Goal: Task Accomplishment & Management: Complete application form

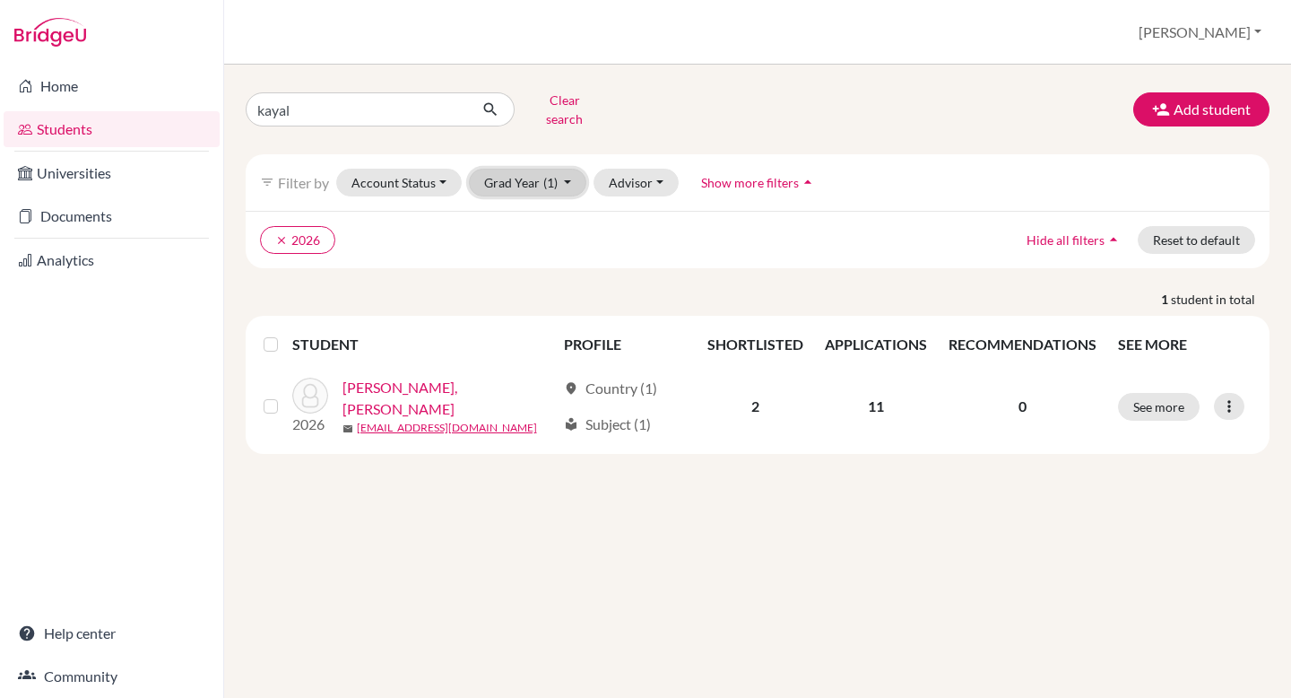
click at [570, 171] on button "Grad Year (1)" at bounding box center [528, 183] width 118 height 28
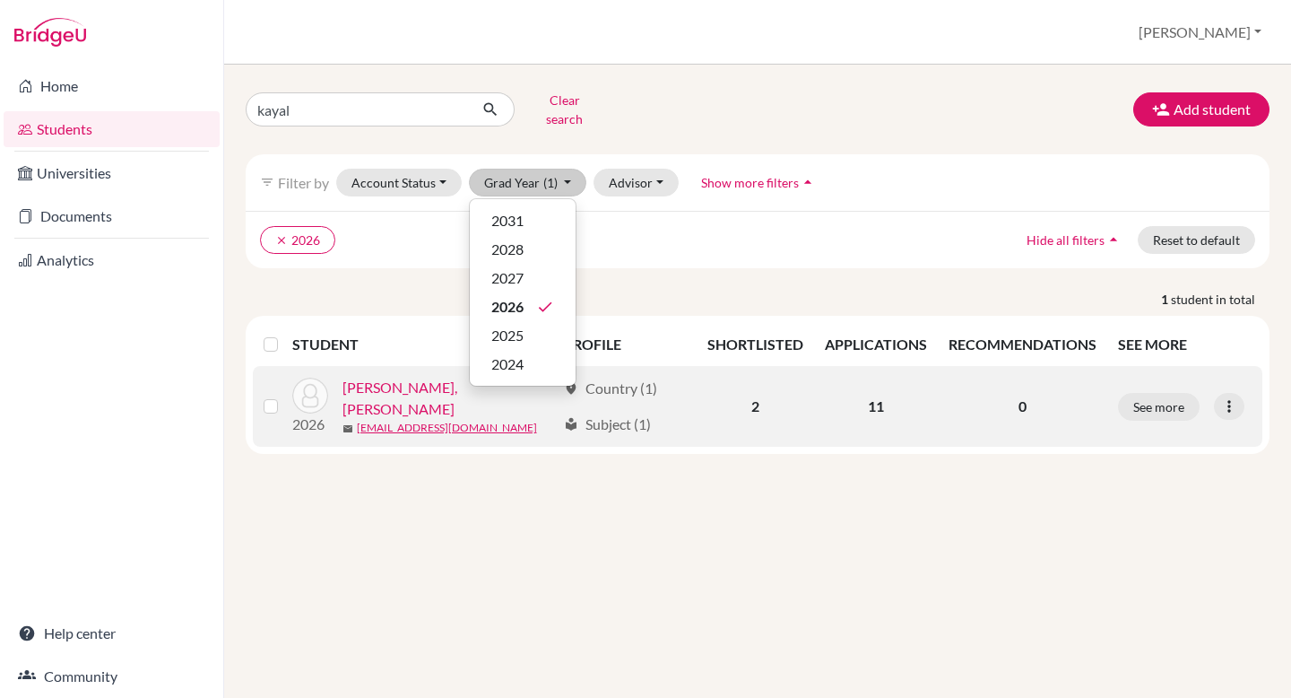
click at [404, 390] on link "Ramesh, Kayal" at bounding box center [449, 398] width 214 height 43
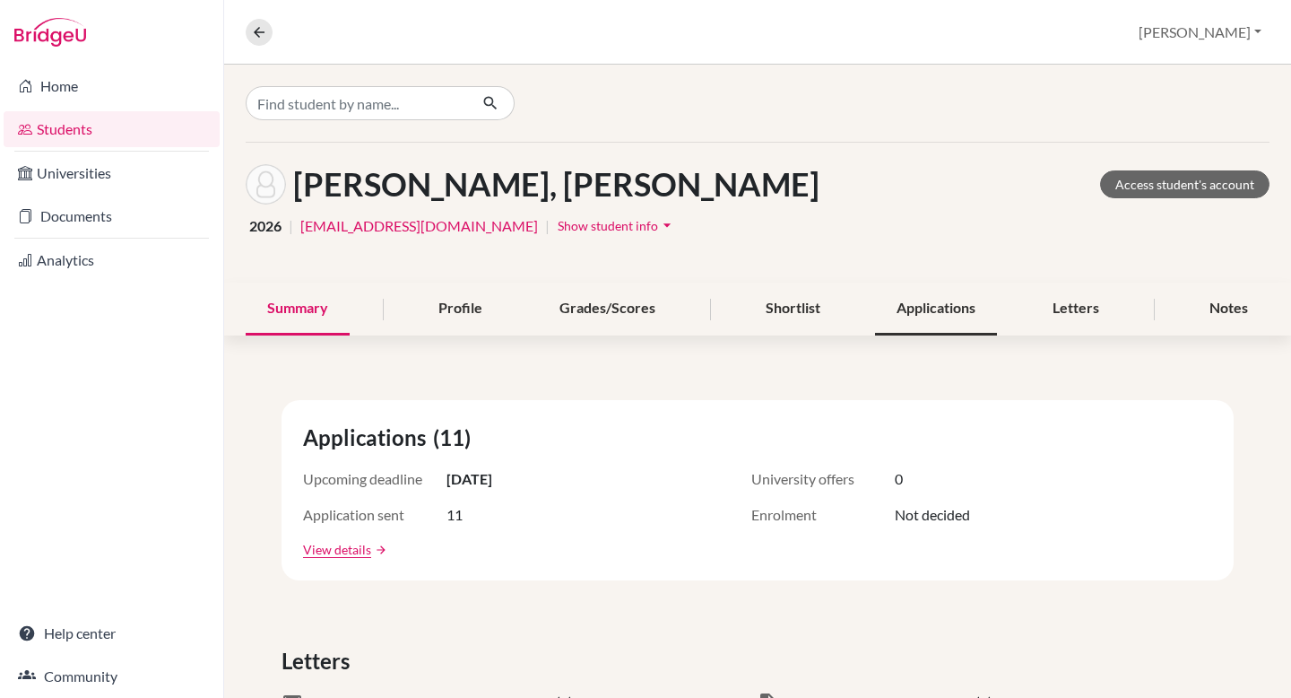
click at [958, 293] on div "Applications" at bounding box center [936, 308] width 122 height 53
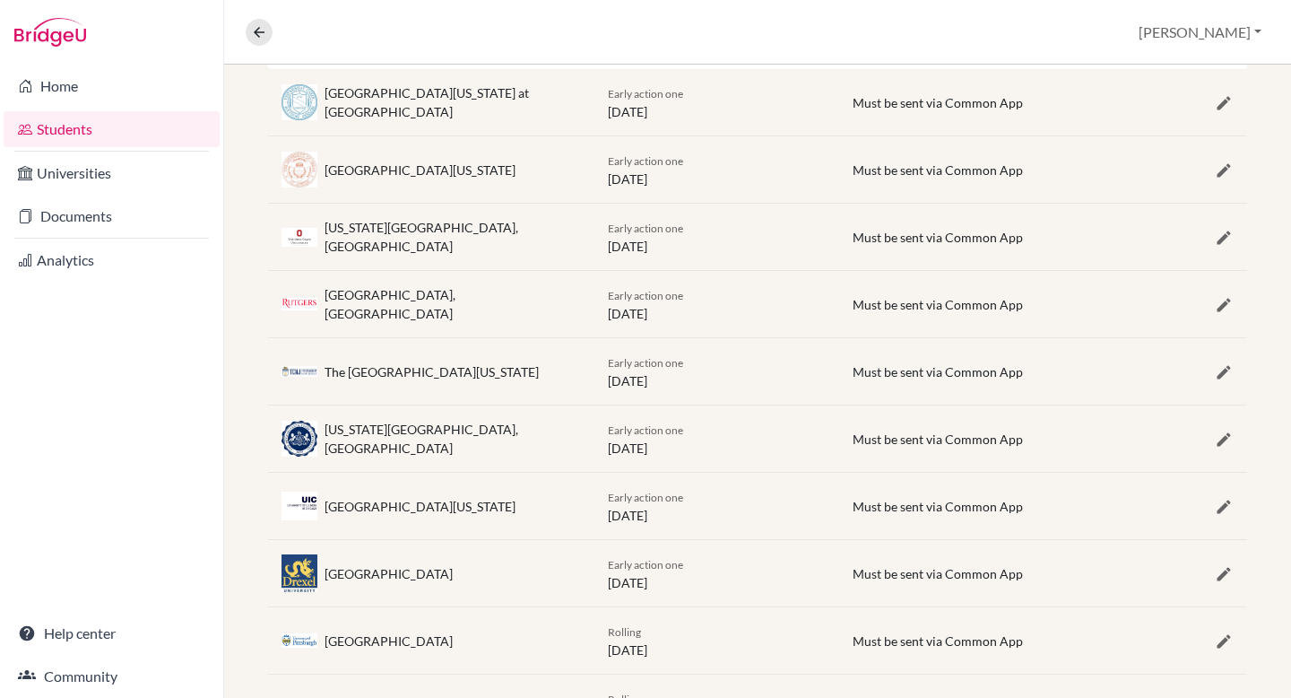
scroll to position [416, 0]
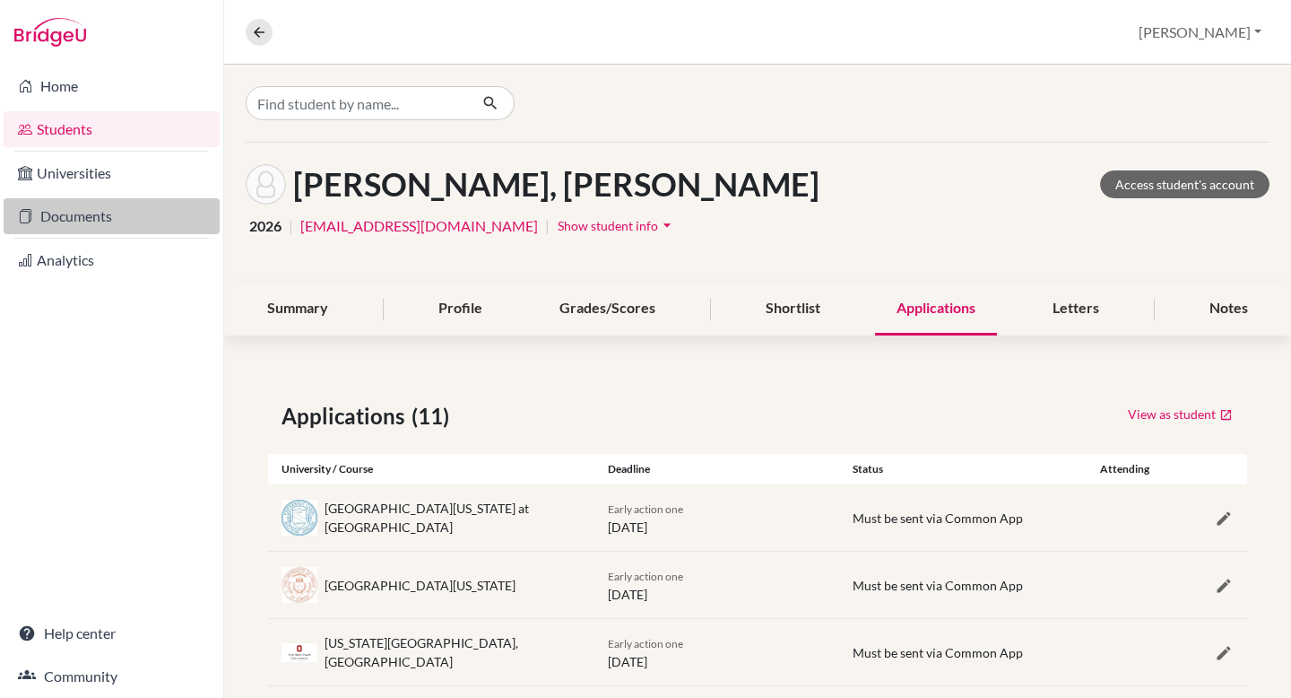
click at [104, 213] on link "Documents" at bounding box center [112, 216] width 216 height 36
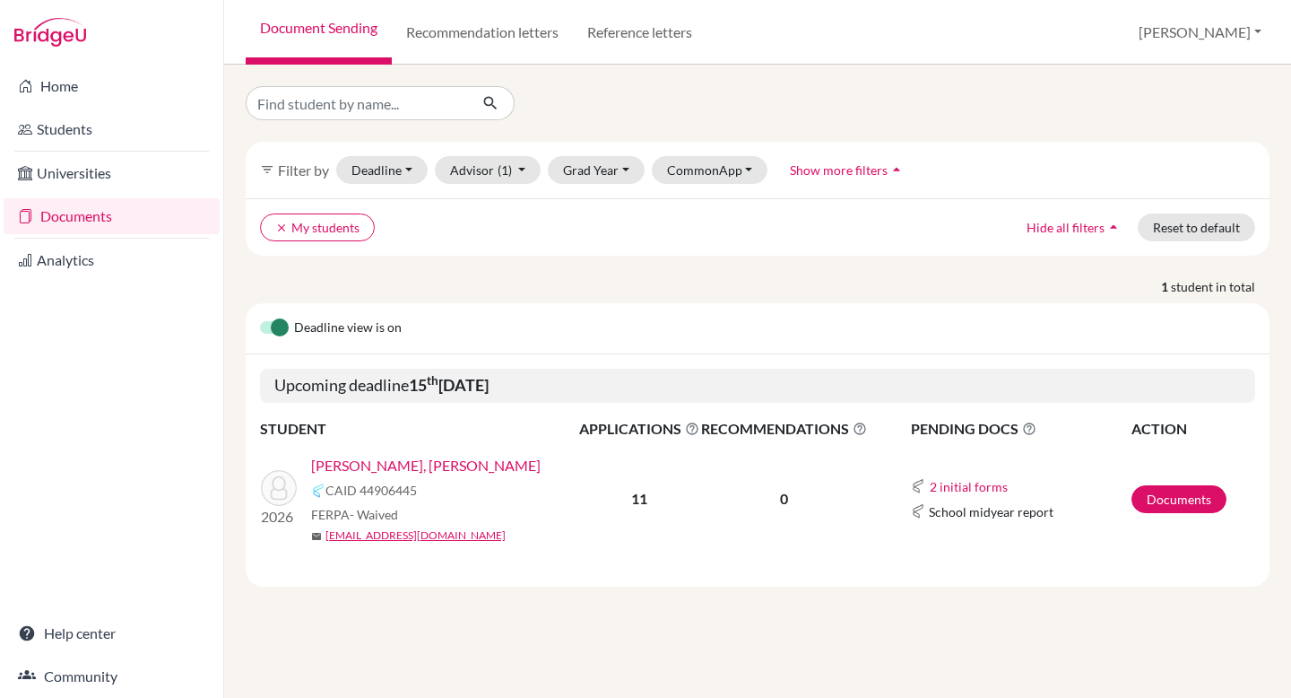
click at [378, 460] on link "[PERSON_NAME], [PERSON_NAME]" at bounding box center [426, 466] width 230 height 22
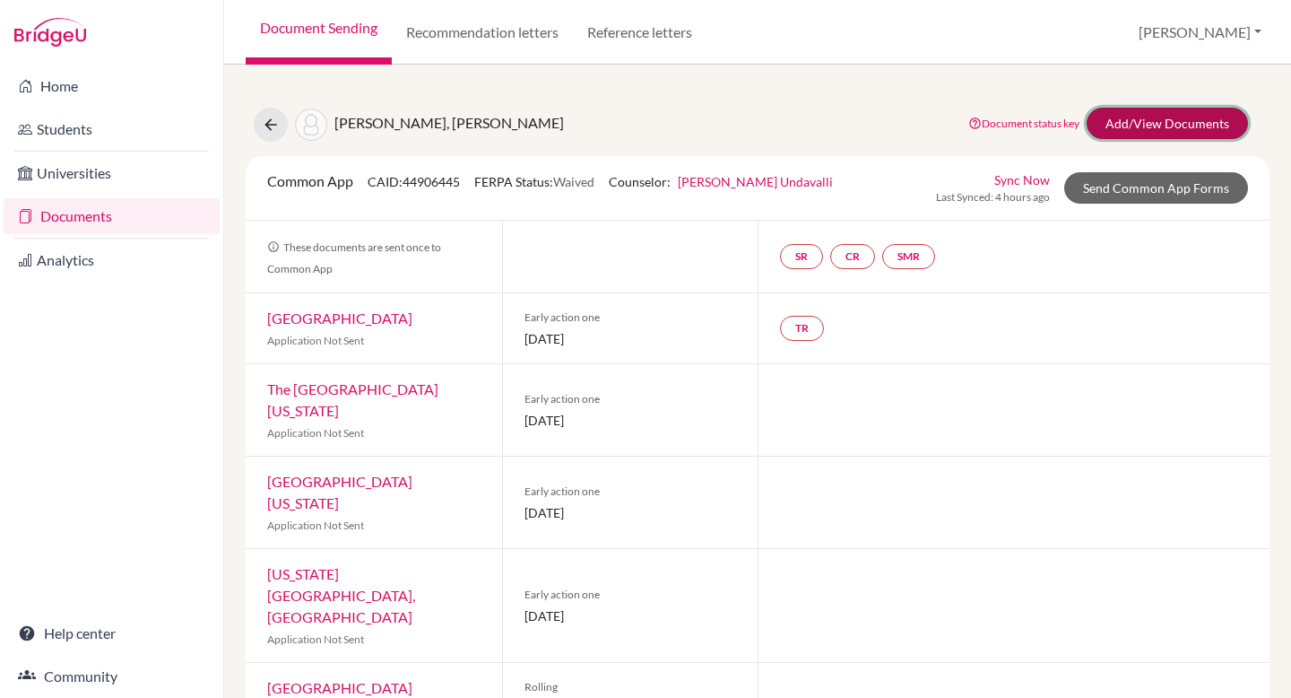
click at [1158, 126] on link "Add/View Documents" at bounding box center [1167, 123] width 161 height 31
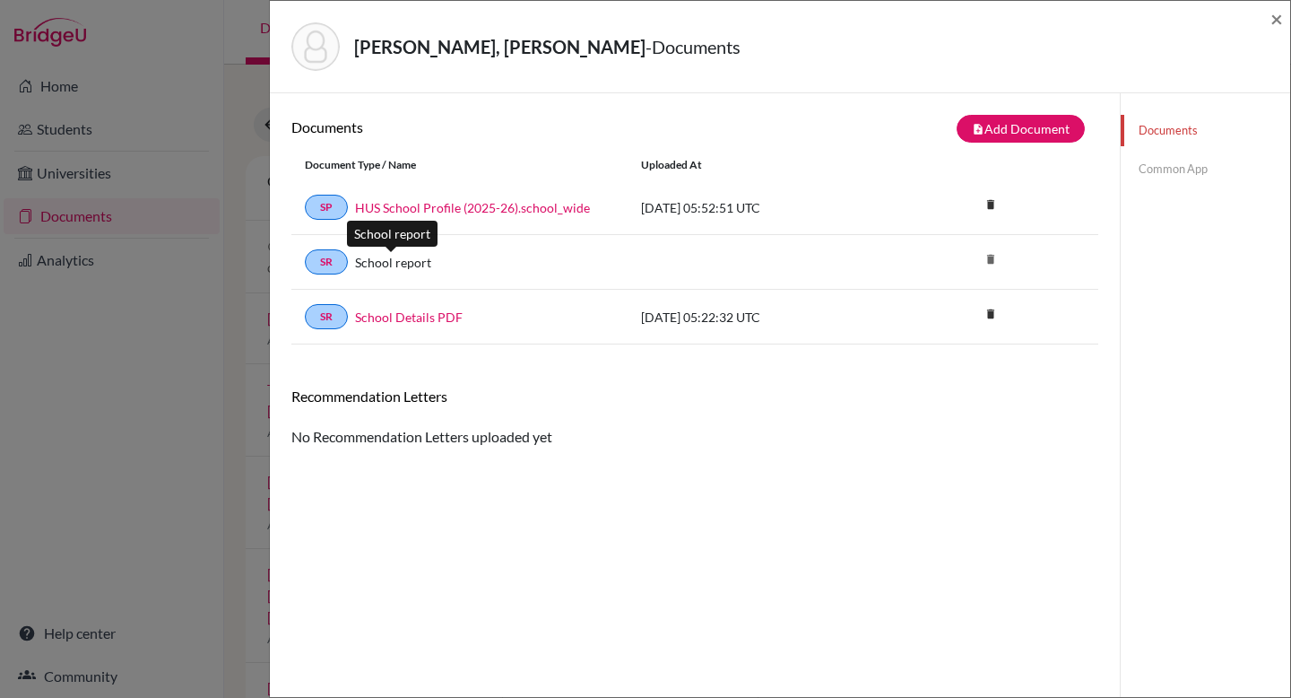
click at [382, 260] on link "School report" at bounding box center [393, 262] width 76 height 19
click at [332, 317] on link "SR" at bounding box center [326, 316] width 43 height 25
click at [330, 265] on link "SR" at bounding box center [326, 261] width 43 height 25
click at [330, 264] on link "SR" at bounding box center [326, 261] width 43 height 25
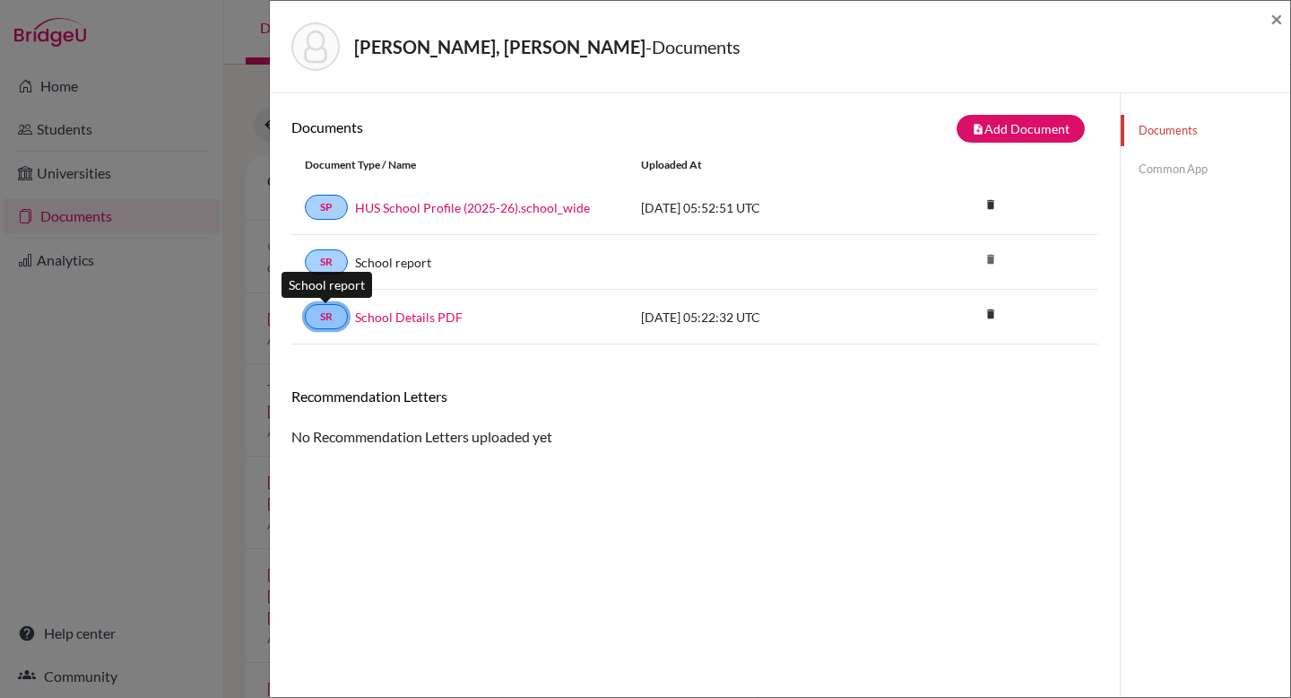
click at [336, 317] on link "SR" at bounding box center [326, 316] width 43 height 25
click at [1273, 22] on span "×" at bounding box center [1276, 18] width 13 height 26
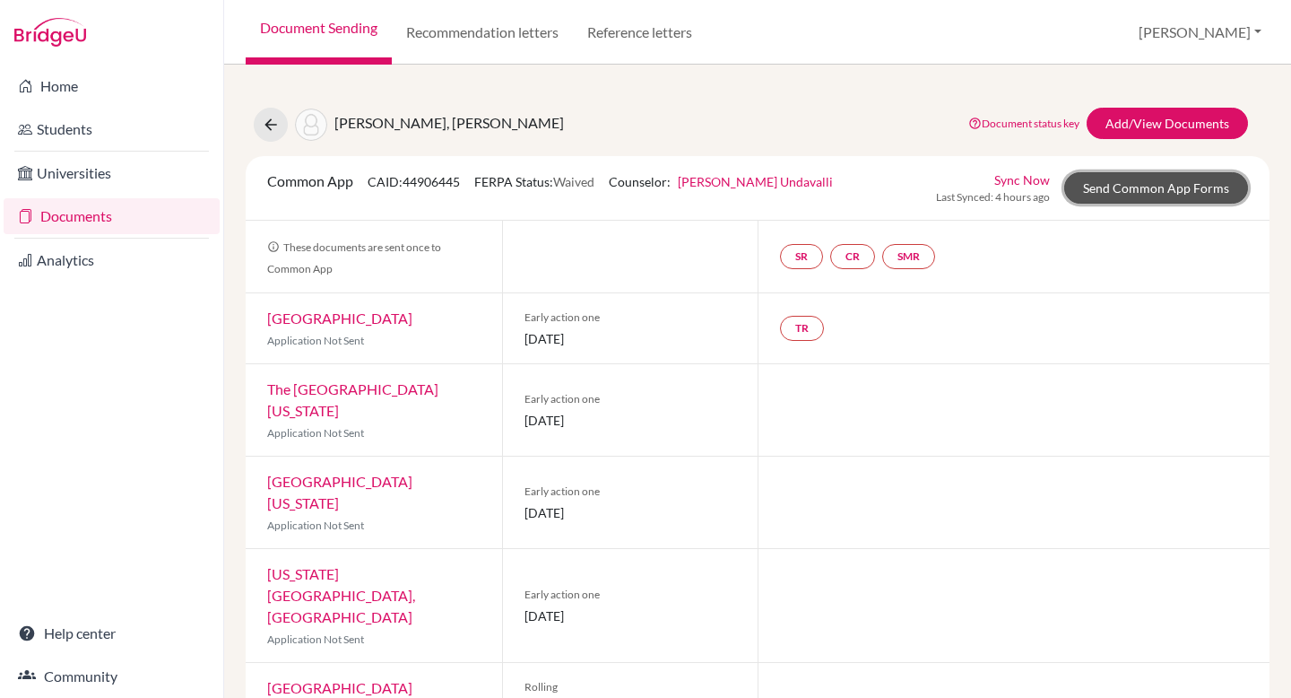
click at [1166, 184] on link "Send Common App Forms" at bounding box center [1156, 187] width 184 height 31
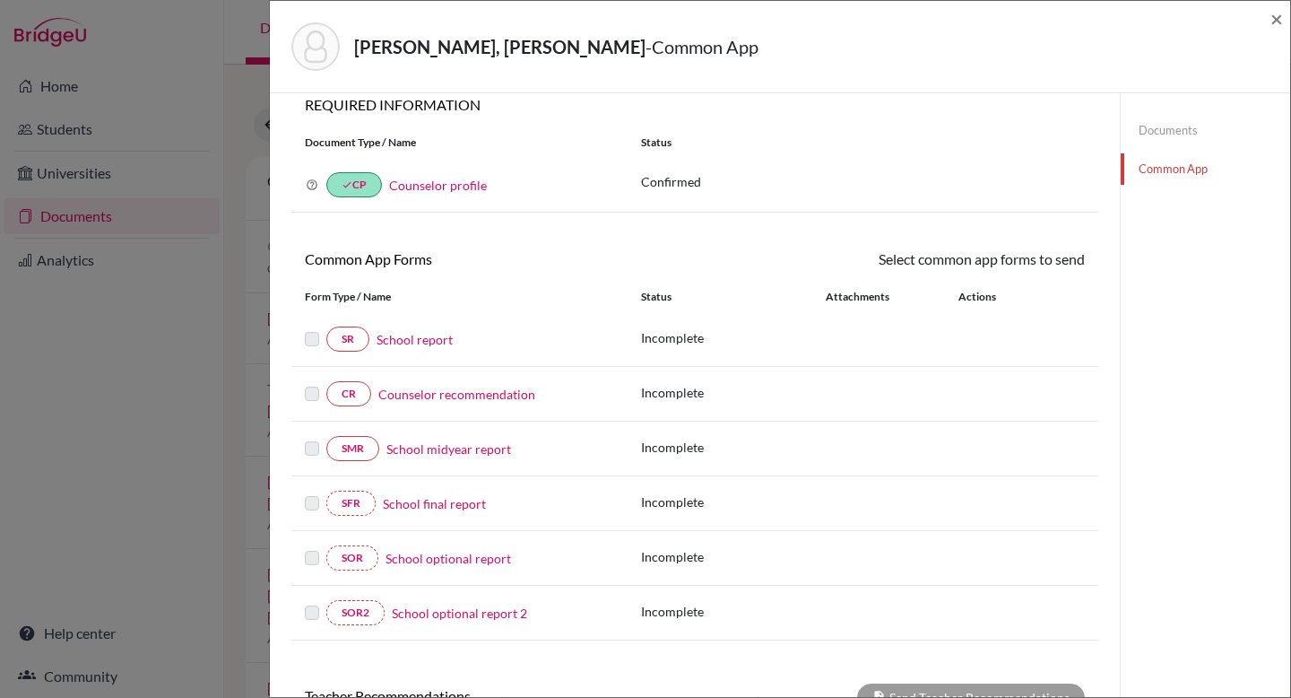
scroll to position [22, 0]
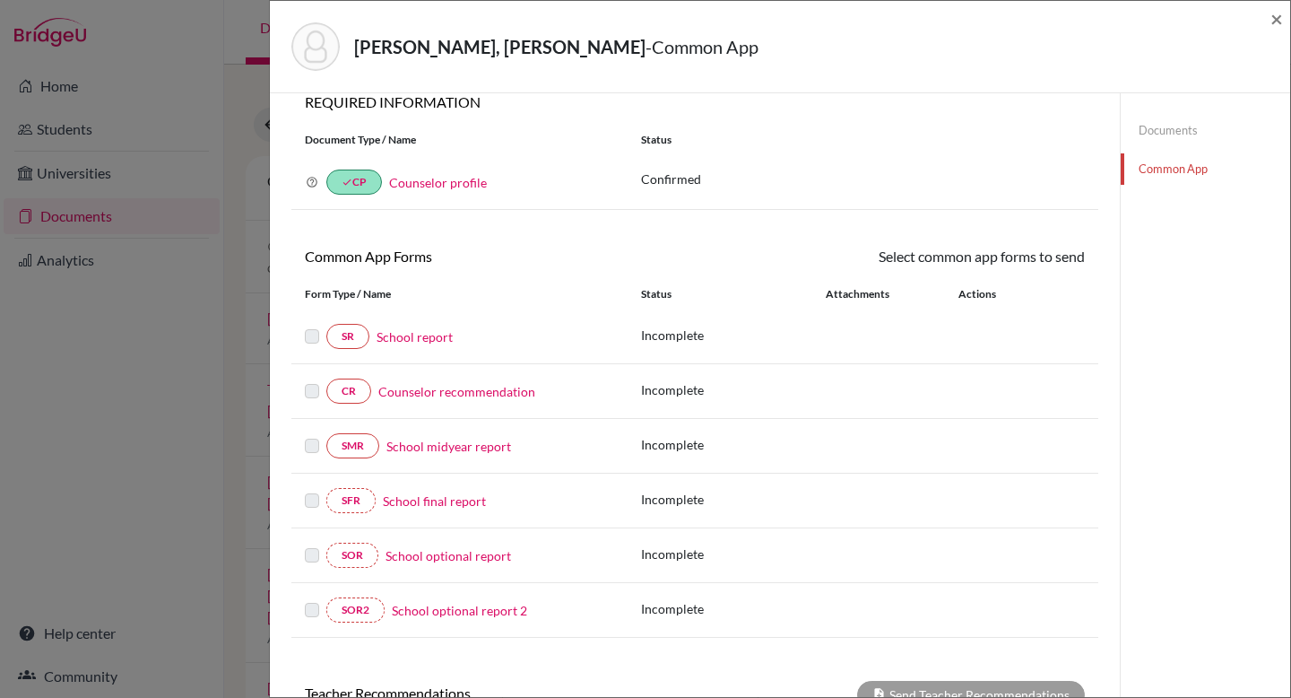
click at [398, 337] on link "School report" at bounding box center [415, 336] width 76 height 19
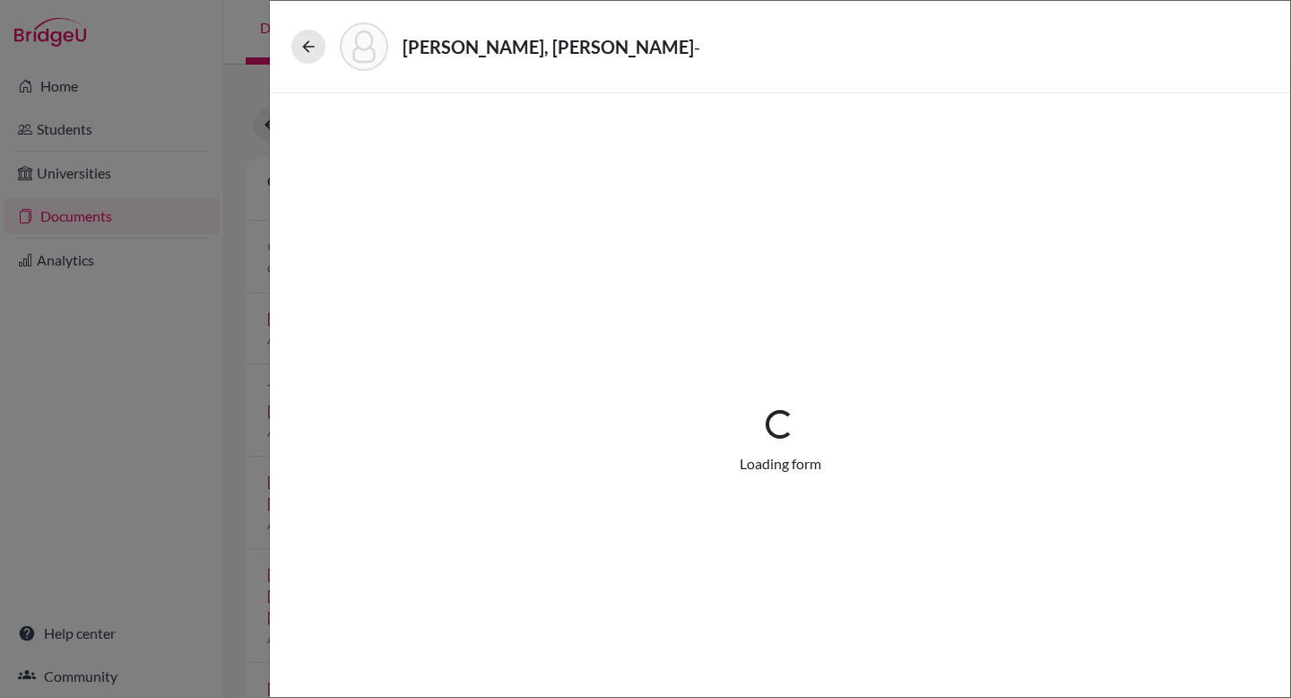
select select "1"
select select "0"
select select "1"
select select "0"
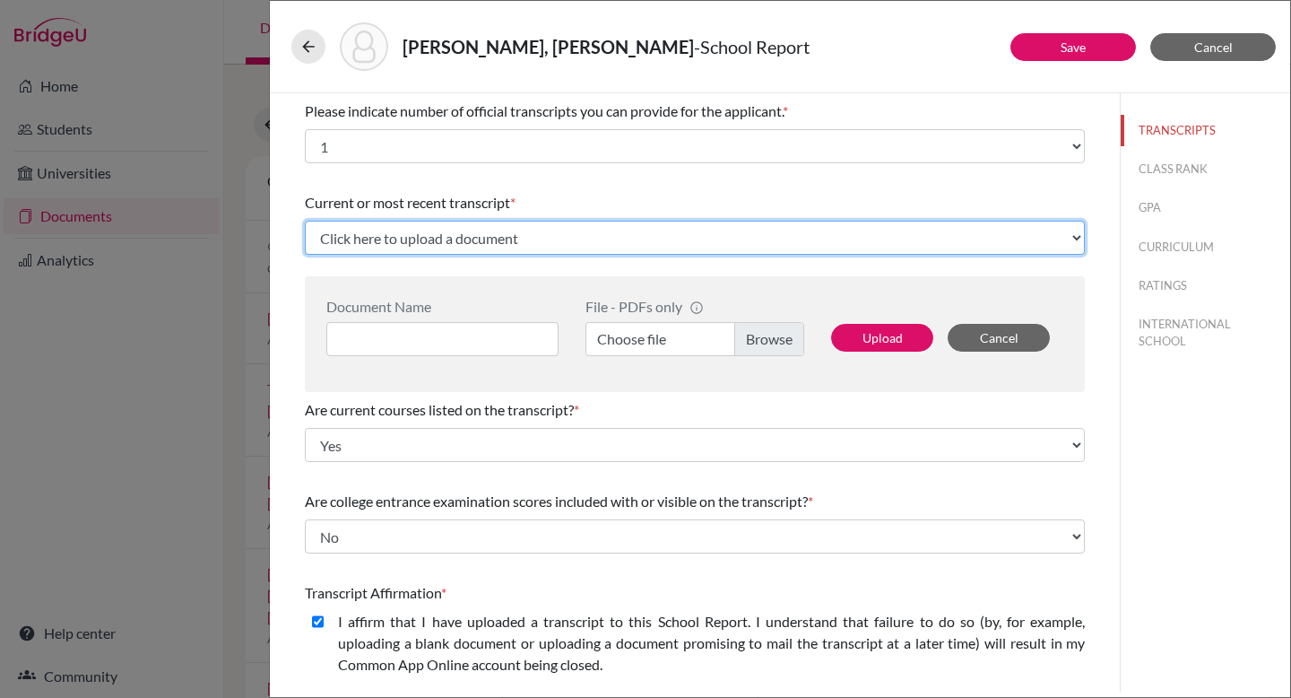
click at [588, 239] on select "Click here to upload a document Upload New File" at bounding box center [695, 238] width 780 height 34
select select "Upload New File"
click at [305, 221] on select "Click here to upload a document Upload New File" at bounding box center [695, 238] width 780 height 34
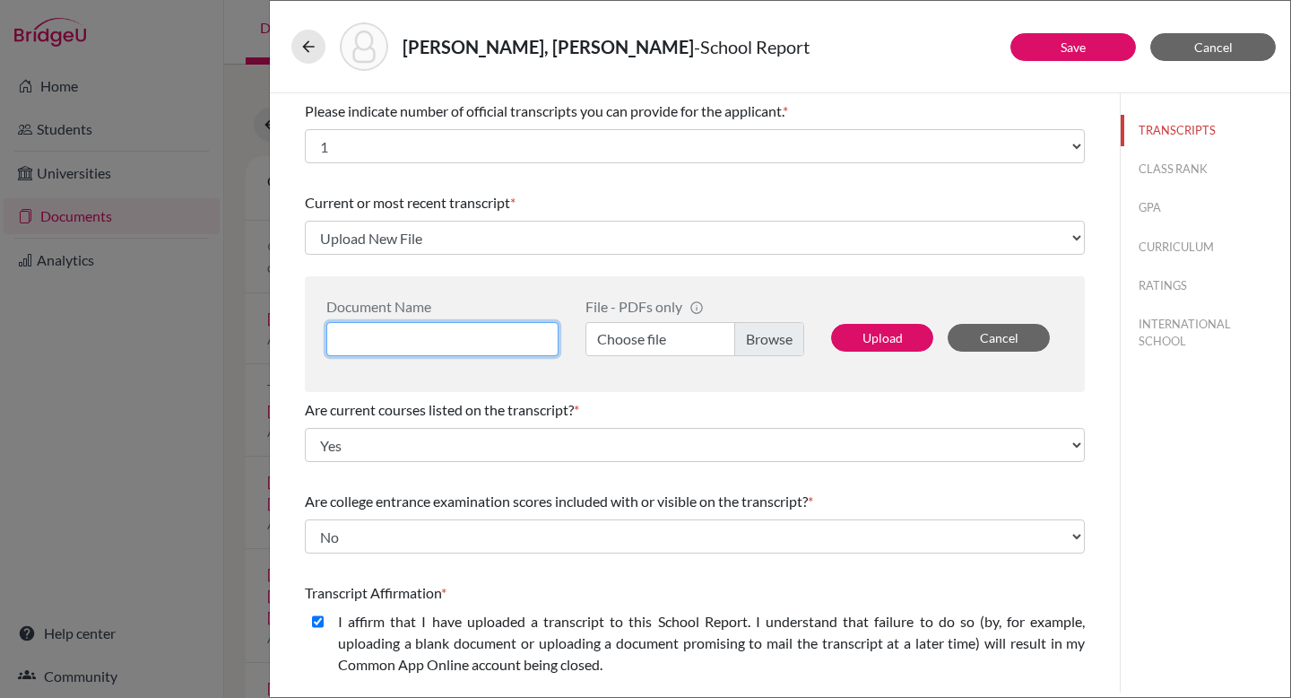
click at [446, 334] on input at bounding box center [442, 339] width 232 height 34
click at [371, 344] on input "Official transcript" at bounding box center [442, 339] width 232 height 34
click at [386, 342] on input "Official transcript" at bounding box center [442, 339] width 232 height 34
type input "High school transcript"
click at [660, 335] on label "Choose file" at bounding box center [694, 339] width 219 height 34
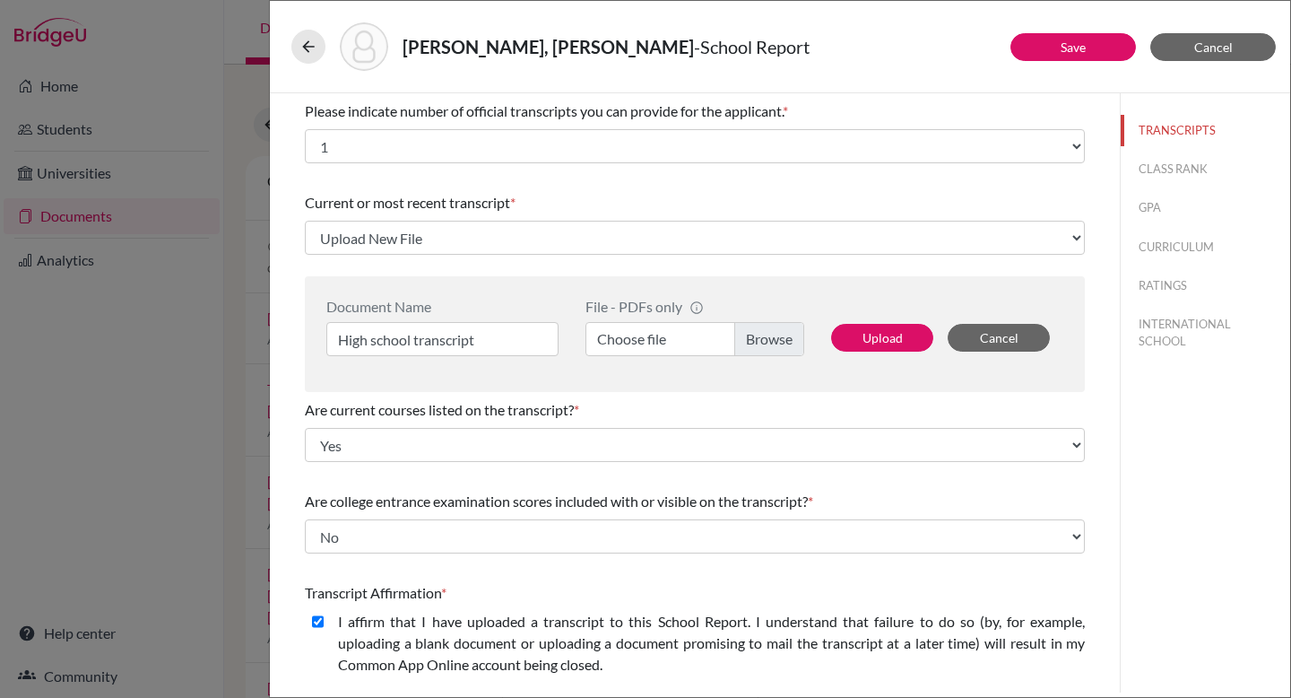
click at [660, 335] on input "Choose file" at bounding box center [694, 339] width 219 height 34
click at [887, 345] on button "Upload" at bounding box center [882, 338] width 102 height 28
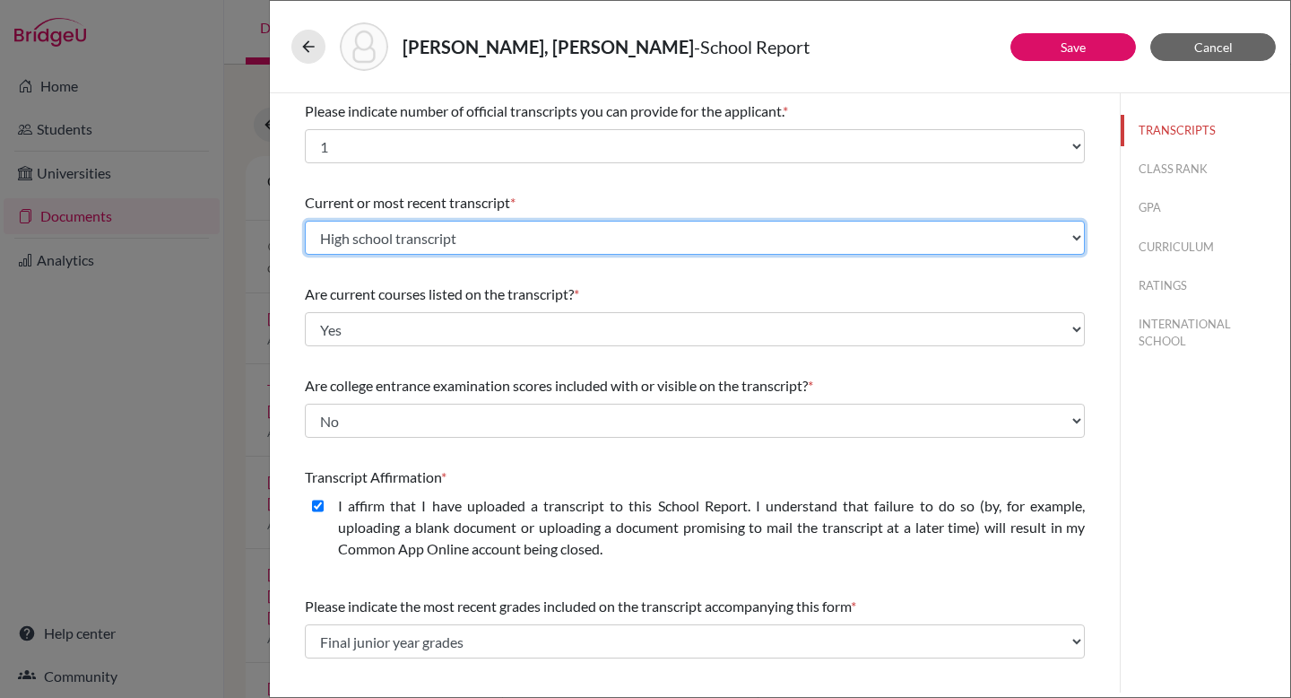
click at [1072, 238] on select "Select existing document or upload a new one High school transcript Upload New …" at bounding box center [695, 238] width 780 height 34
select select "Upload New File"
click at [305, 221] on select "Select existing document or upload a new one High school transcript Upload New …" at bounding box center [695, 238] width 780 height 34
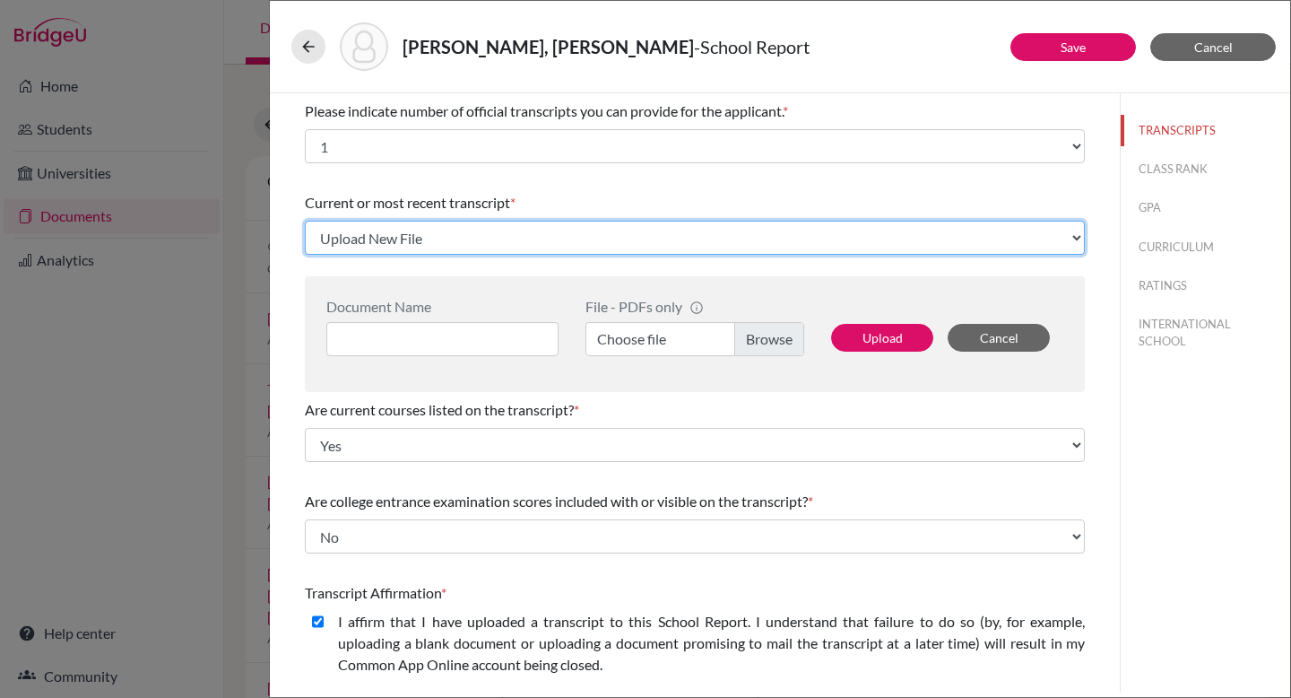
click at [700, 237] on select "Select existing document or upload a new one High school transcript Upload New …" at bounding box center [695, 238] width 780 height 34
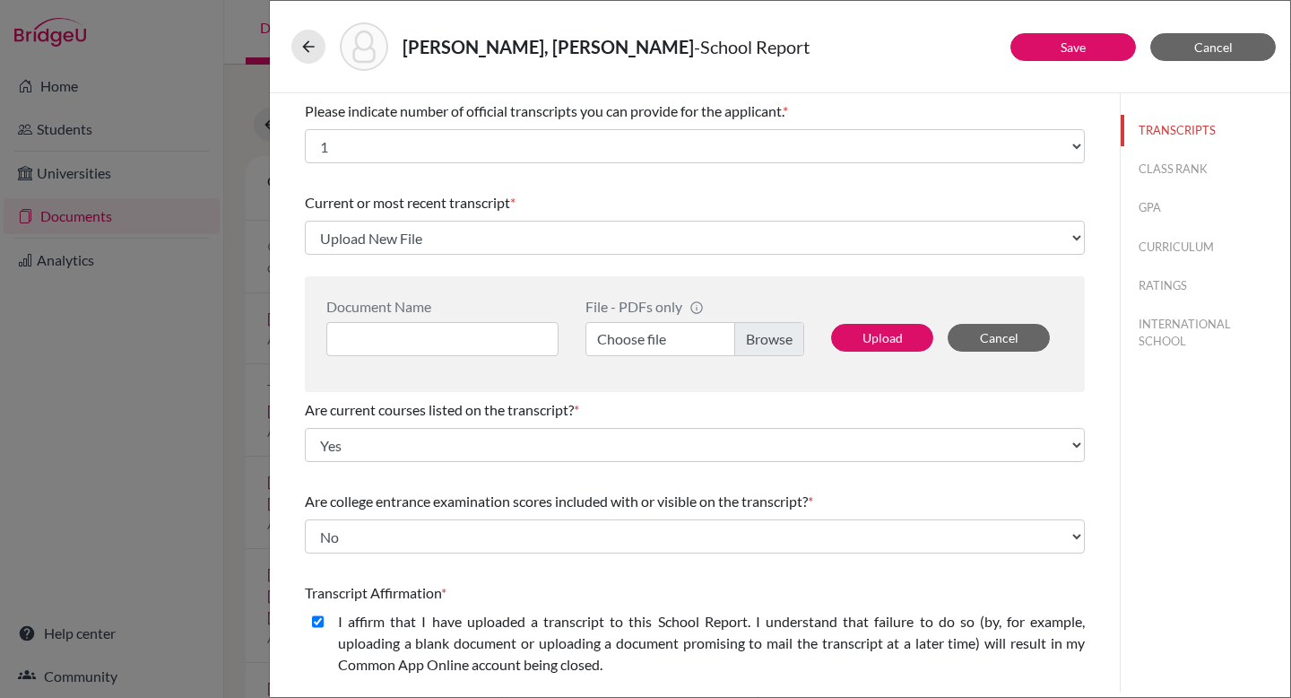
click at [622, 334] on label "Choose file" at bounding box center [694, 339] width 219 height 34
click at [622, 334] on input "Choose file" at bounding box center [694, 339] width 219 height 34
click at [512, 342] on input at bounding box center [442, 339] width 232 height 34
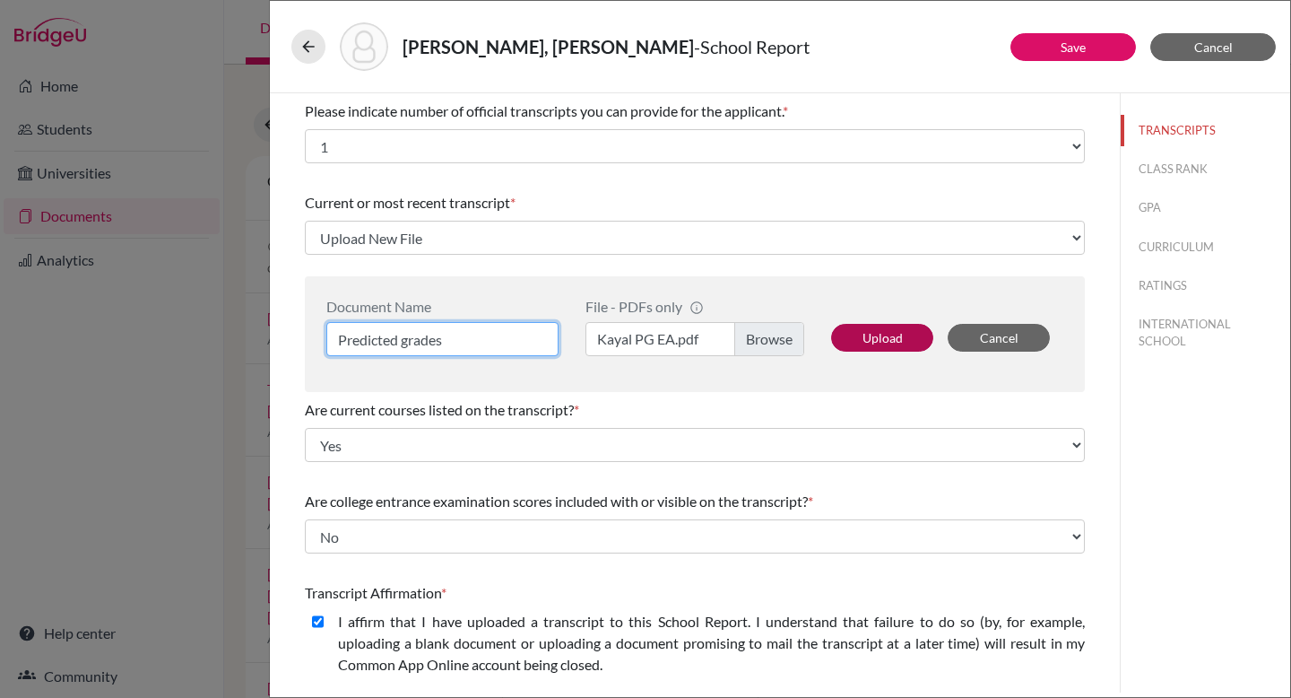
type input "Predicted grades"
click at [853, 334] on button "Upload" at bounding box center [882, 338] width 102 height 28
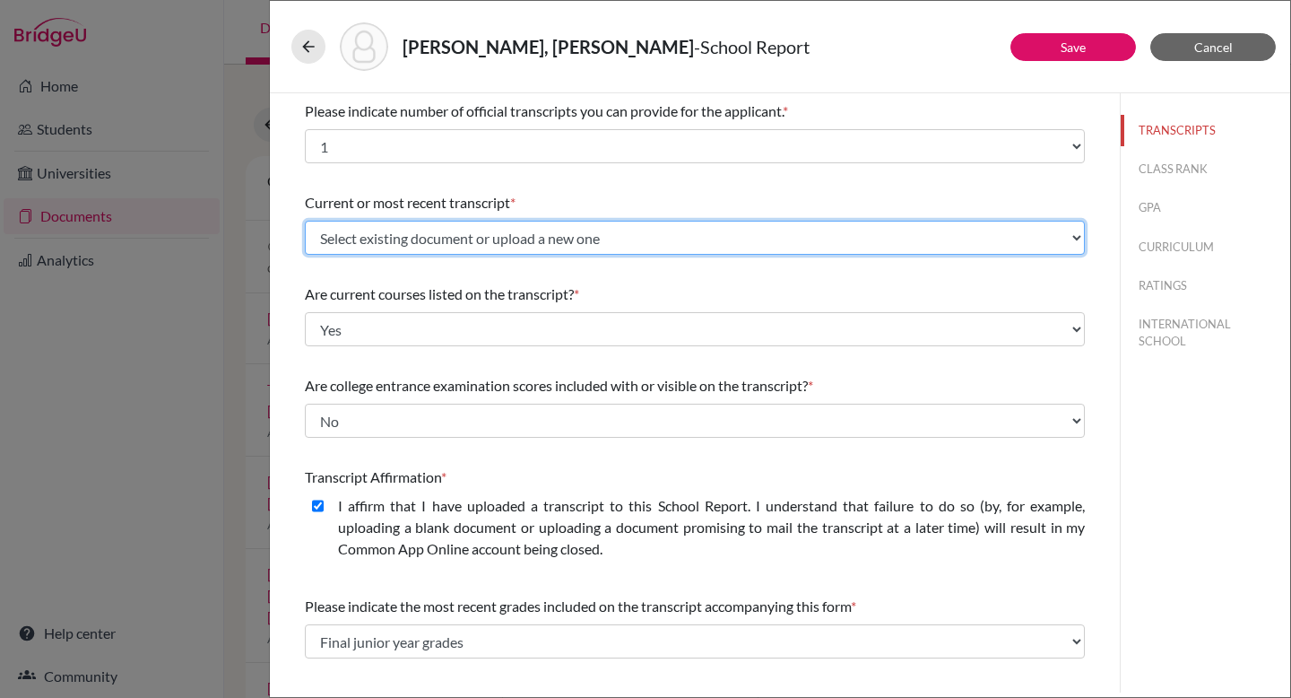
click at [710, 247] on select "Select existing document or upload a new one Predicted grades High school trans…" at bounding box center [695, 238] width 780 height 34
click at [305, 221] on select "Select existing document or upload a new one Predicted grades High school trans…" at bounding box center [695, 238] width 780 height 34
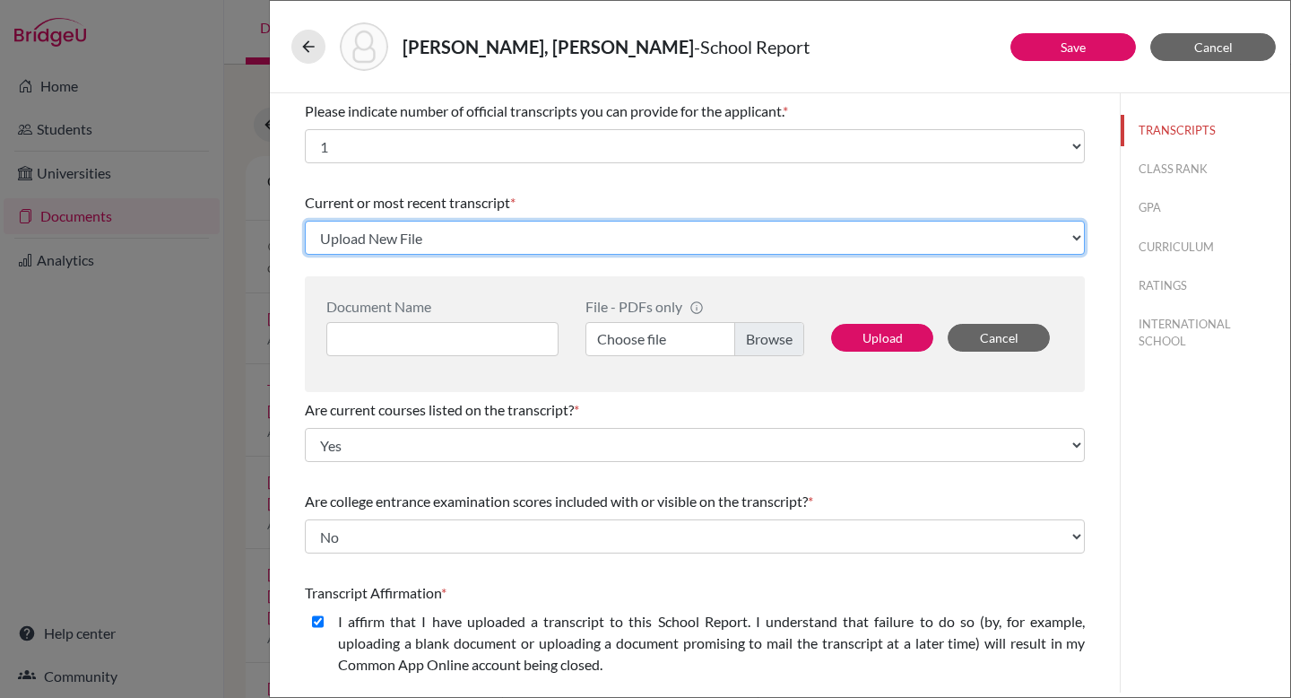
click at [1084, 238] on select "Select existing document or upload a new one Predicted grades High school trans…" at bounding box center [695, 238] width 780 height 34
click at [305, 221] on select "Select existing document or upload a new one Predicted grades High school trans…" at bounding box center [695, 238] width 780 height 34
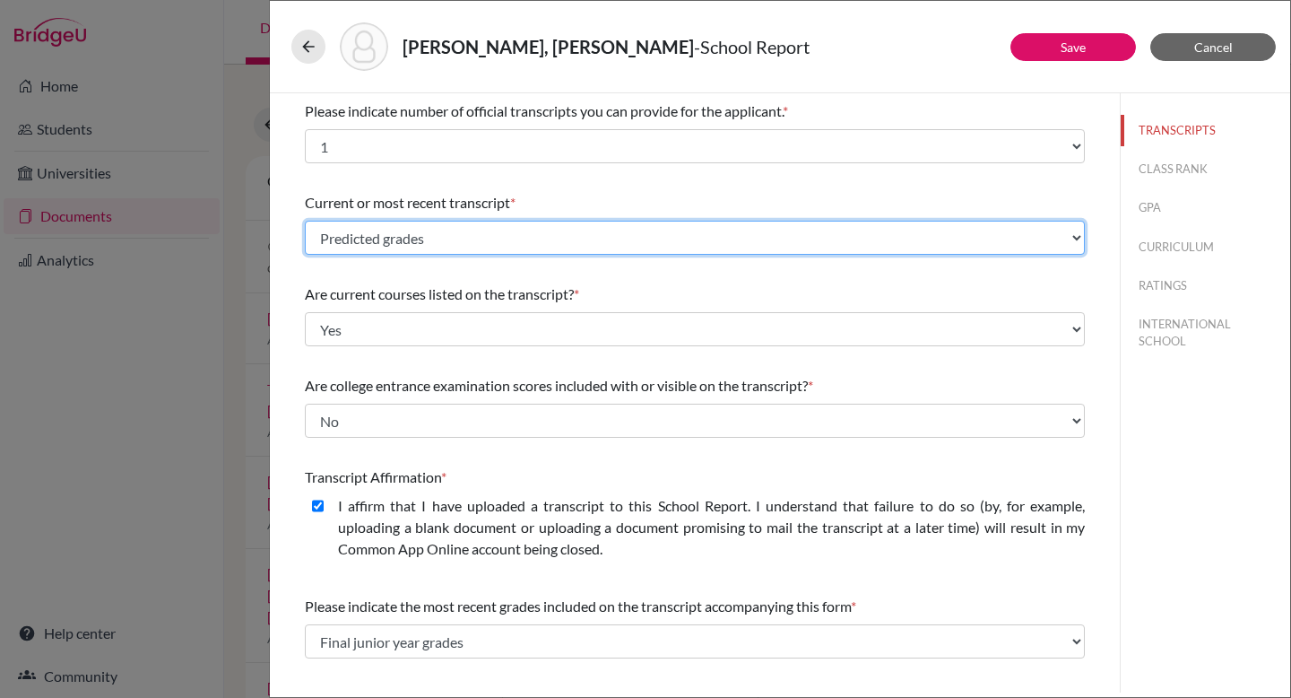
click at [505, 246] on select "Select existing document or upload a new one Predicted grades High school trans…" at bounding box center [695, 238] width 780 height 34
click at [305, 221] on select "Select existing document or upload a new one Predicted grades High school trans…" at bounding box center [695, 238] width 780 height 34
click at [965, 238] on select "Select existing document or upload a new one Predicted grades High school trans…" at bounding box center [695, 238] width 780 height 34
select select "Upload New File"
click at [305, 221] on select "Select existing document or upload a new one Predicted grades High school trans…" at bounding box center [695, 238] width 780 height 34
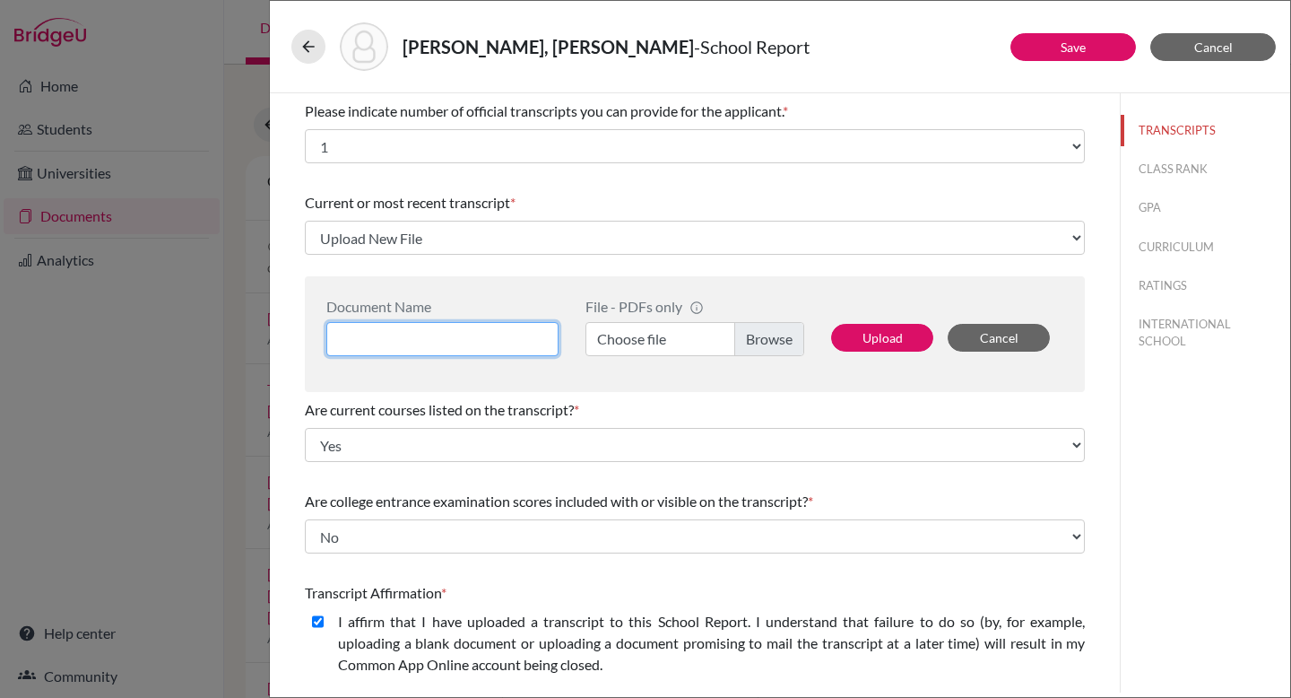
click at [430, 339] on input at bounding box center [442, 339] width 232 height 34
type input "MYP certificate"
click at [663, 334] on label "Choose file" at bounding box center [694, 339] width 219 height 34
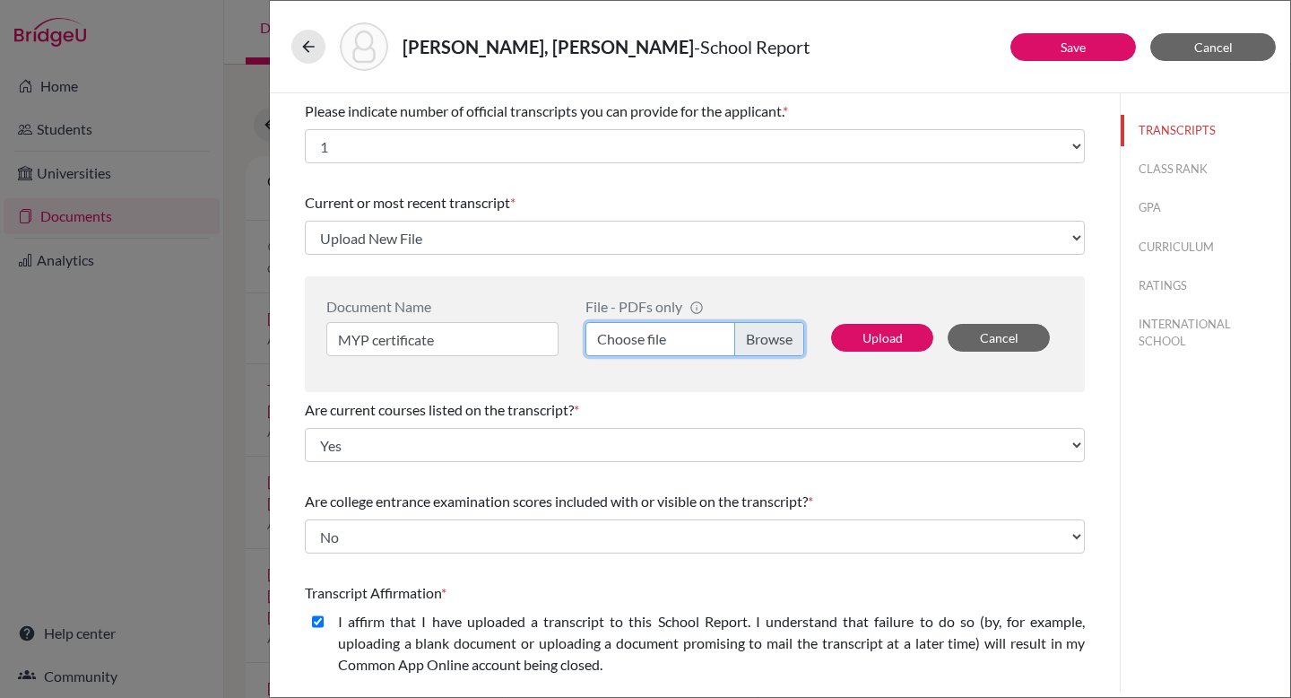
click at [663, 334] on input "Choose file" at bounding box center [694, 339] width 219 height 34
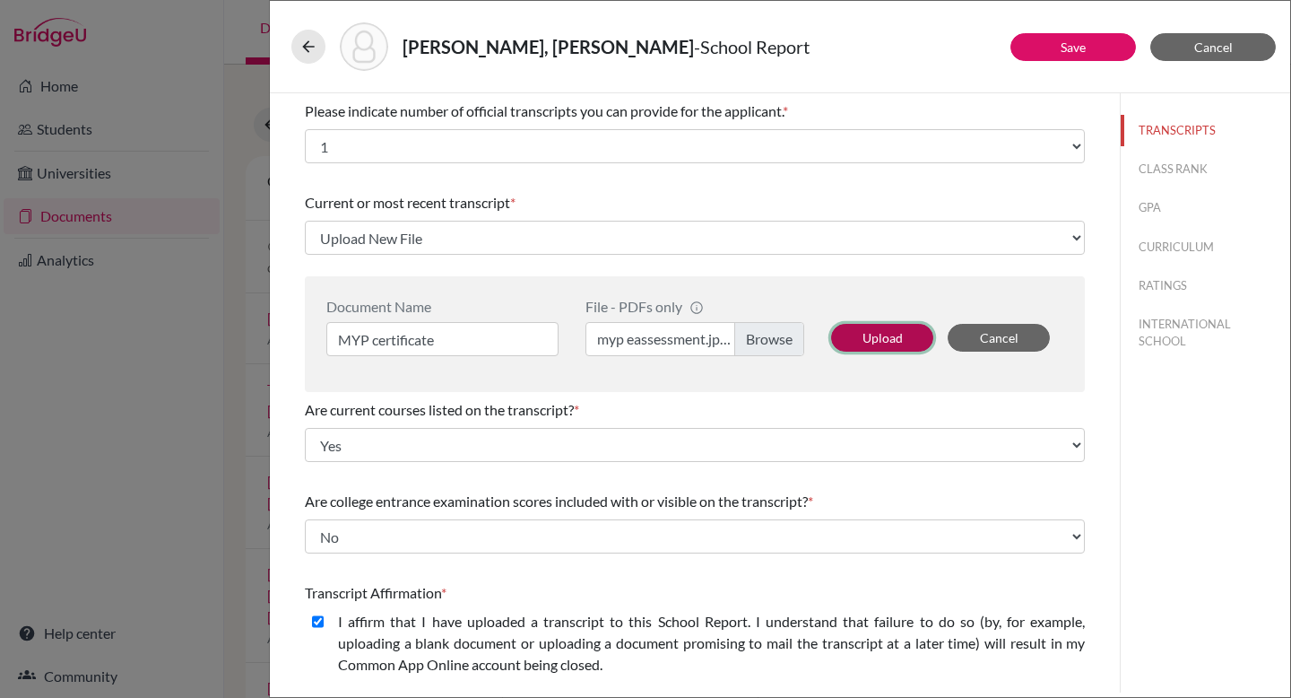
click at [911, 329] on button "Upload" at bounding box center [882, 338] width 102 height 28
select select "682570"
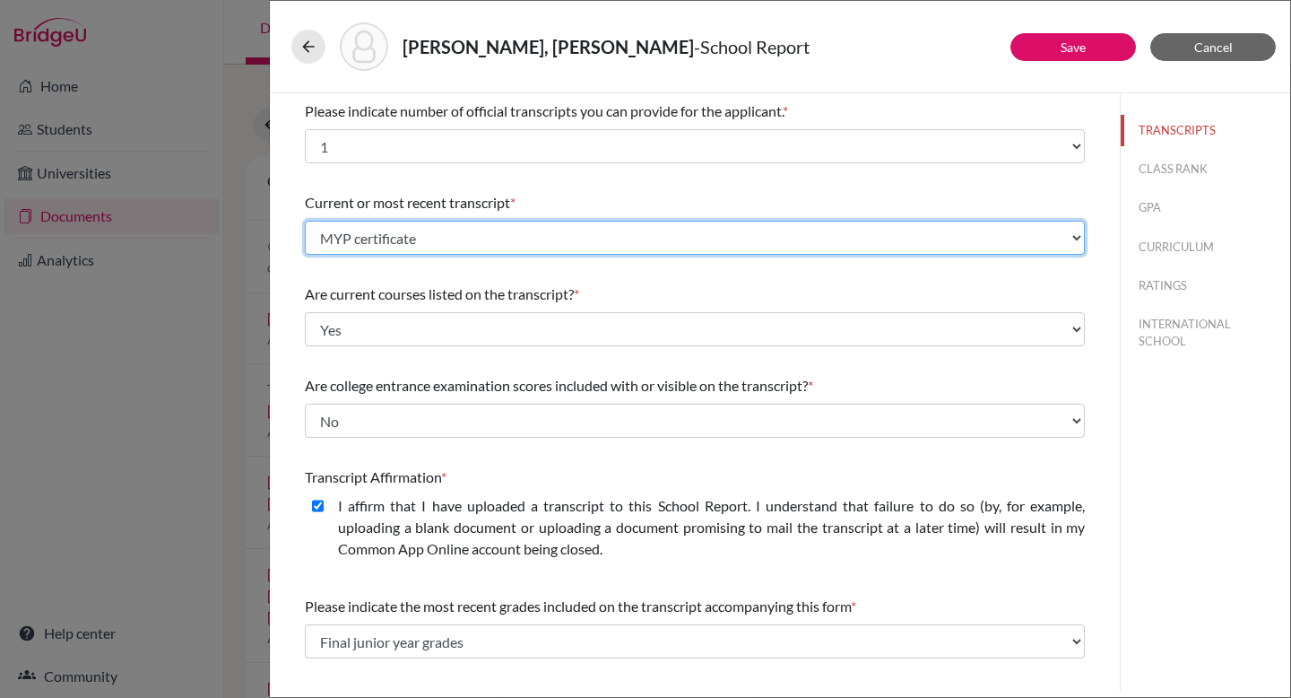
click at [932, 245] on select "Select existing document or upload a new one MYP certificate Predicted grades H…" at bounding box center [695, 238] width 780 height 34
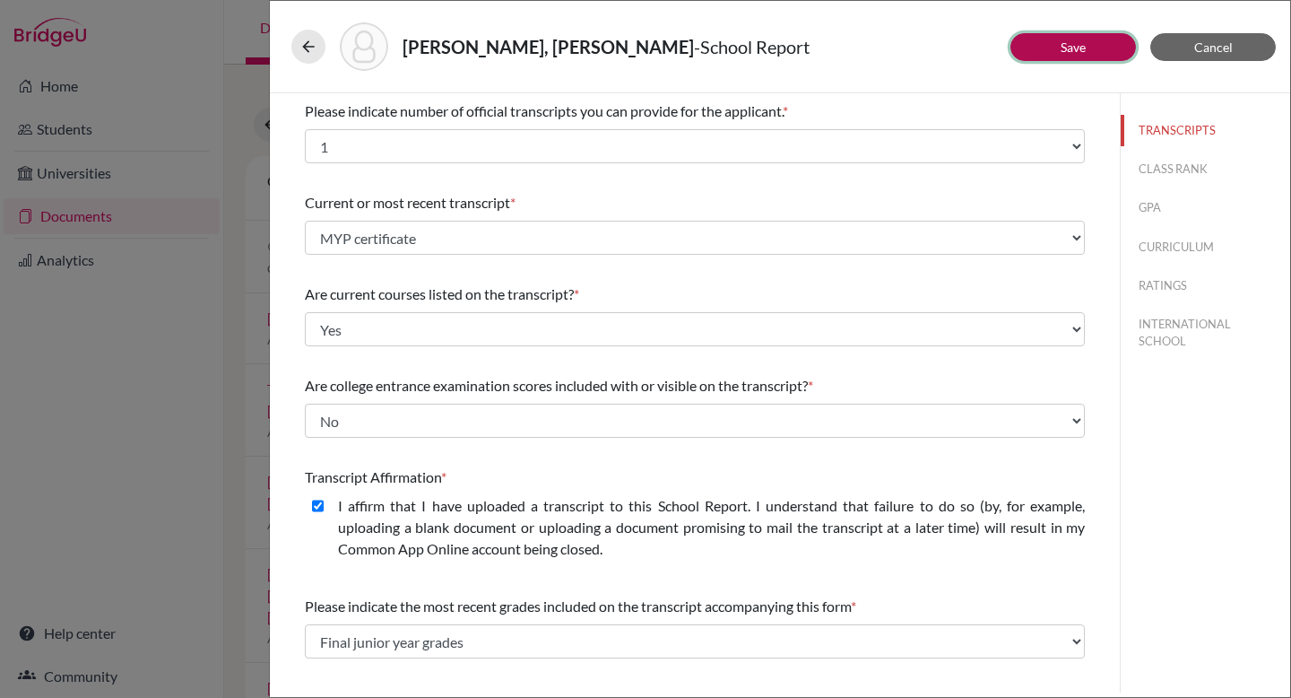
click at [1048, 50] on button "Save" at bounding box center [1073, 47] width 126 height 28
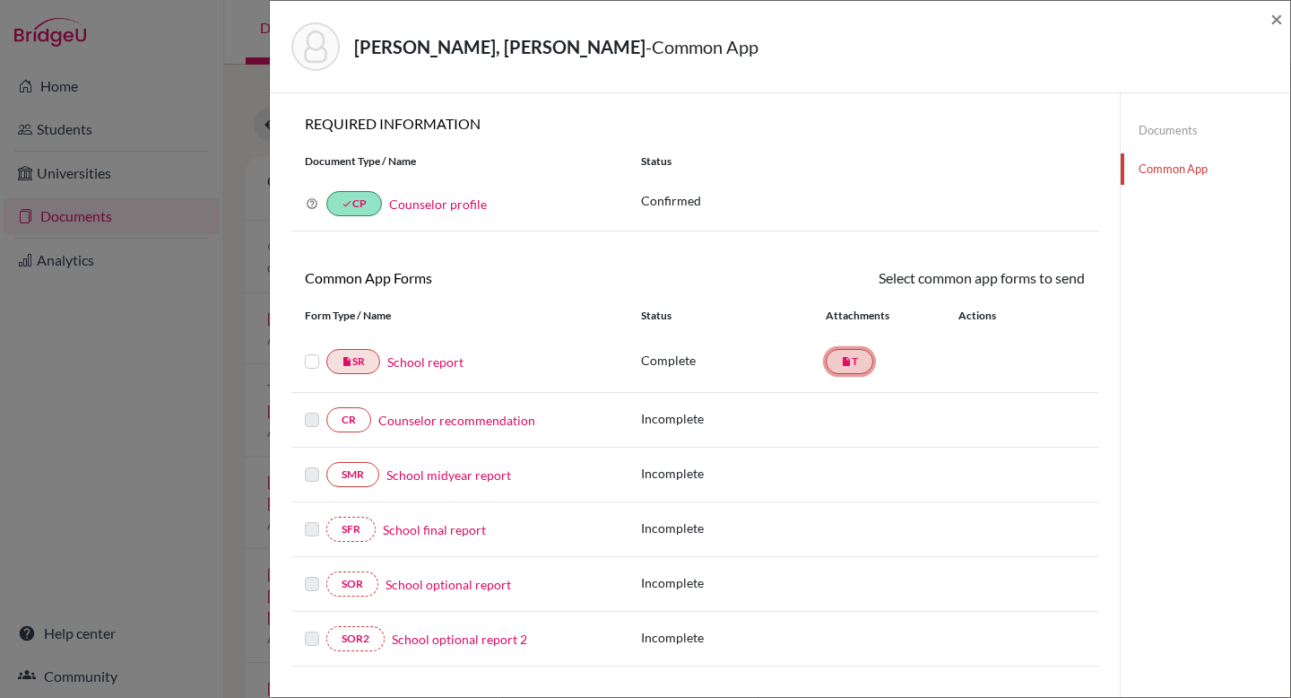
click at [846, 361] on icon "insert_drive_file" at bounding box center [846, 361] width 11 height 11
click at [845, 369] on link "insert_drive_file T" at bounding box center [850, 361] width 48 height 25
click at [438, 357] on link "School report" at bounding box center [425, 361] width 76 height 19
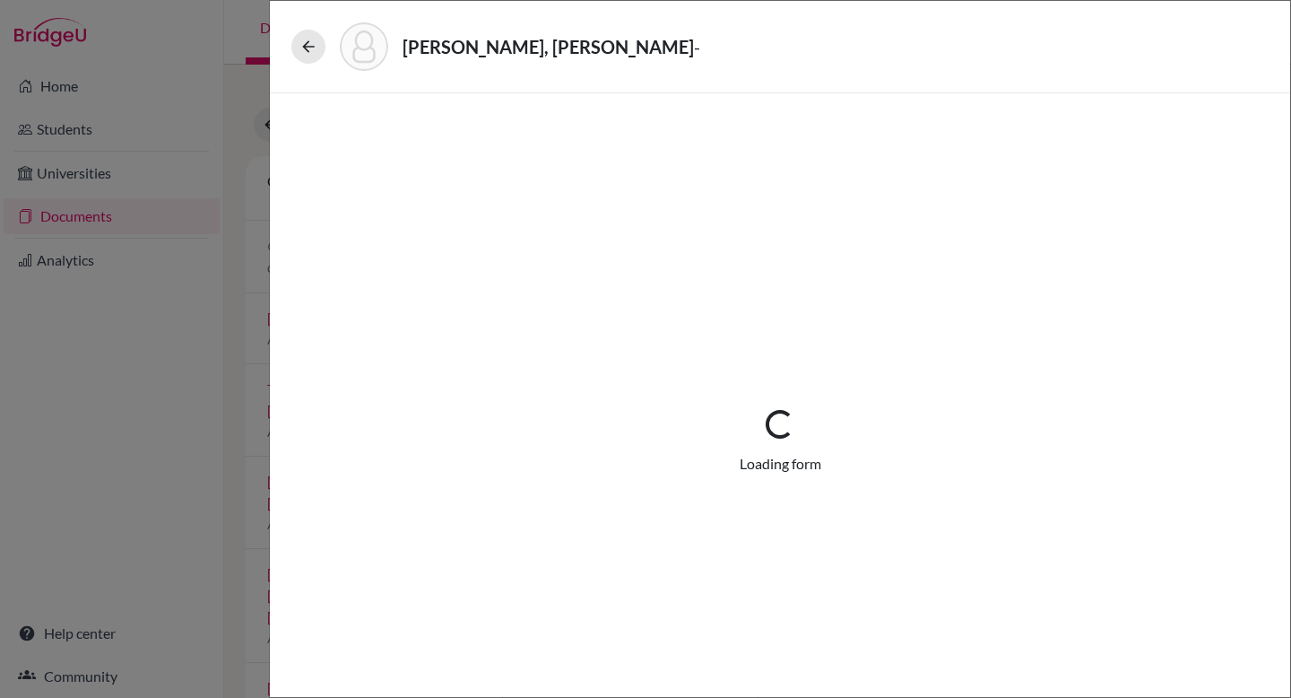
select select "1"
select select "682570"
select select "0"
select select "1"
select select "0"
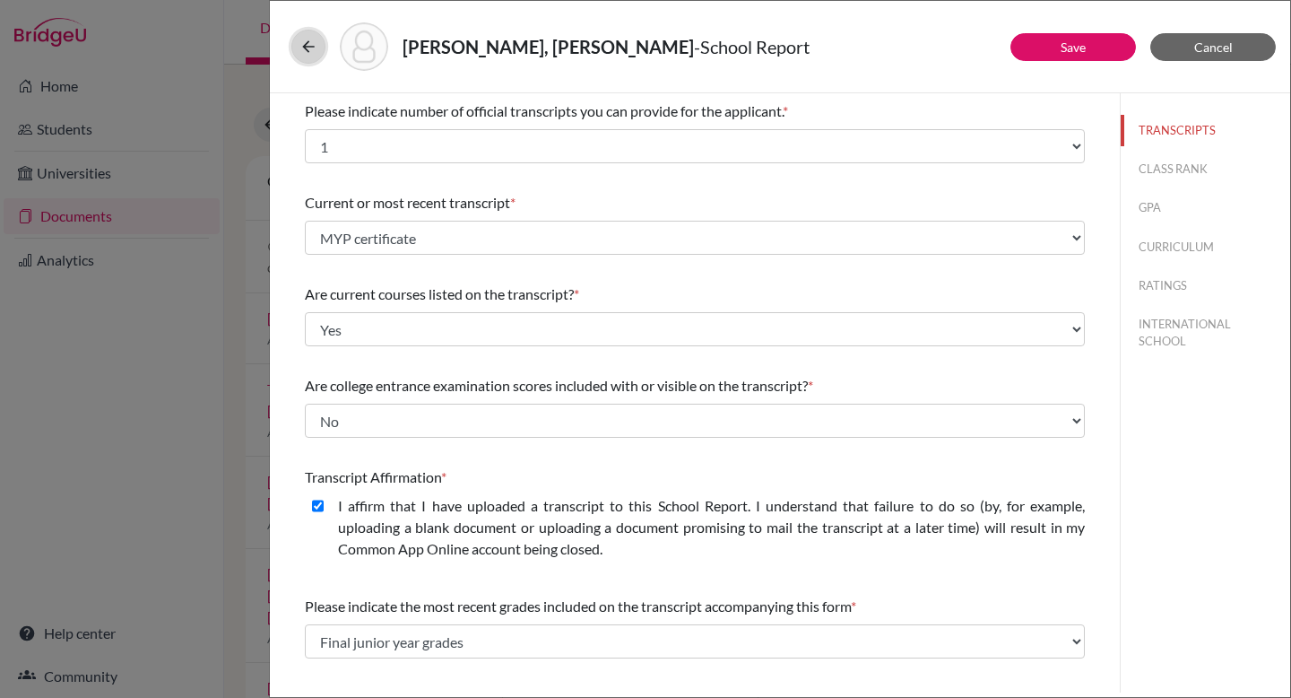
click at [302, 42] on icon at bounding box center [308, 47] width 18 height 18
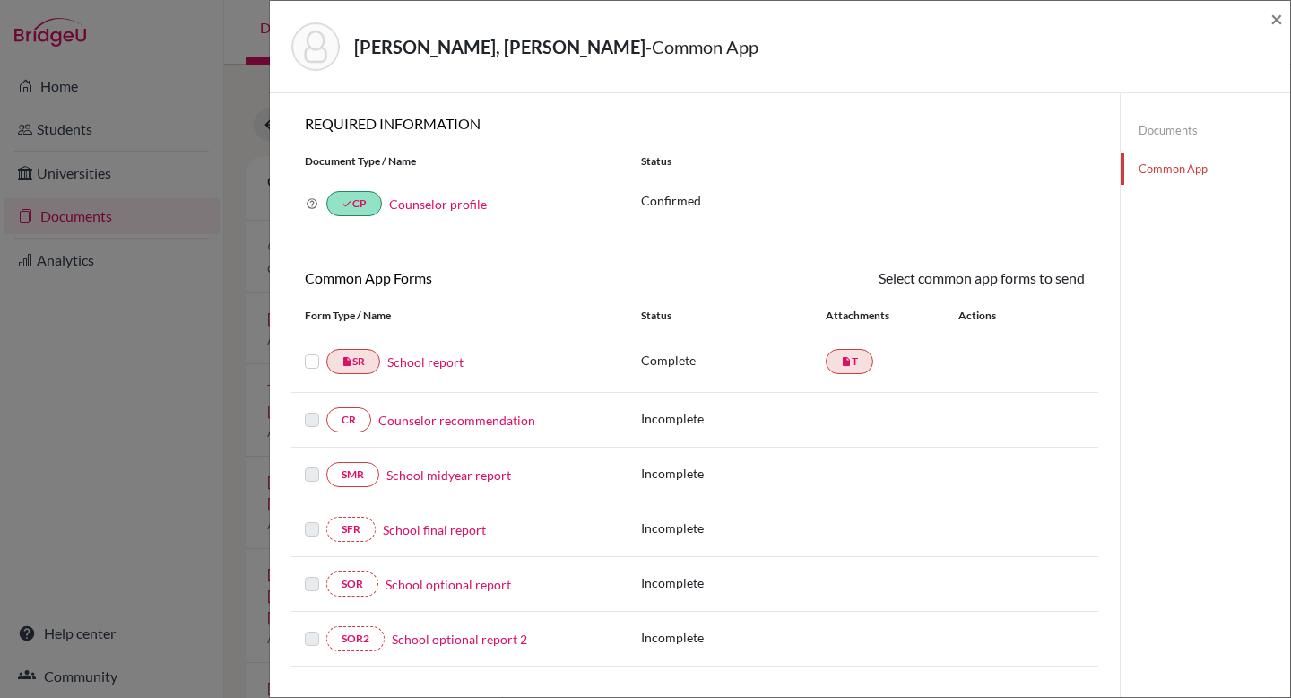
click at [1160, 128] on link "Documents" at bounding box center [1205, 130] width 169 height 31
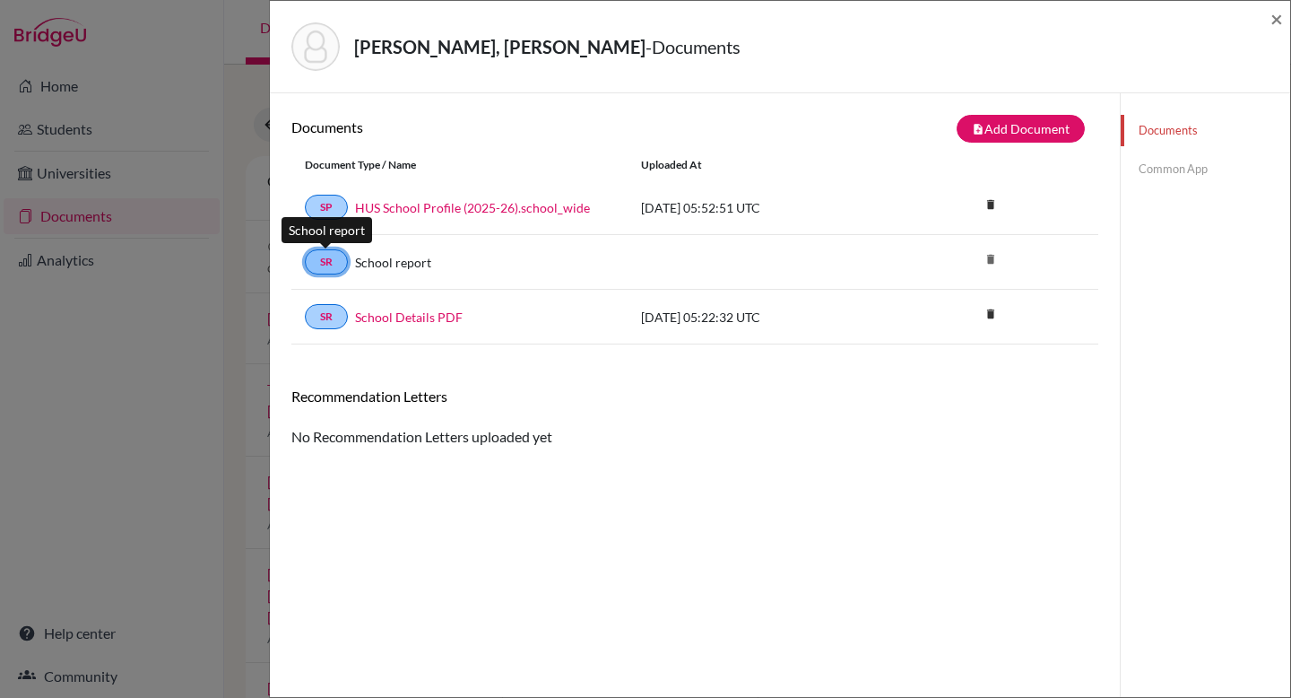
click at [320, 268] on link "SR" at bounding box center [326, 261] width 43 height 25
click at [412, 315] on link "School Details PDF" at bounding box center [409, 317] width 108 height 19
click at [338, 260] on link "SR" at bounding box center [326, 261] width 43 height 25
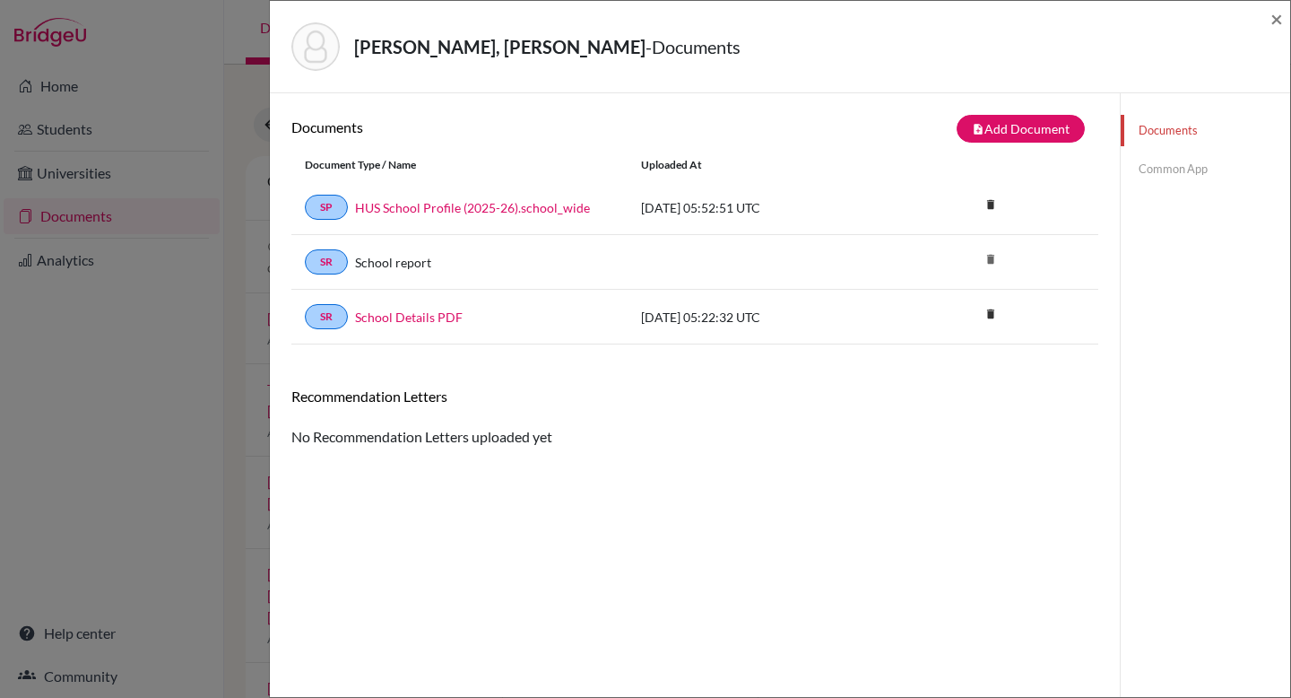
click at [148, 100] on div "Ramesh, Kayal - Documents × Documents note_add Add Document Document type Chang…" at bounding box center [645, 349] width 1291 height 698
click at [1275, 17] on span "×" at bounding box center [1276, 18] width 13 height 26
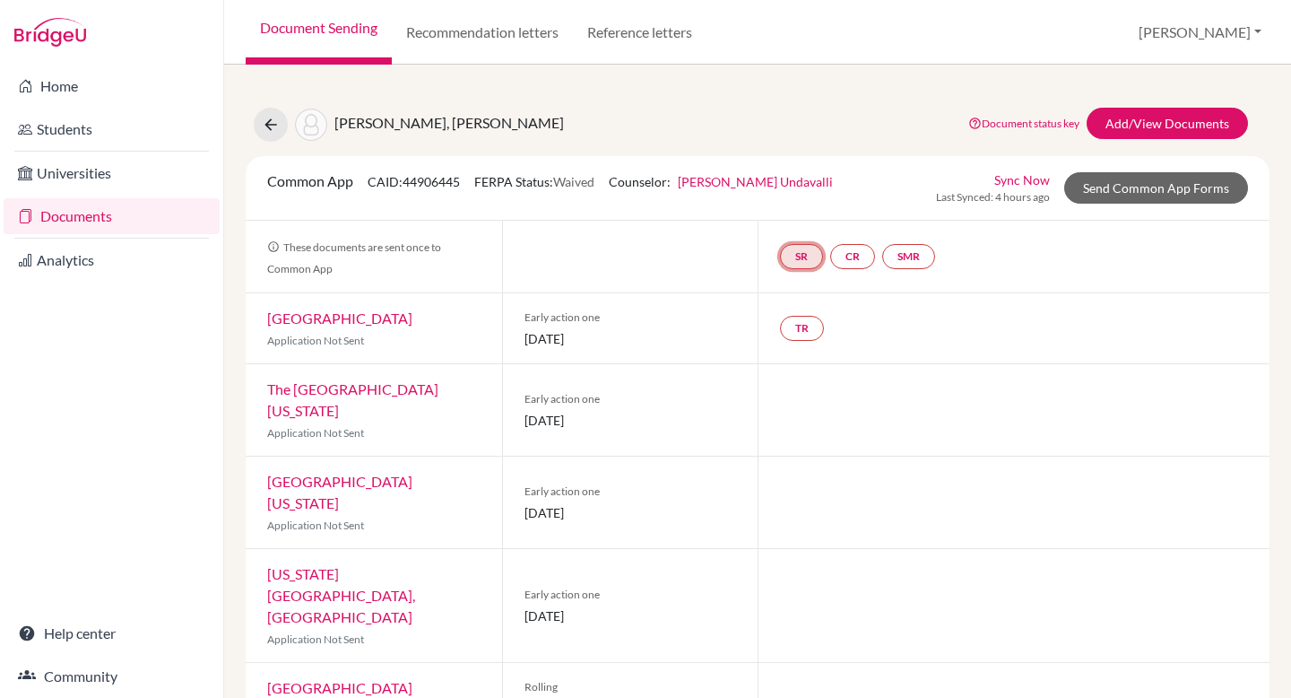
click at [806, 259] on link "SR" at bounding box center [801, 256] width 43 height 25
click at [800, 206] on link "School report" at bounding box center [801, 202] width 76 height 15
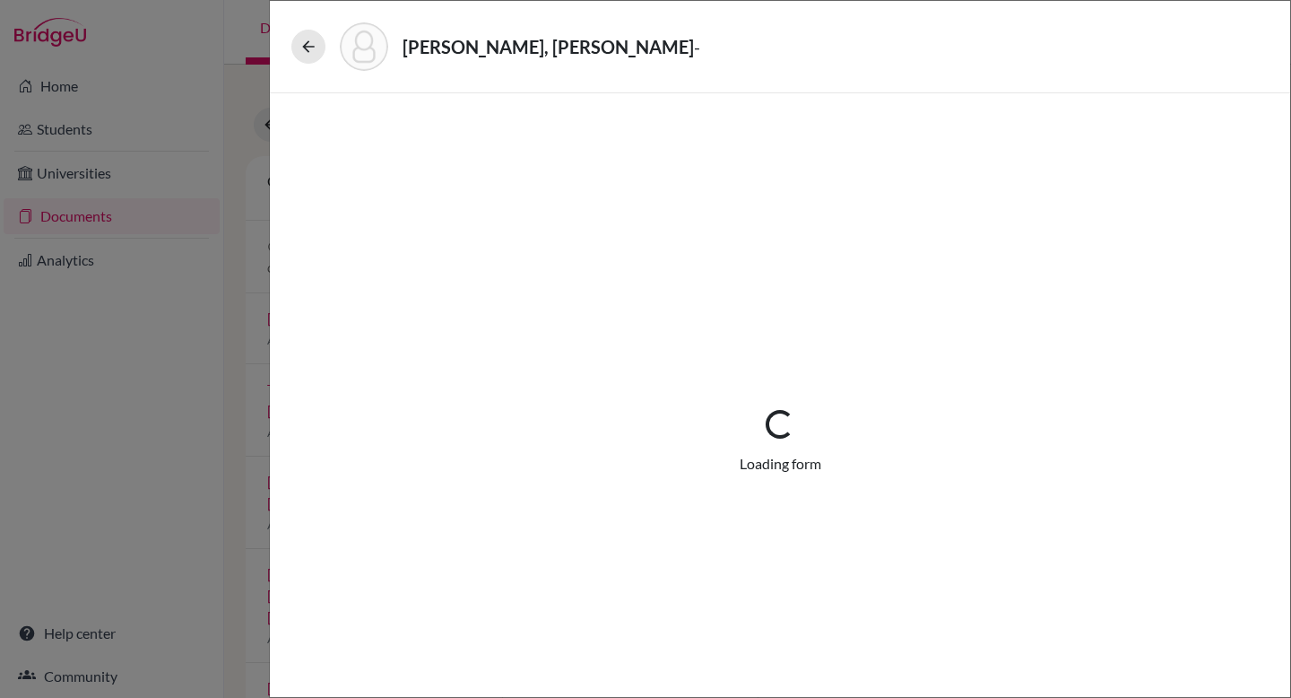
select select "1"
select select "682570"
select select "0"
select select "1"
select select "0"
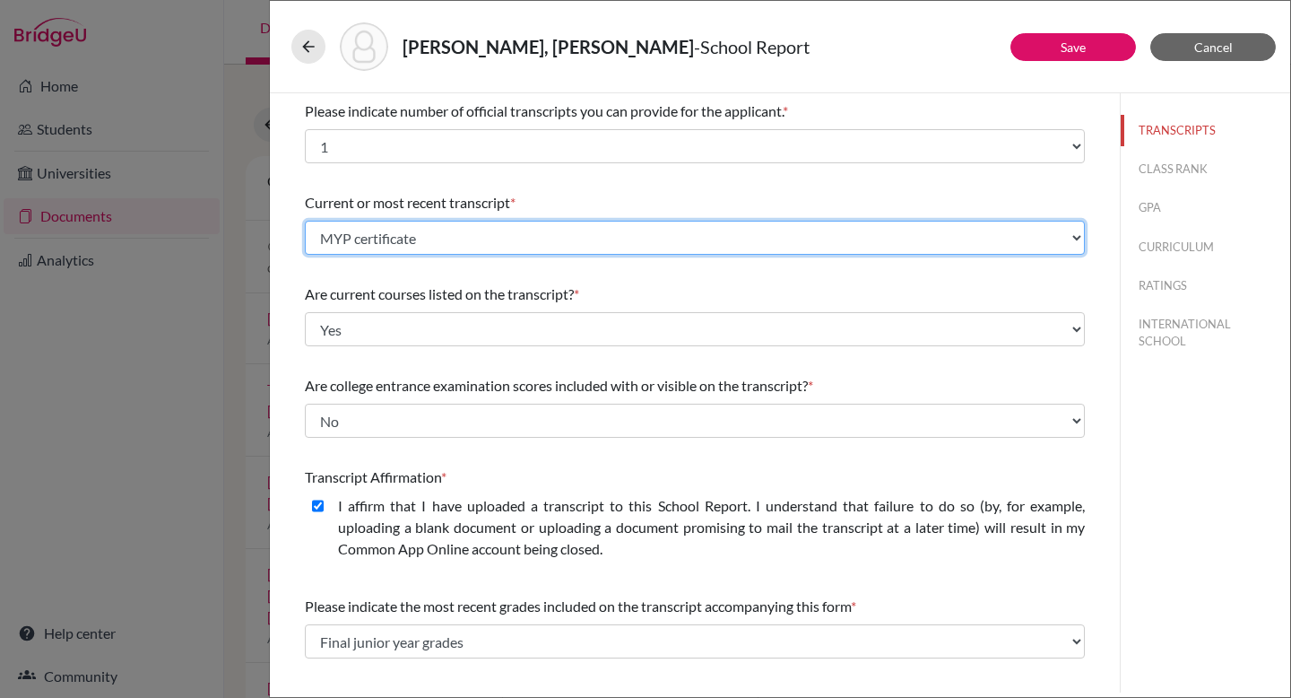
click at [834, 238] on select "Select existing document or upload a new one High school transcript Predicted g…" at bounding box center [695, 238] width 780 height 34
select select "682566"
click at [305, 221] on select "Select existing document or upload a new one High school transcript Predicted g…" at bounding box center [695, 238] width 780 height 34
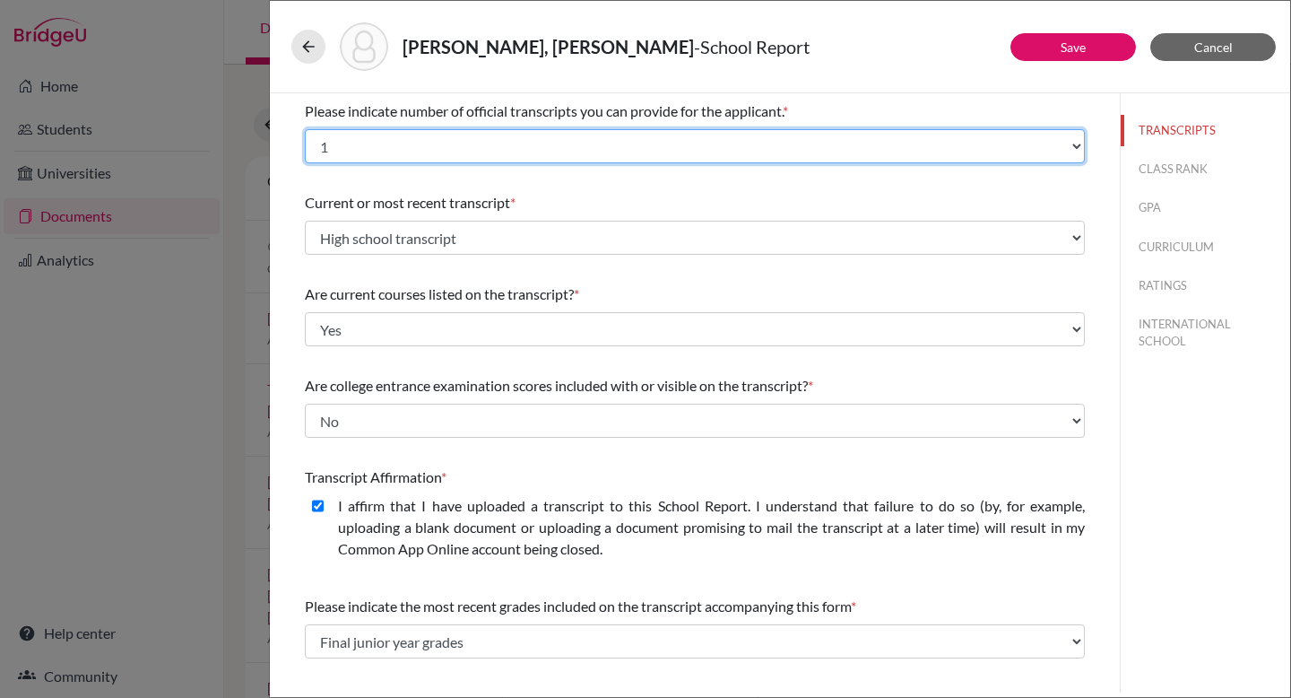
click at [446, 150] on select "Select... 1 2 3 4" at bounding box center [695, 146] width 780 height 34
click at [305, 129] on select "Select... 1 2 3 4" at bounding box center [695, 146] width 780 height 34
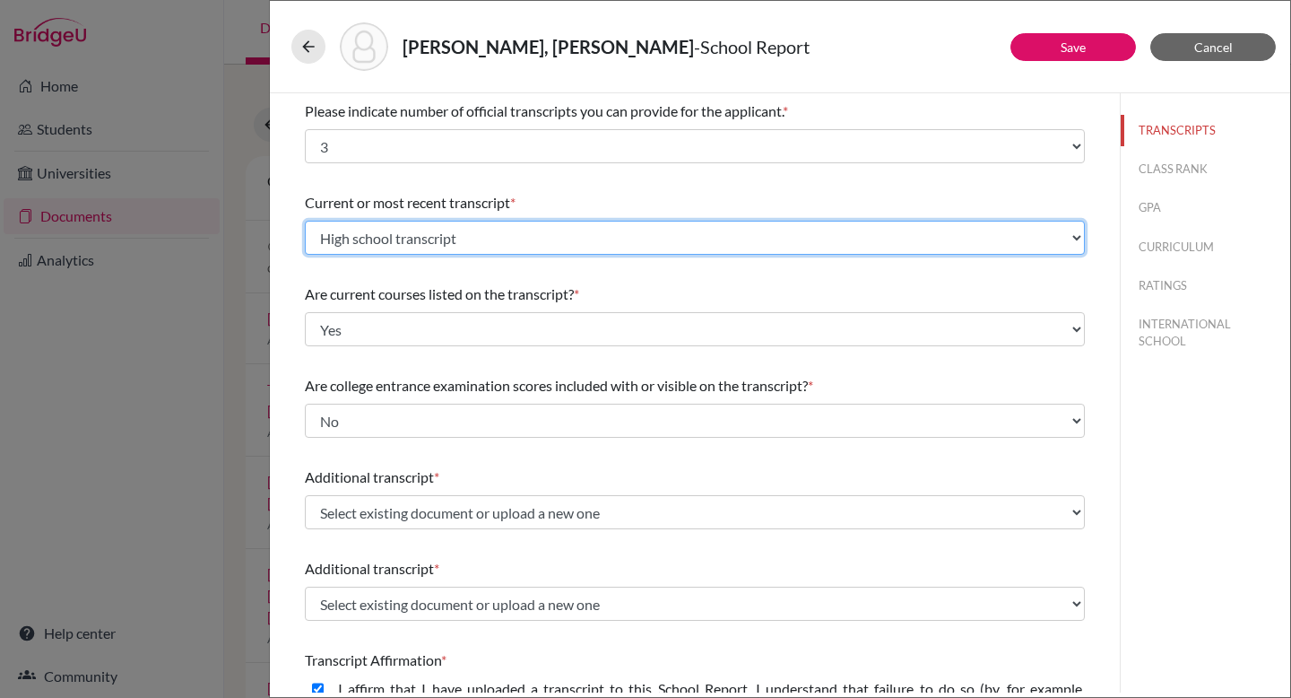
click at [530, 228] on select "Select existing document or upload a new one High school transcript Predicted g…" at bounding box center [695, 238] width 780 height 34
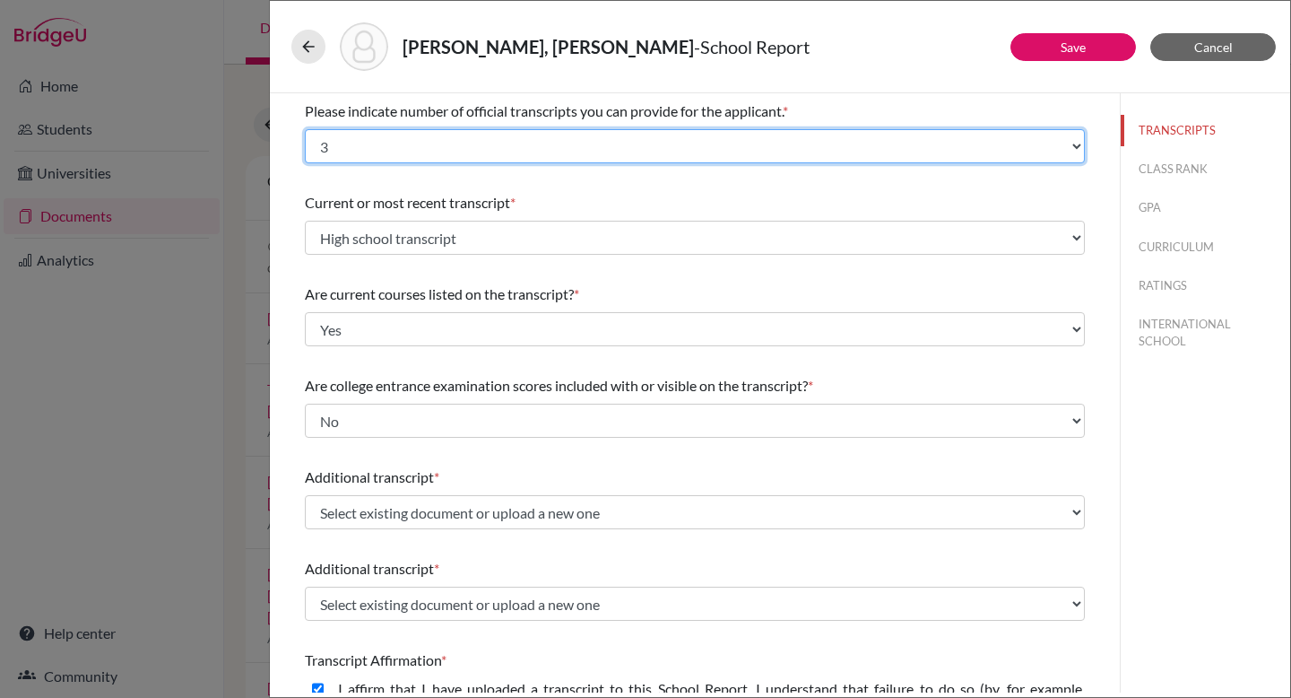
click at [482, 138] on select "Select... 1 2 3 4" at bounding box center [695, 146] width 780 height 34
select select "2"
click at [305, 129] on select "Select... 1 2 3 4" at bounding box center [695, 146] width 780 height 34
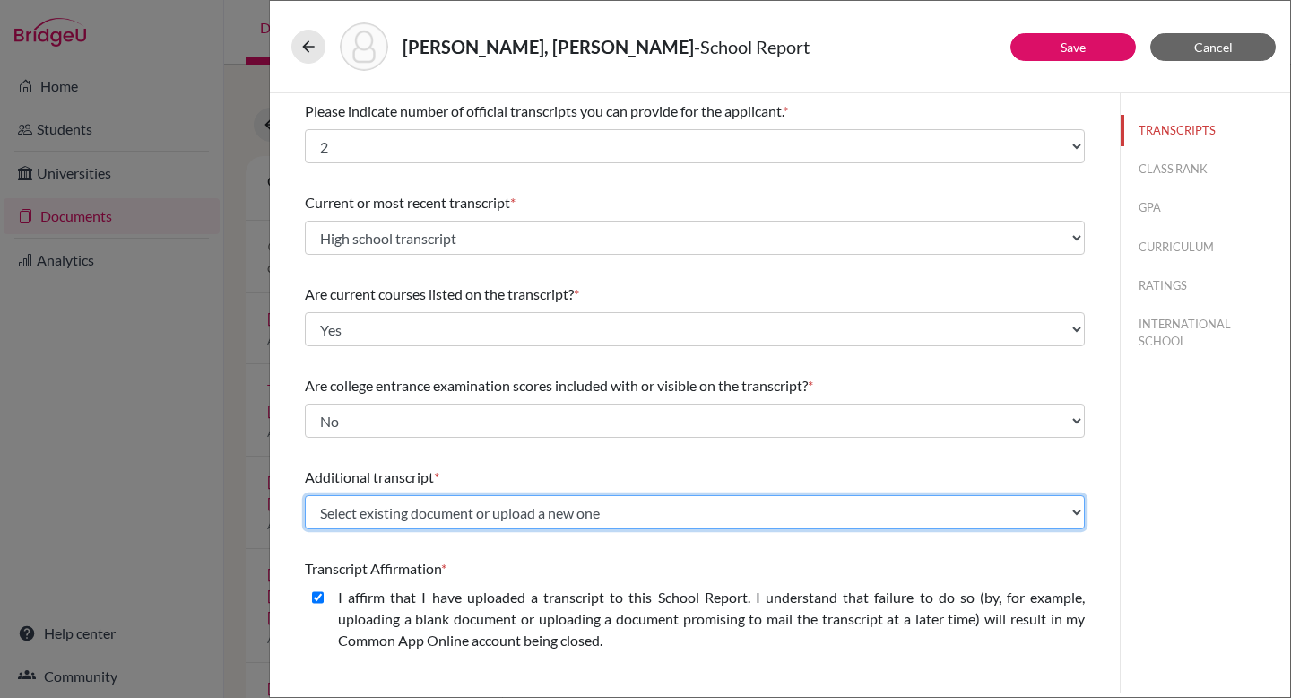
click at [438, 505] on select "Select existing document or upload a new one High school transcript Predicted g…" at bounding box center [695, 512] width 780 height 34
select select "682567"
click at [305, 495] on select "Select existing document or upload a new one High school transcript Predicted g…" at bounding box center [695, 512] width 780 height 34
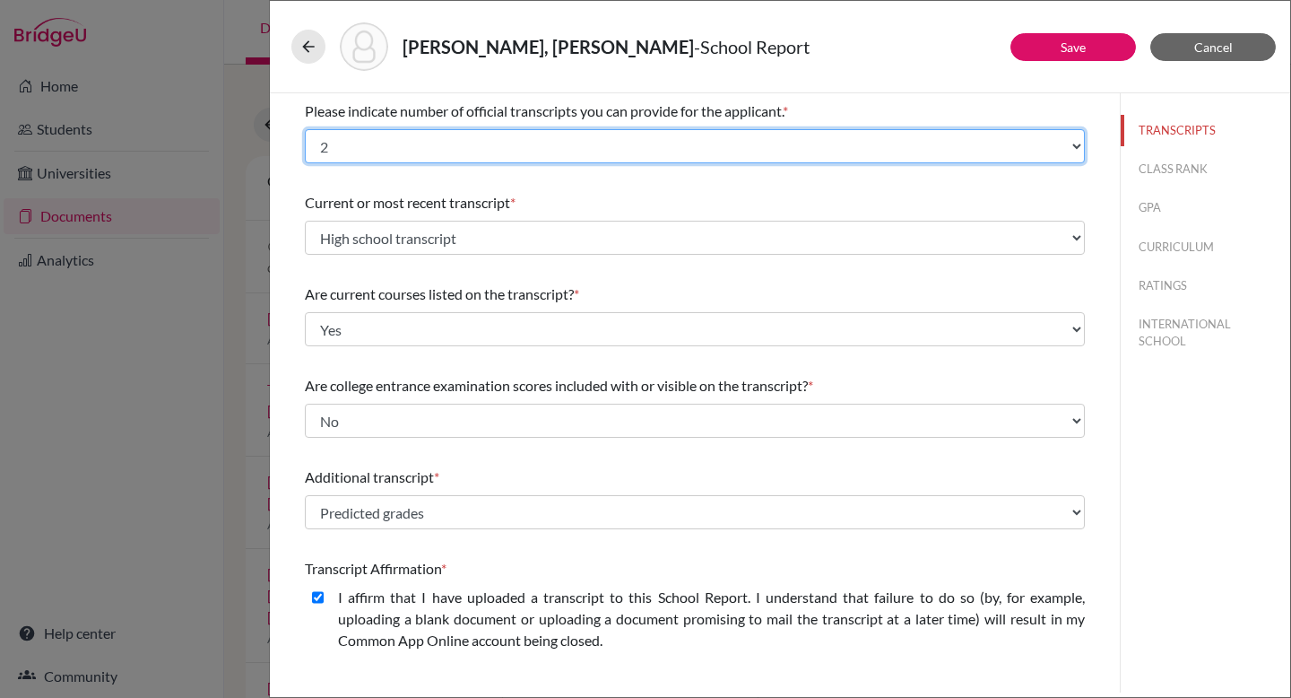
click at [406, 158] on select "Select... 1 2 3 4" at bounding box center [695, 146] width 780 height 34
select select "3"
click at [305, 129] on select "Select... 1 2 3 4" at bounding box center [695, 146] width 780 height 34
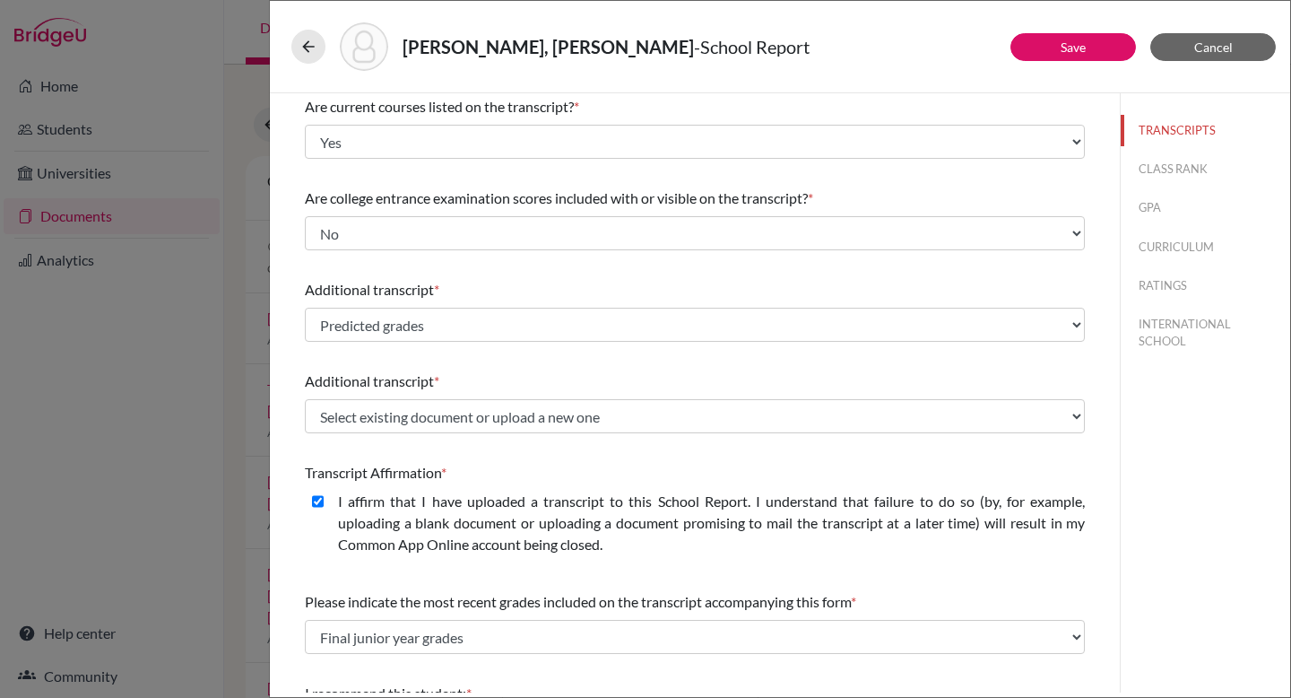
scroll to position [191, 0]
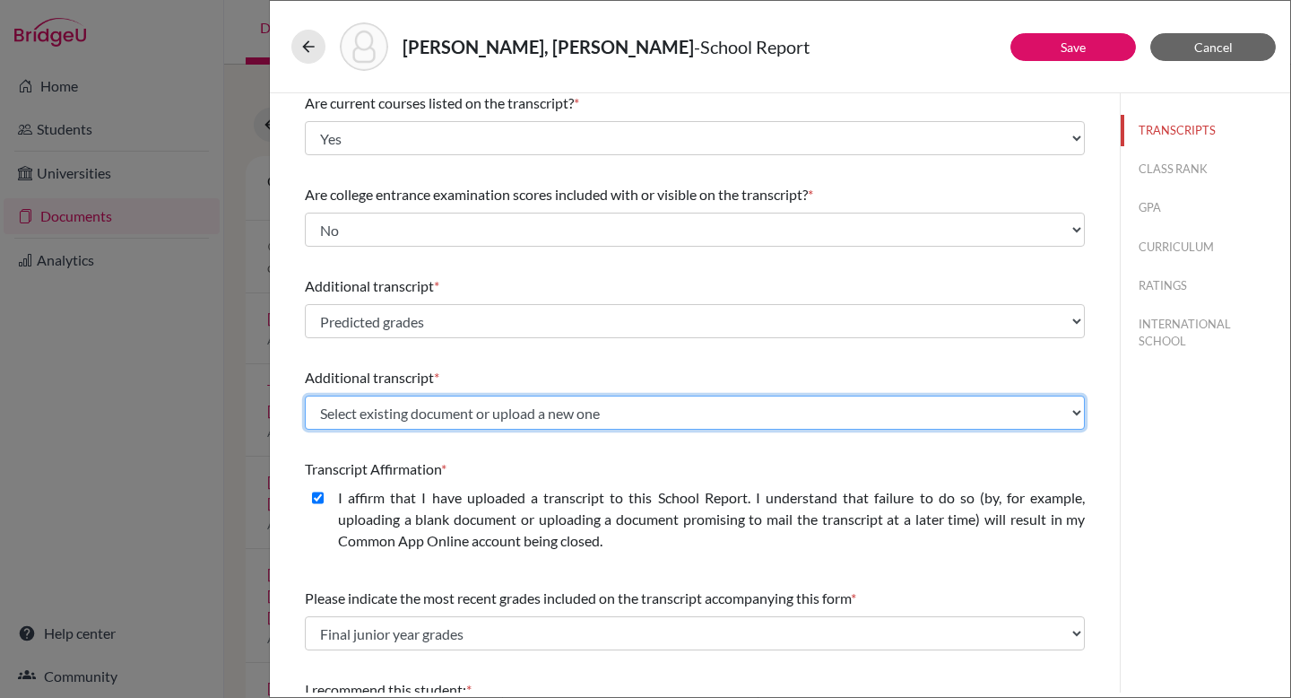
click at [446, 401] on select "Select existing document or upload a new one High school transcript Predicted g…" at bounding box center [695, 412] width 780 height 34
select select "682570"
click at [305, 395] on select "Select existing document or upload a new one High school transcript Predicted g…" at bounding box center [695, 412] width 780 height 34
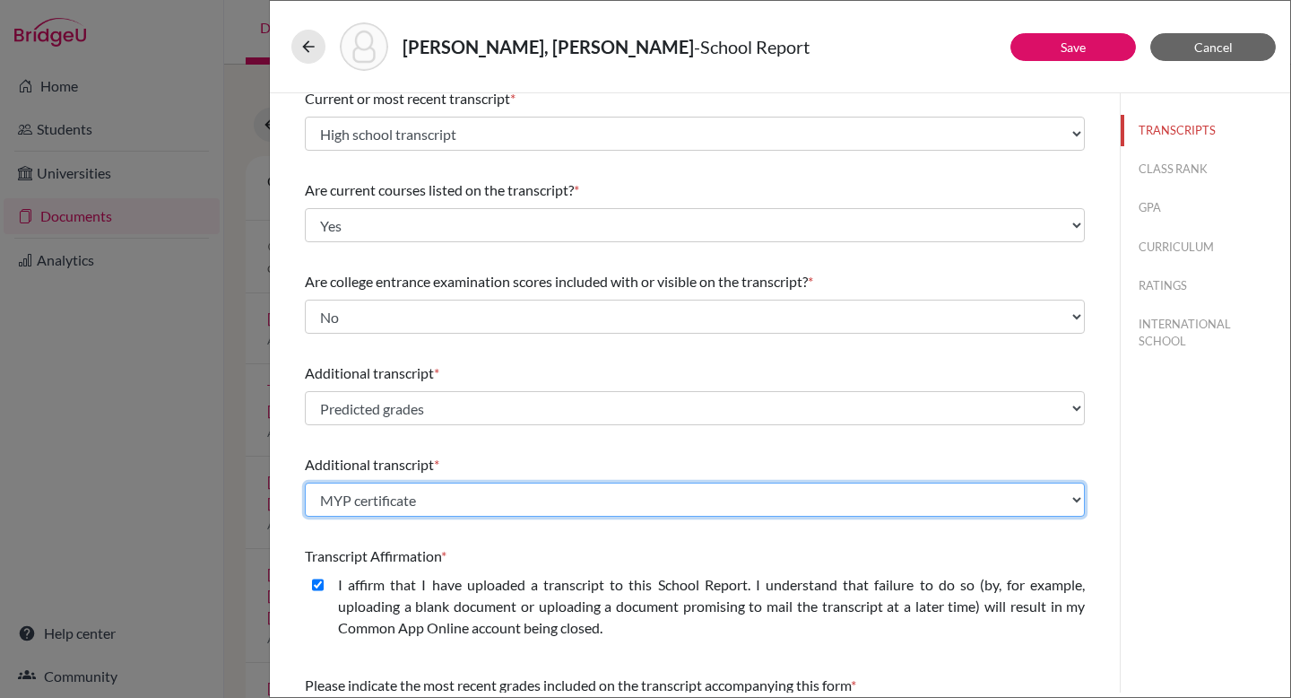
scroll to position [0, 0]
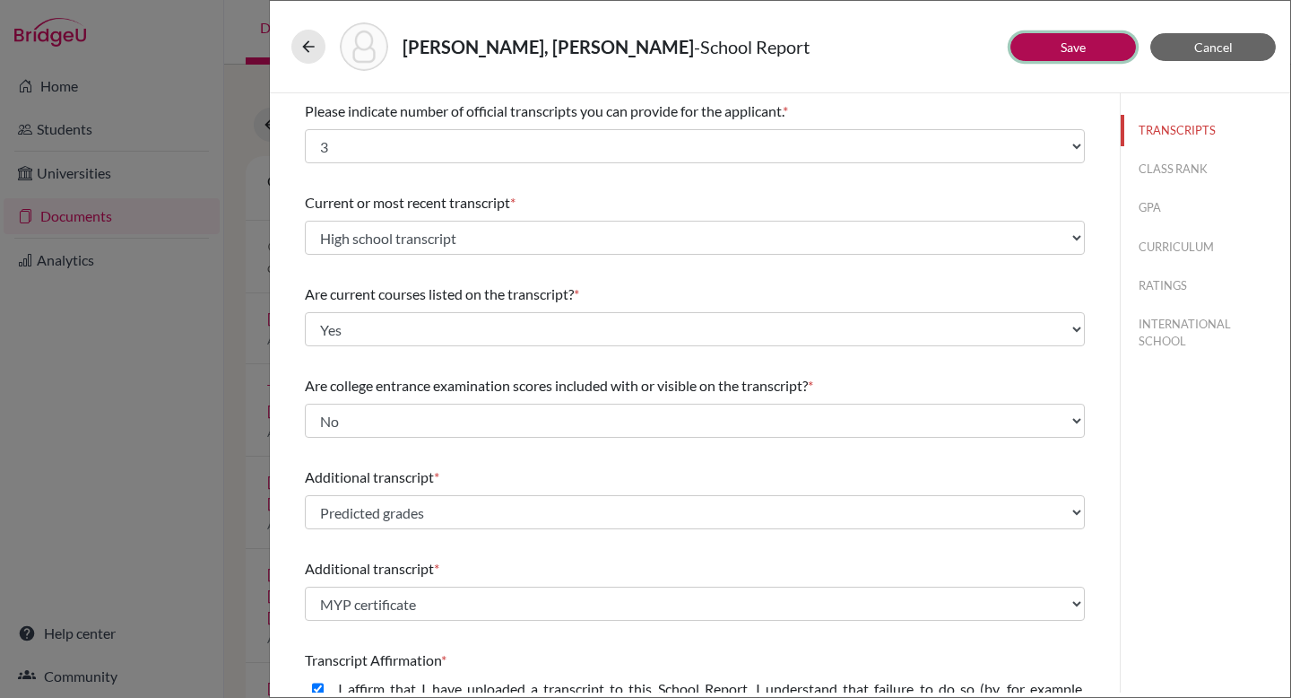
click at [1071, 41] on link "Save" at bounding box center [1073, 46] width 25 height 15
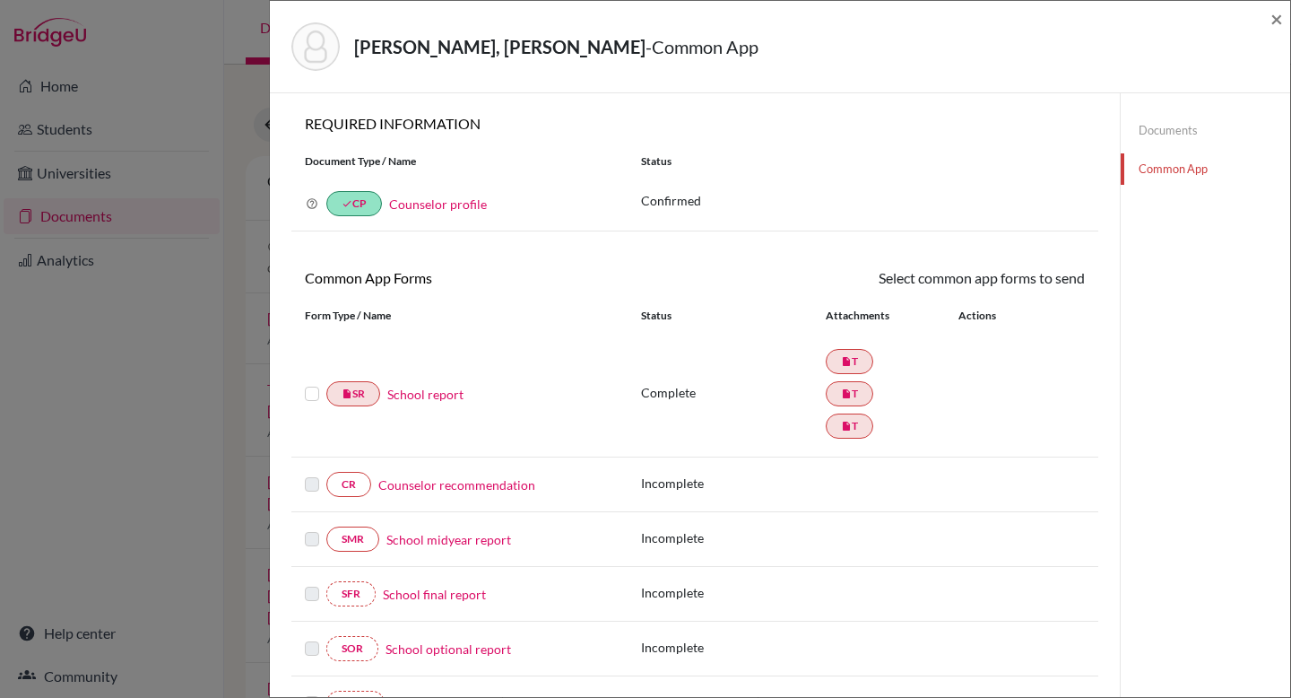
click at [414, 210] on link "Counselor profile" at bounding box center [438, 203] width 98 height 15
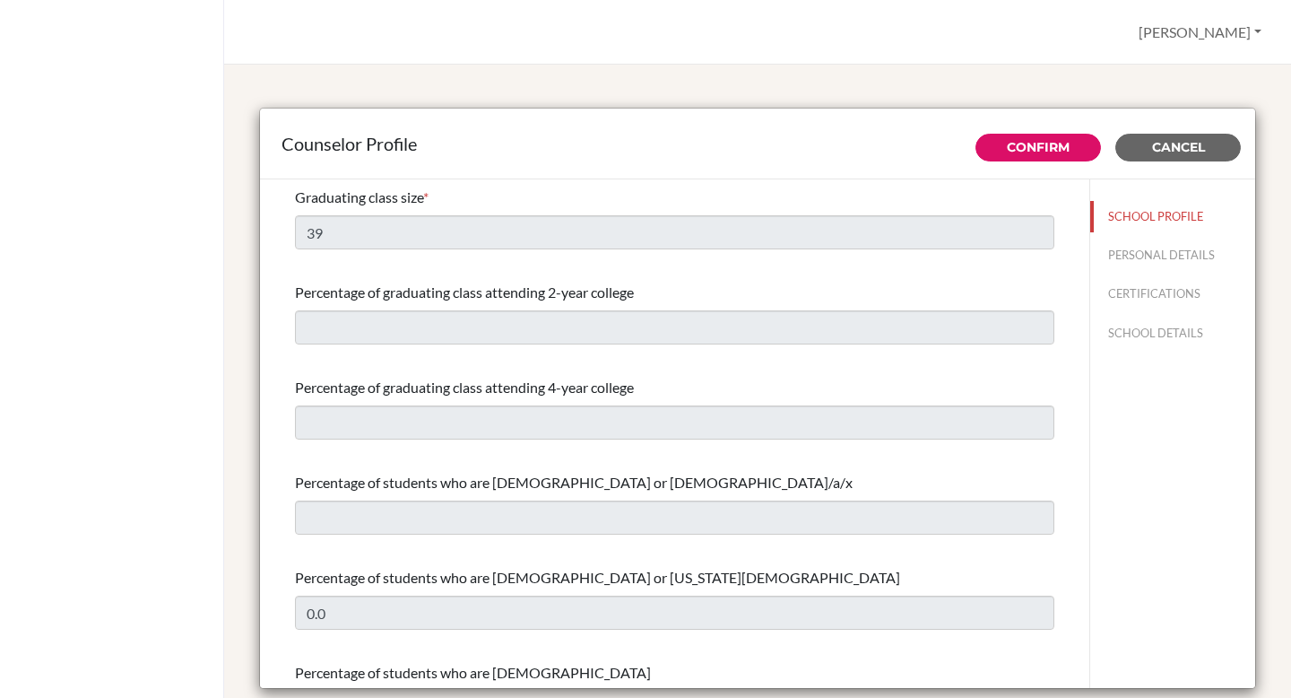
select select "1"
select select "352366"
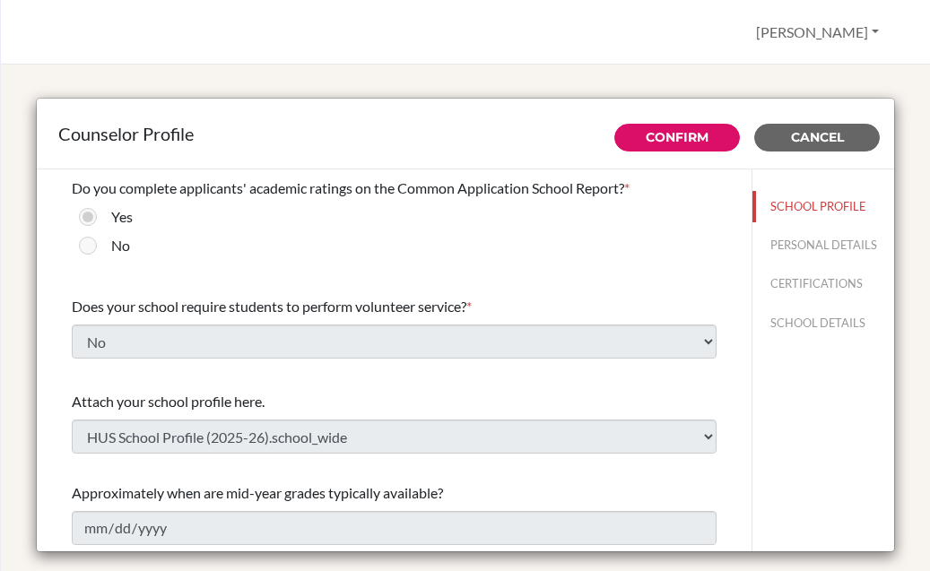
scroll to position [38, 0]
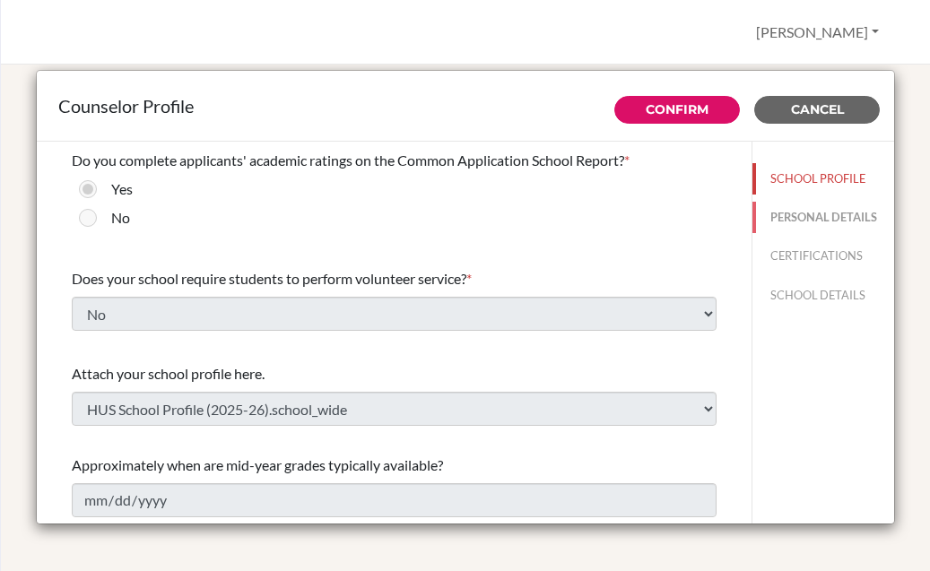
click at [810, 215] on button "PERSONAL DETAILS" at bounding box center [823, 217] width 142 height 31
type input "[PERSON_NAME]"
type input "Undavalli"
type input "Advisor"
type input "91.9398364337"
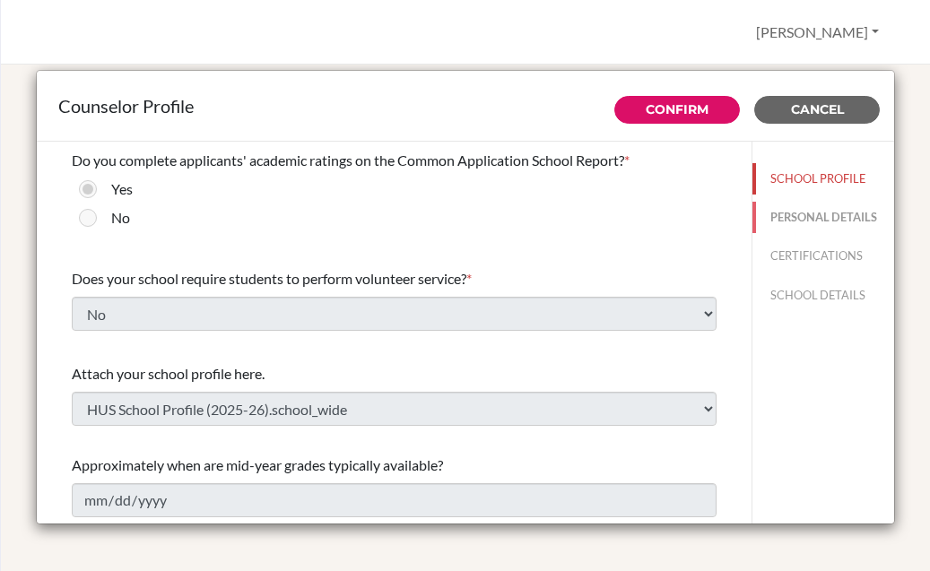
type input "[PERSON_NAME][EMAIL_ADDRESS][DOMAIN_NAME]"
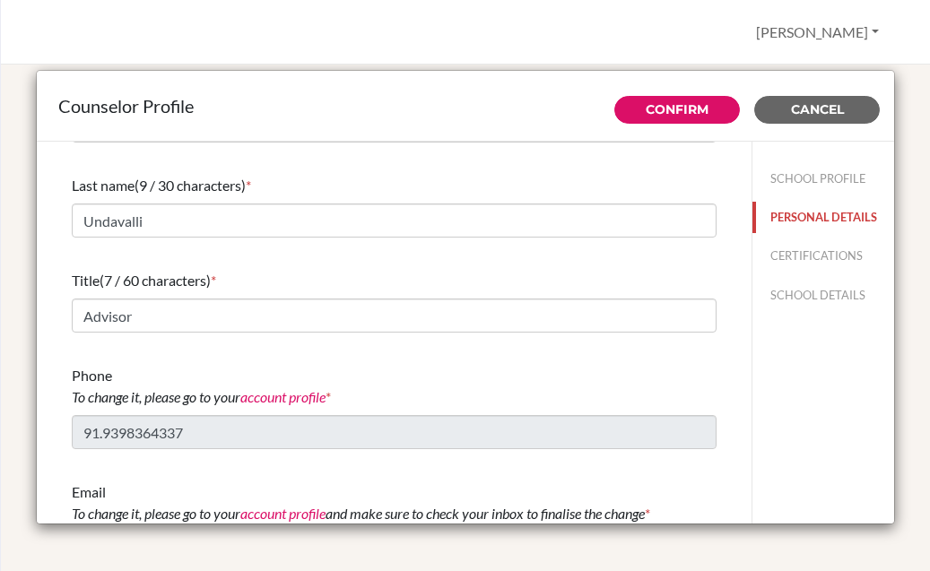
scroll to position [0, 0]
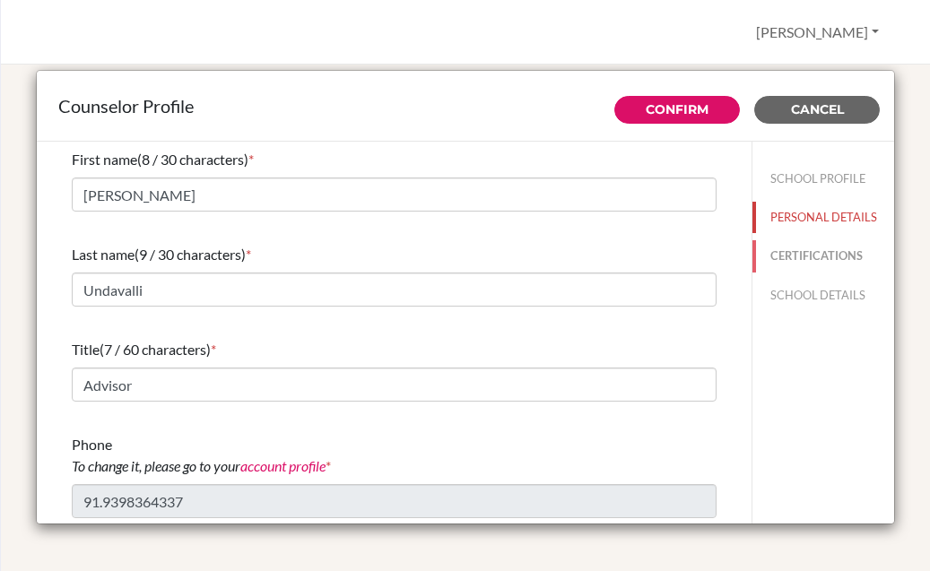
click at [819, 257] on button "CERTIFICATIONS" at bounding box center [823, 255] width 142 height 31
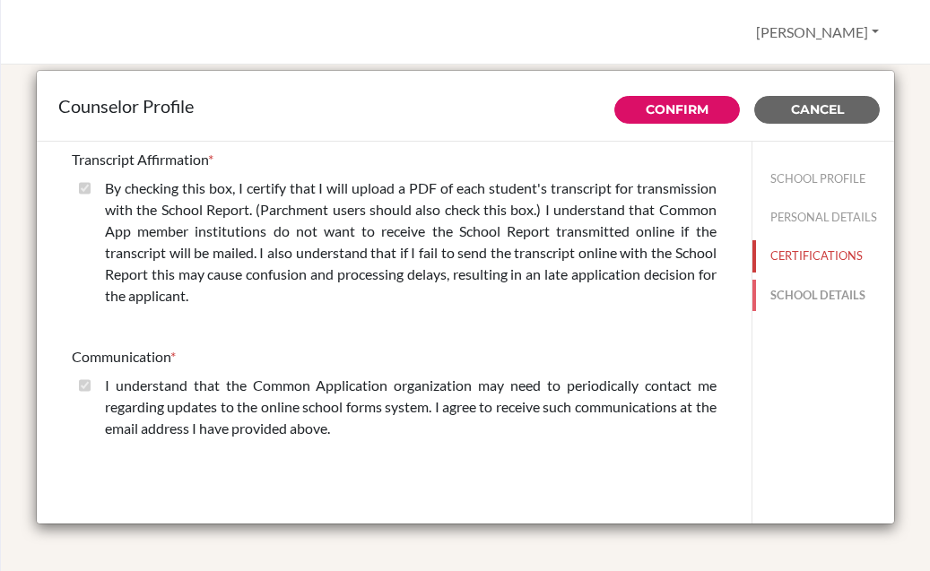
click at [844, 289] on button "SCHOOL DETAILS" at bounding box center [823, 295] width 142 height 31
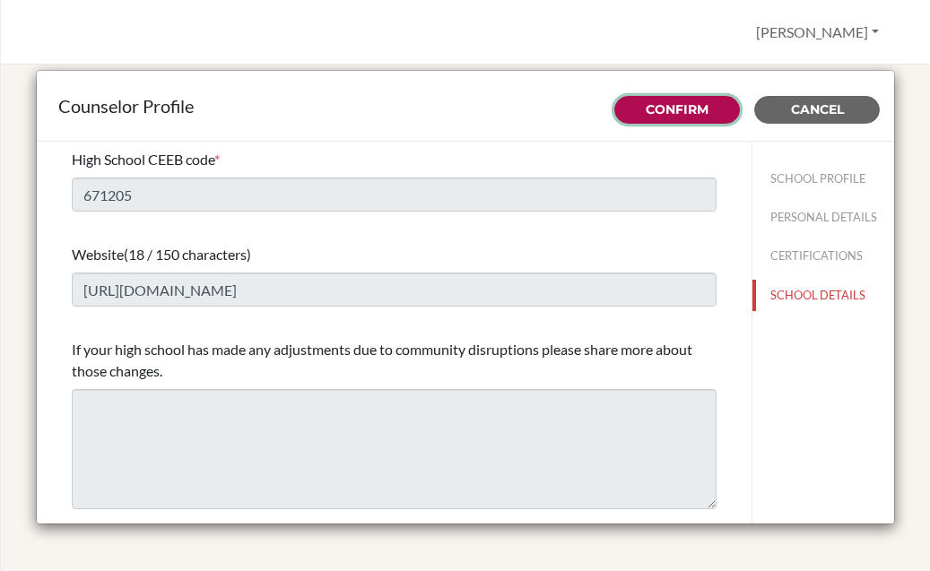
click at [715, 106] on button "Confirm" at bounding box center [677, 110] width 126 height 28
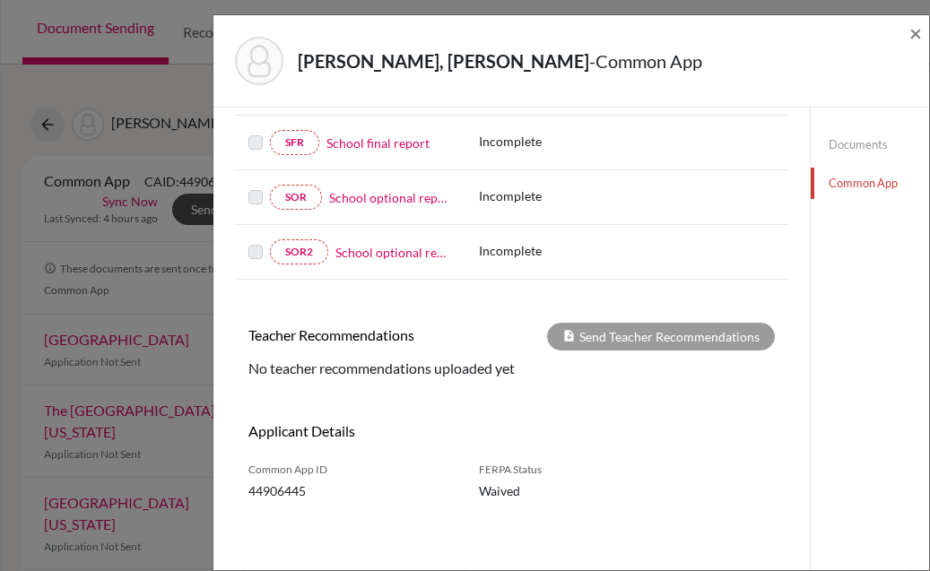
scroll to position [467, 0]
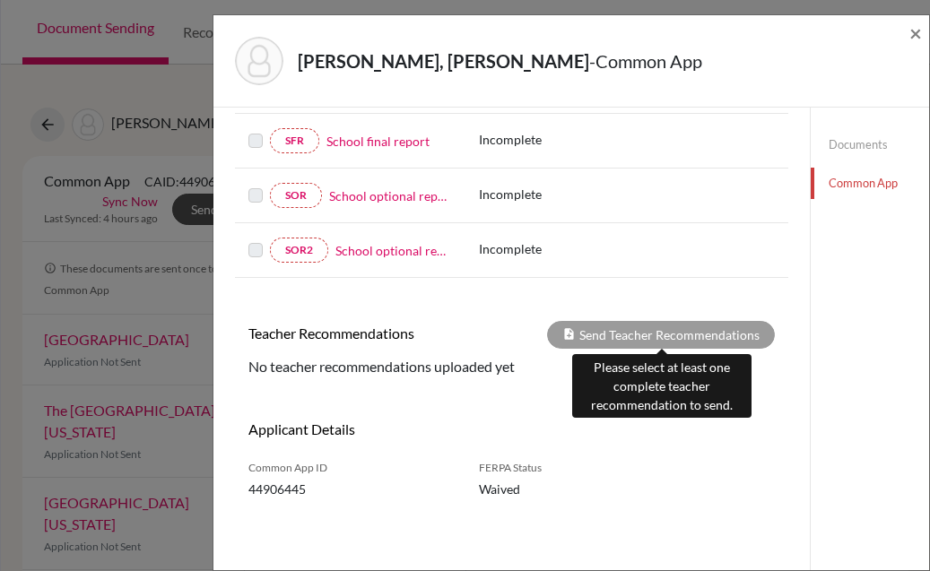
click at [623, 338] on div "Send Teacher Recommendations" at bounding box center [661, 335] width 228 height 28
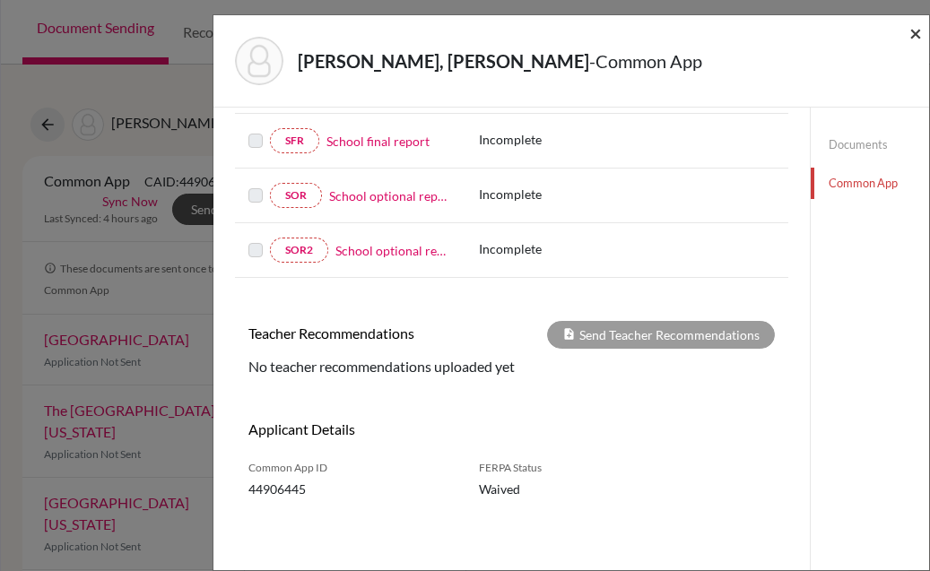
click at [910, 39] on span "×" at bounding box center [915, 33] width 13 height 26
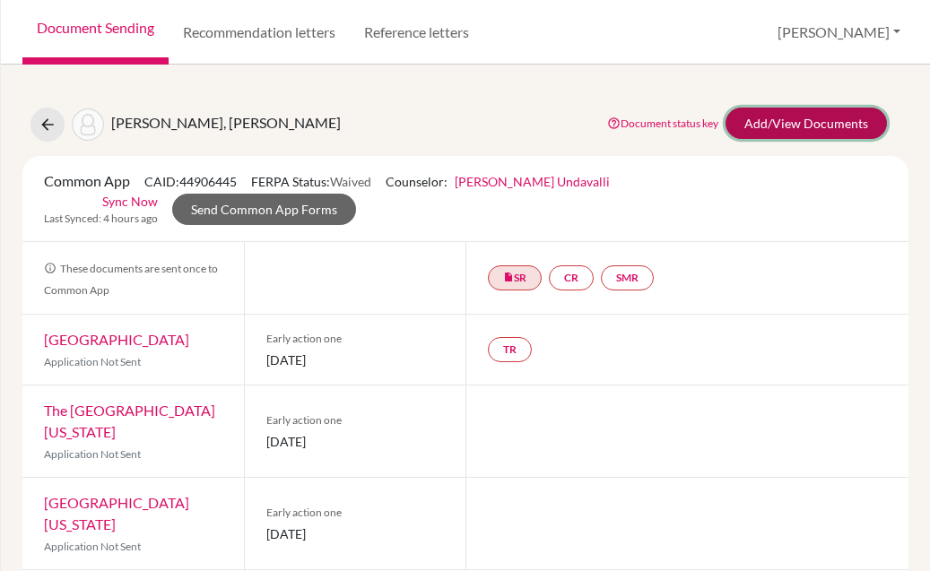
click at [767, 112] on link "Add/View Documents" at bounding box center [805, 123] width 161 height 31
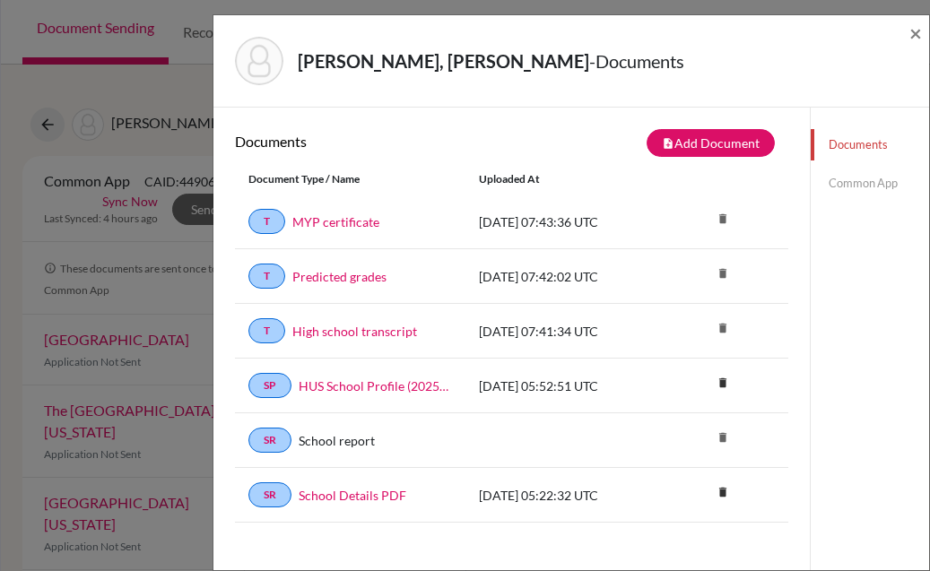
scroll to position [120, 0]
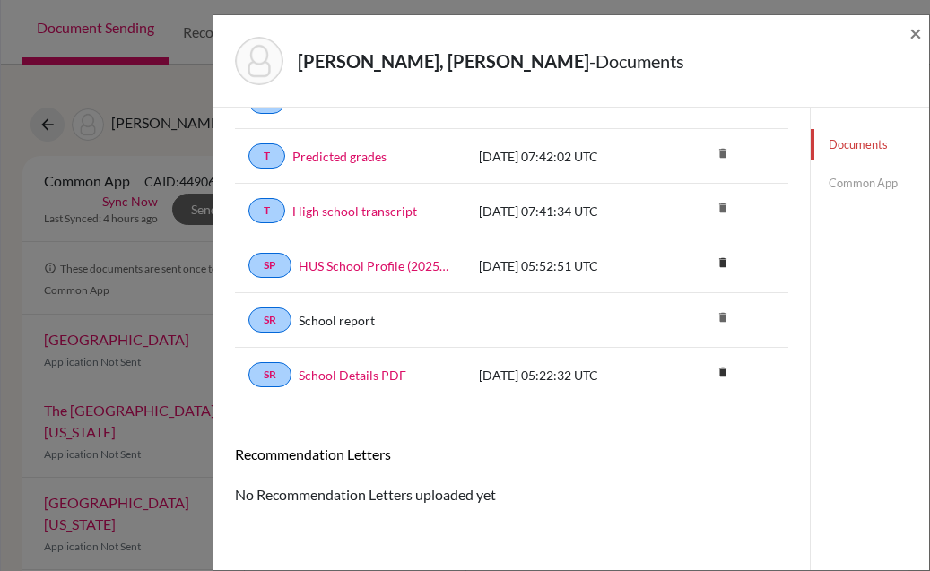
click at [337, 463] on div "Recommendation Letters" at bounding box center [511, 461] width 580 height 31
click at [372, 448] on h6 "Recommendation Letters" at bounding box center [511, 454] width 553 height 17
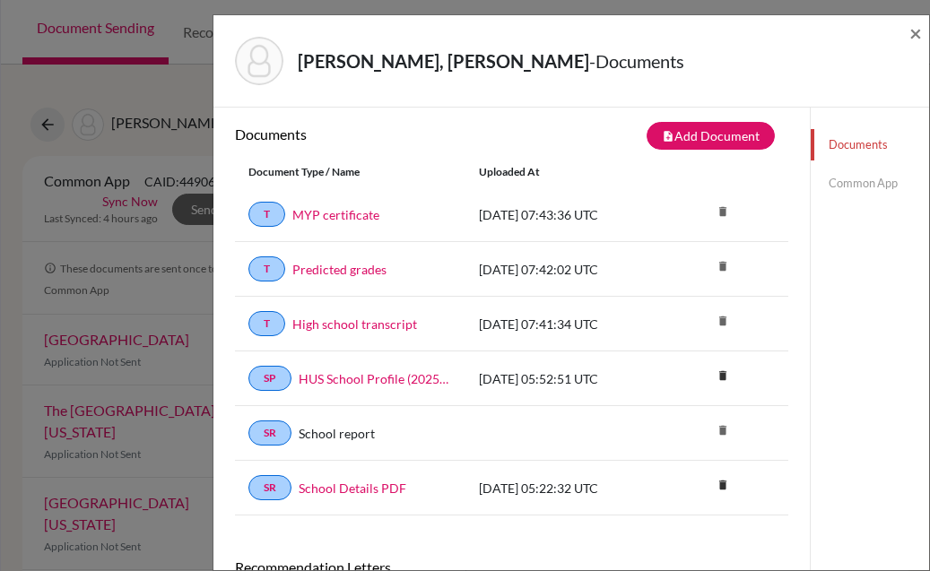
scroll to position [0, 0]
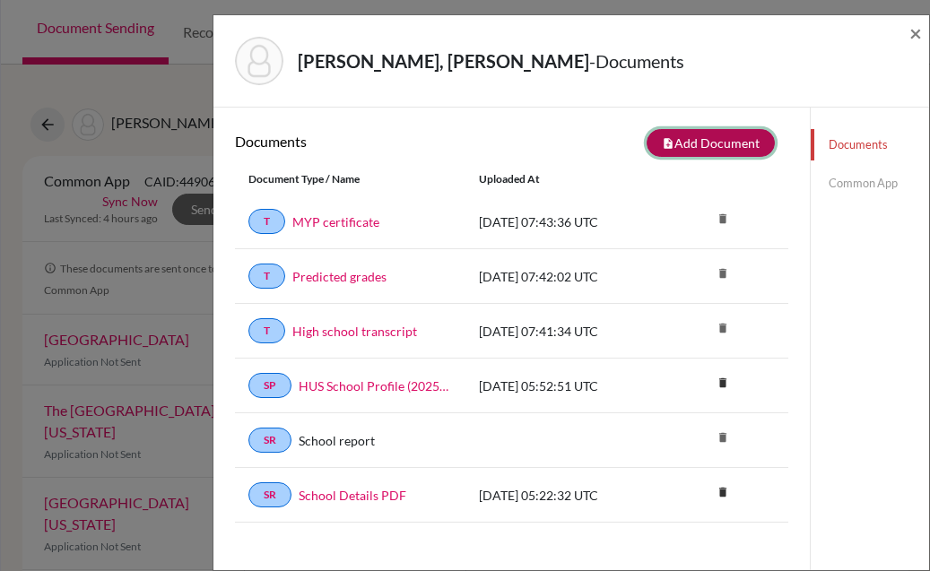
click at [735, 151] on button "note_add Add Document" at bounding box center [710, 143] width 128 height 28
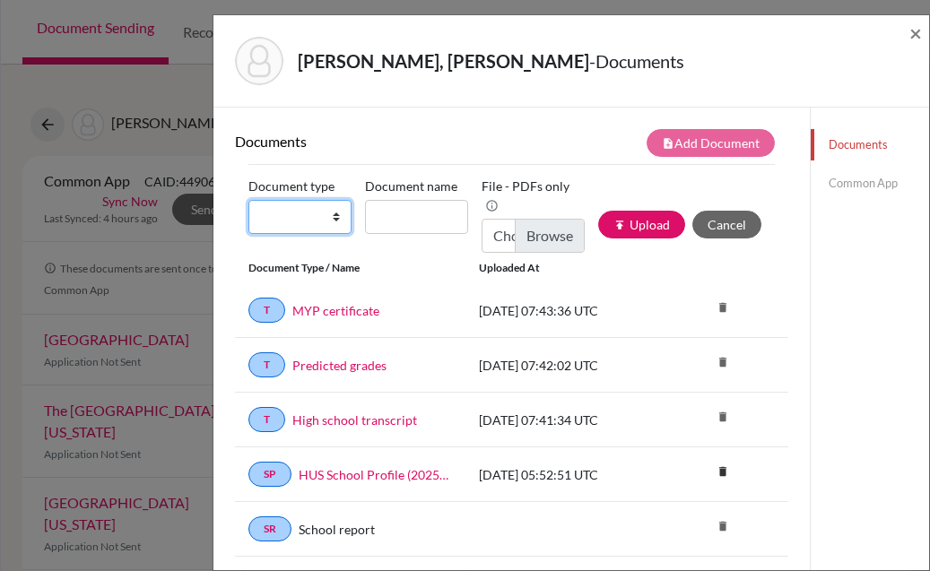
click at [342, 211] on select "Change explanation for Common App reports Counselor recommendation Internationa…" at bounding box center [299, 217] width 103 height 34
select select "5"
click at [248, 200] on select "Change explanation for Common App reports Counselor recommendation Internationa…" at bounding box center [299, 217] width 103 height 34
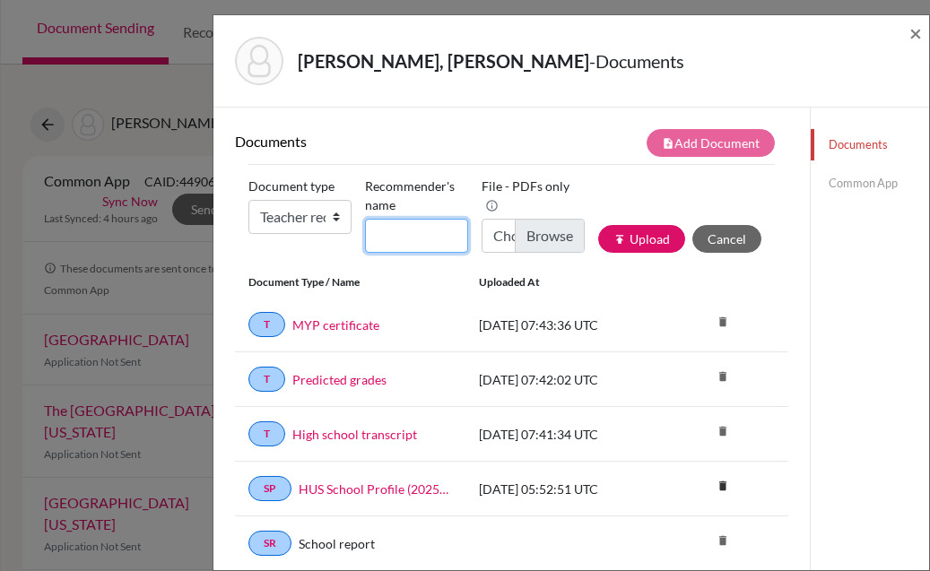
click at [407, 223] on input "Recommender's name" at bounding box center [416, 236] width 103 height 34
type input "Ms Amrithavarshini"
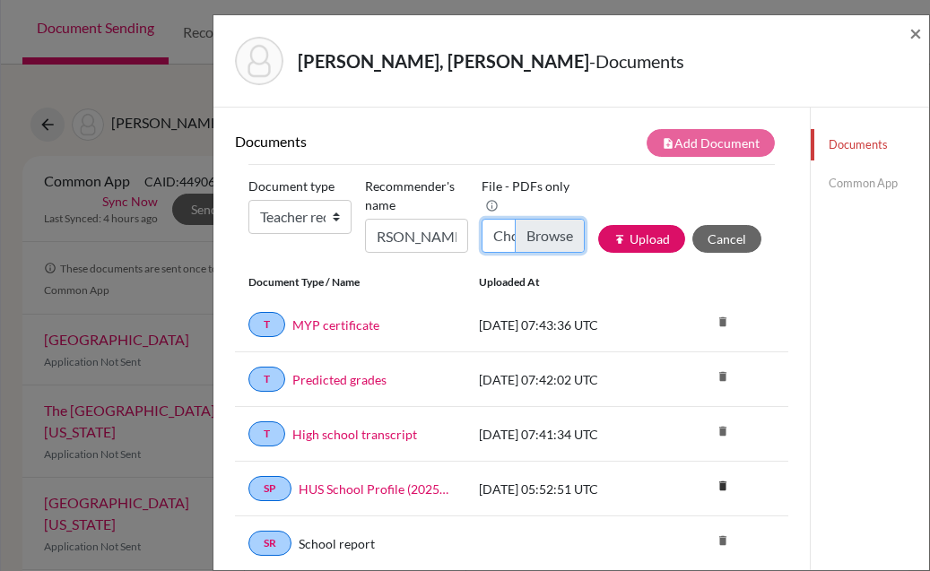
scroll to position [0, 0]
click at [507, 221] on input "Choose file" at bounding box center [532, 236] width 103 height 34
type input "C:\fakepath\Kayal LOR from Amritha.pdf"
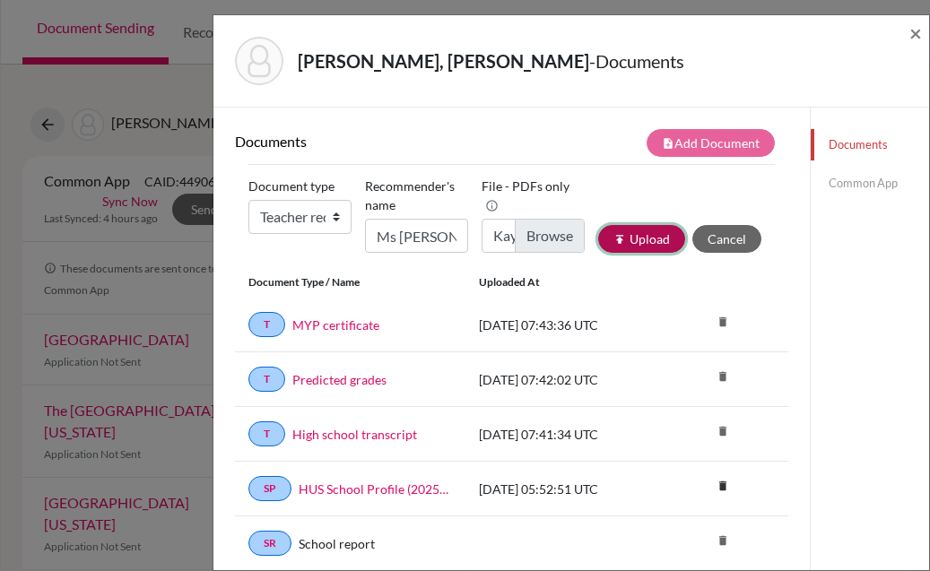
click at [656, 240] on button "publish Upload" at bounding box center [641, 239] width 87 height 28
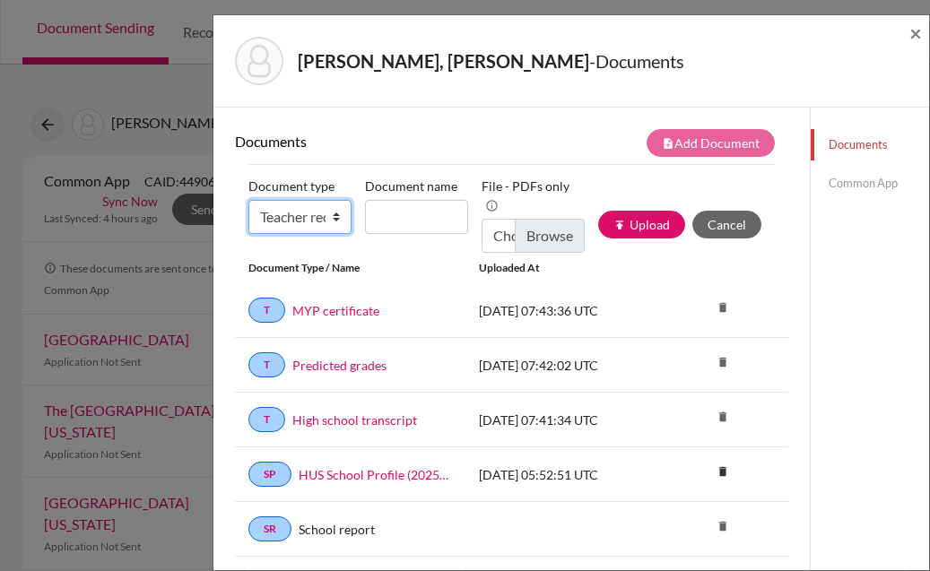
click at [343, 214] on select "Change explanation for Common App reports Counselor recommendation Internationa…" at bounding box center [299, 217] width 103 height 34
select select "4"
click at [248, 200] on select "Change explanation for Common App reports Counselor recommendation Internationa…" at bounding box center [299, 217] width 103 height 34
click at [420, 222] on input "Document name" at bounding box center [416, 217] width 103 height 34
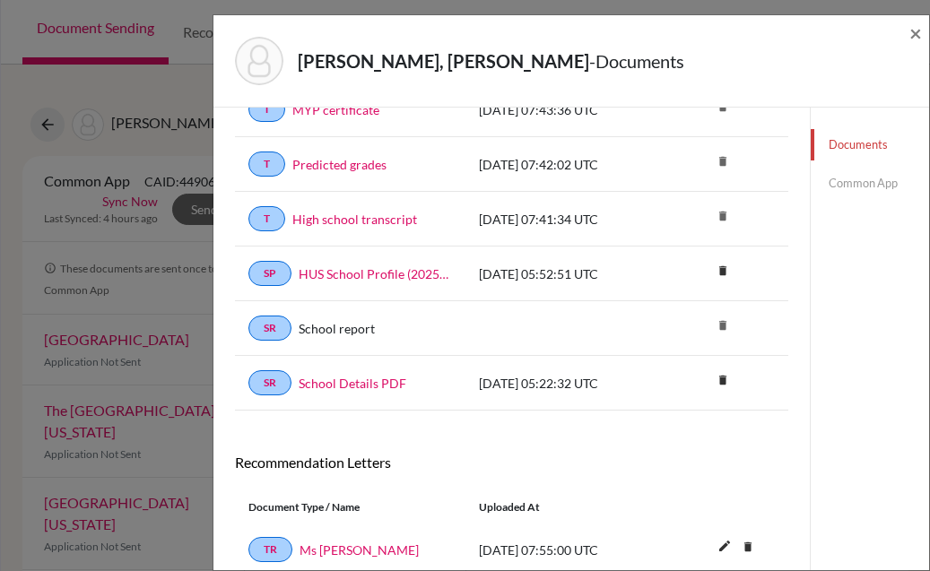
scroll to position [268, 0]
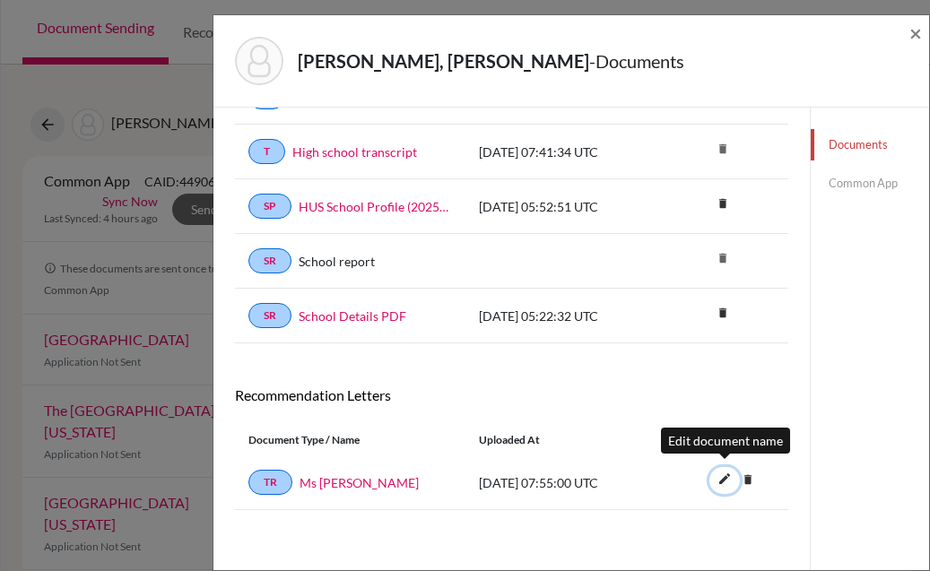
click at [721, 481] on icon "edit" at bounding box center [724, 478] width 29 height 29
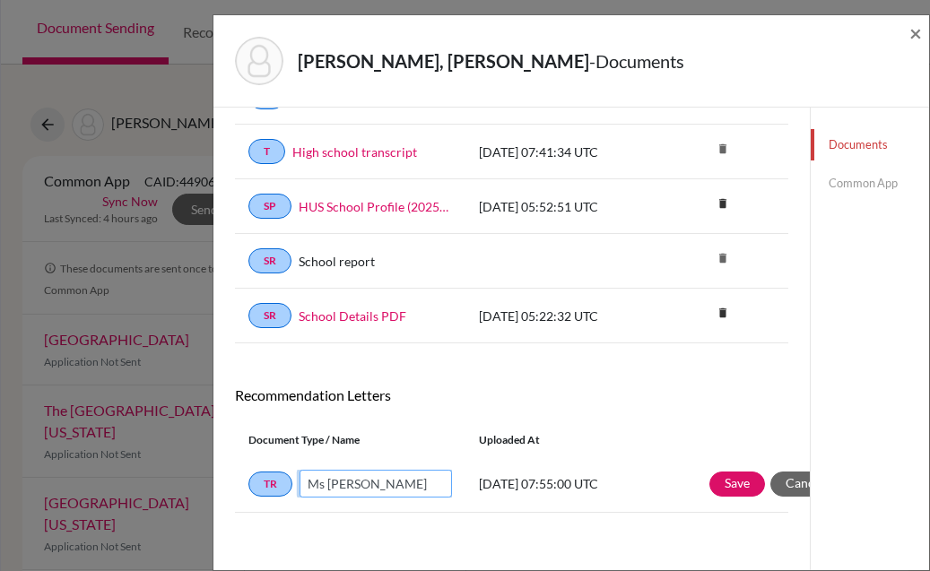
drag, startPoint x: 420, startPoint y: 478, endPoint x: 304, endPoint y: 475, distance: 116.6
click at [304, 475] on input "Ms Amrithavarshini" at bounding box center [375, 484] width 152 height 28
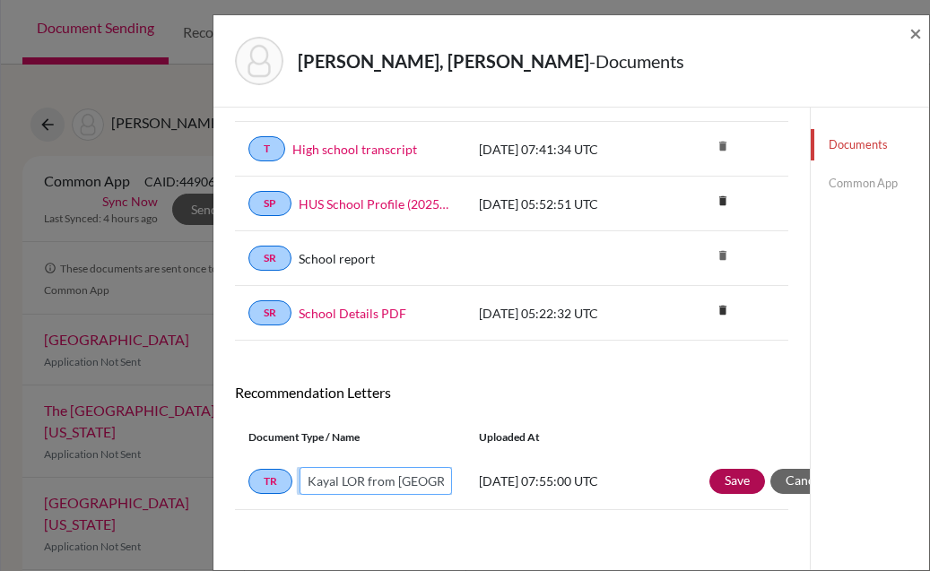
type input "Kayal LOR from Amritha"
click at [742, 481] on button "Save" at bounding box center [737, 481] width 56 height 25
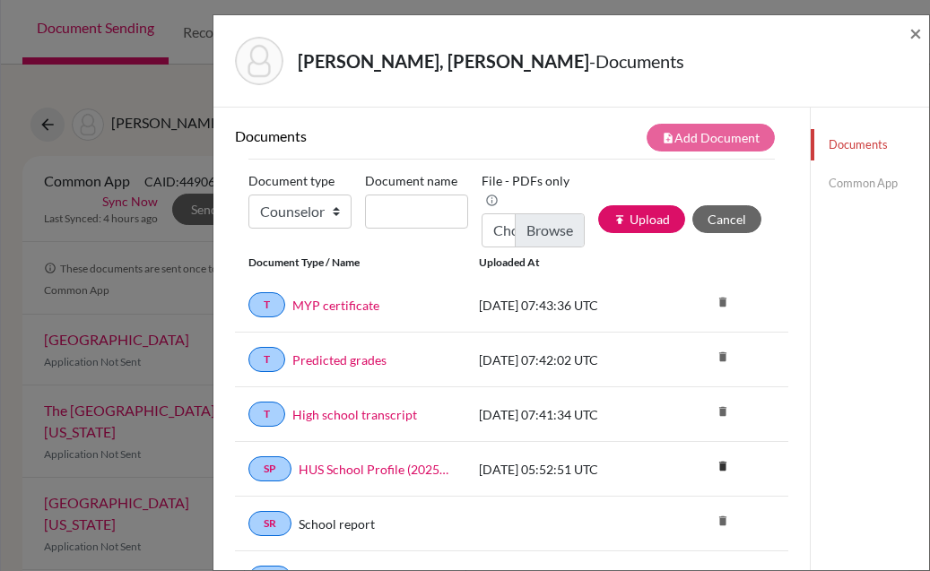
scroll to position [0, 0]
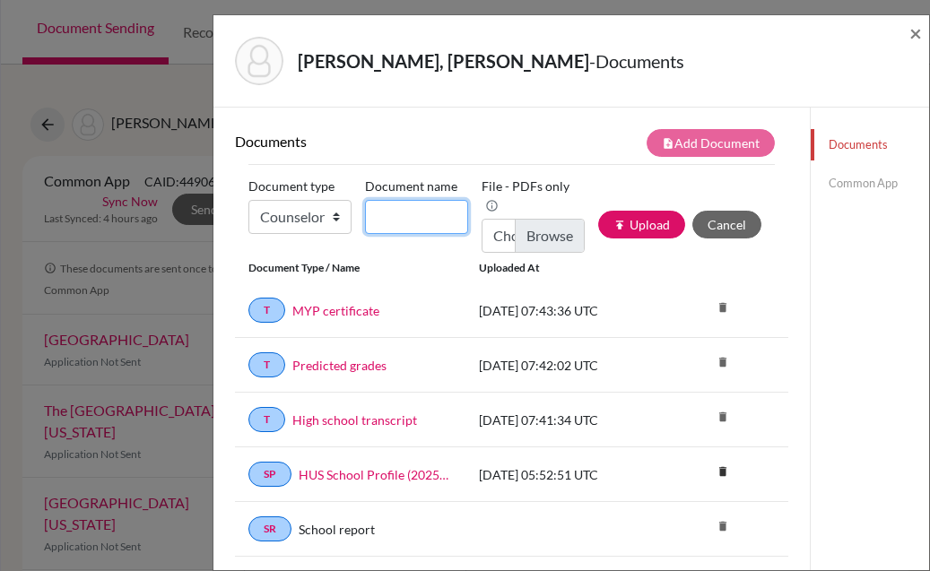
click at [433, 225] on input "Document name" at bounding box center [416, 217] width 103 height 34
type input "Kayal LOR from Mythreyi"
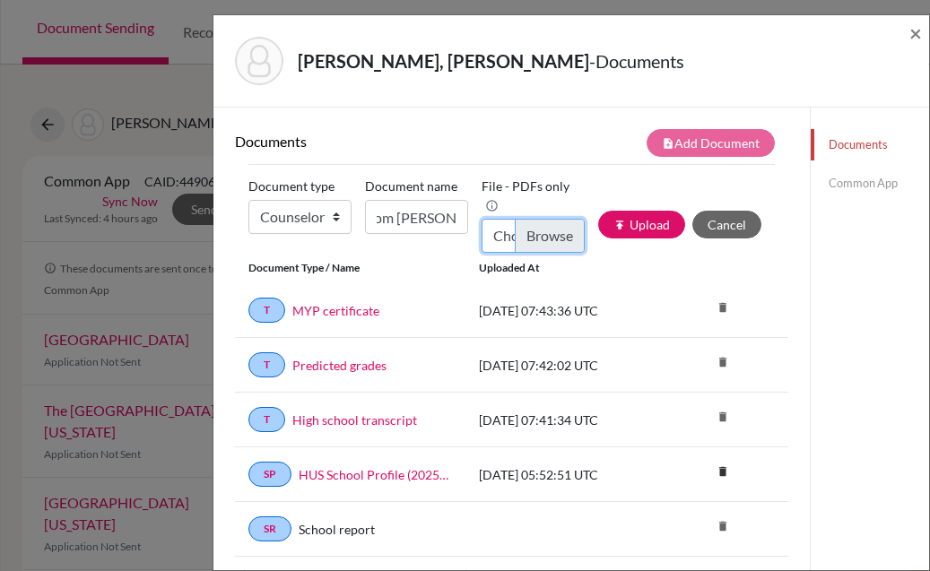
click at [496, 219] on input "Choose file" at bounding box center [532, 236] width 103 height 34
type input "C:\fakepath\Kayal LOR from Mythreyi.pdf"
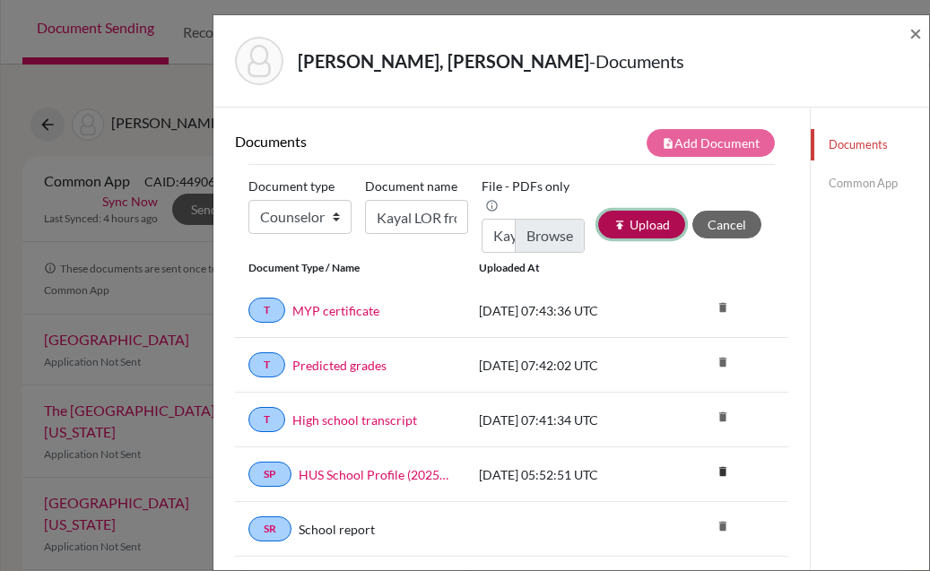
click at [665, 222] on button "publish Upload" at bounding box center [641, 225] width 87 height 28
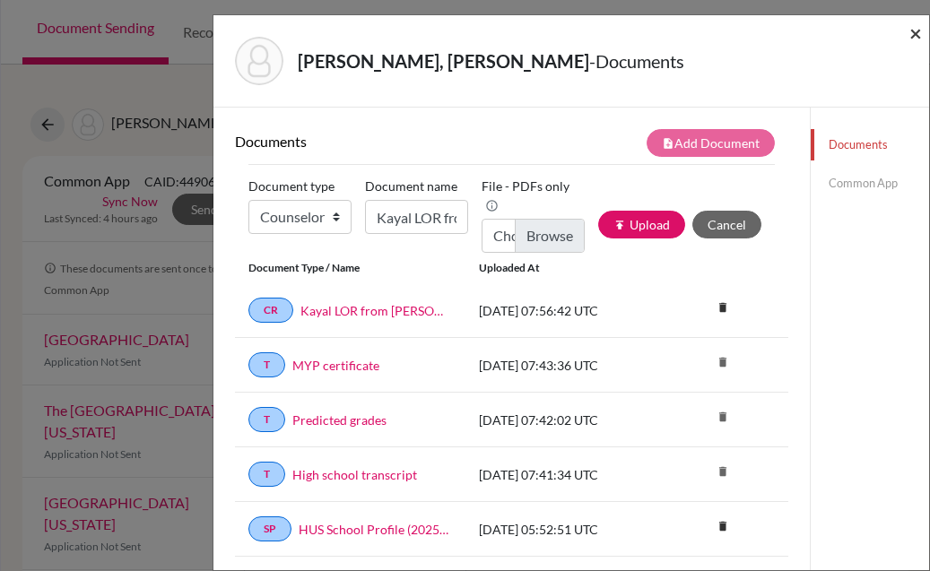
click at [914, 38] on span "×" at bounding box center [915, 33] width 13 height 26
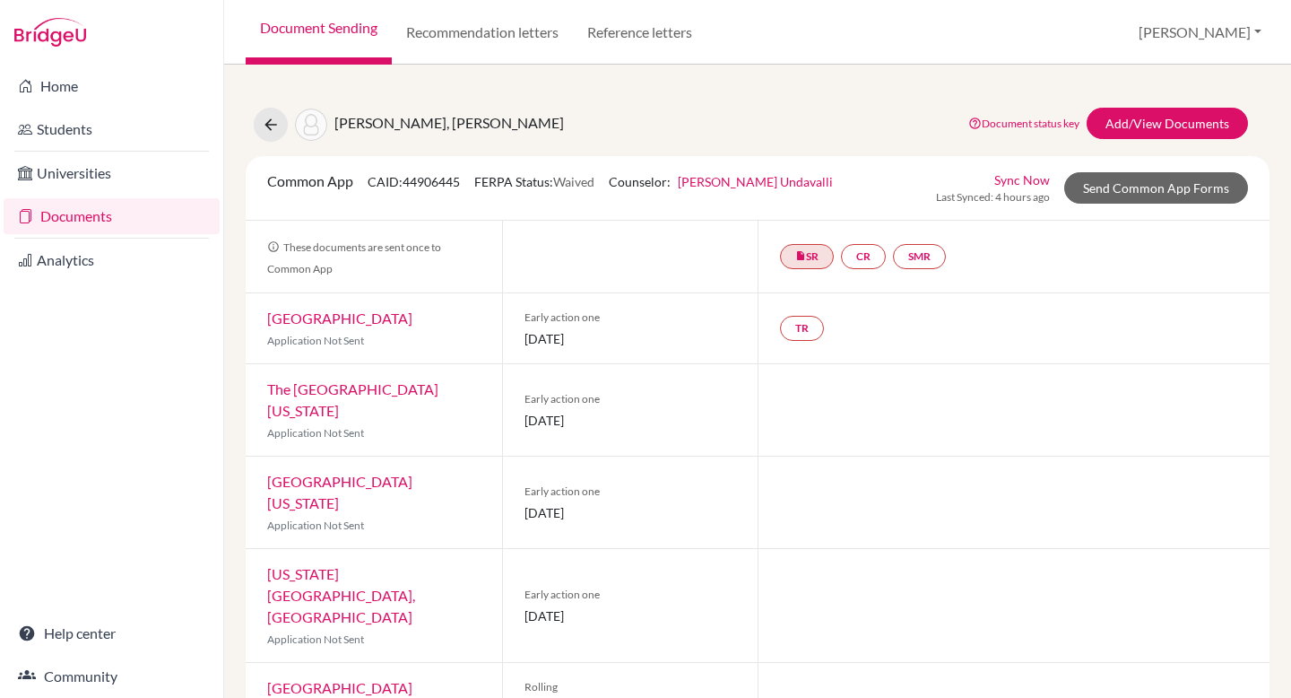
click at [929, 139] on div "Document status key TR Requirement. Document not uploaded yet. TR Document uplo…" at bounding box center [1105, 125] width 314 height 34
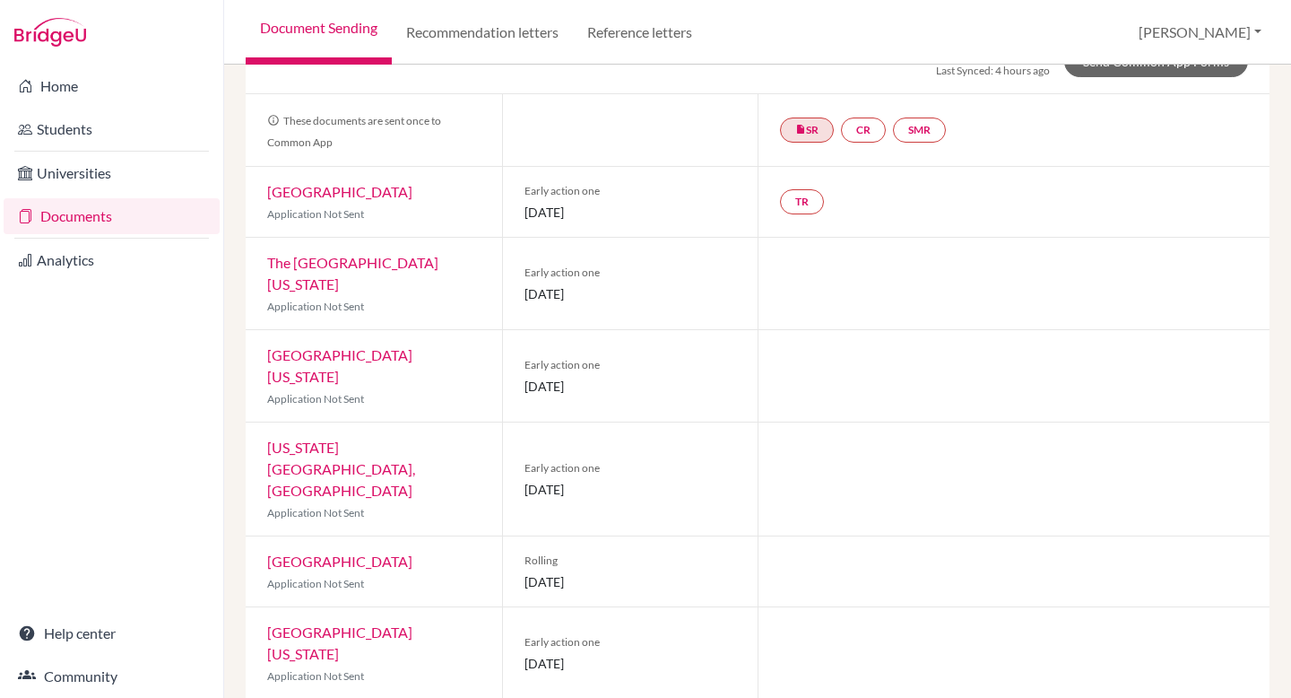
scroll to position [130, 0]
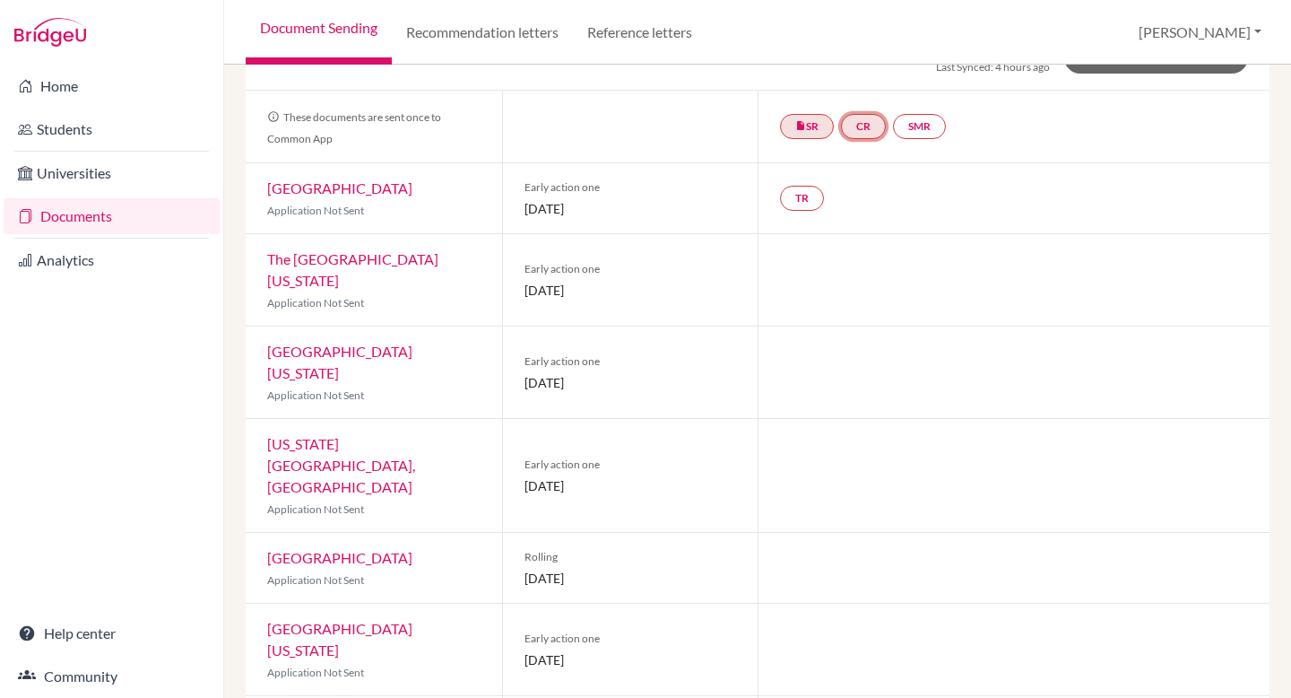
click at [870, 123] on link "CR" at bounding box center [863, 126] width 45 height 25
click at [876, 198] on link "Counselor recommendation" at bounding box center [865, 195] width 157 height 15
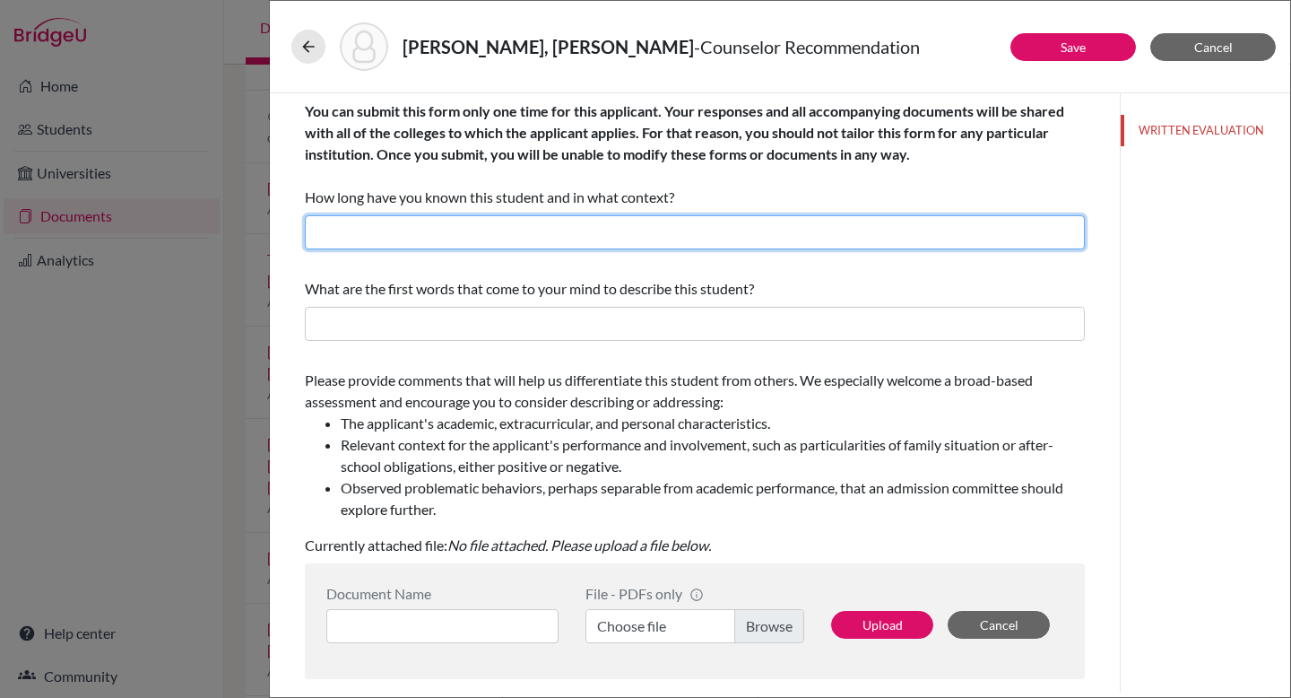
click at [610, 228] on input "text" at bounding box center [695, 232] width 780 height 34
click at [613, 223] on input "text" at bounding box center [695, 232] width 780 height 34
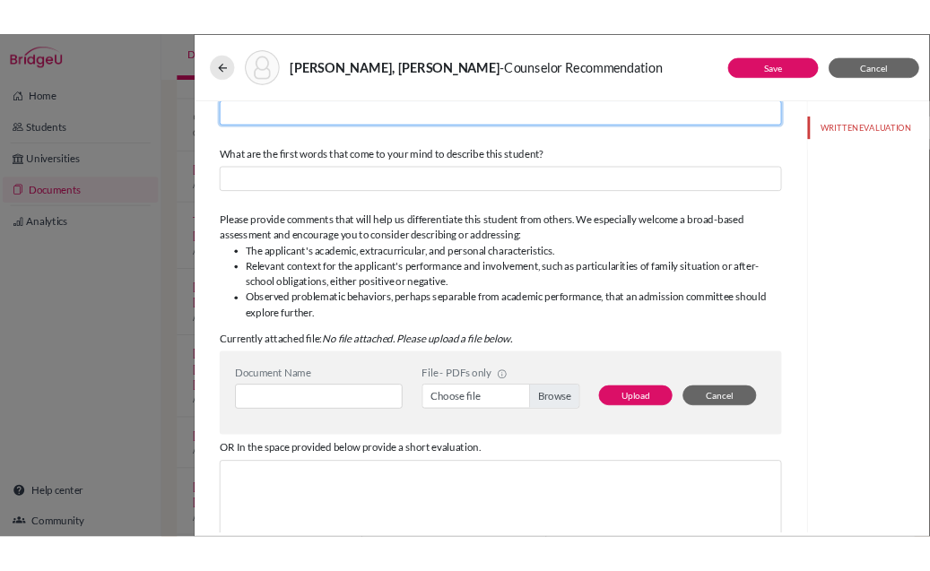
scroll to position [82, 0]
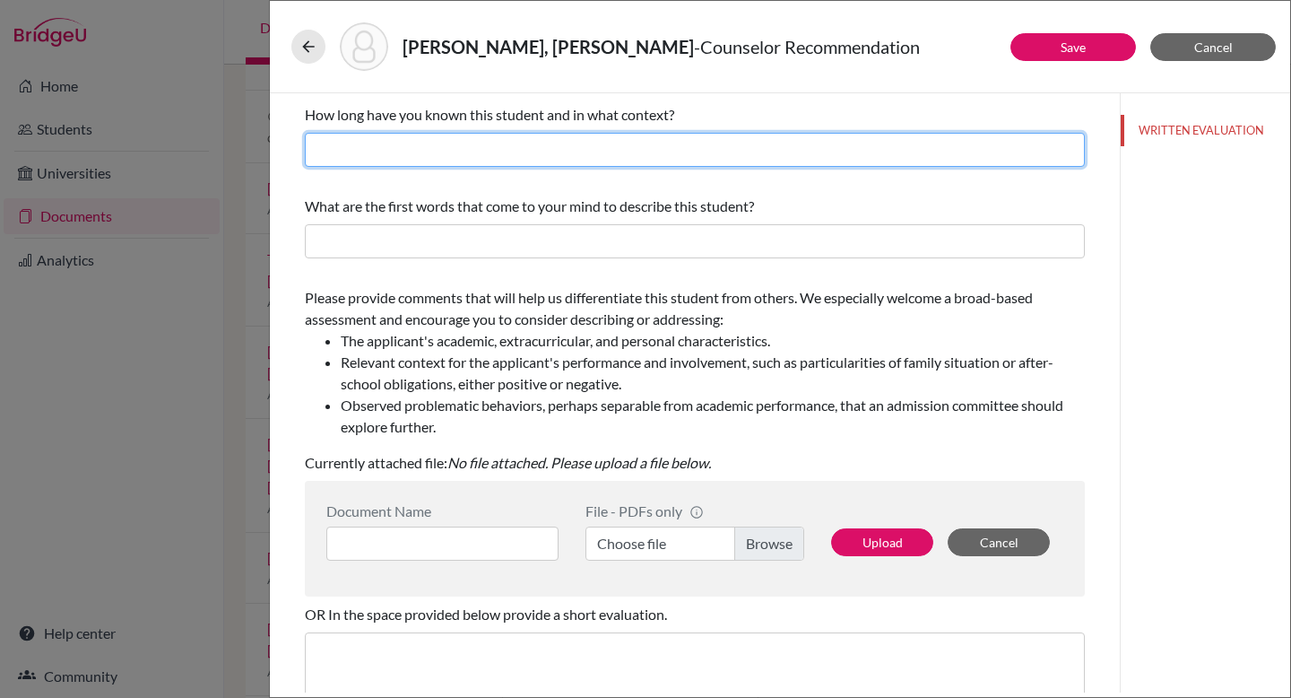
click at [571, 151] on input "text" at bounding box center [695, 150] width 780 height 34
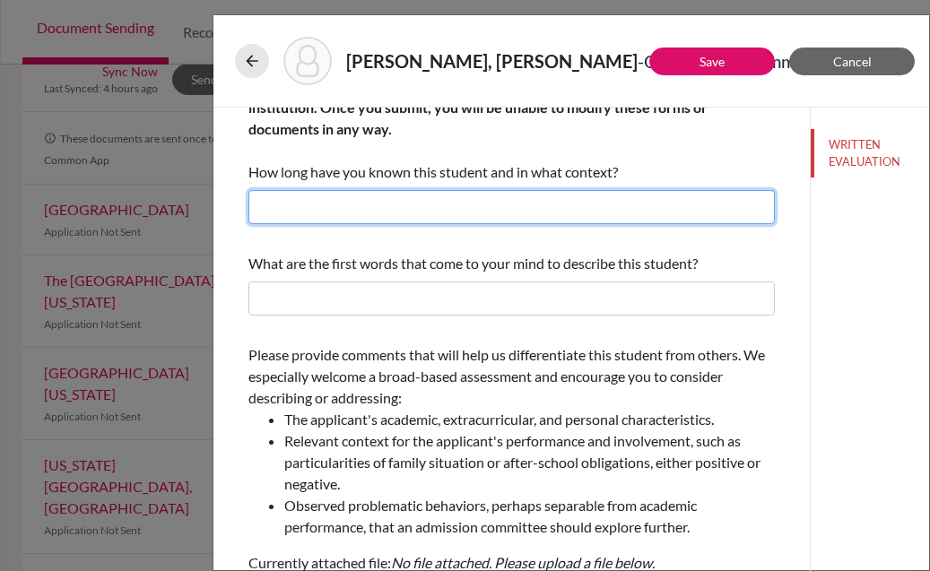
click at [294, 206] on input "text" at bounding box center [511, 207] width 526 height 34
type input "2 years"
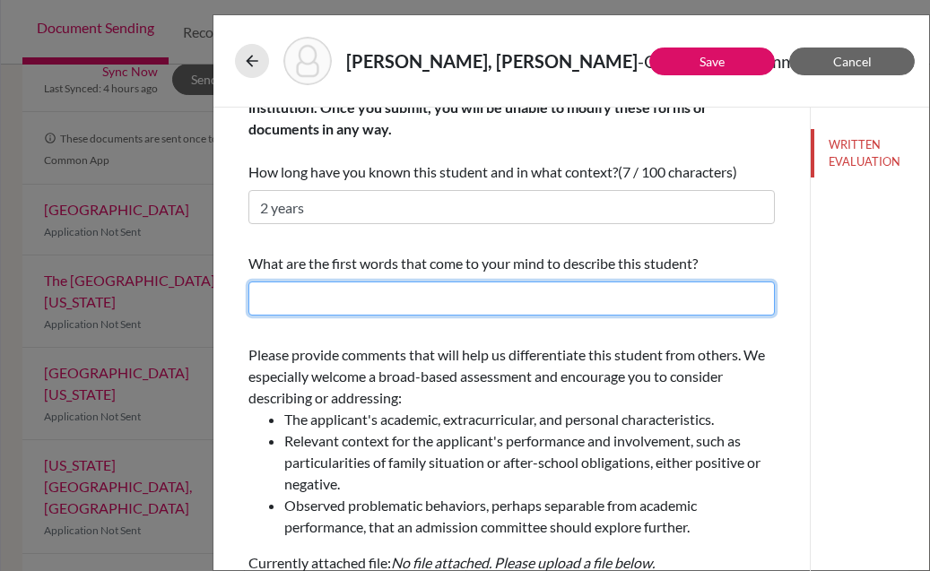
click at [325, 308] on input "text" at bounding box center [511, 299] width 526 height 34
paste input "prompt, hardworking, and diligent learner, always ensuring that her work is com…"
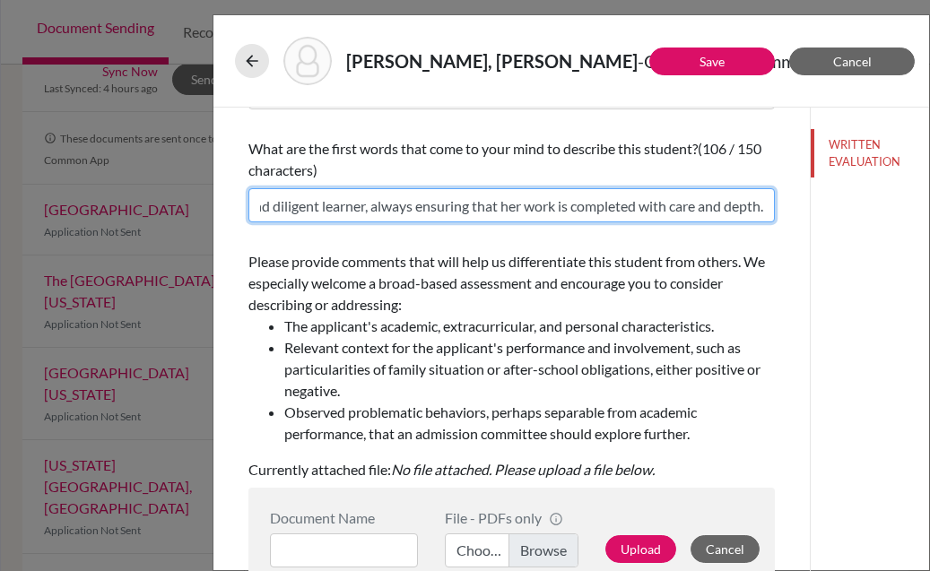
scroll to position [263, 0]
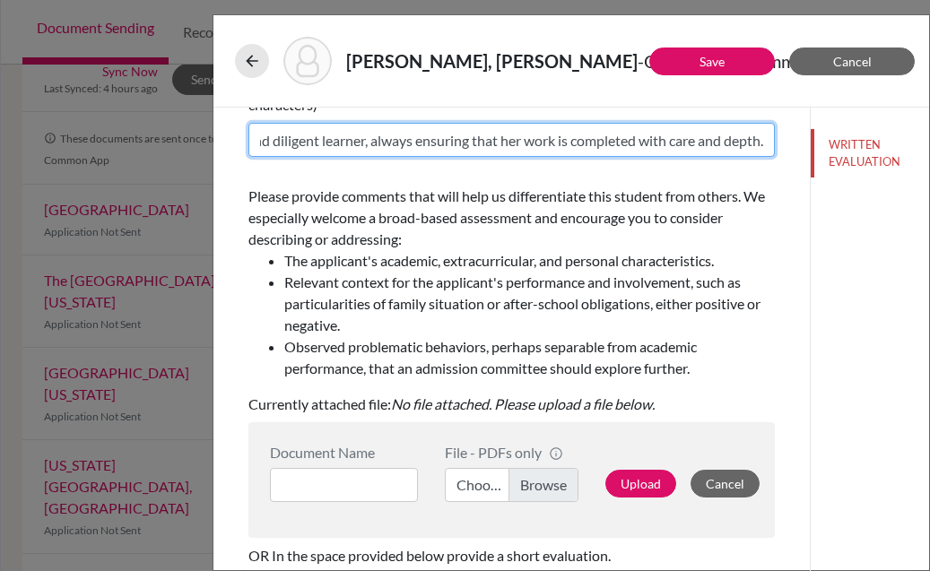
type input "prompt, hardworking, and diligent learner, always ensuring that her work is com…"
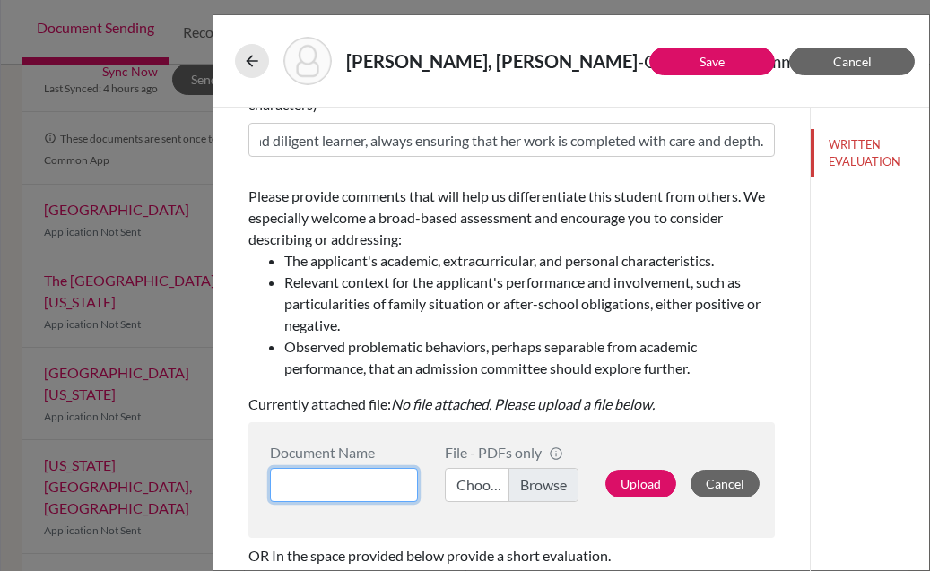
scroll to position [0, 0]
click at [365, 498] on input at bounding box center [344, 485] width 148 height 34
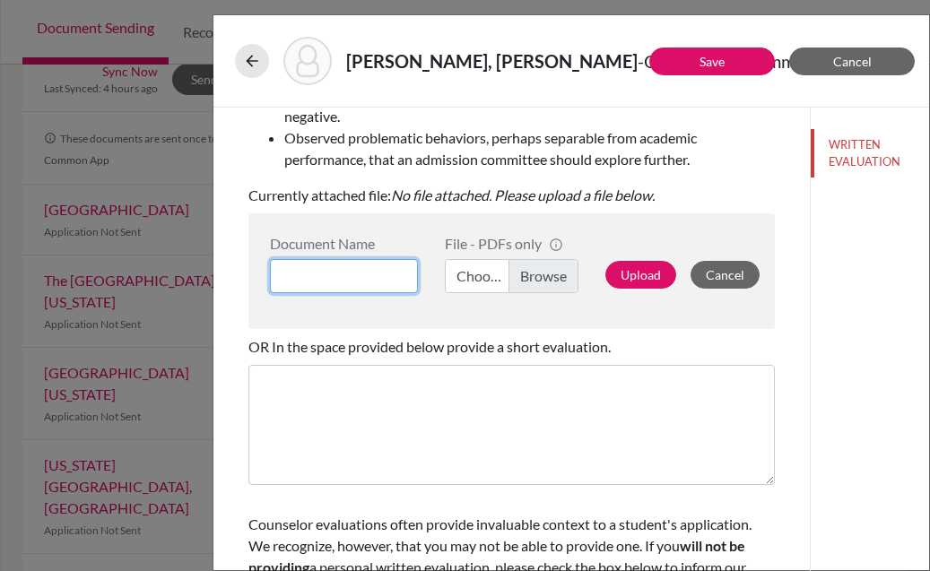
scroll to position [556, 0]
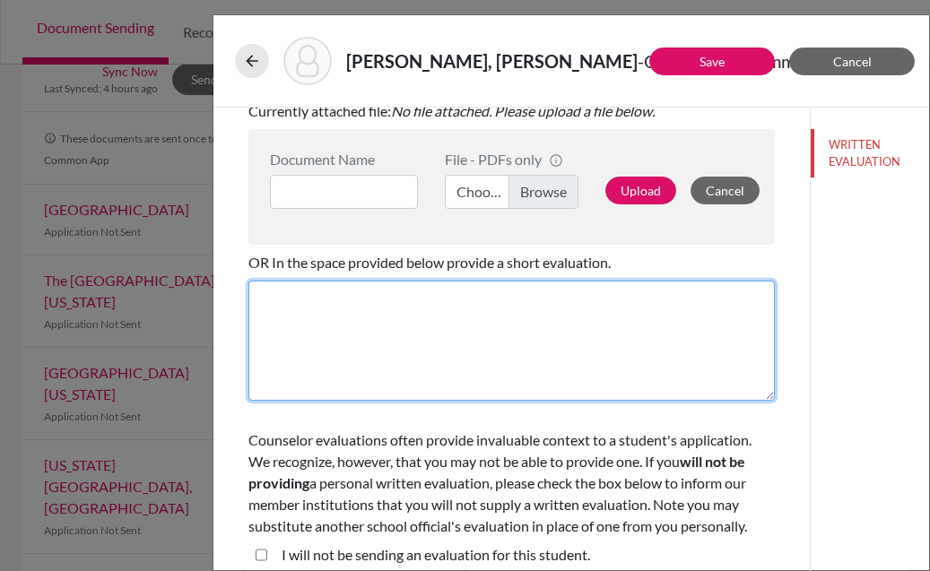
click at [433, 292] on textarea at bounding box center [511, 341] width 526 height 120
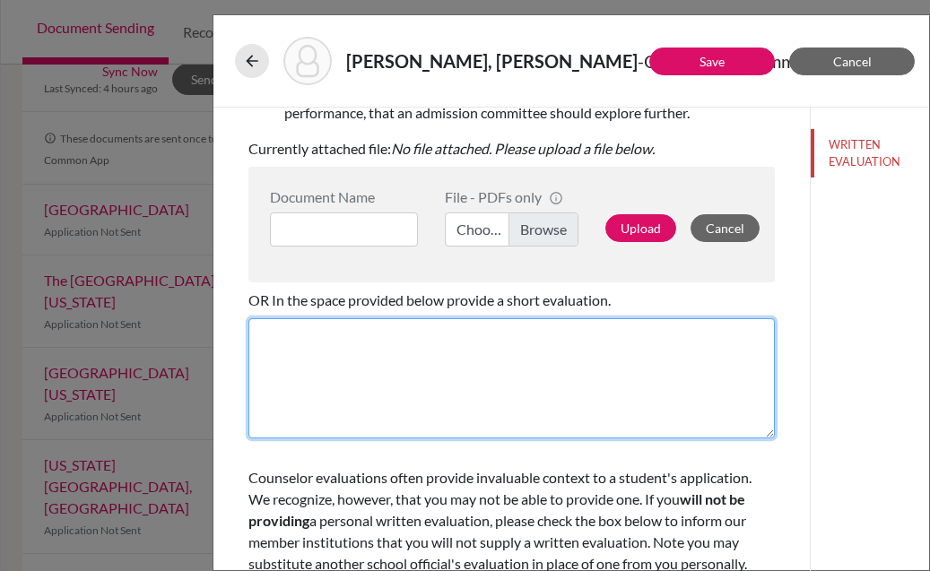
scroll to position [519, 0]
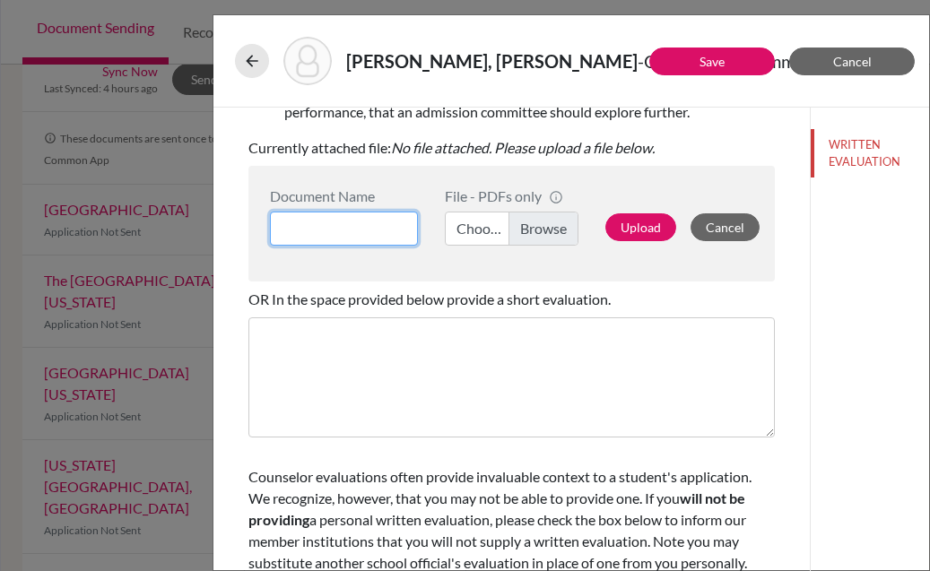
click at [355, 230] on input at bounding box center [344, 229] width 148 height 34
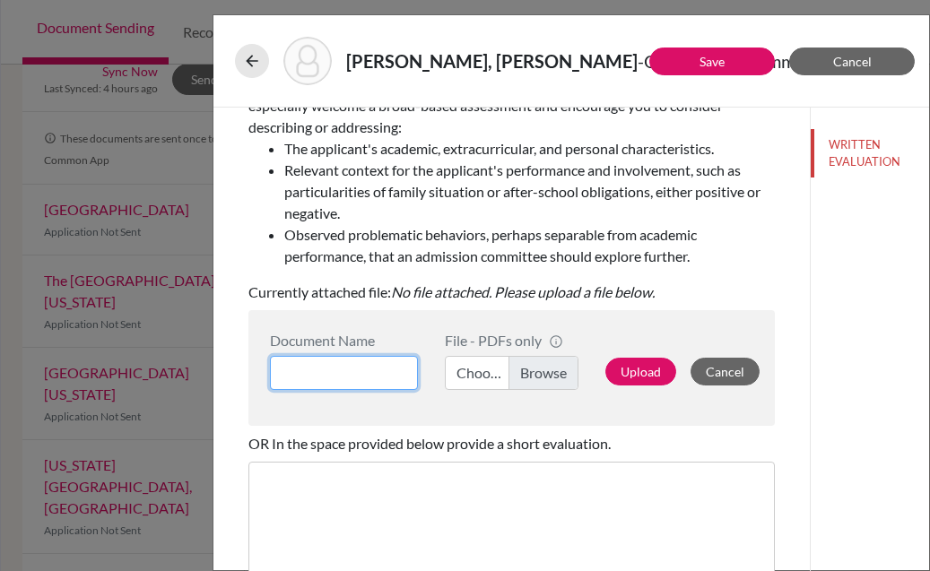
scroll to position [0, 0]
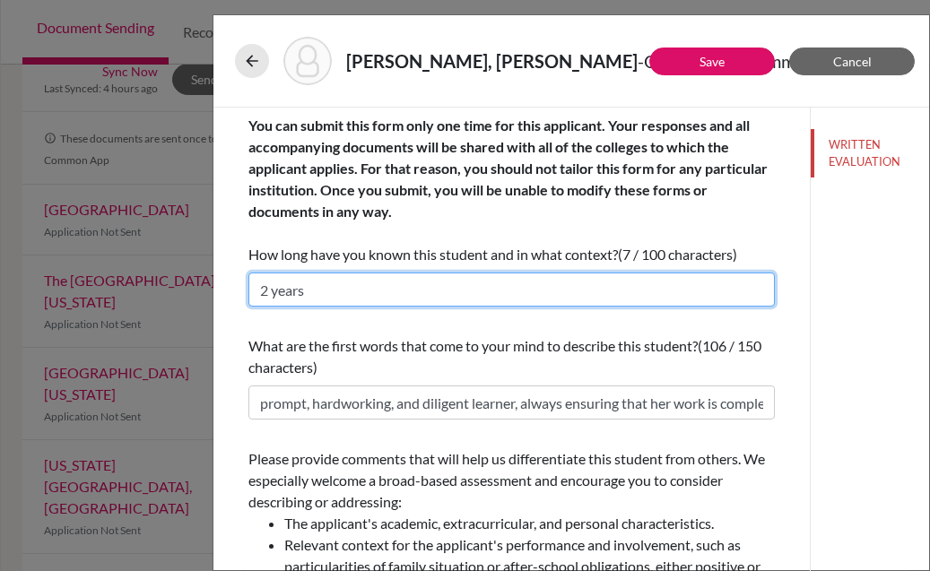
drag, startPoint x: 310, startPoint y: 292, endPoint x: 247, endPoint y: 282, distance: 63.7
click at [248, 282] on input "2 years" at bounding box center [511, 290] width 526 height 34
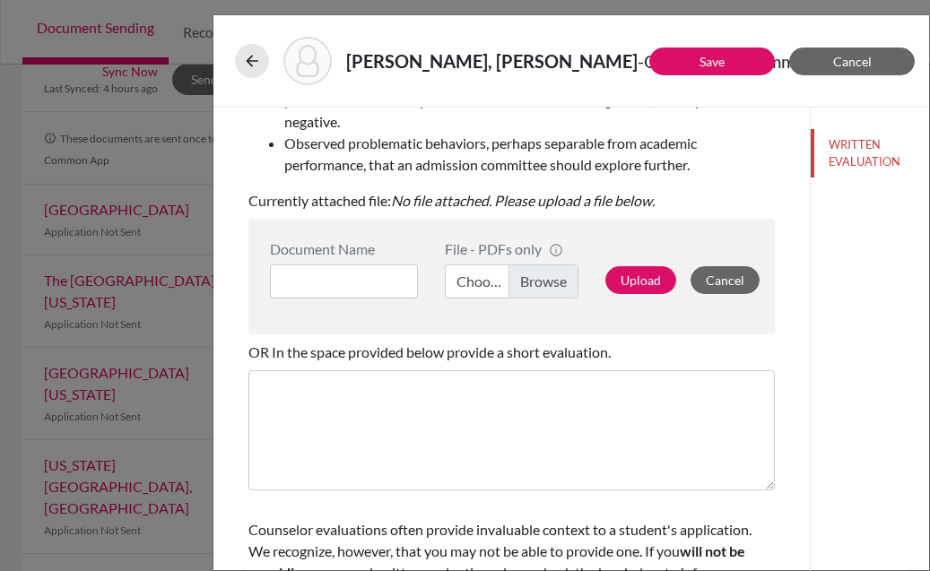
scroll to position [556, 0]
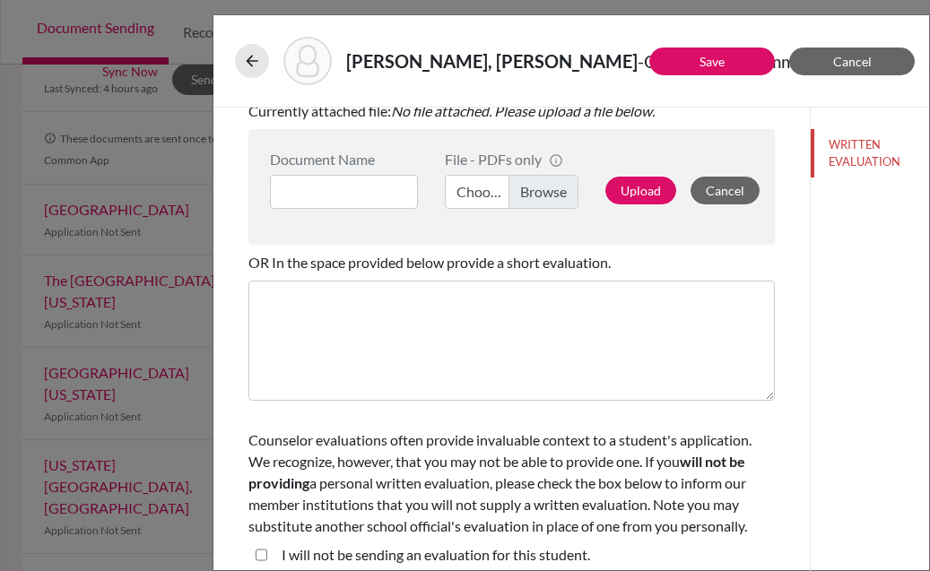
type input "1 year"
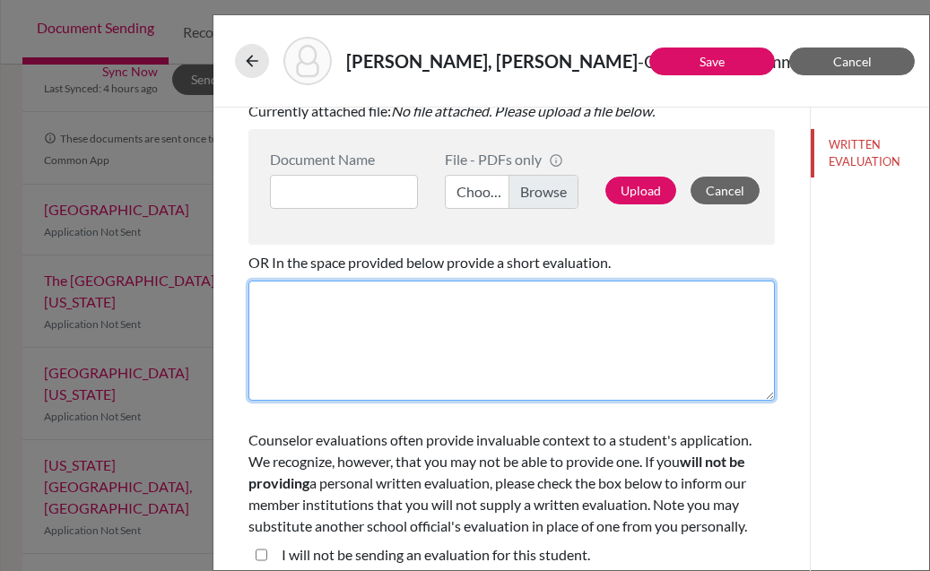
click at [344, 321] on textarea at bounding box center [511, 341] width 526 height 120
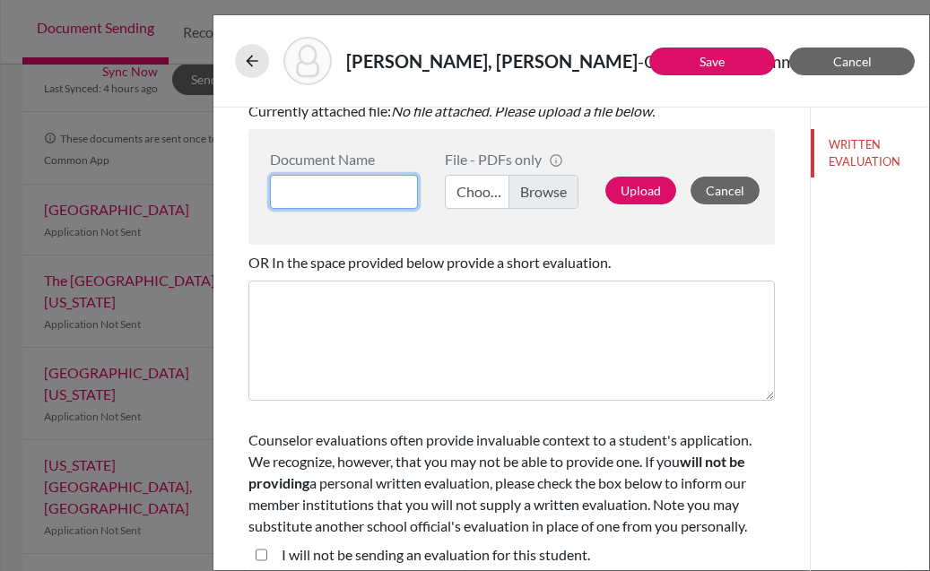
click at [354, 183] on input at bounding box center [344, 192] width 148 height 34
type input "Kayal counselor reco"
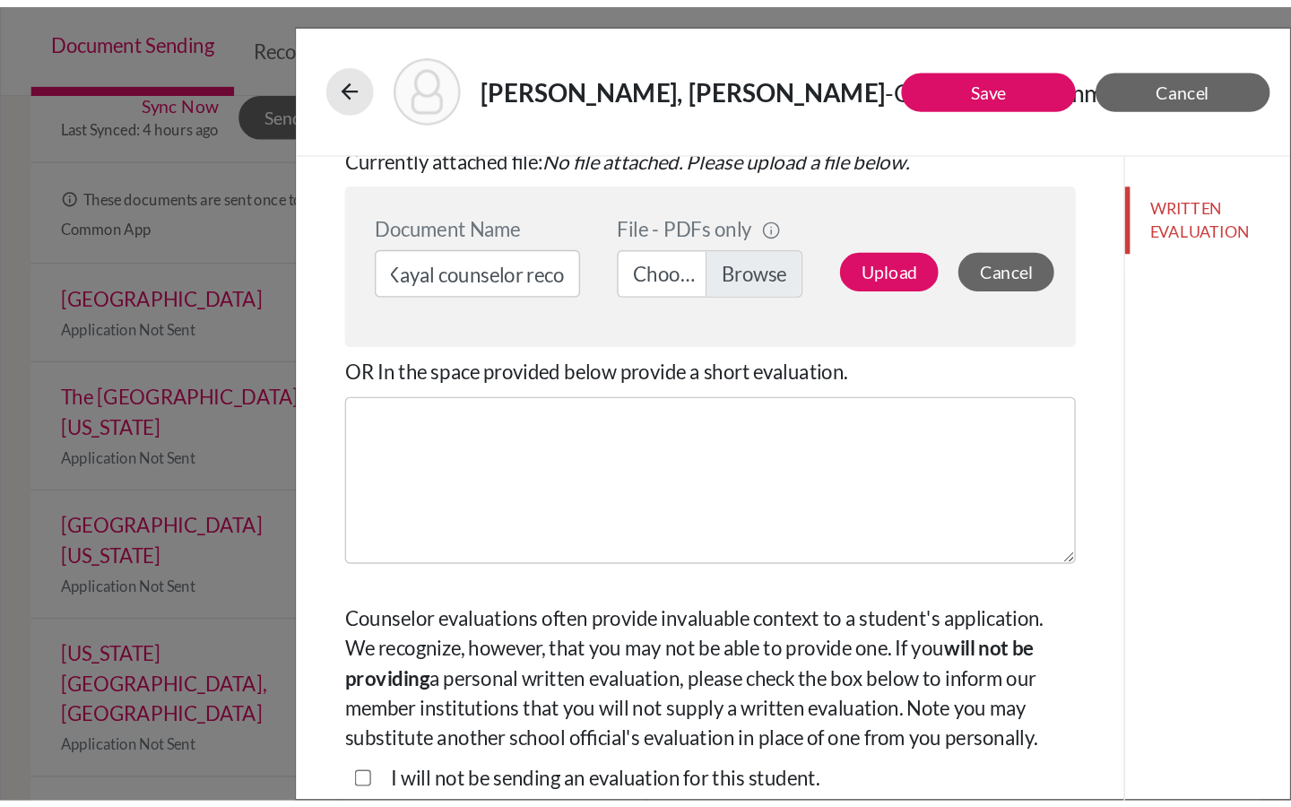
scroll to position [0, 0]
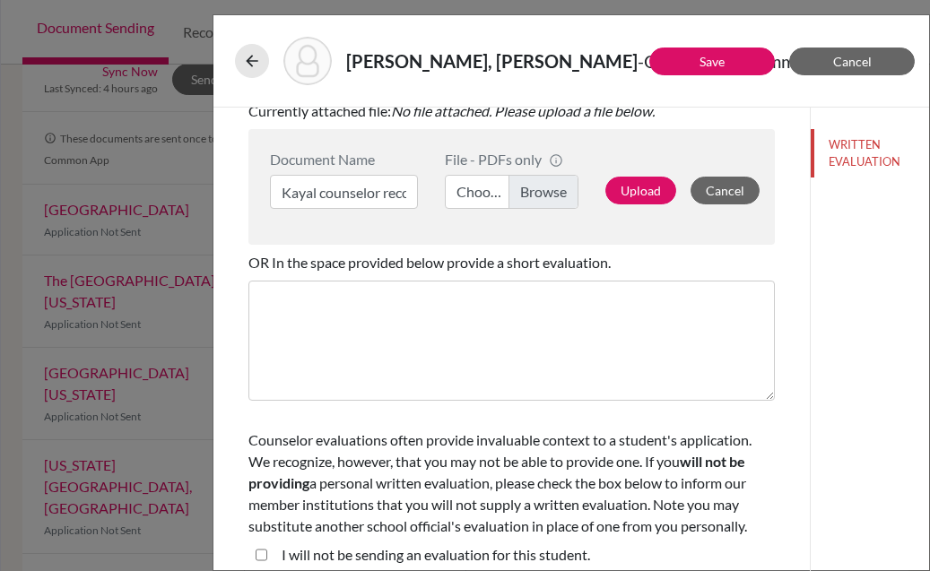
click at [468, 194] on label "Choose file" at bounding box center [512, 192] width 134 height 34
click at [468, 194] on input "Choose file" at bounding box center [512, 192] width 134 height 34
click at [382, 186] on input "Kayal counselor reco" at bounding box center [344, 192] width 148 height 34
click at [393, 194] on input "Kayal counselor reco" at bounding box center [344, 192] width 148 height 34
click at [412, 195] on input "Kayal counselor reco" at bounding box center [344, 192] width 148 height 34
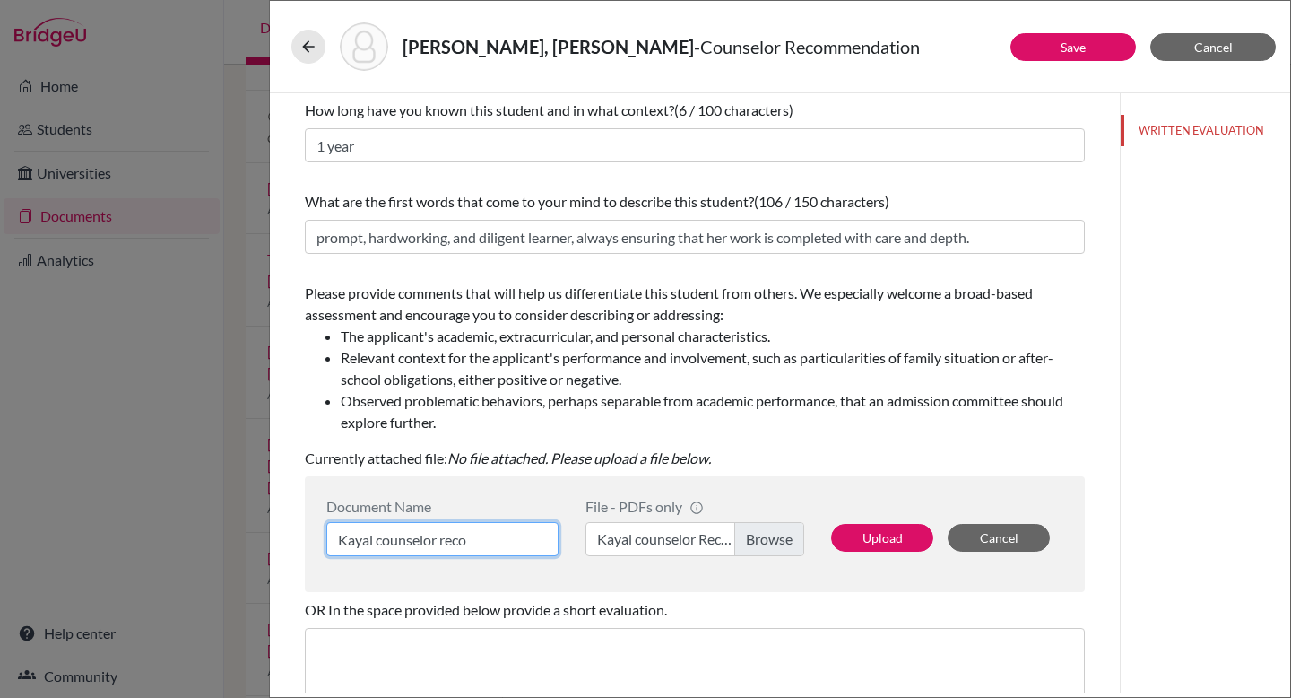
scroll to position [300, 0]
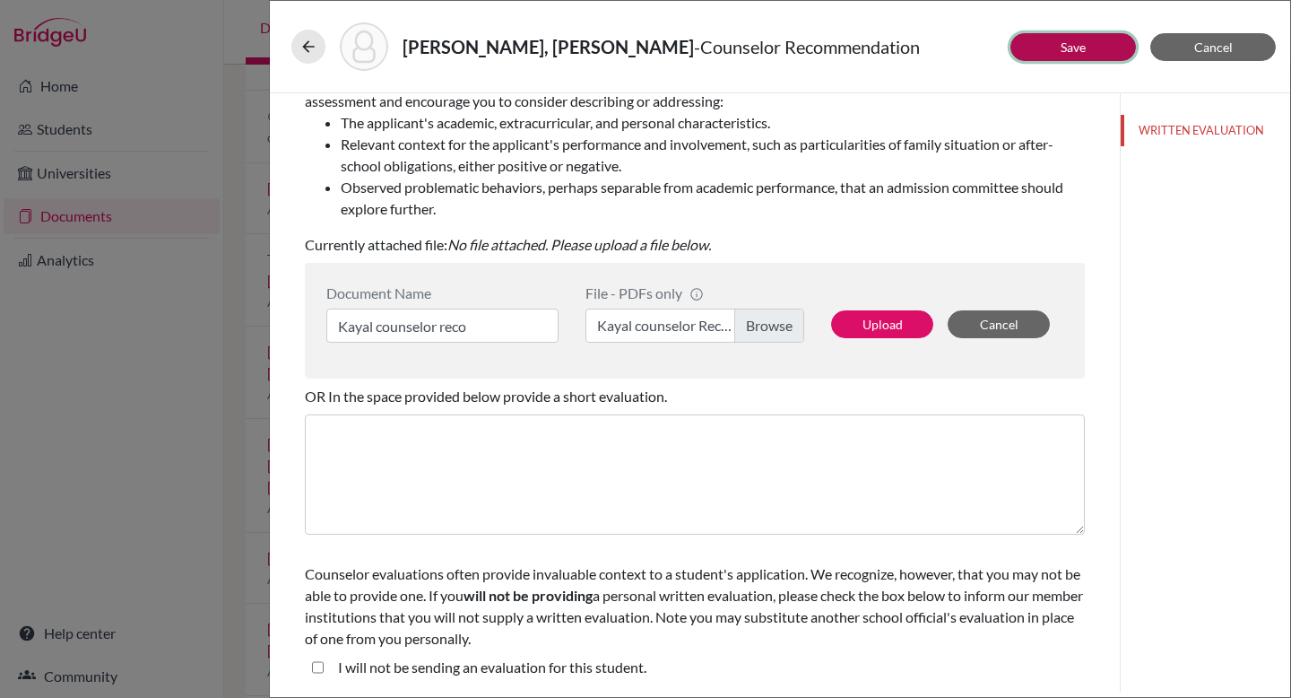
click at [929, 49] on button "Save" at bounding box center [1073, 47] width 126 height 28
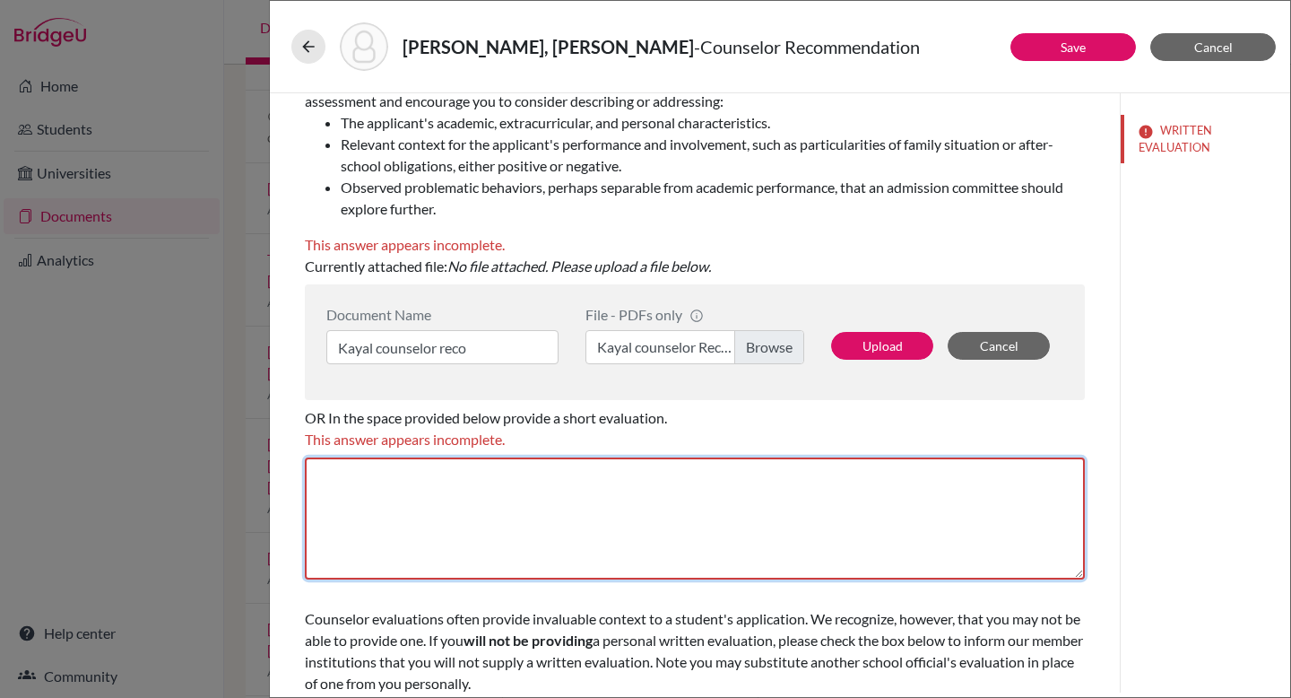
click at [652, 481] on textarea at bounding box center [695, 518] width 780 height 122
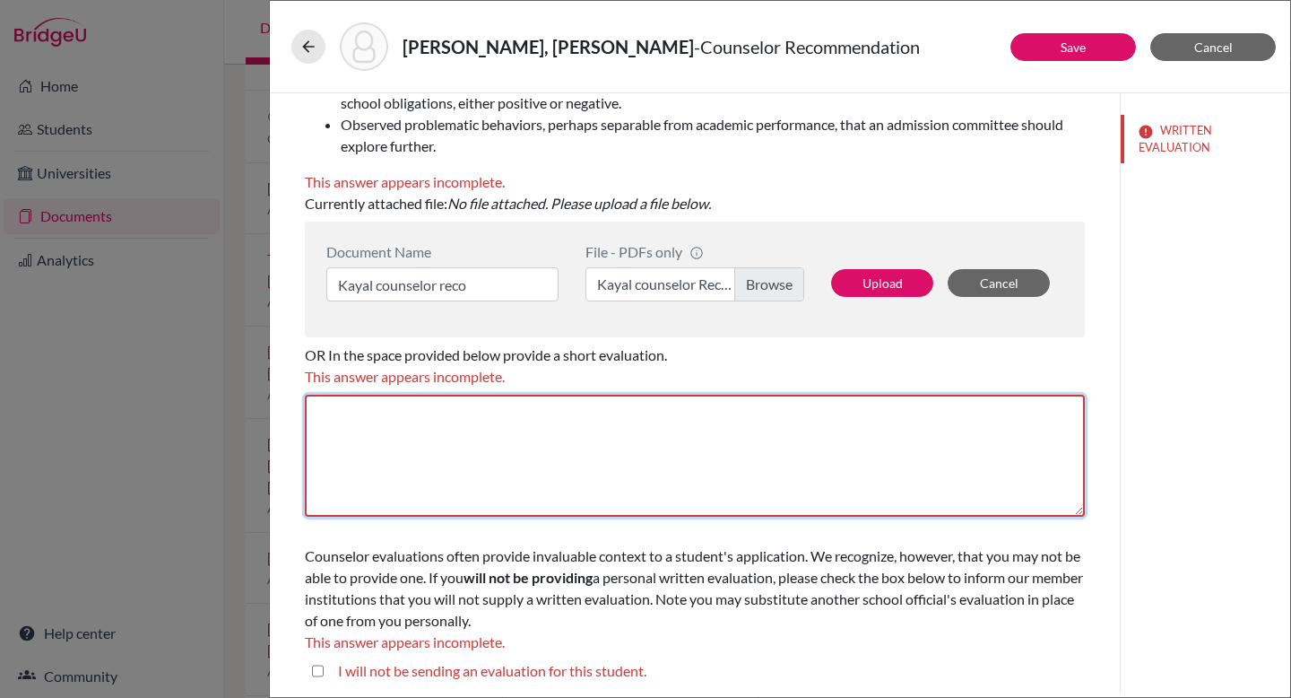
scroll to position [367, 0]
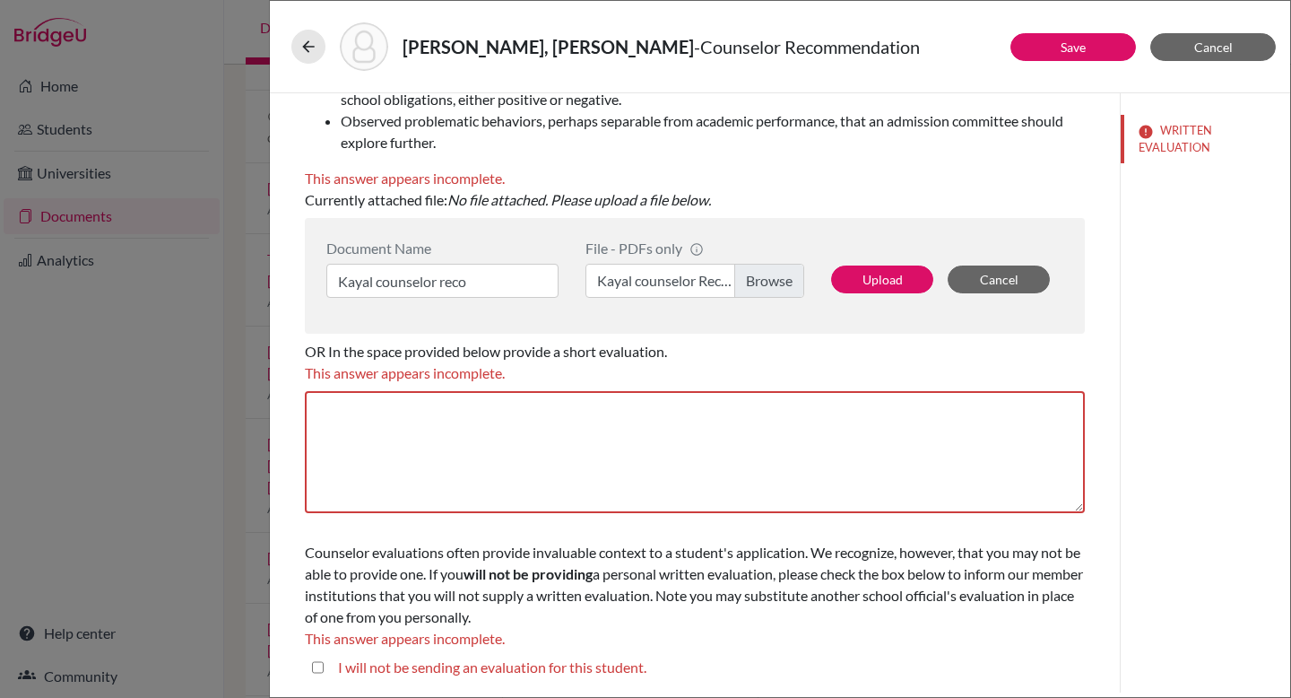
click at [542, 207] on icon "No file attached. Please upload a file below." at bounding box center [579, 199] width 264 height 17
click at [681, 282] on label "Kayal counselor Reco from Brinda (1).pdf" at bounding box center [694, 281] width 219 height 34
click at [681, 282] on input "Kayal counselor Reco from Brinda (1).pdf" at bounding box center [694, 281] width 219 height 34
click at [902, 282] on button "Upload" at bounding box center [882, 279] width 102 height 28
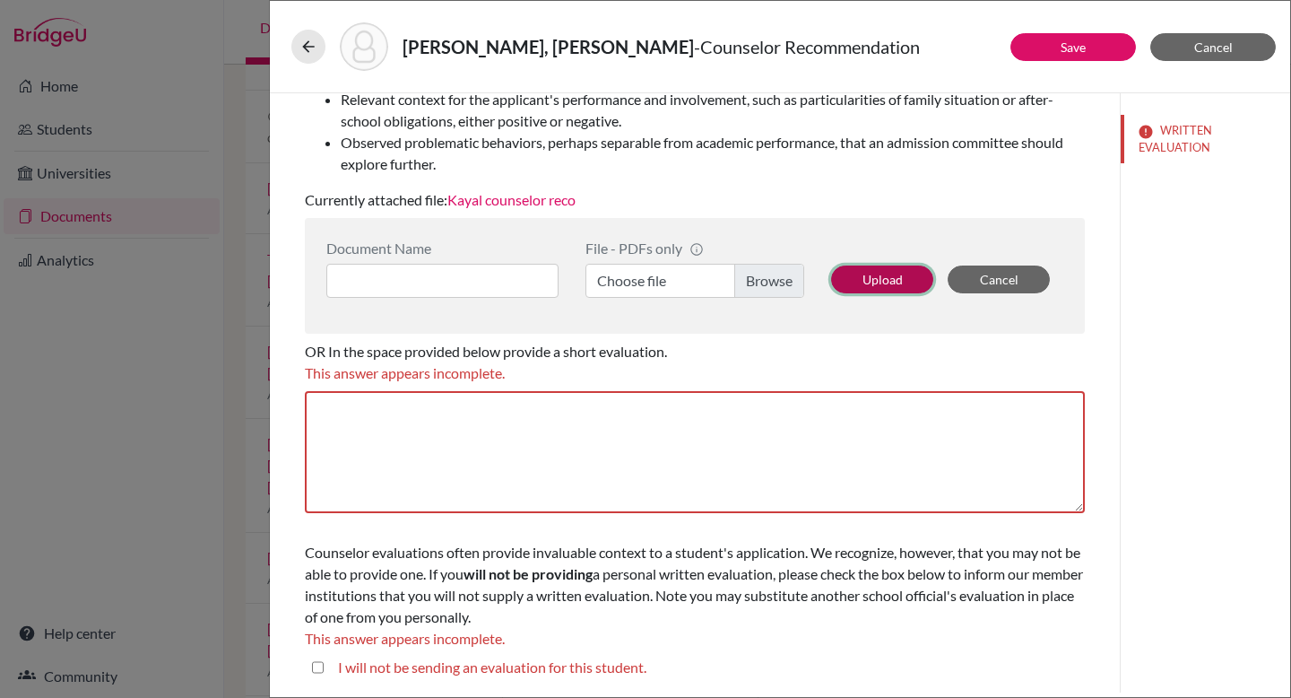
scroll to position [345, 0]
click at [477, 285] on input at bounding box center [442, 281] width 232 height 34
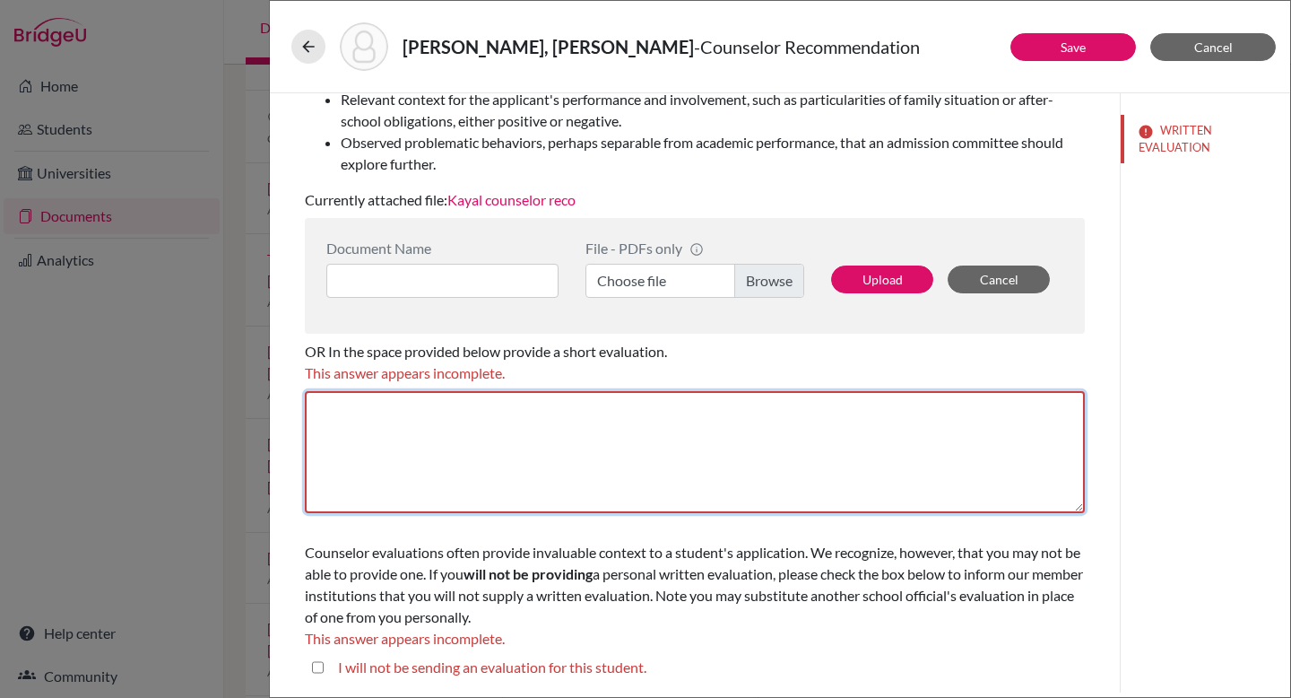
click at [519, 412] on textarea at bounding box center [695, 452] width 780 height 122
click at [507, 427] on textarea at bounding box center [695, 452] width 780 height 122
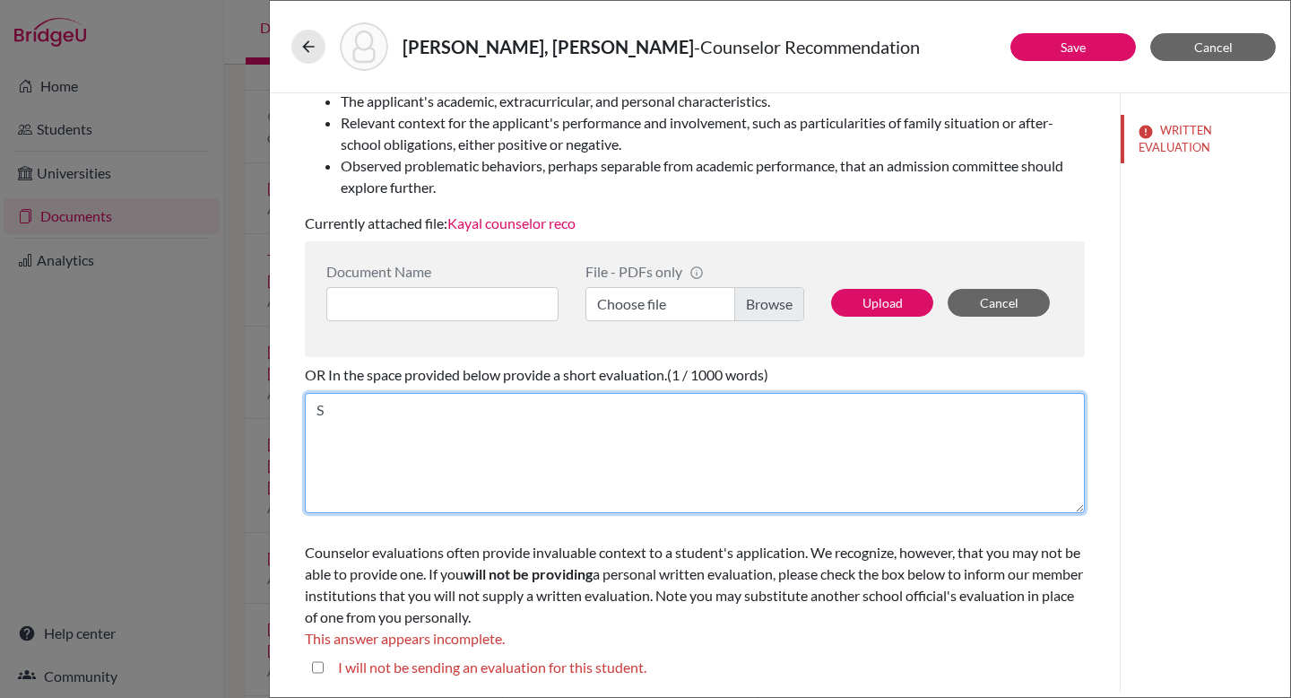
scroll to position [322, 0]
type textarea "Strongly recommend"
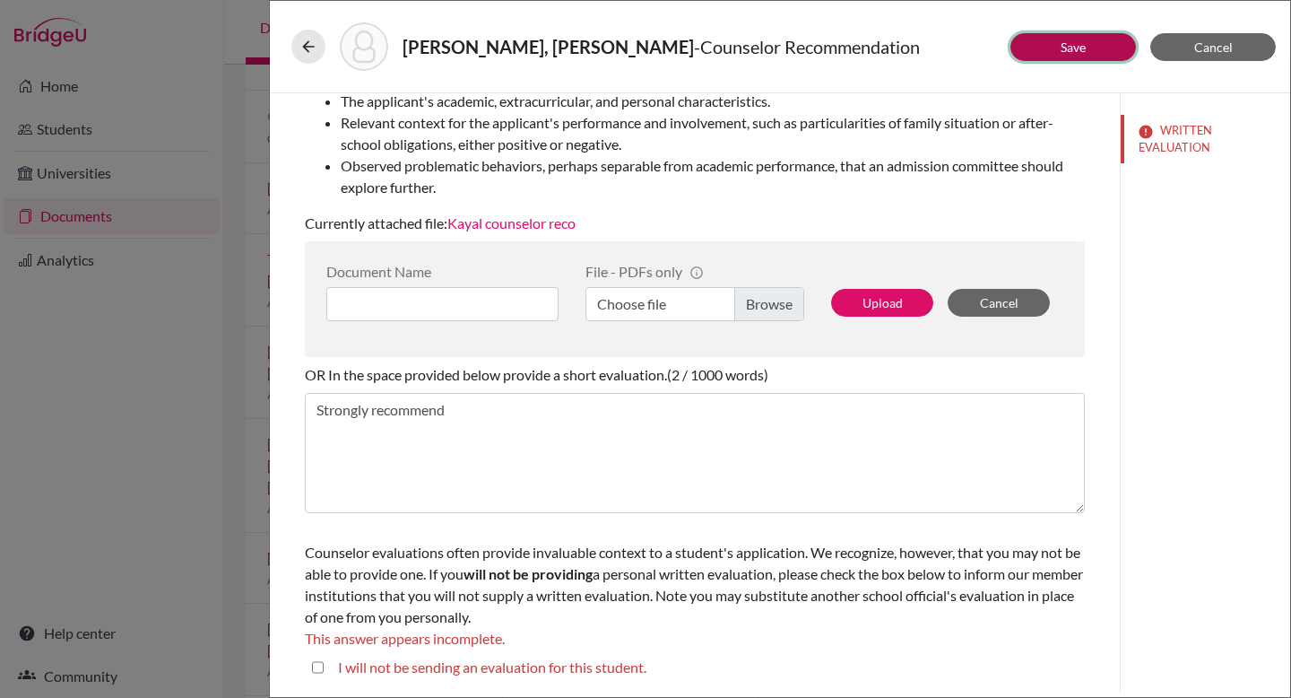
click at [929, 40] on button "Save" at bounding box center [1073, 47] width 126 height 28
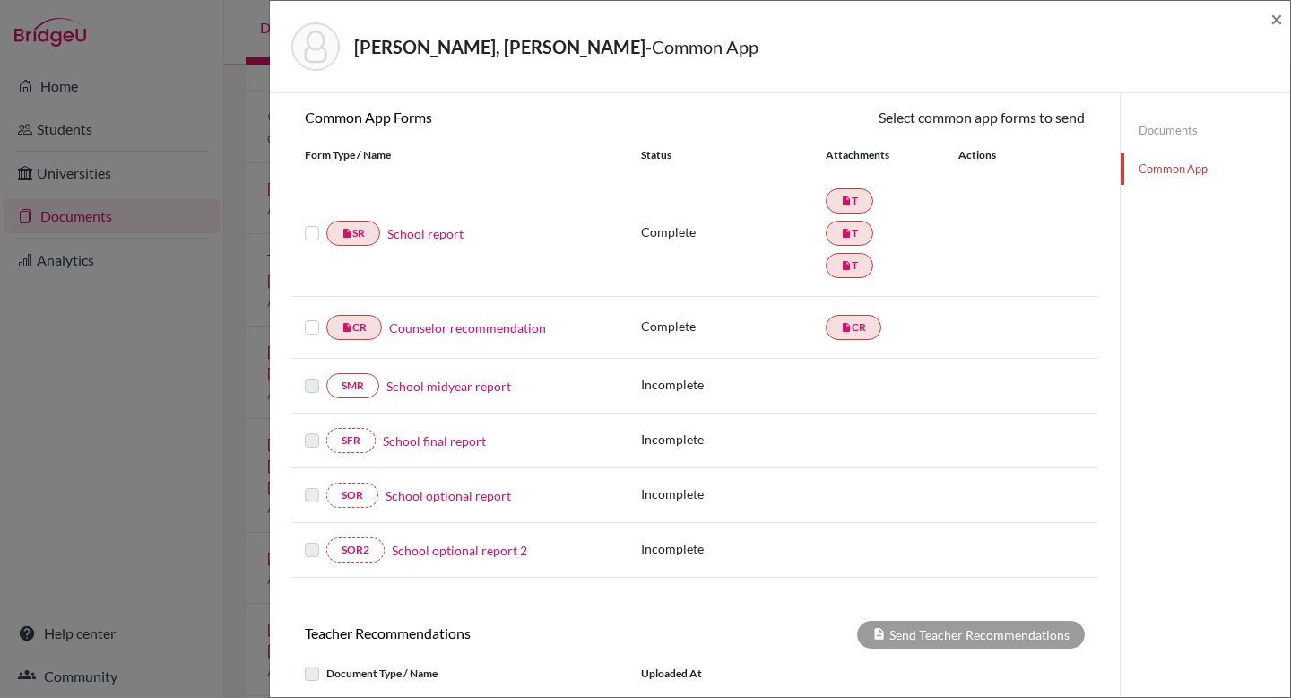
scroll to position [403, 0]
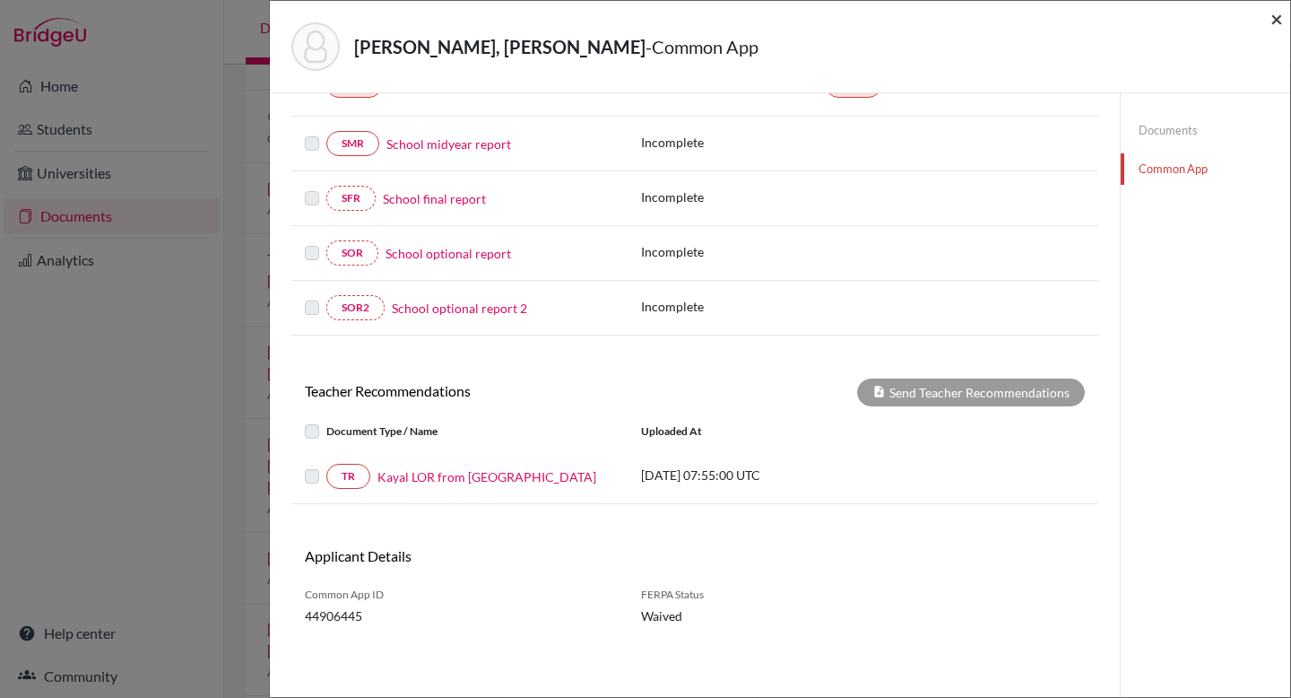
click at [929, 19] on span "×" at bounding box center [1276, 18] width 13 height 26
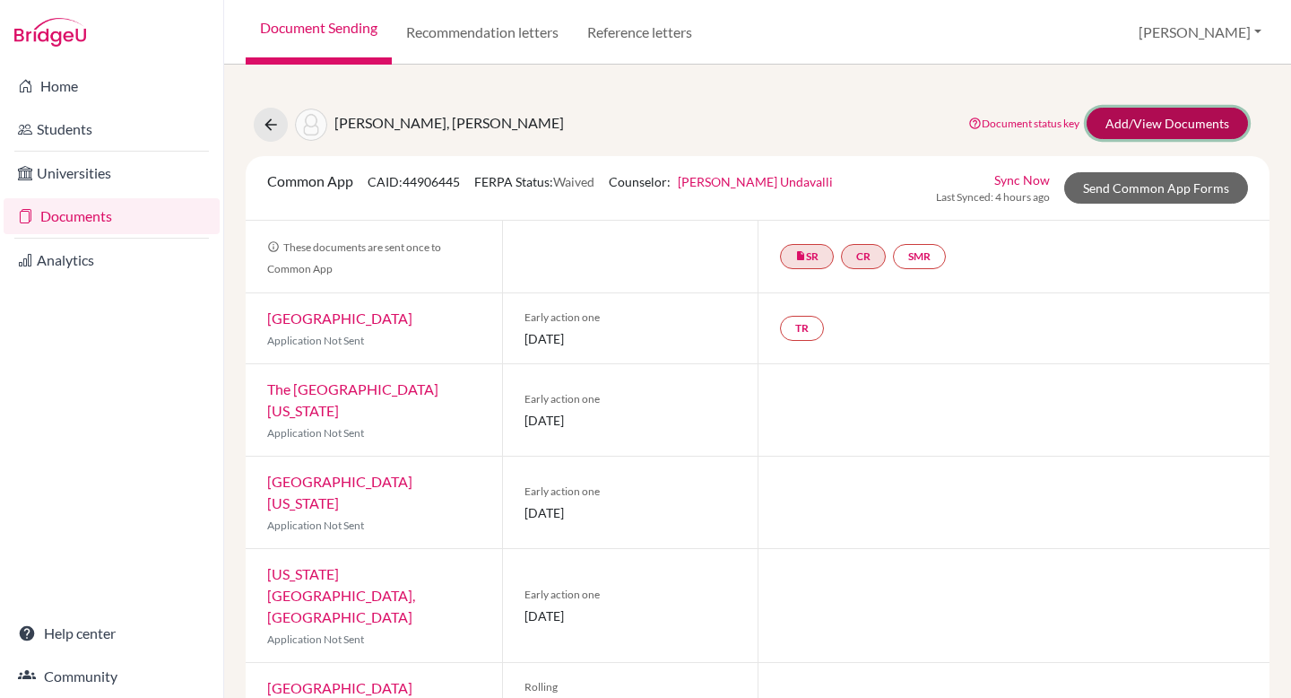
click at [929, 118] on link "Add/View Documents" at bounding box center [1167, 123] width 161 height 31
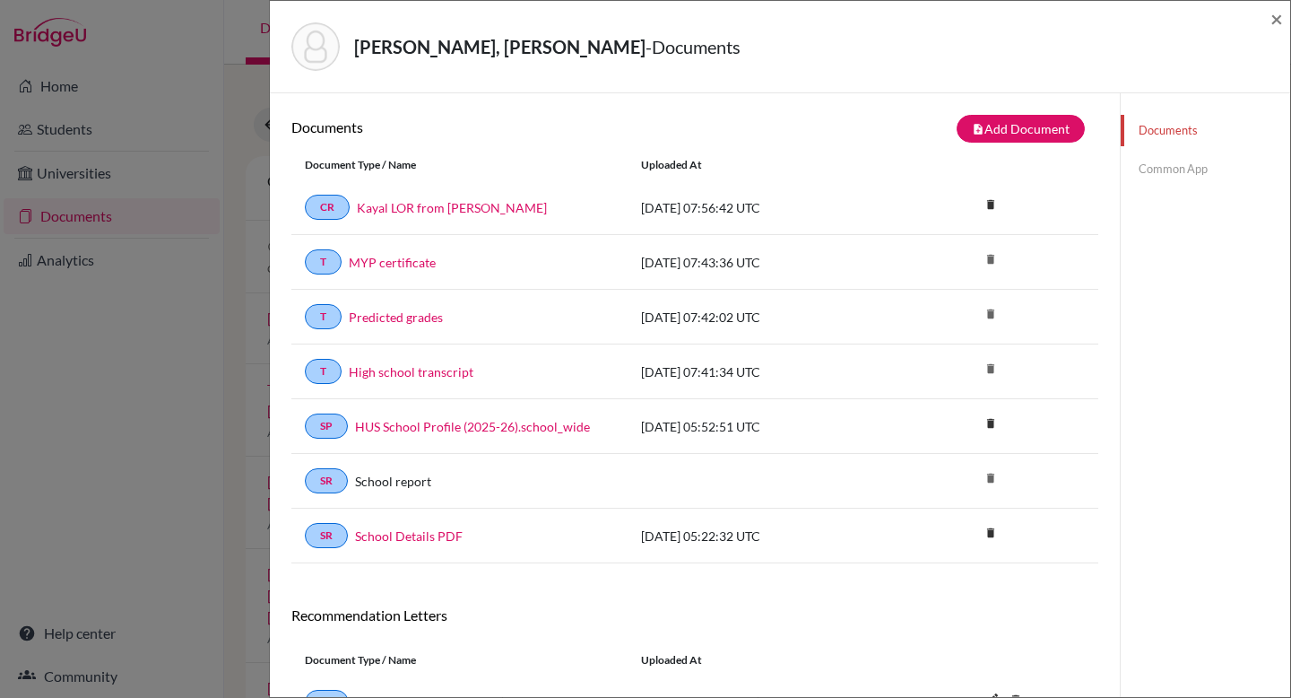
click at [929, 111] on div "Documents note_add Add Document Document type Change explanation for Common App…" at bounding box center [695, 443] width 850 height 701
click at [929, 117] on button "note_add Add Document" at bounding box center [1021, 129] width 128 height 28
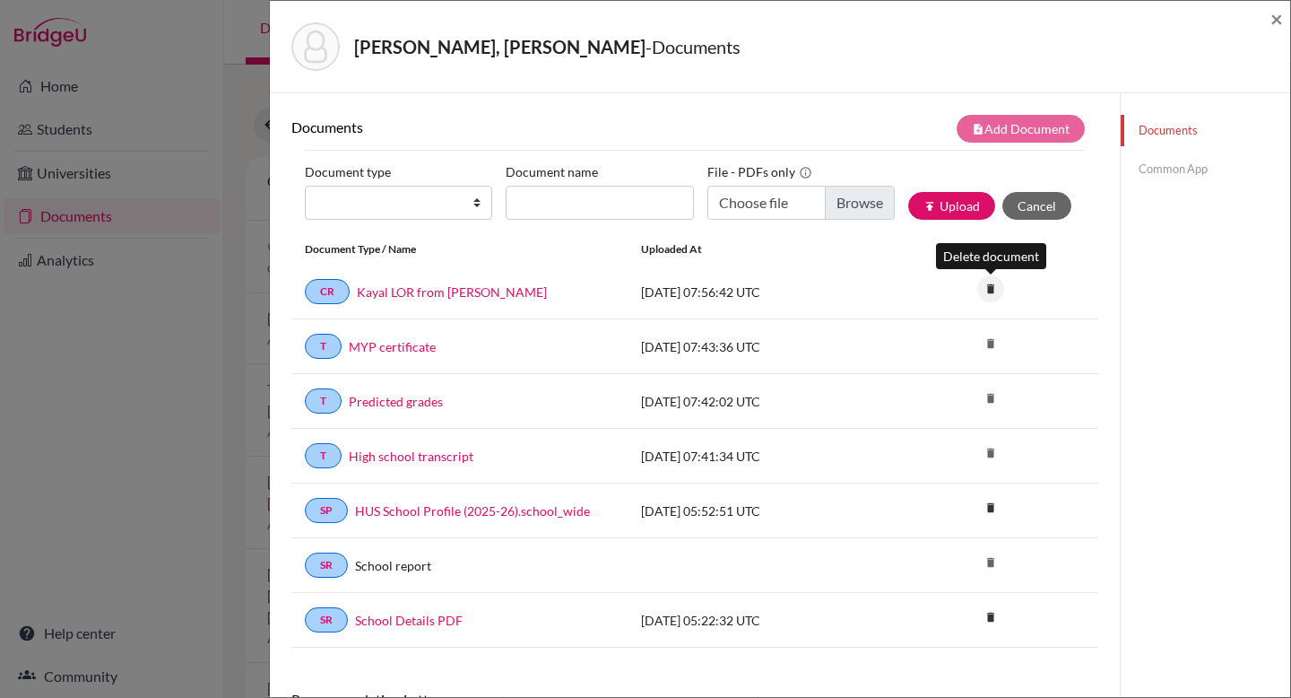
click at [929, 290] on icon "delete" at bounding box center [990, 288] width 27 height 27
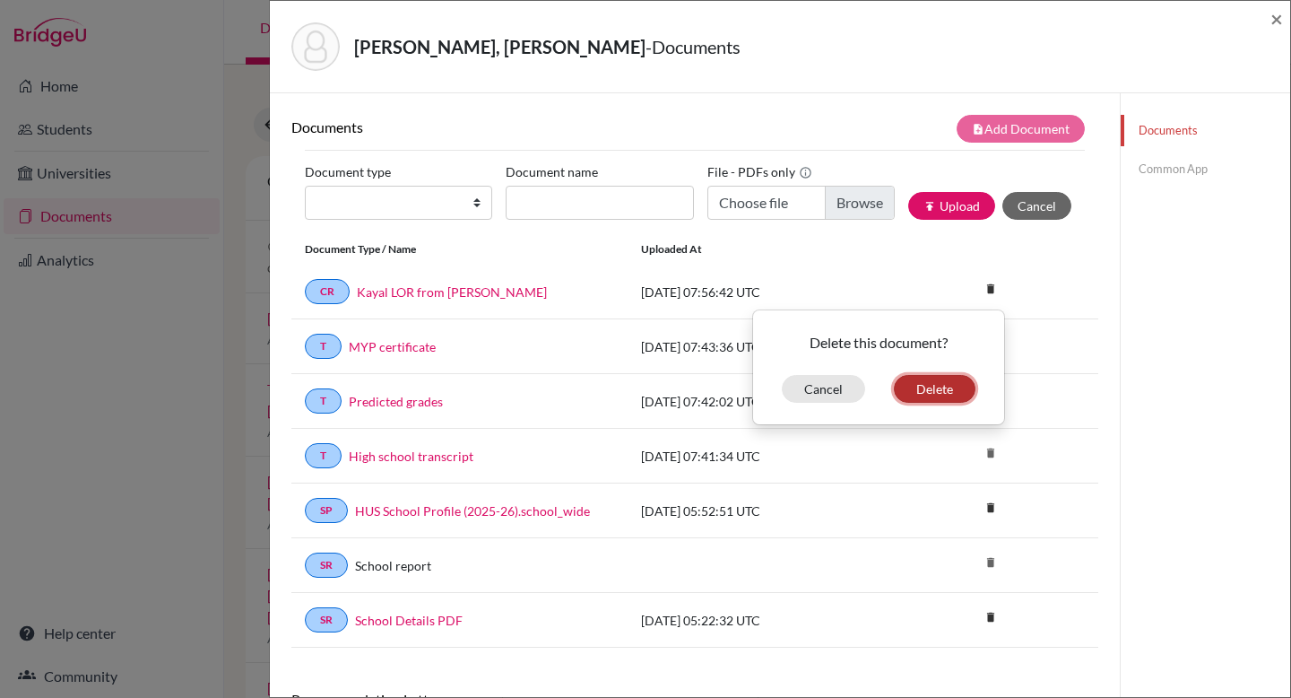
click at [929, 384] on button "Delete" at bounding box center [935, 389] width 82 height 28
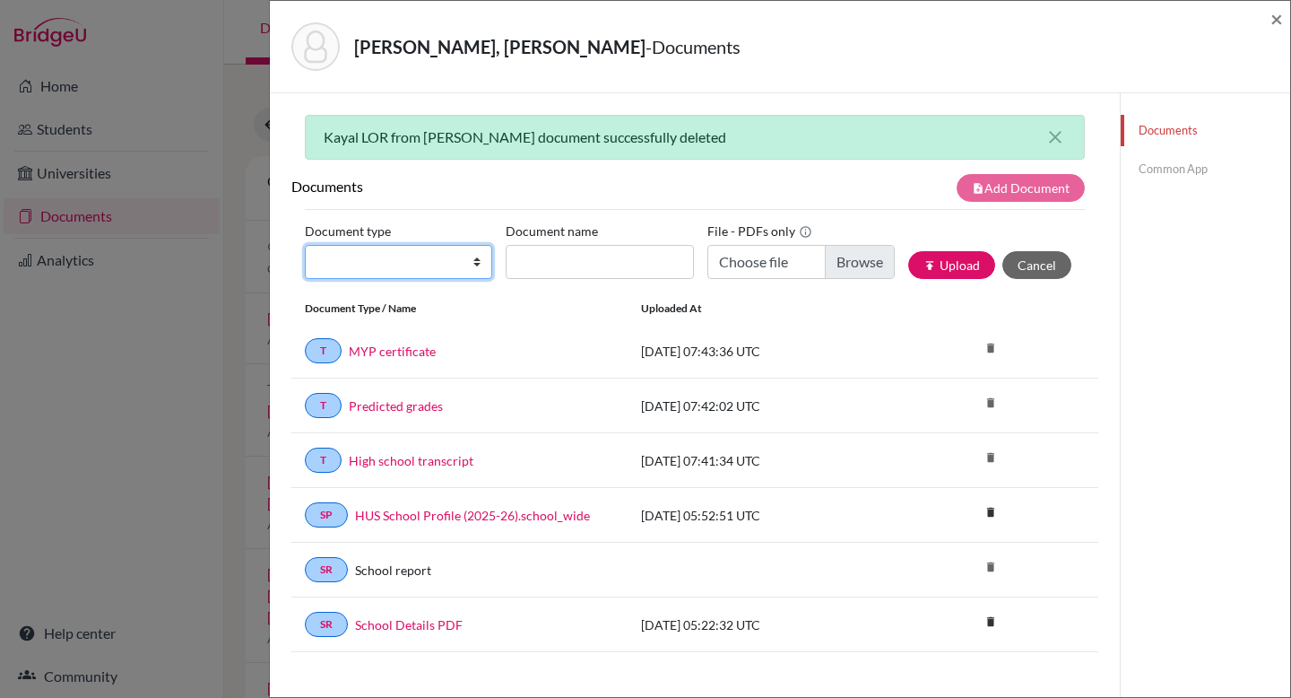
click at [399, 263] on select "Change explanation for Common App reports Counselor recommendation Internationa…" at bounding box center [398, 262] width 187 height 34
select select "5"
click at [305, 245] on select "Change explanation for Common App reports Counselor recommendation Internationa…" at bounding box center [398, 262] width 187 height 34
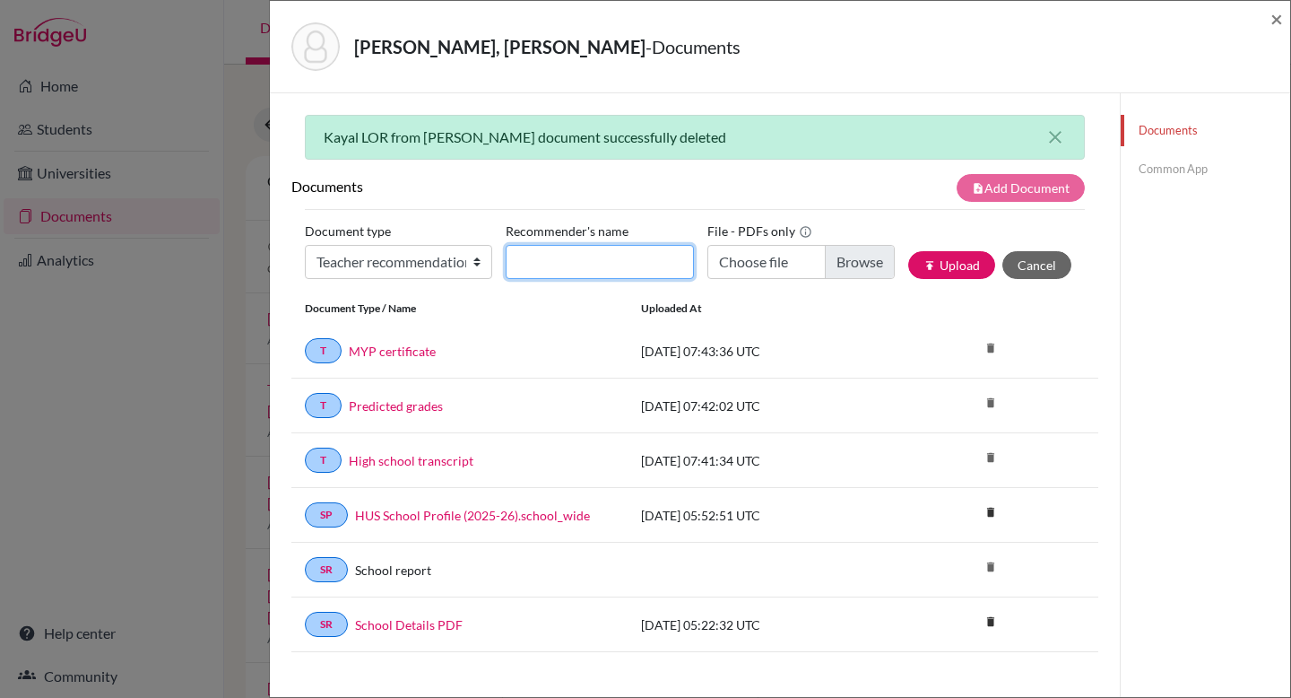
click at [575, 253] on input "Recommender's name" at bounding box center [599, 262] width 187 height 34
type input "Kal LOR from Mythreyi"
click at [742, 260] on input "Choose file" at bounding box center [800, 262] width 187 height 34
type input "C:\fakepath\Kayal LOR from Mythreyi.pdf"
click at [929, 263] on button "publish Upload" at bounding box center [951, 265] width 87 height 28
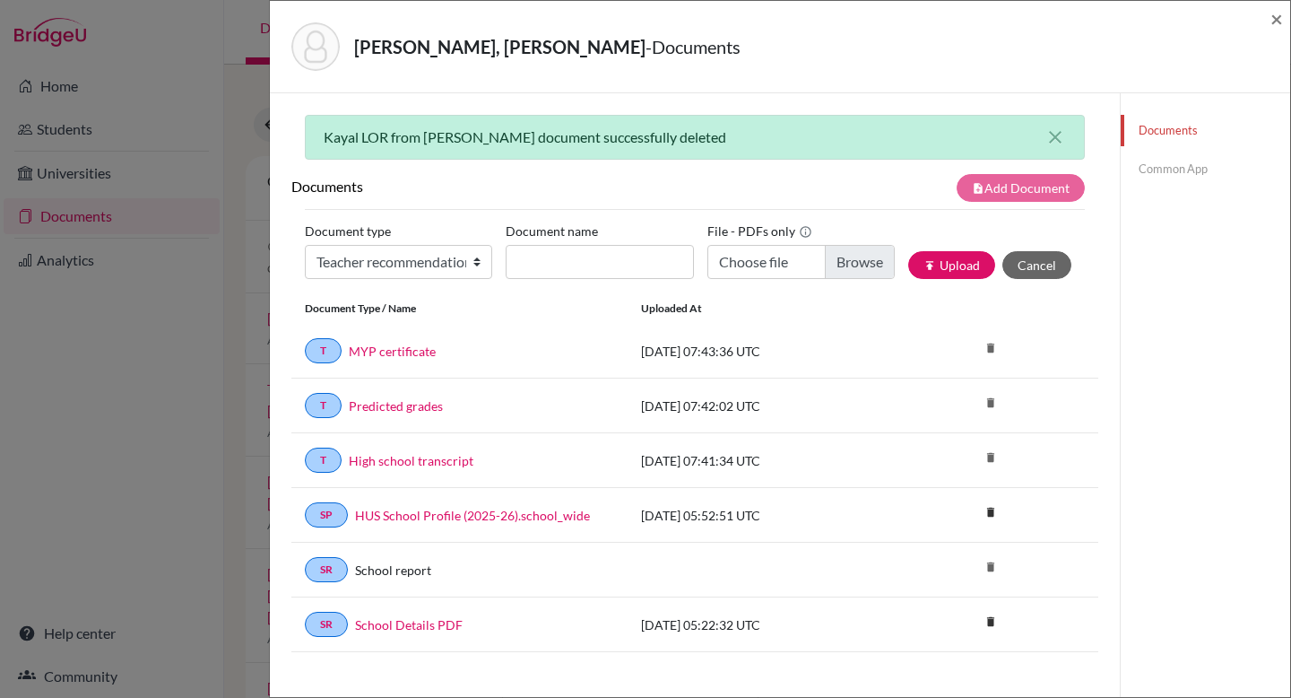
click at [929, 32] on div "Ramesh, Kayal - Documents ×" at bounding box center [780, 47] width 1020 height 92
click at [929, 23] on div "Ramesh, Kayal - Documents ×" at bounding box center [780, 47] width 1020 height 92
click at [929, 15] on span "×" at bounding box center [1276, 18] width 13 height 26
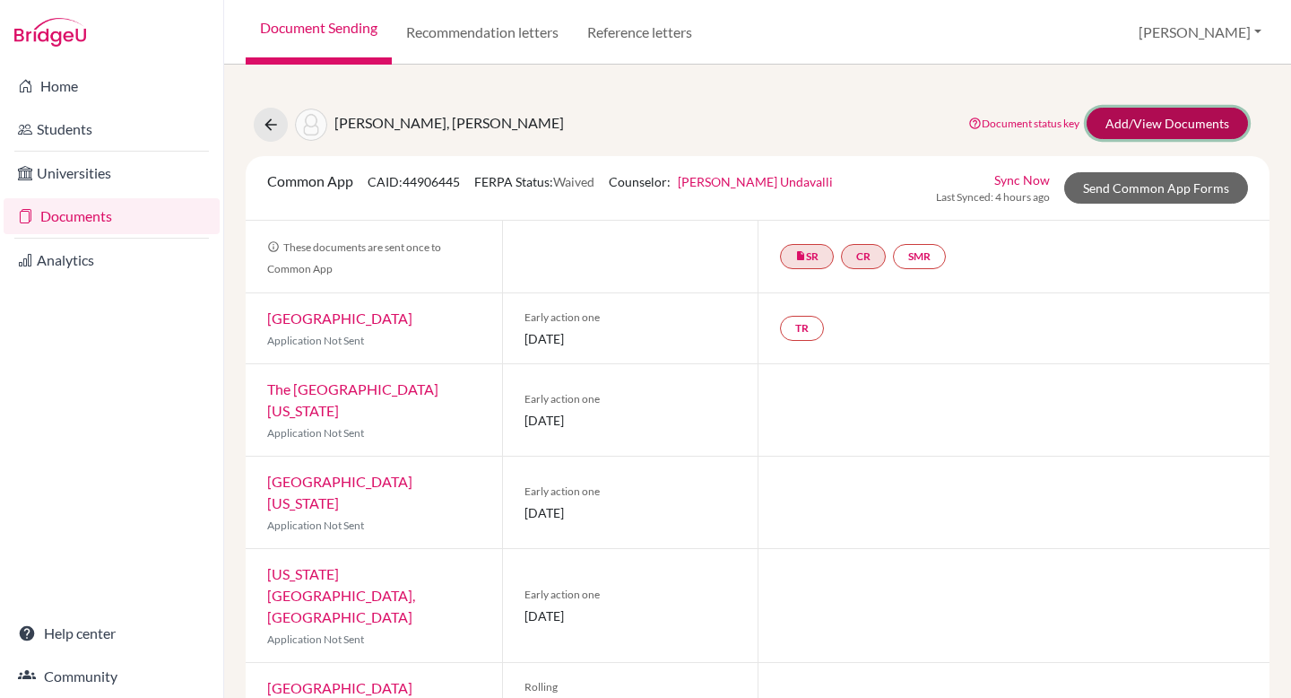
click at [929, 125] on link "Add/View Documents" at bounding box center [1167, 123] width 161 height 31
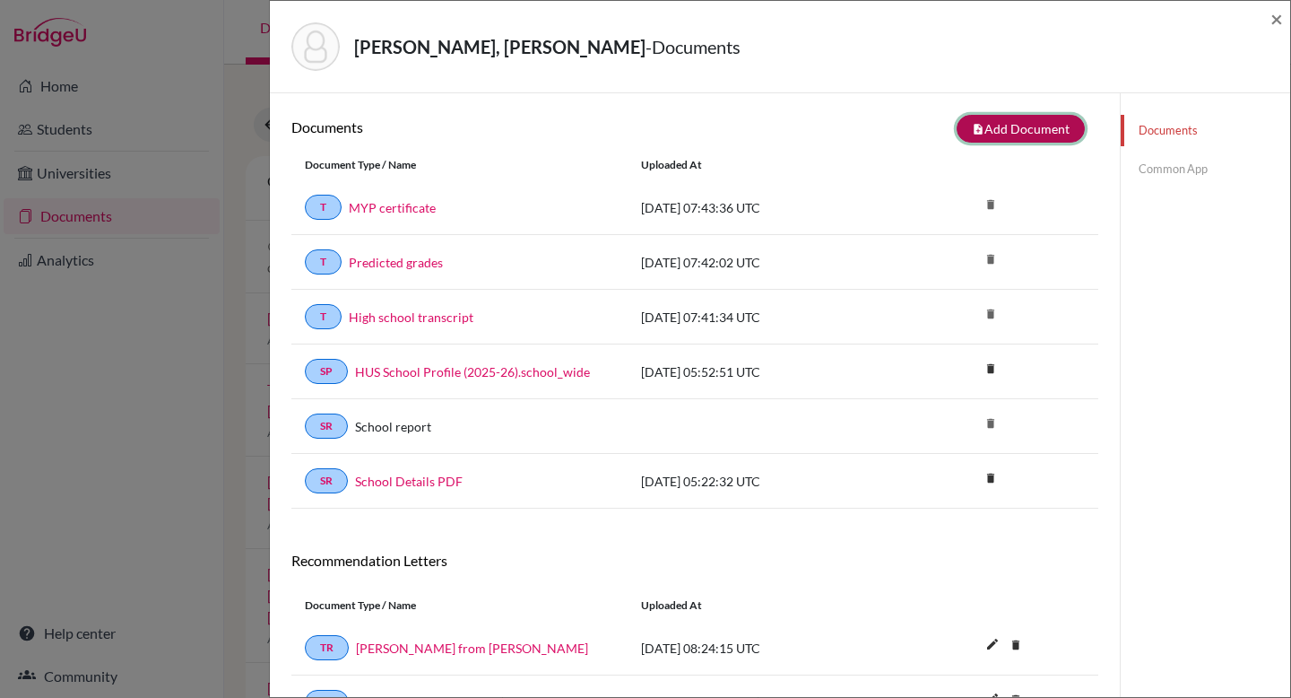
click at [929, 125] on button "note_add Add Document" at bounding box center [1021, 129] width 128 height 28
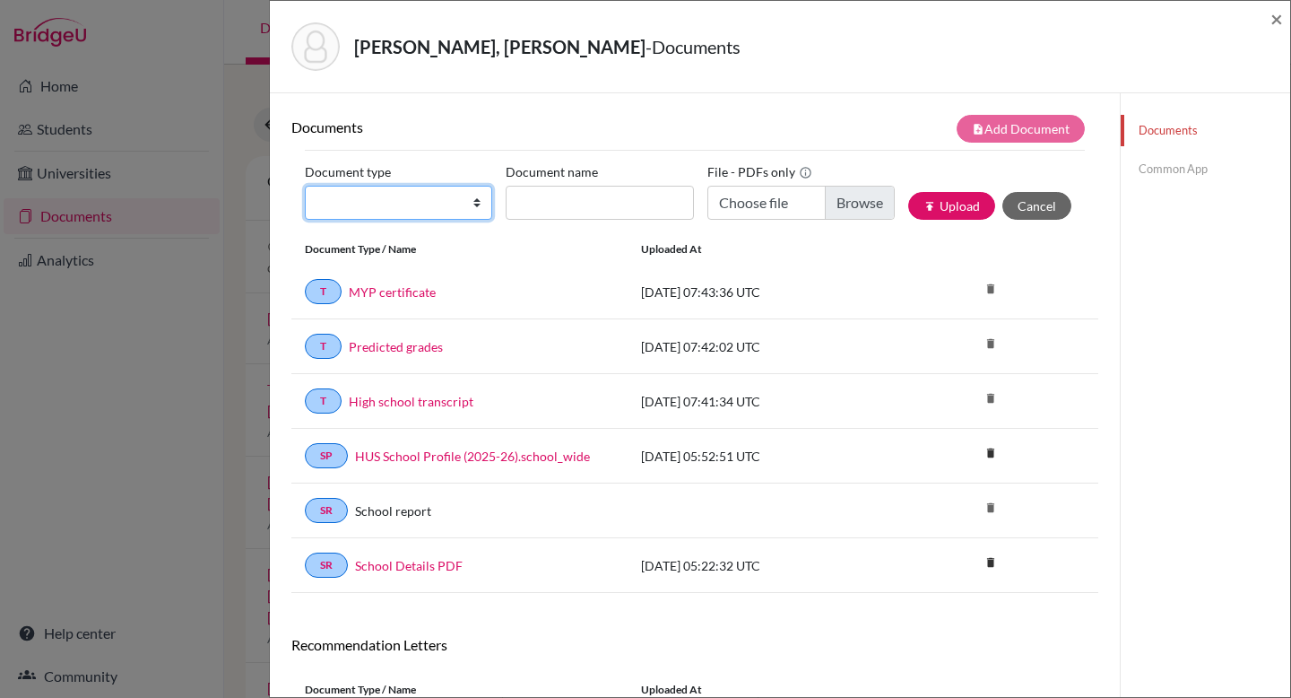
click at [463, 194] on select "Change explanation for Common App reports Counselor recommendation Internationa…" at bounding box center [398, 203] width 187 height 34
select select "4"
click at [305, 186] on select "Change explanation for Common App reports Counselor recommendation Internationa…" at bounding box center [398, 203] width 187 height 34
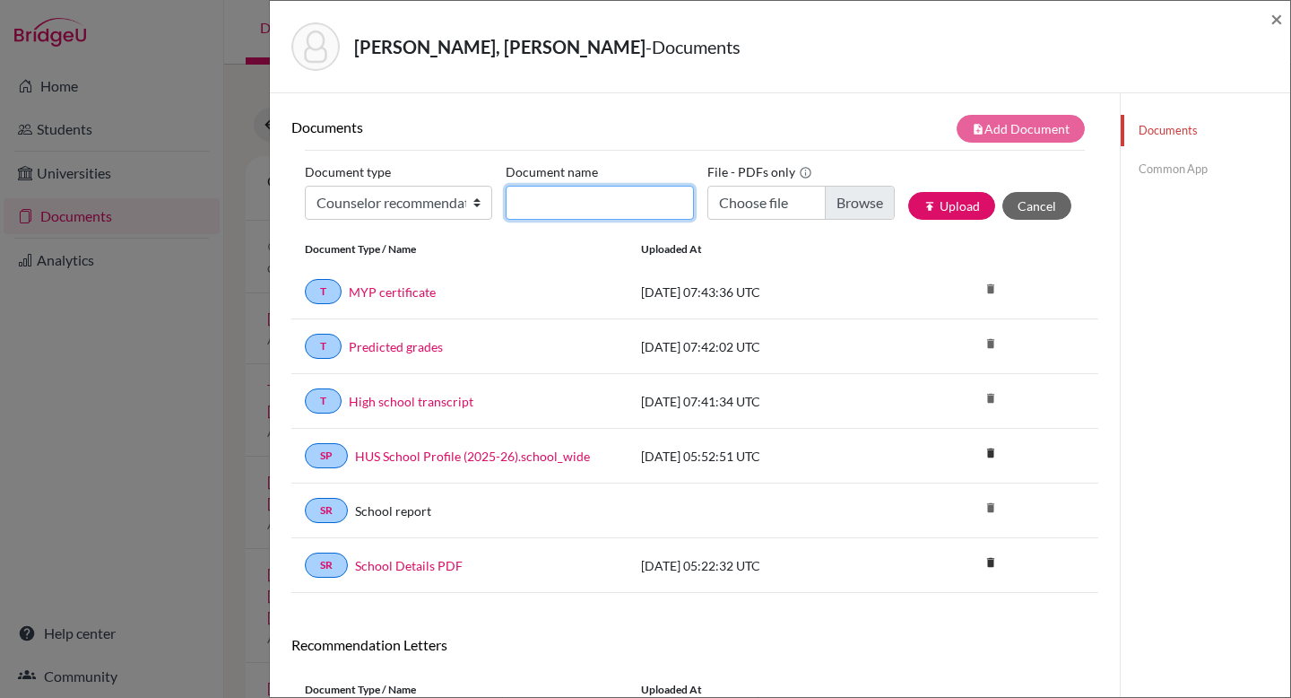
click at [552, 211] on input "Document name" at bounding box center [599, 203] width 187 height 34
type input "Kayal counselor reco from Brinda"
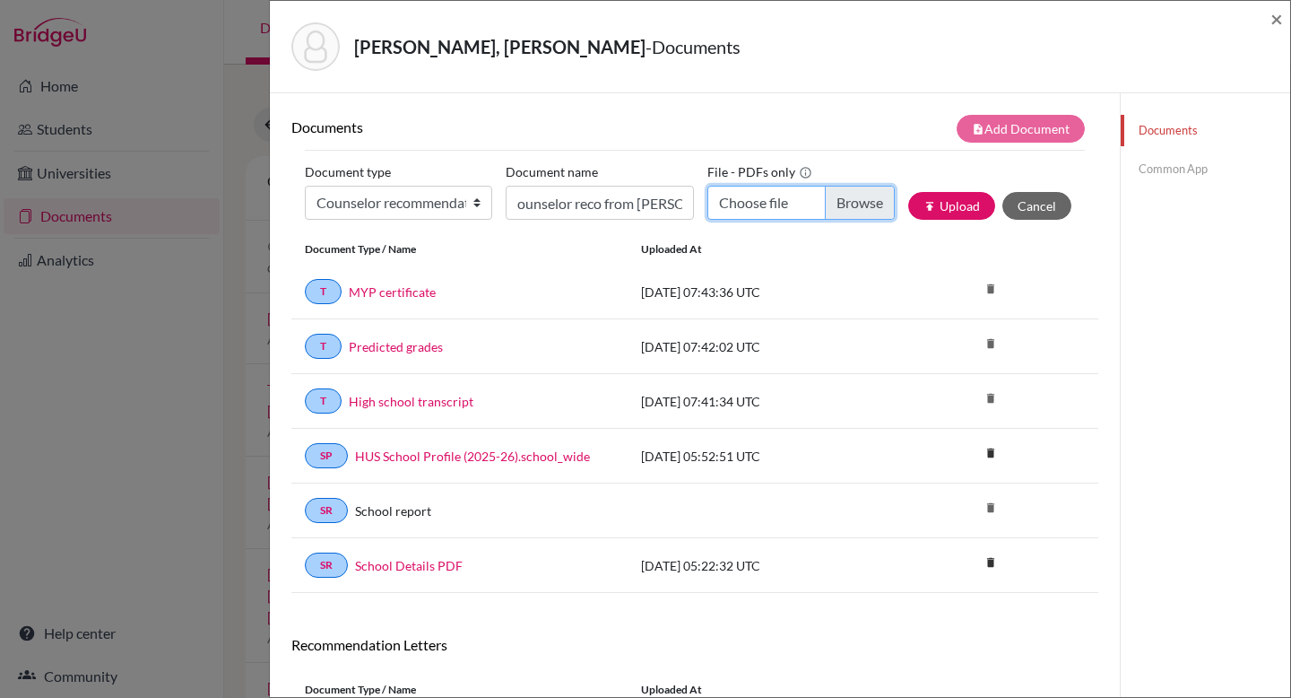
scroll to position [0, 0]
click at [746, 203] on input "Choose file" at bounding box center [800, 203] width 187 height 34
type input "C:\fakepath\Kayal counselor Reco from Brinda (1).pdf"
click at [929, 204] on button "publish Upload" at bounding box center [951, 206] width 87 height 28
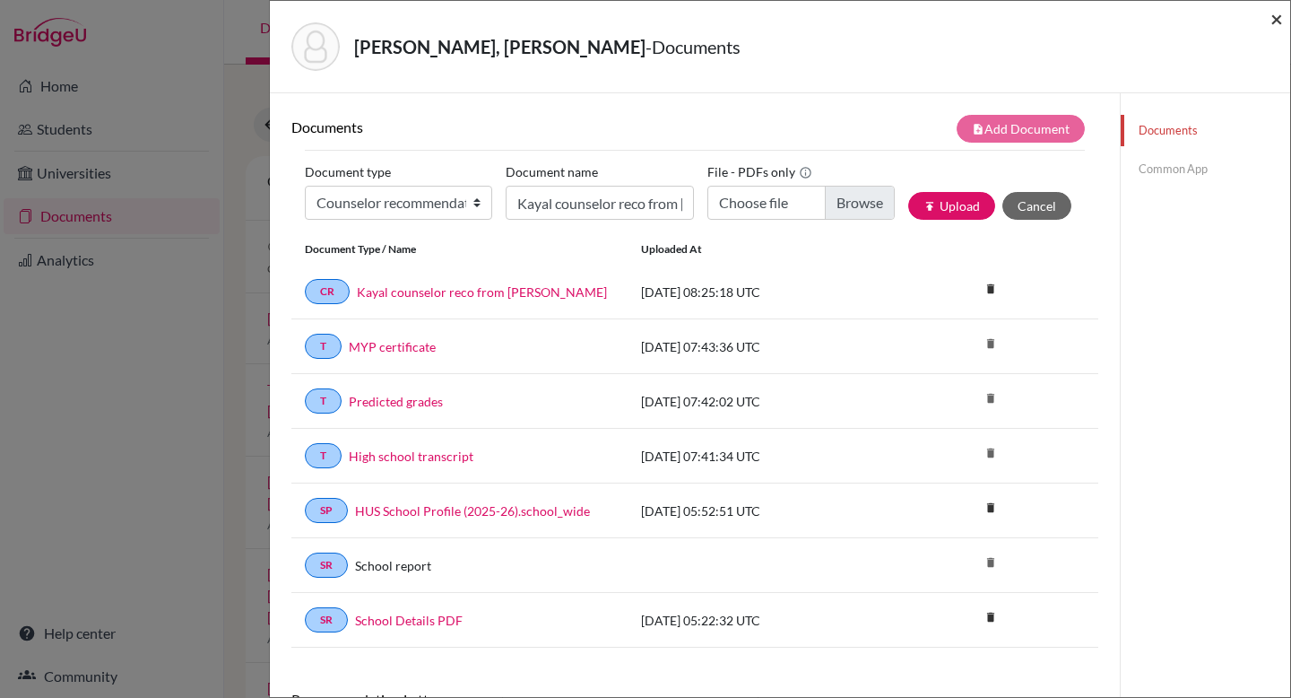
click at [929, 19] on span "×" at bounding box center [1276, 18] width 13 height 26
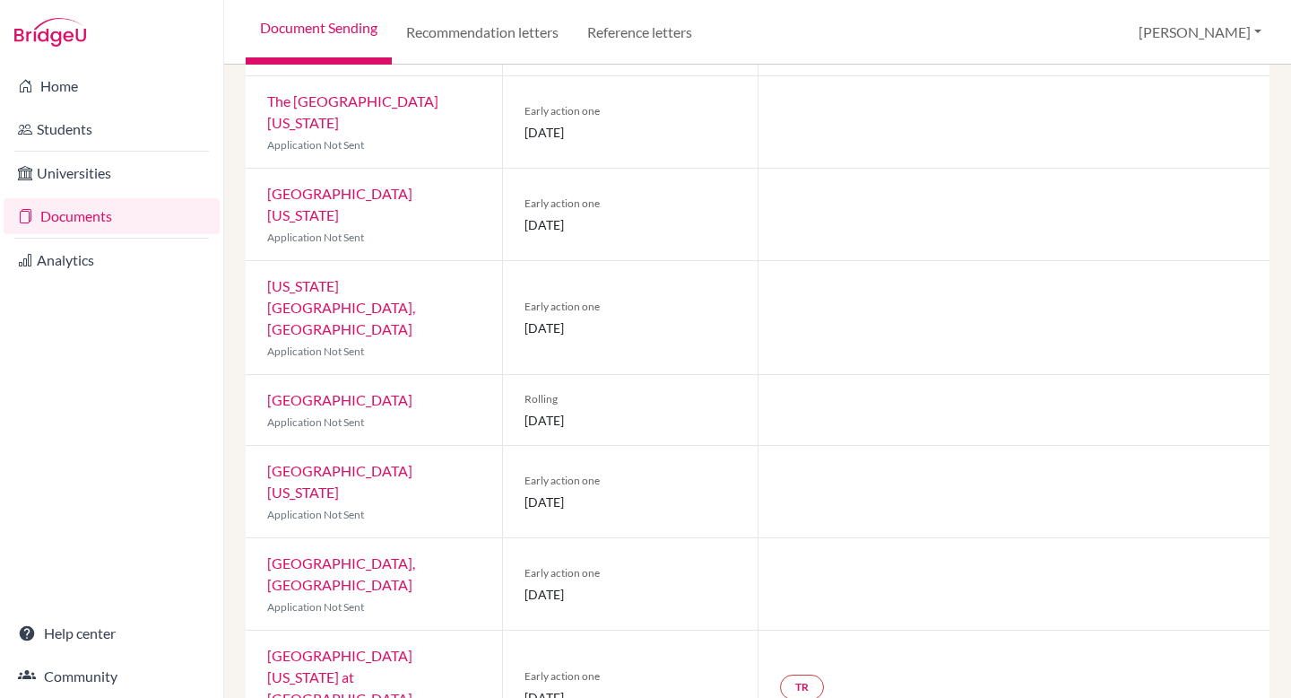
scroll to position [304, 0]
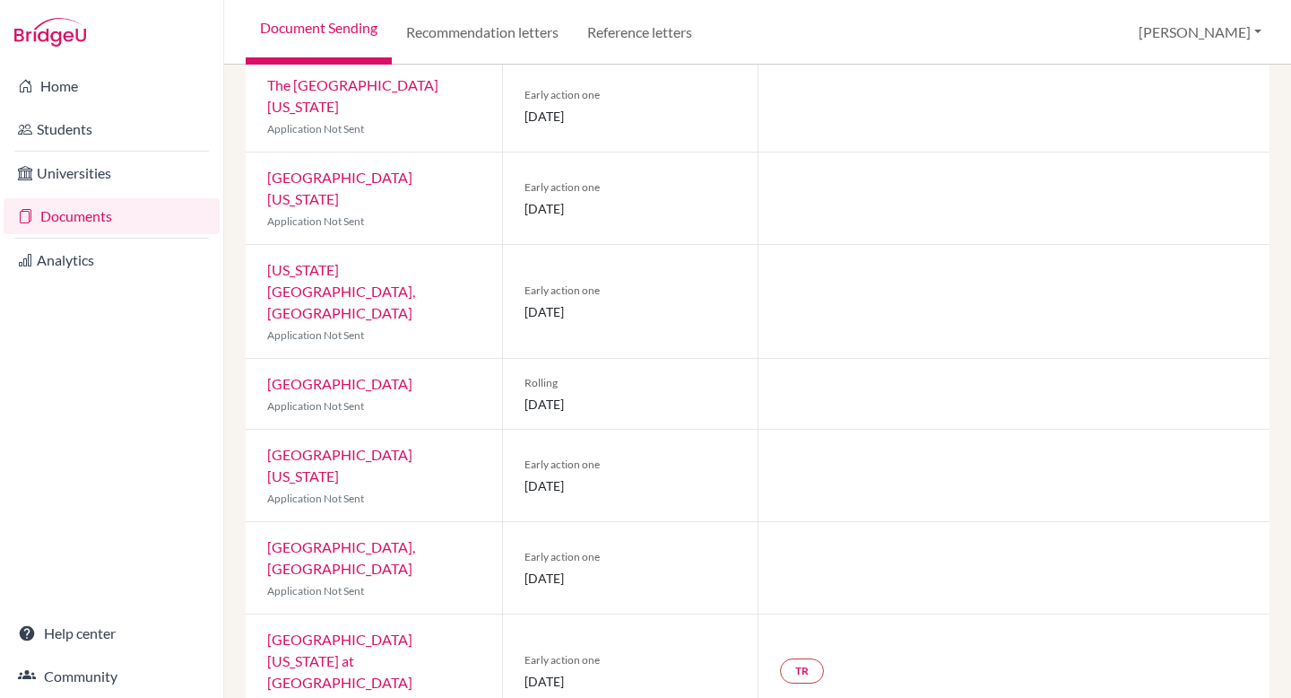
click at [412, 446] on link "University of Texas at Austin" at bounding box center [339, 465] width 145 height 39
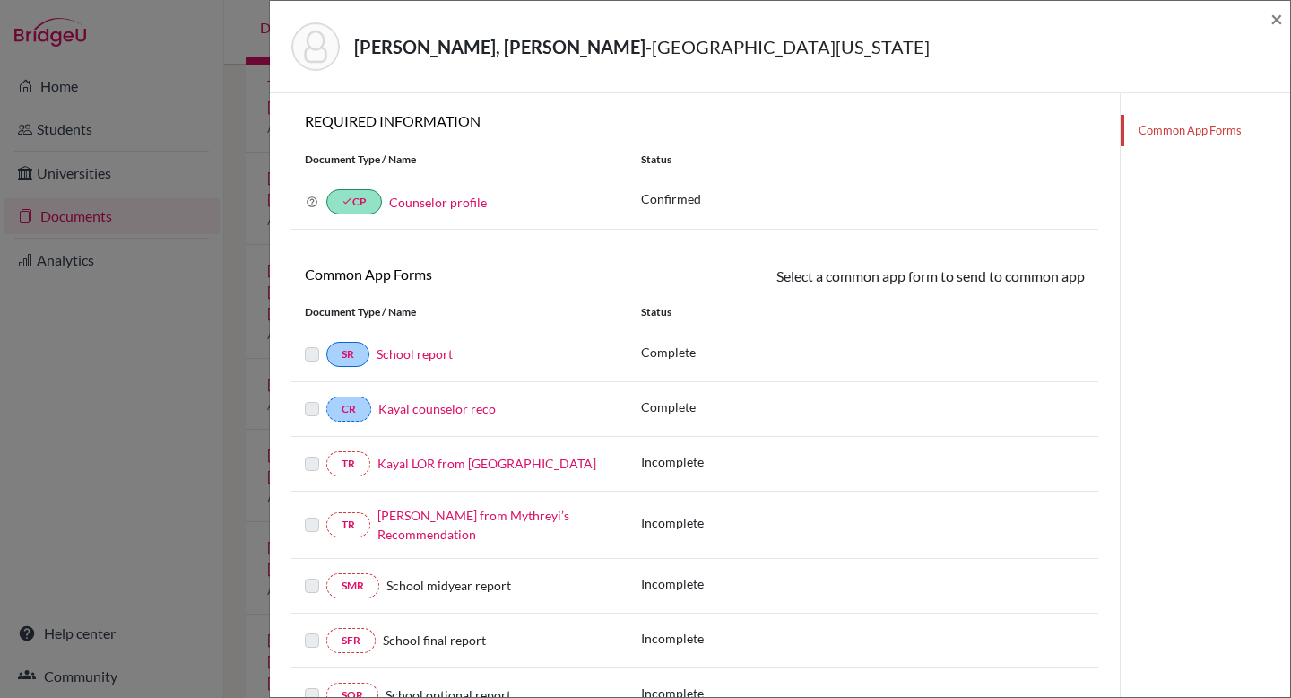
scroll to position [206, 0]
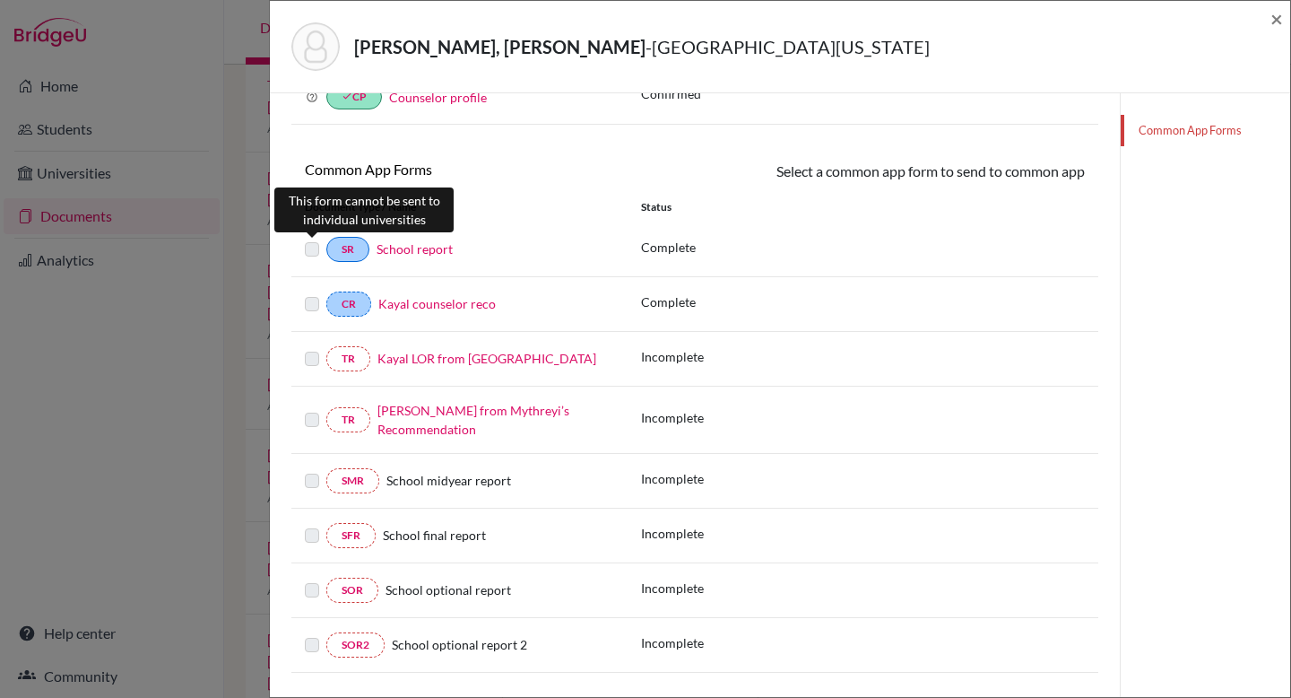
click at [309, 238] on label at bounding box center [312, 238] width 14 height 0
click at [316, 238] on label at bounding box center [312, 238] width 14 height 0
click at [311, 348] on label at bounding box center [312, 348] width 14 height 0
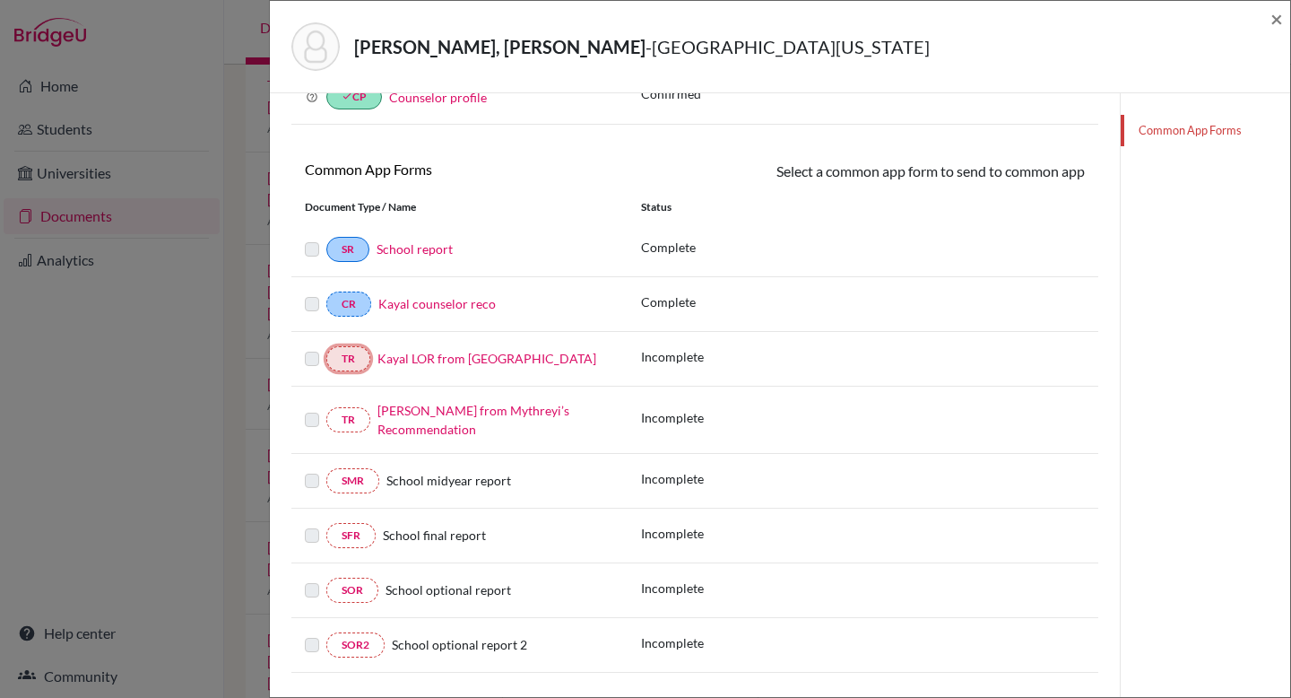
click at [358, 353] on link "TR" at bounding box center [348, 358] width 44 height 25
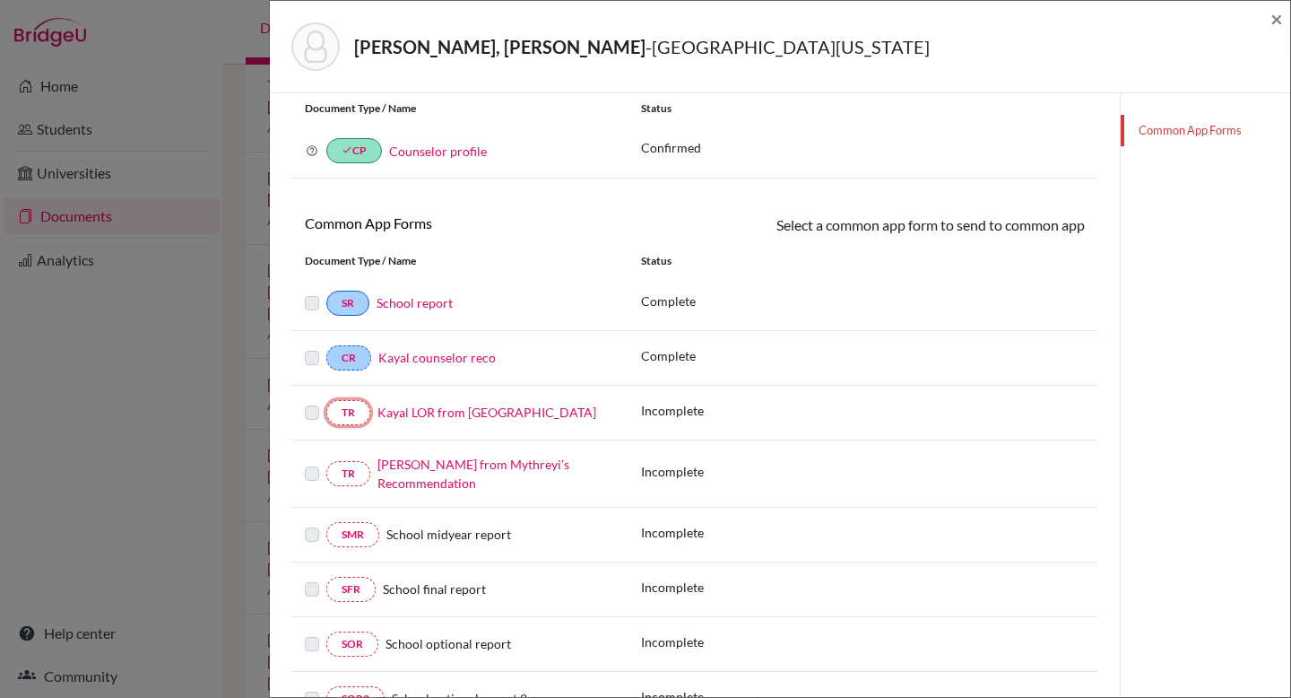
scroll to position [178, 0]
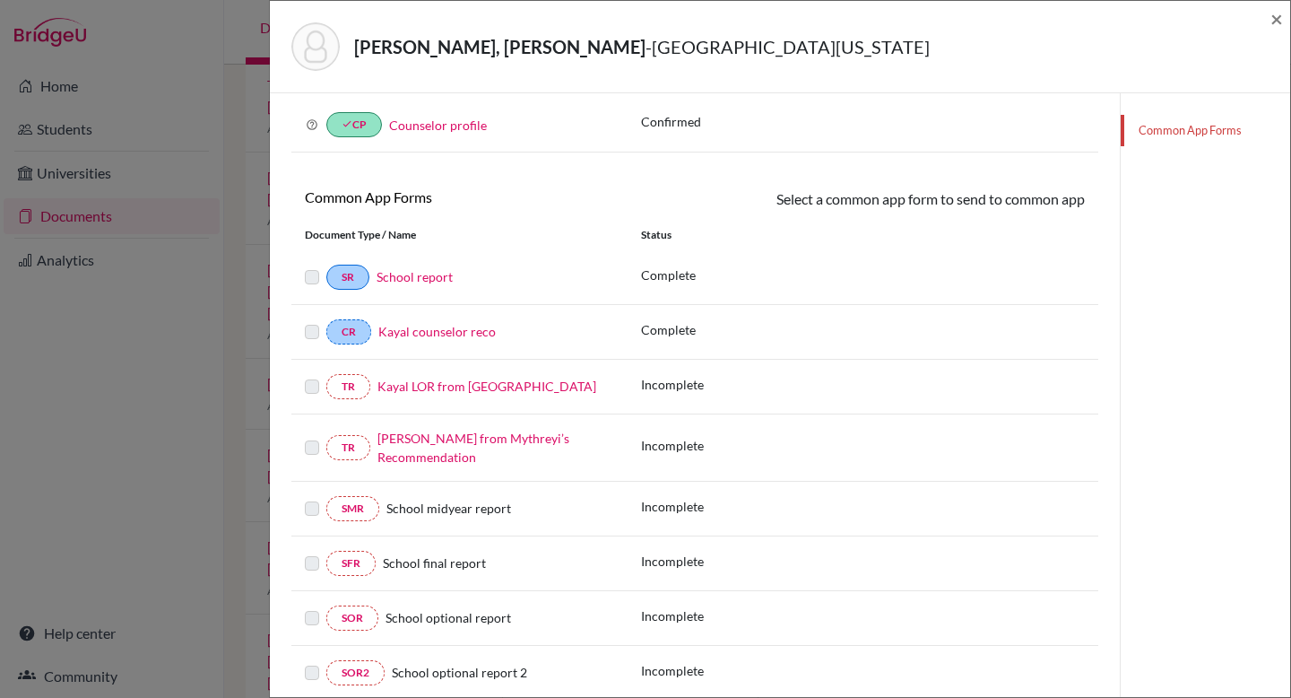
click at [314, 395] on div at bounding box center [316, 387] width 22 height 22
click at [314, 376] on label at bounding box center [312, 376] width 14 height 0
click at [317, 437] on label at bounding box center [312, 437] width 14 height 0
click at [776, 446] on div "Incomplete" at bounding box center [762, 447] width 242 height 22
click at [781, 405] on div "TR Kayal LOR from Amritha Incomplete" at bounding box center [694, 387] width 807 height 55
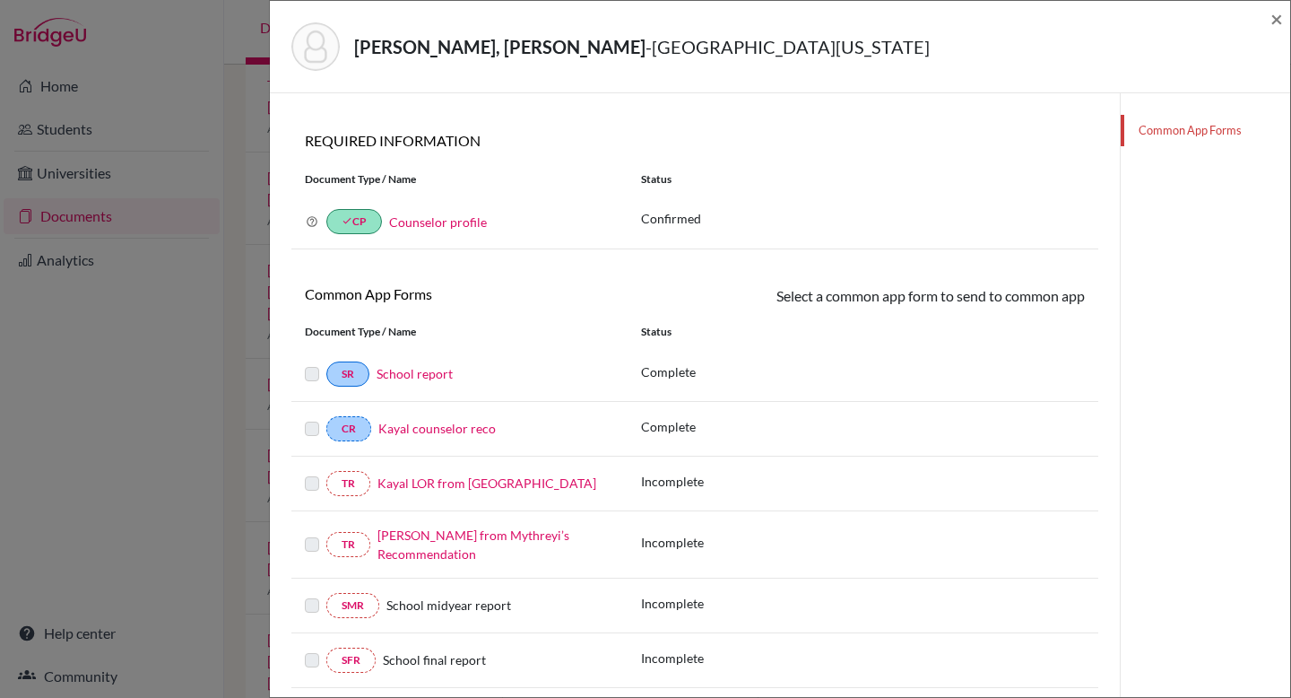
scroll to position [0, 0]
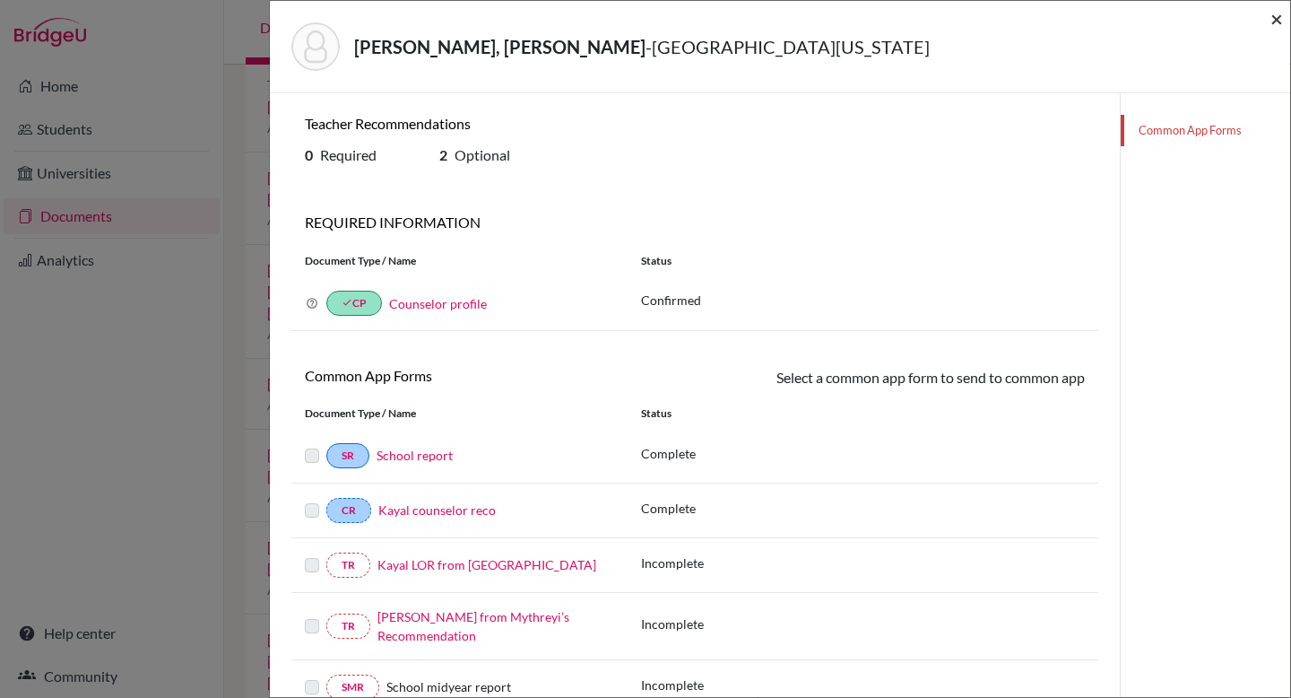
click at [929, 26] on span "×" at bounding box center [1276, 18] width 13 height 26
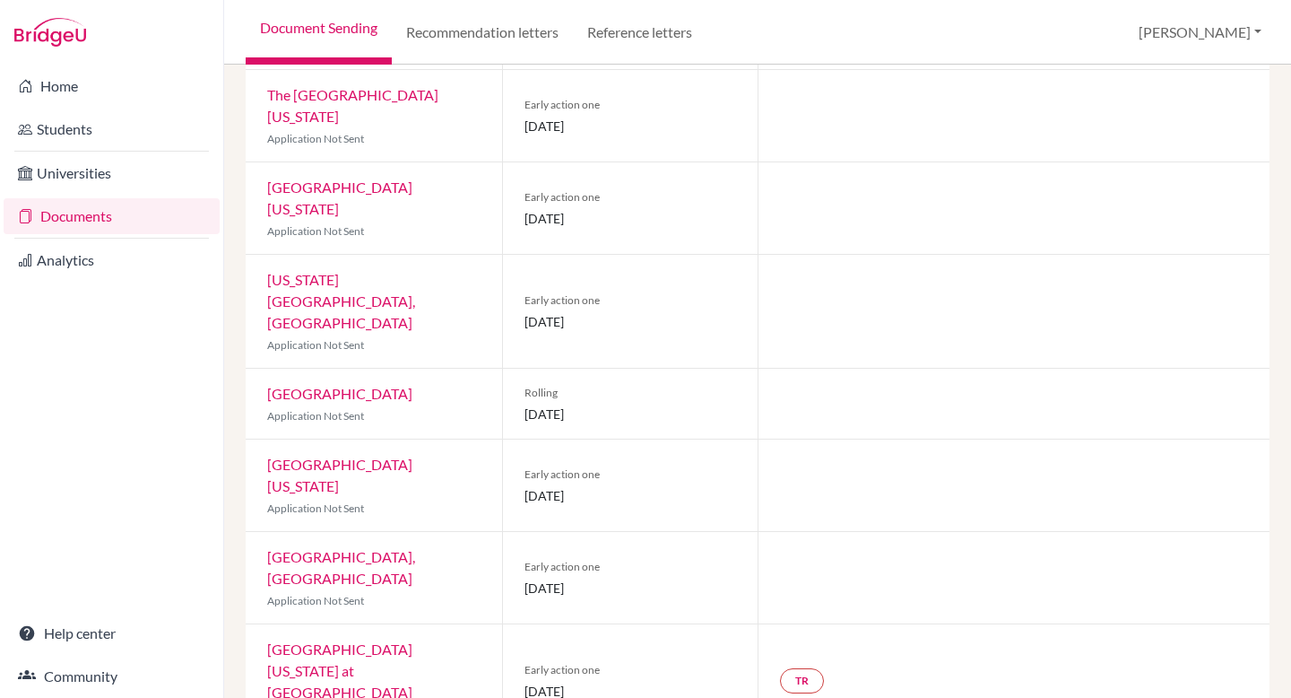
scroll to position [246, 0]
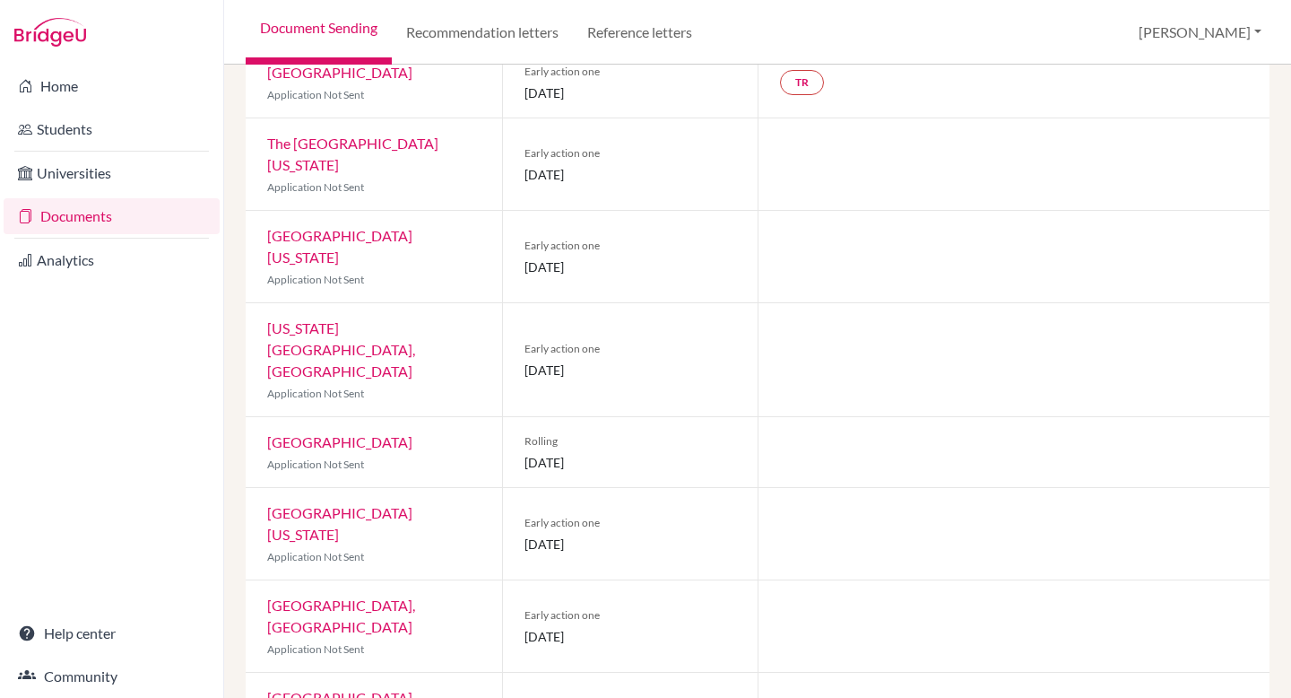
click at [358, 77] on link "Drexel University" at bounding box center [339, 72] width 145 height 17
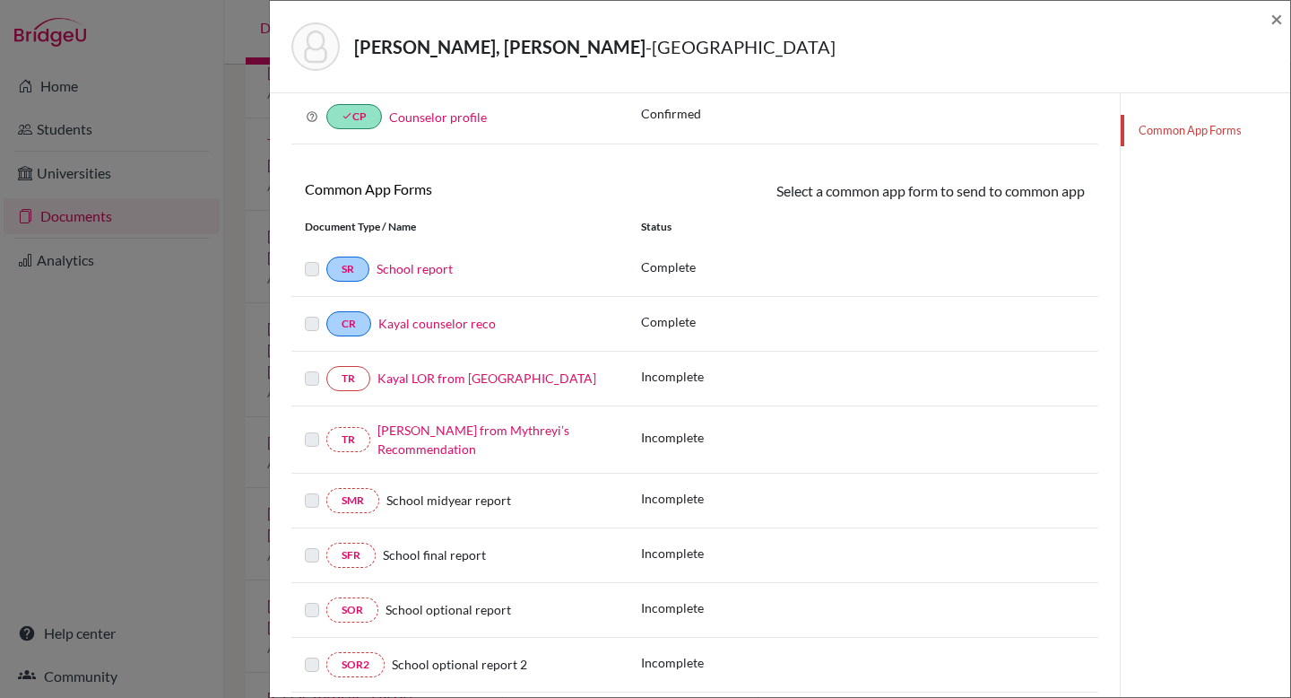
scroll to position [234, 0]
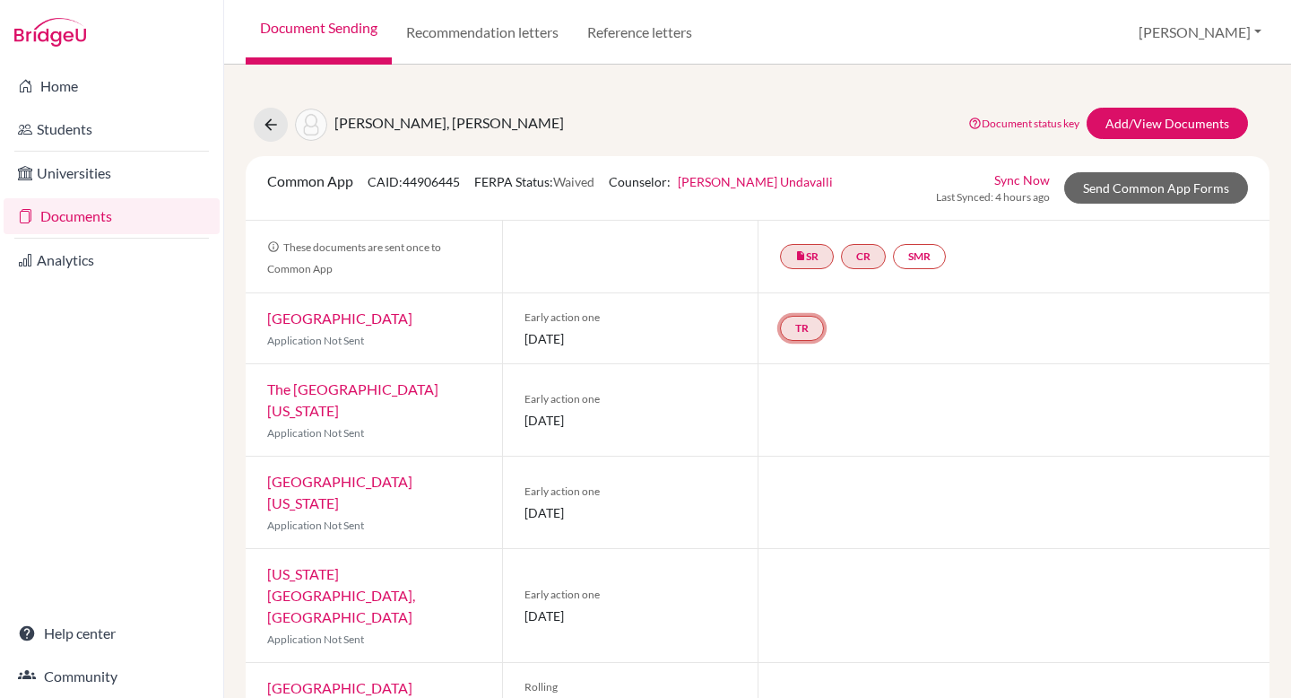
click at [806, 329] on link "TR" at bounding box center [802, 328] width 44 height 25
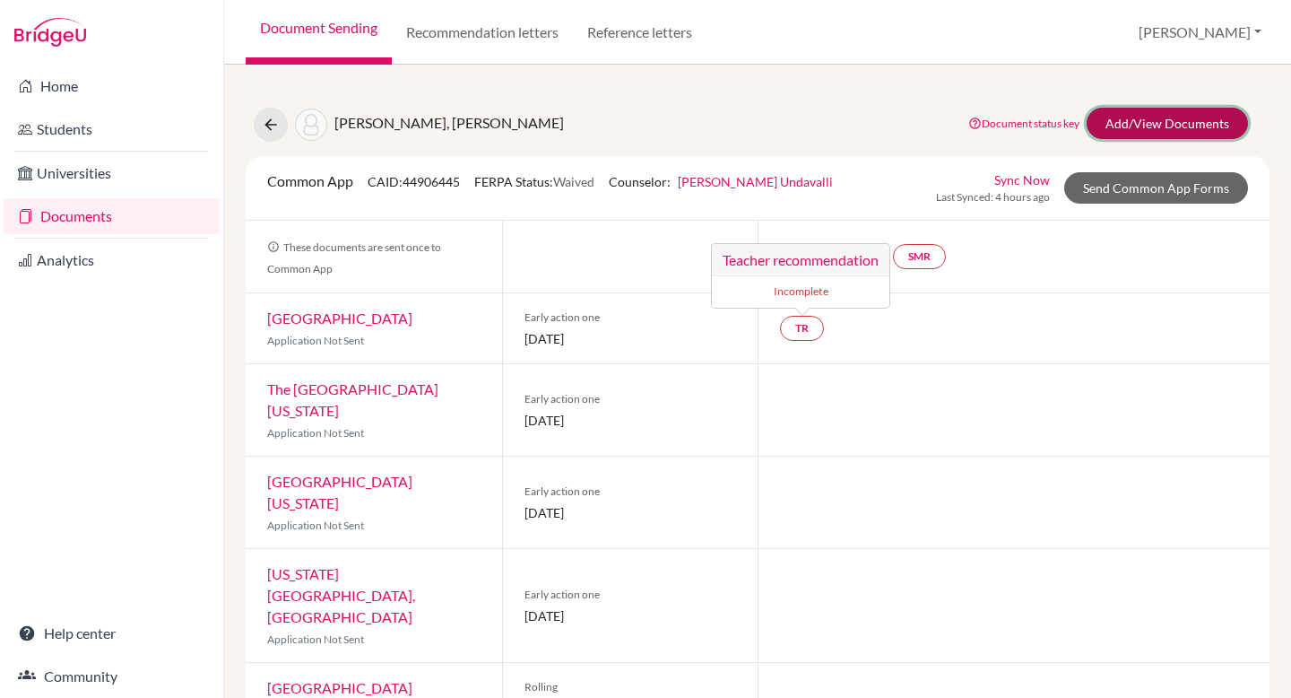
click at [929, 119] on link "Add/View Documents" at bounding box center [1167, 123] width 161 height 31
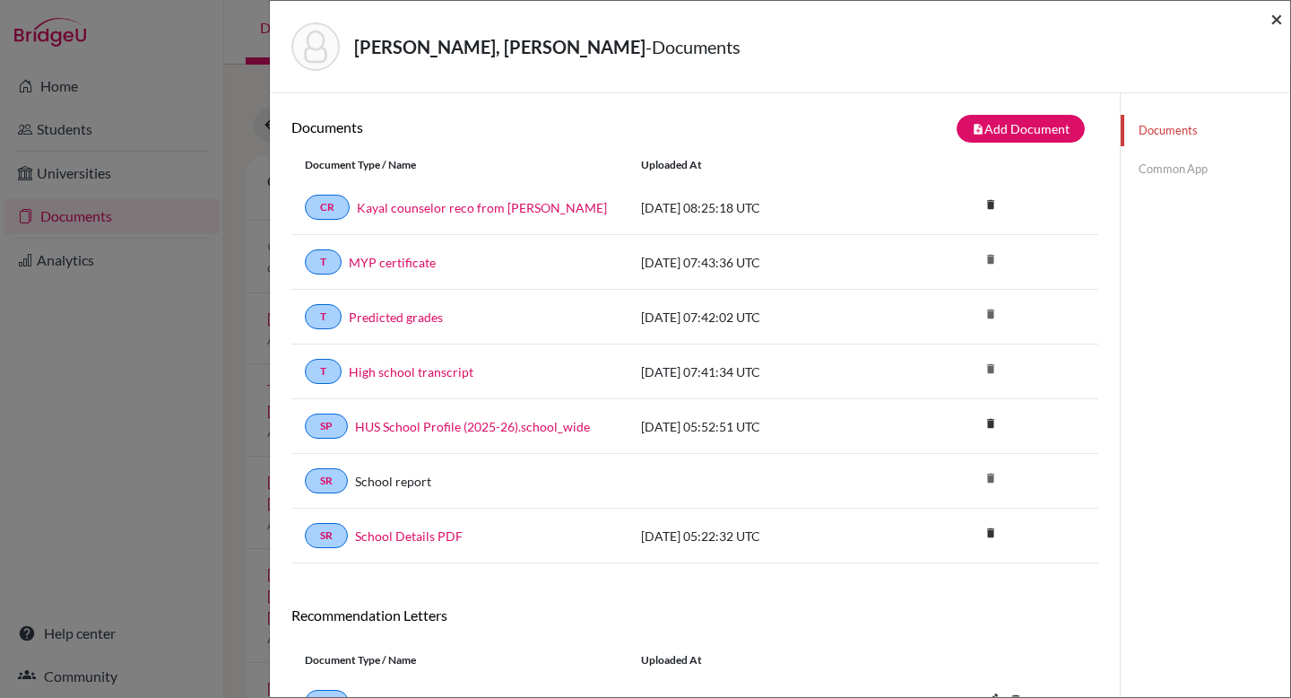
click at [929, 24] on span "×" at bounding box center [1276, 18] width 13 height 26
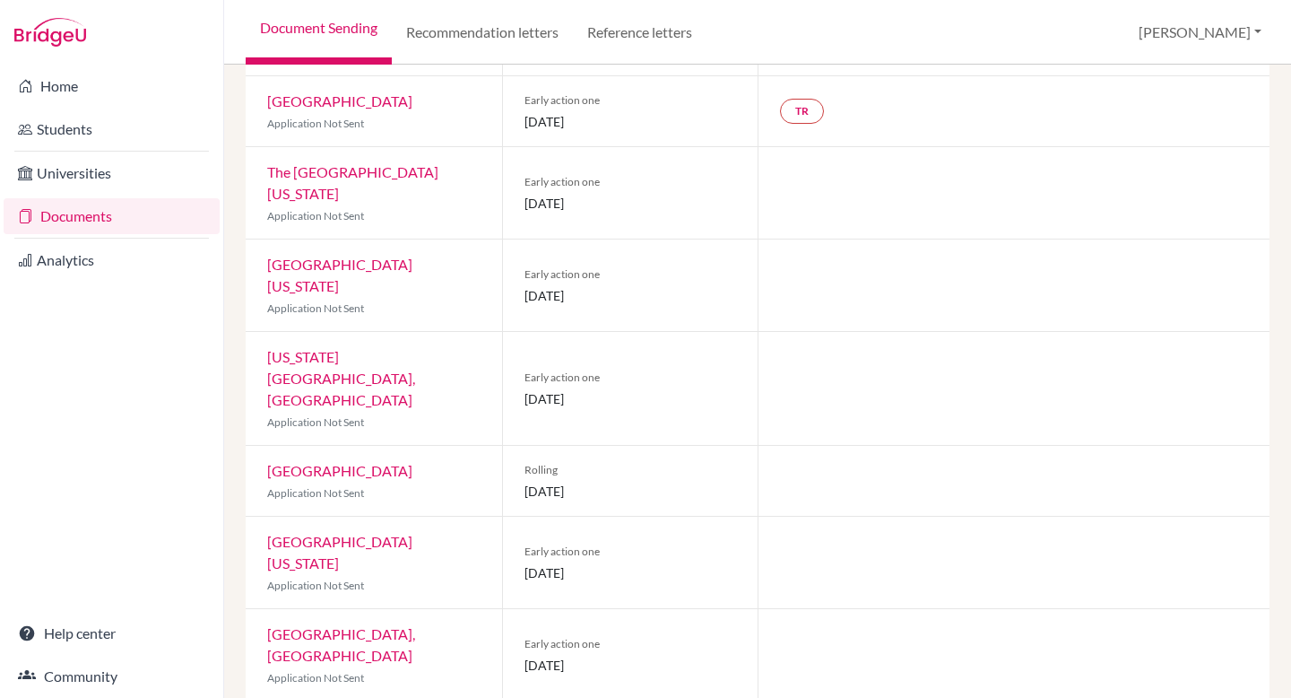
scroll to position [481, 0]
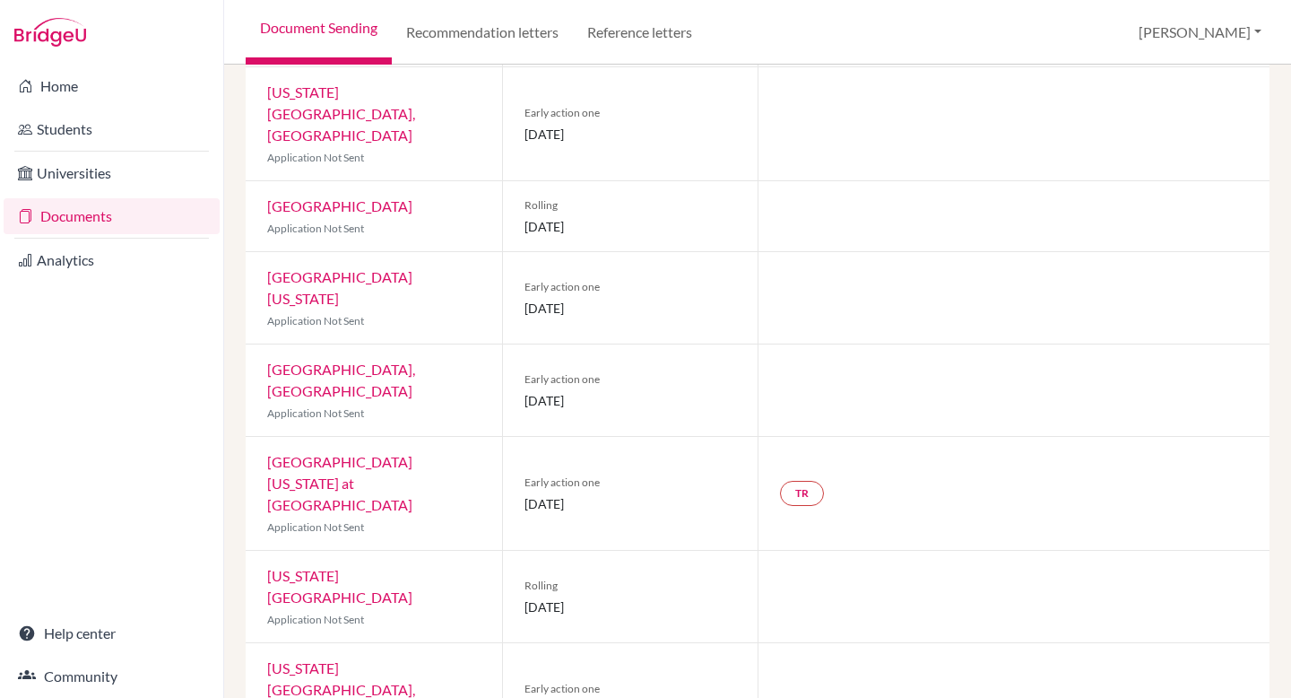
click at [395, 453] on link "University of North Carolina at Chapel Hill" at bounding box center [339, 483] width 145 height 60
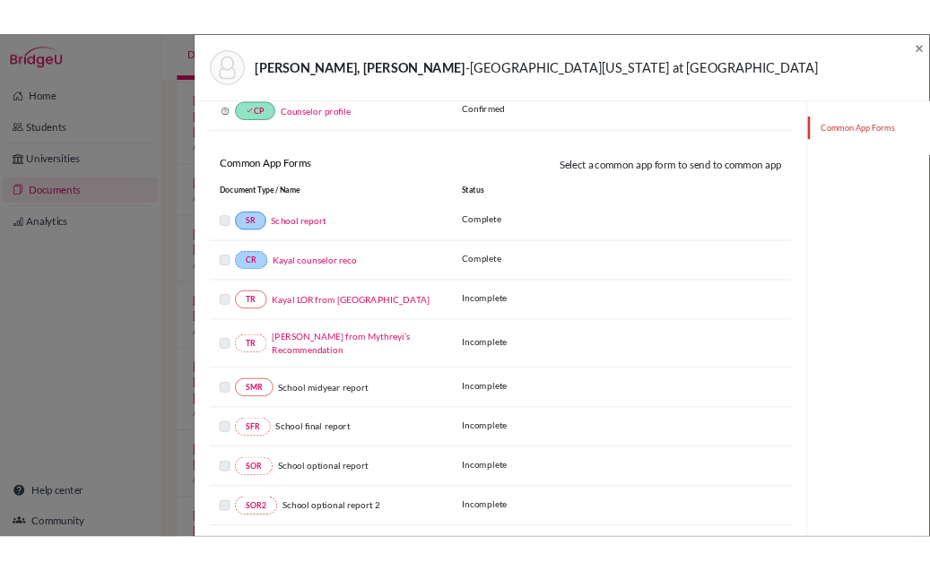
scroll to position [234, 0]
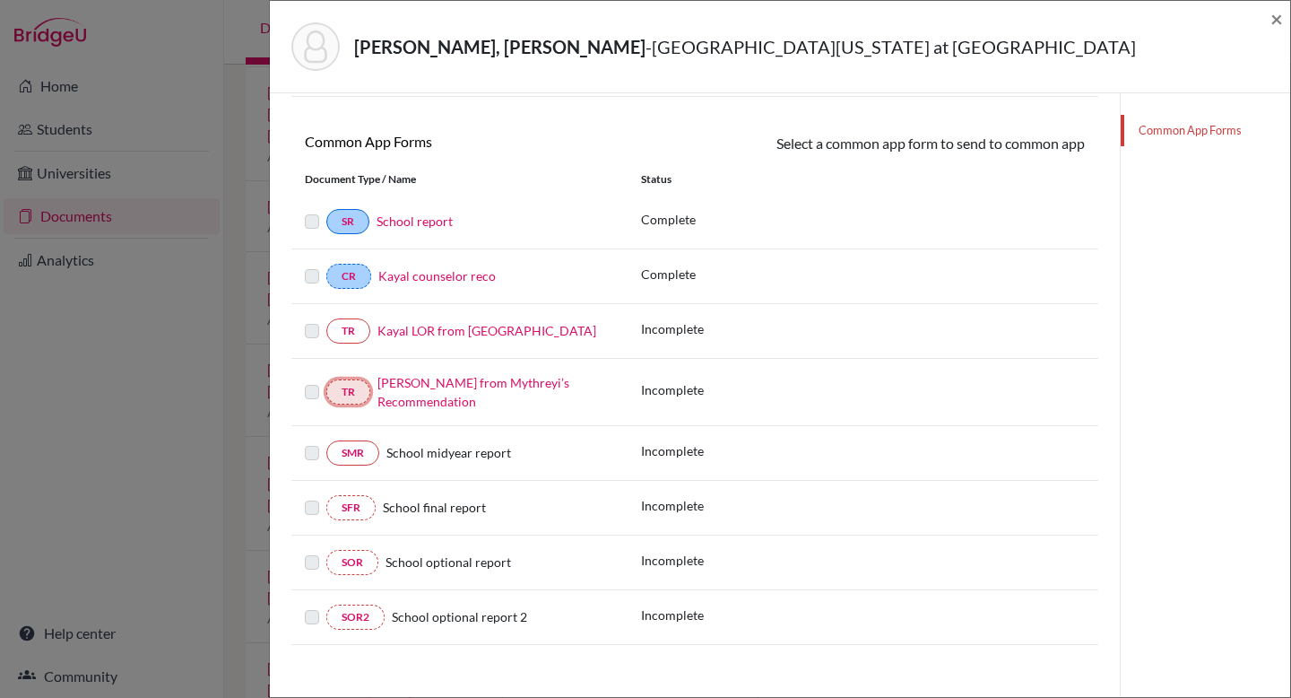
click at [361, 386] on link "TR" at bounding box center [348, 391] width 44 height 25
click at [427, 336] on link "Kayal LOR from Amritha" at bounding box center [486, 330] width 219 height 15
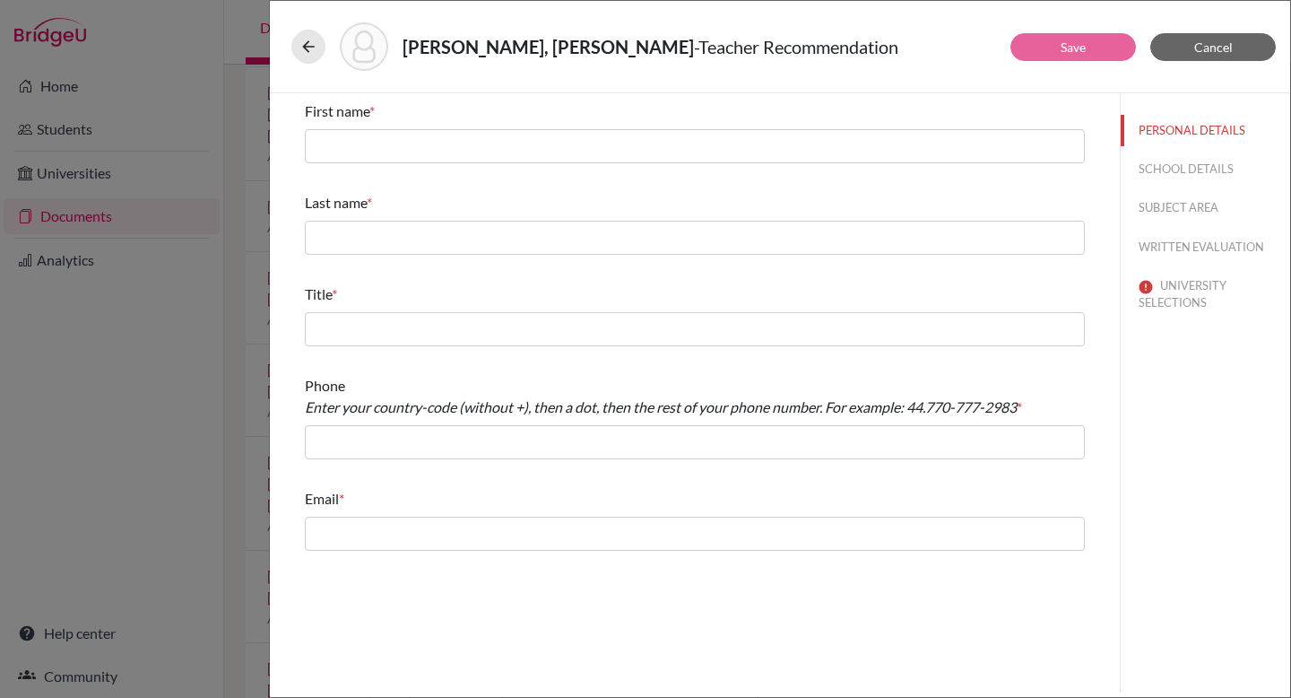
click at [457, 124] on div "First name *" at bounding box center [695, 131] width 780 height 77
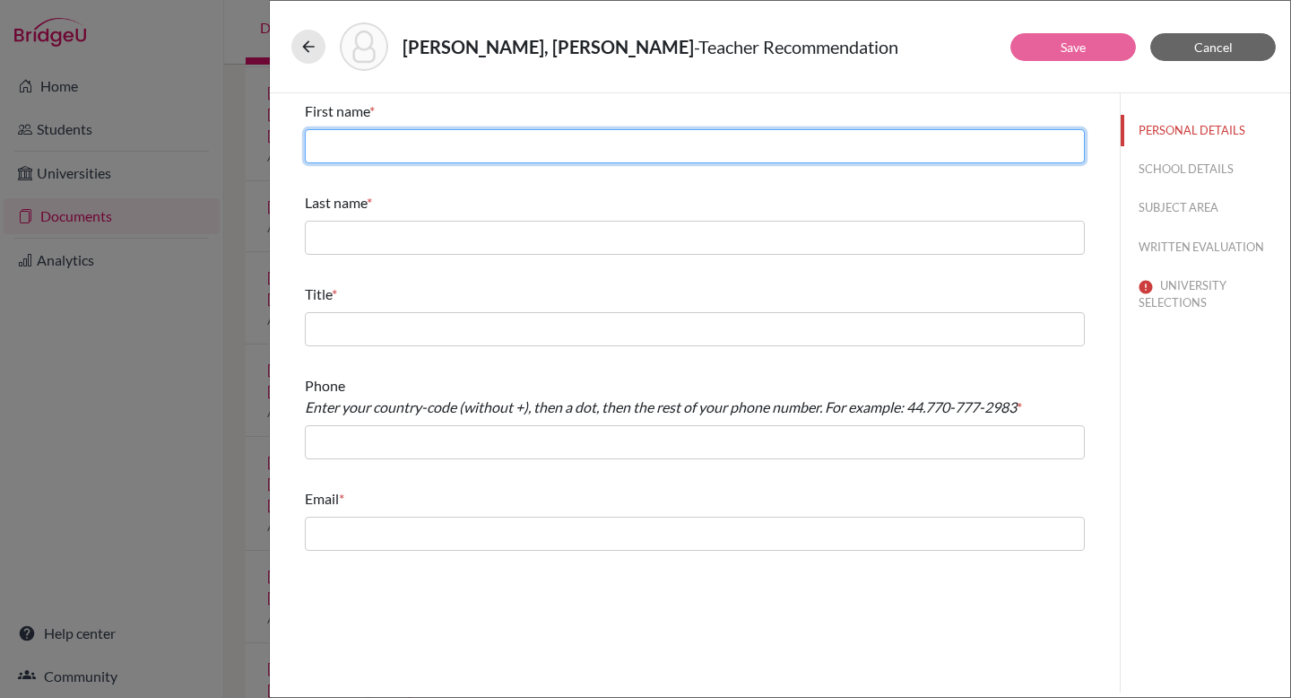
click at [457, 137] on input "text" at bounding box center [695, 146] width 780 height 34
type input "M"
type input "Amrithavarshini"
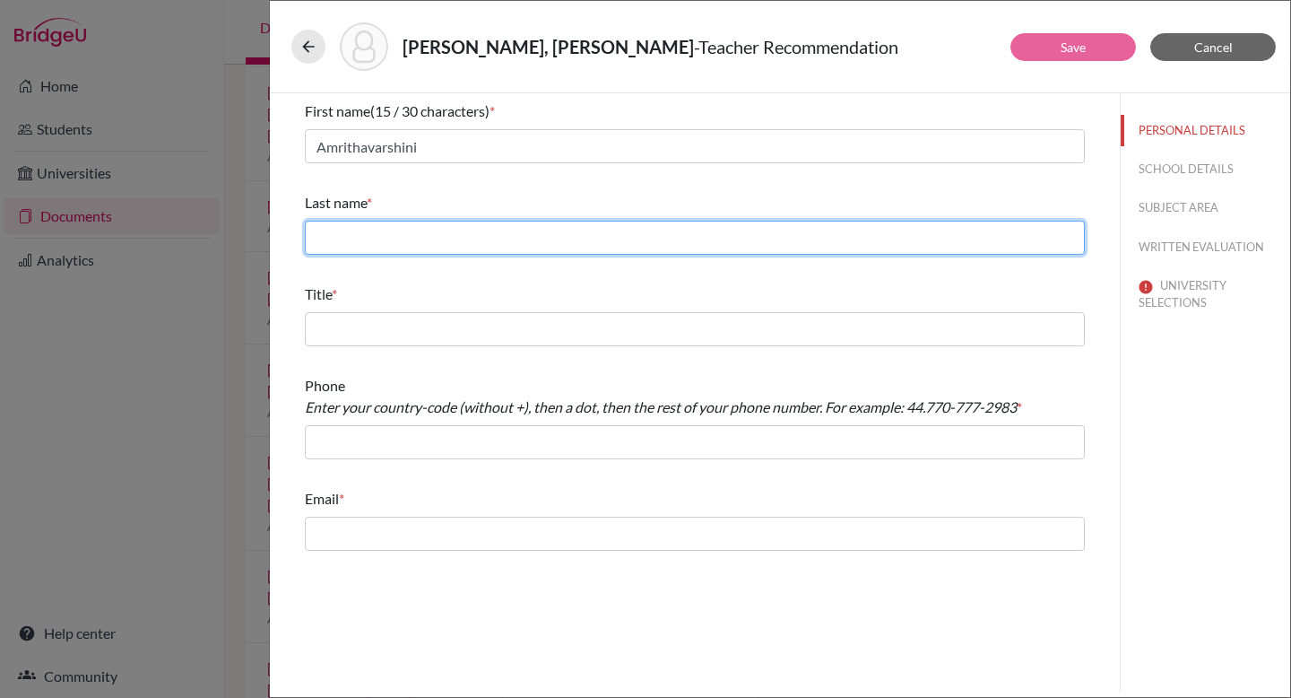
click at [763, 240] on input "text" at bounding box center [695, 238] width 780 height 34
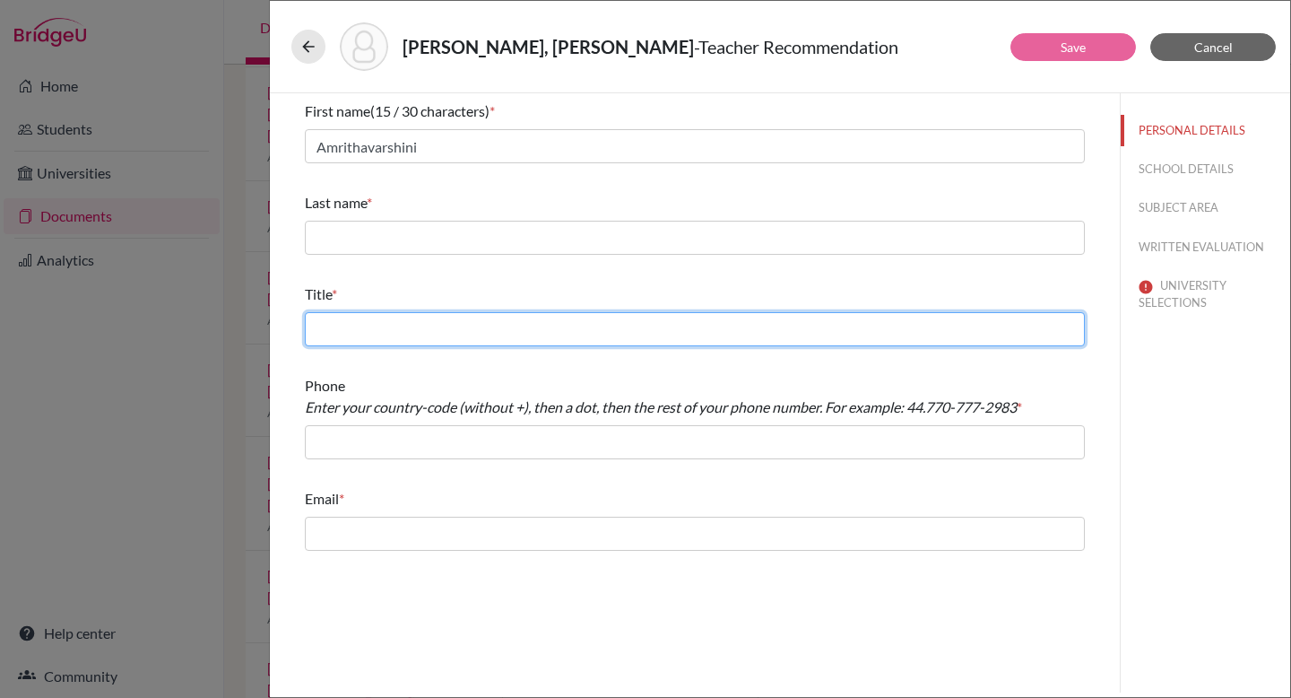
click at [529, 326] on input "text" at bounding box center [695, 329] width 780 height 34
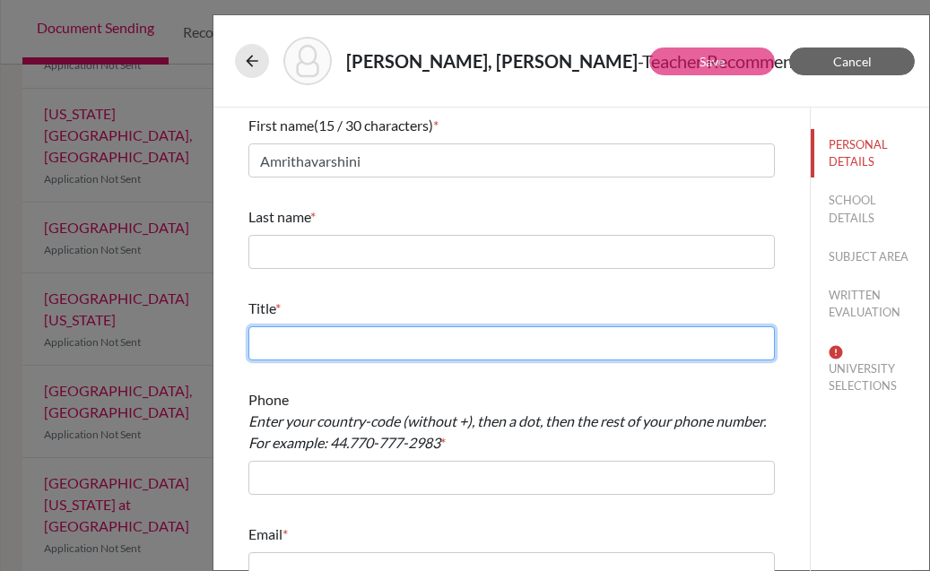
scroll to position [481, 0]
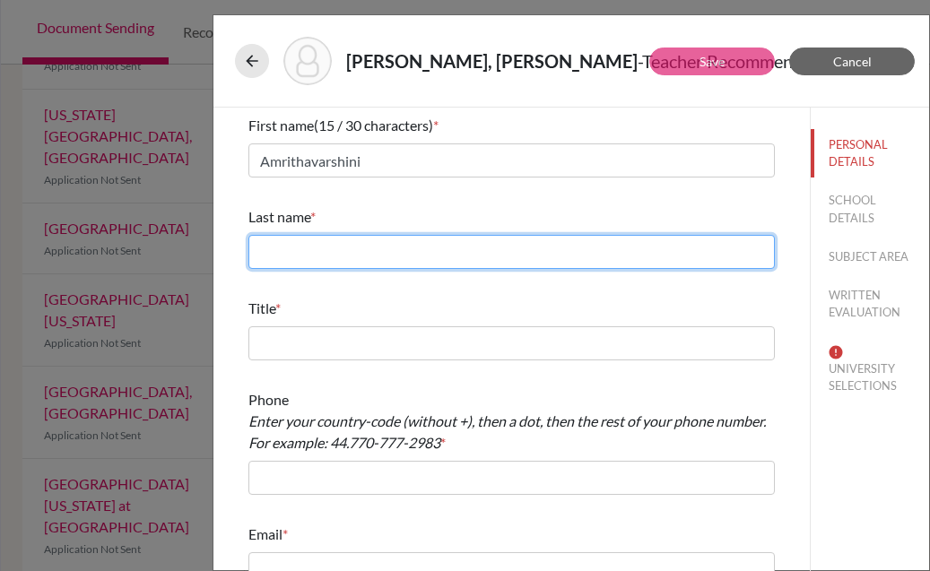
click at [341, 237] on input "text" at bounding box center [511, 252] width 526 height 34
type input "D"
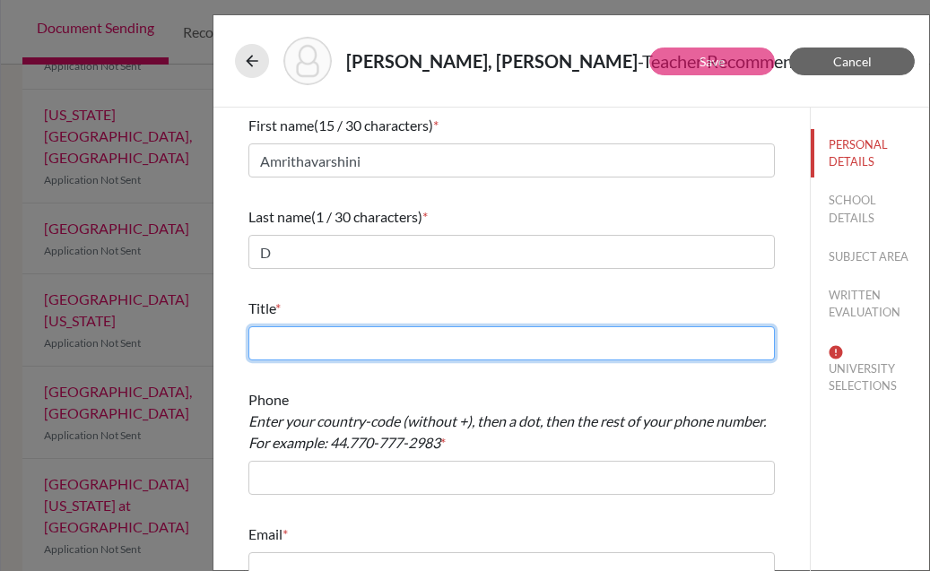
click at [287, 348] on input "text" at bounding box center [511, 343] width 526 height 34
type input "Ms"
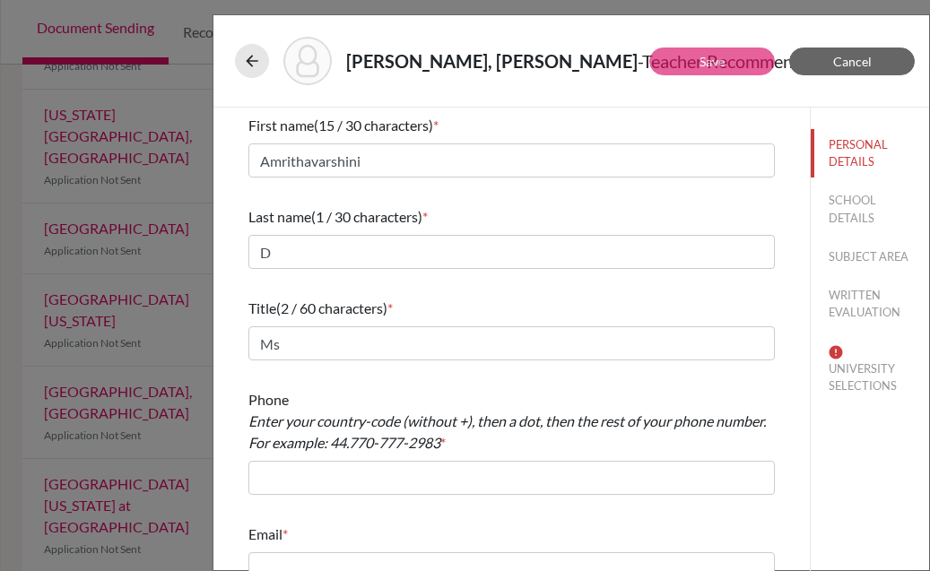
click at [318, 497] on div "Phone Enter your country-code (without +), then a dot, then the rest of your ph…" at bounding box center [511, 442] width 526 height 120
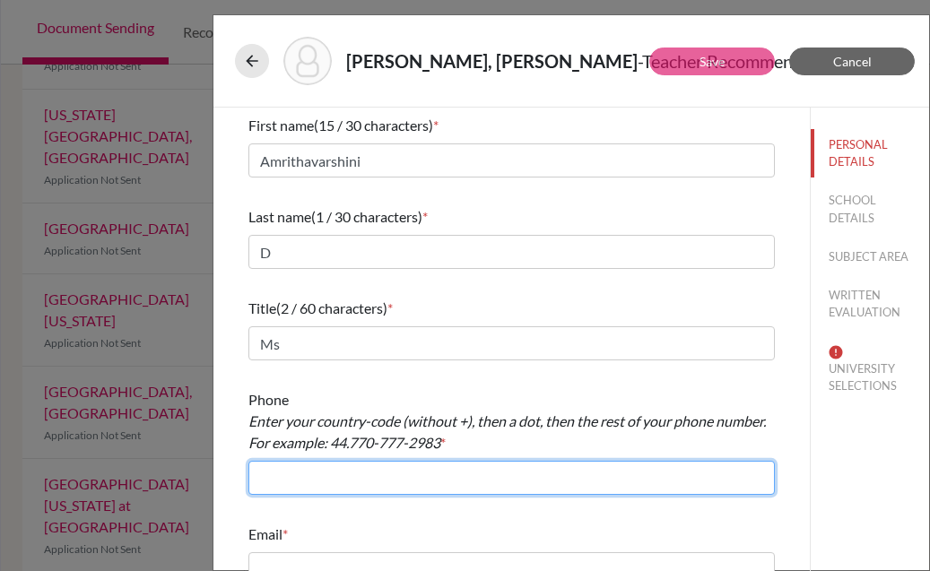
click at [318, 480] on input "text" at bounding box center [511, 478] width 526 height 34
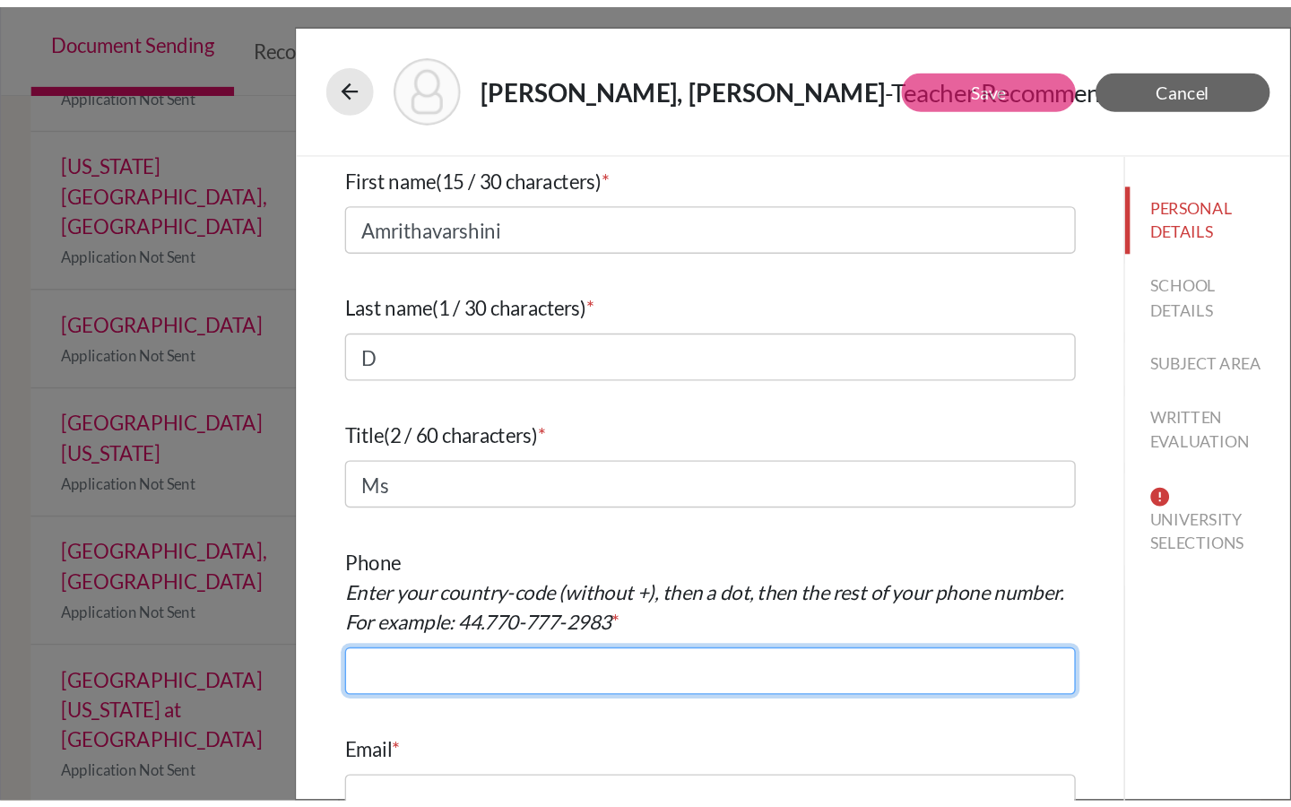
scroll to position [13, 0]
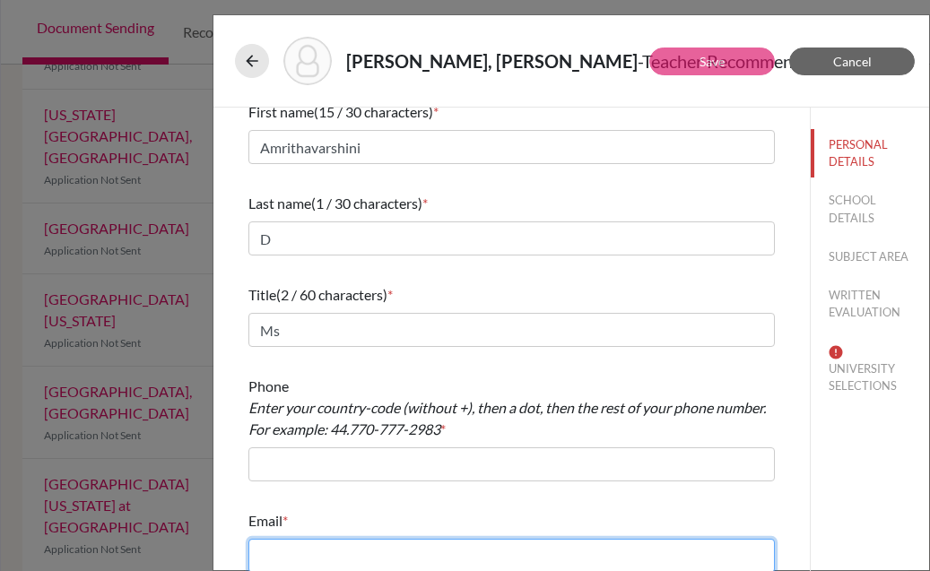
click at [289, 553] on input "text" at bounding box center [511, 556] width 526 height 34
paste input ":amirthavarshini.d@huschennai.in"
type input ":amirthavarshini.d@huschennai.in"
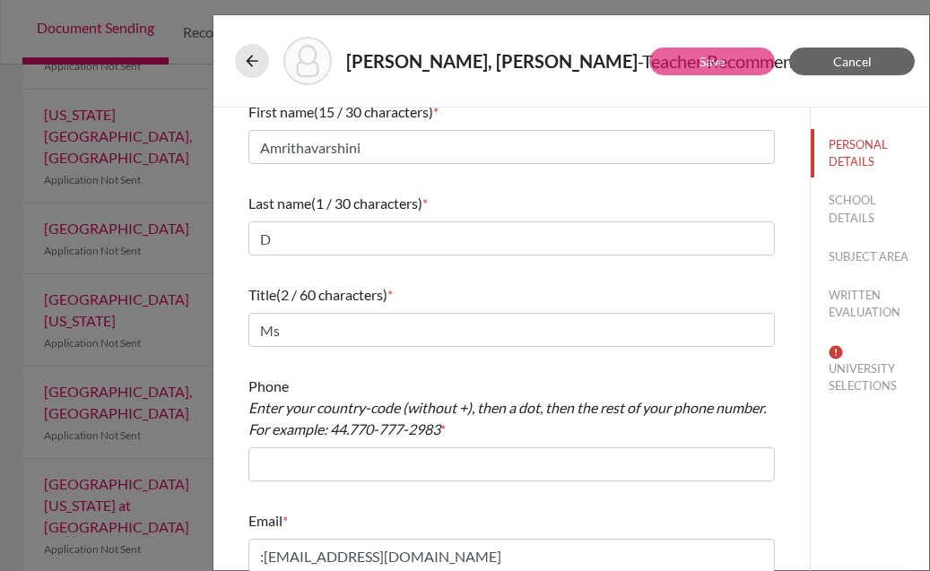
click at [442, 507] on div "Email * :amirthavarshini.d@huschennai.in" at bounding box center [511, 541] width 526 height 77
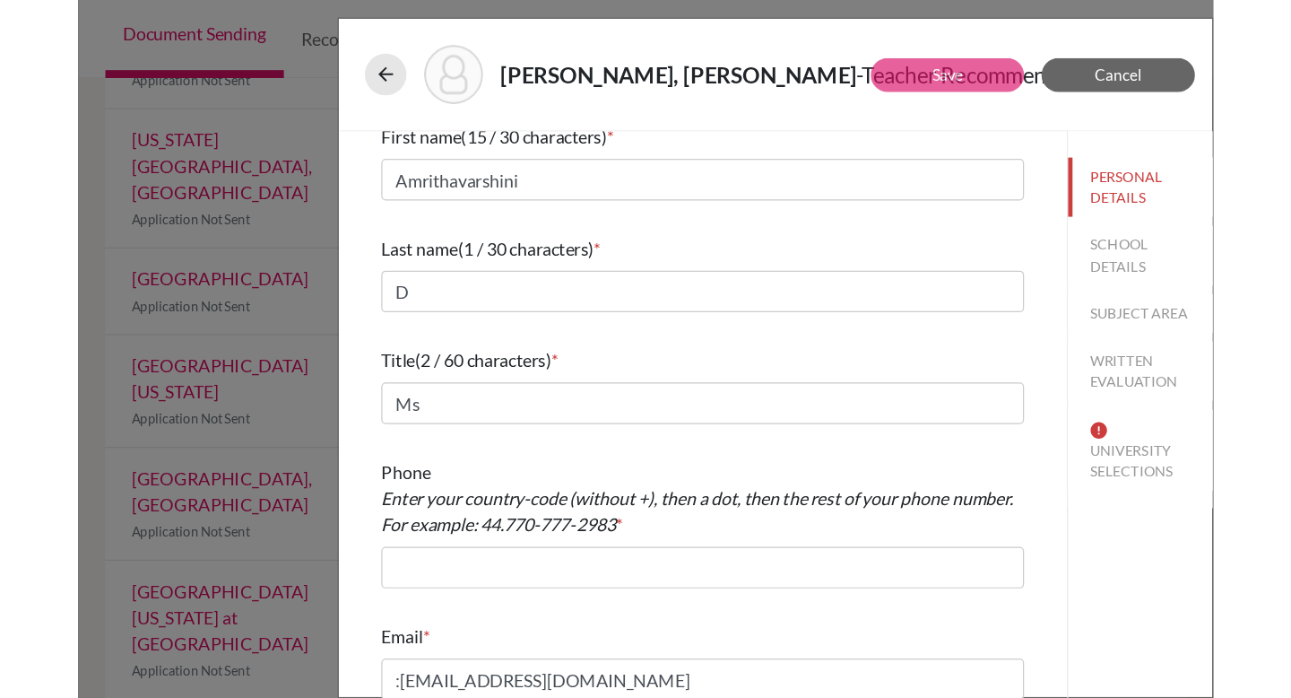
scroll to position [372, 0]
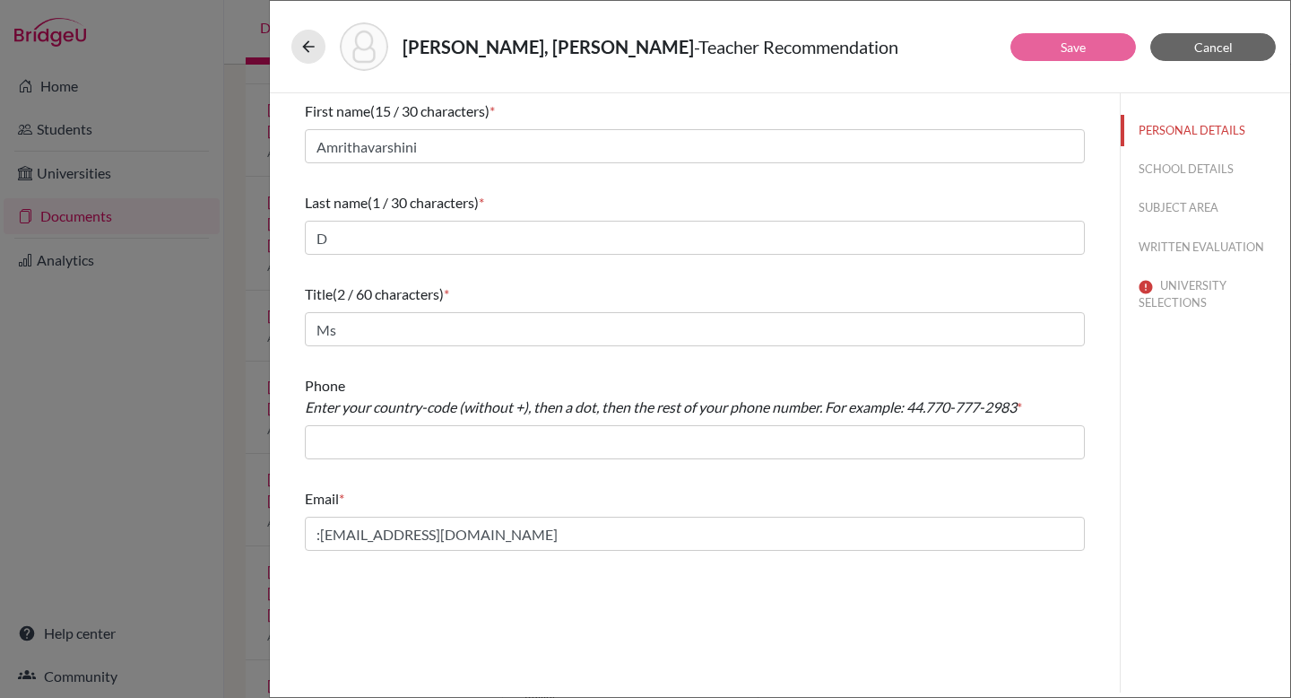
click at [656, 512] on div "Email * :amirthavarshini.d@huschennai.in" at bounding box center [695, 519] width 780 height 77
click at [453, 266] on div "First name (15 / 30 characters) * Amrithavarshini Last name (1 / 30 characters)…" at bounding box center [695, 325] width 780 height 464
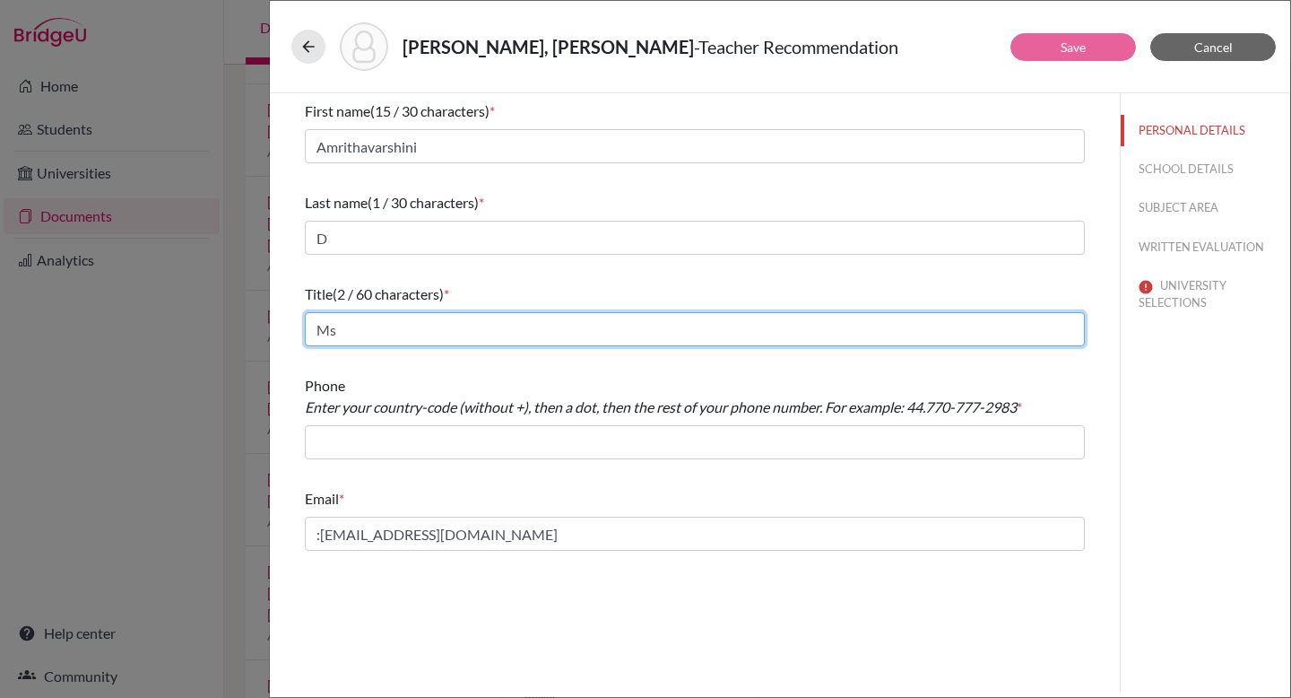
click at [426, 328] on input "Ms" at bounding box center [695, 329] width 780 height 34
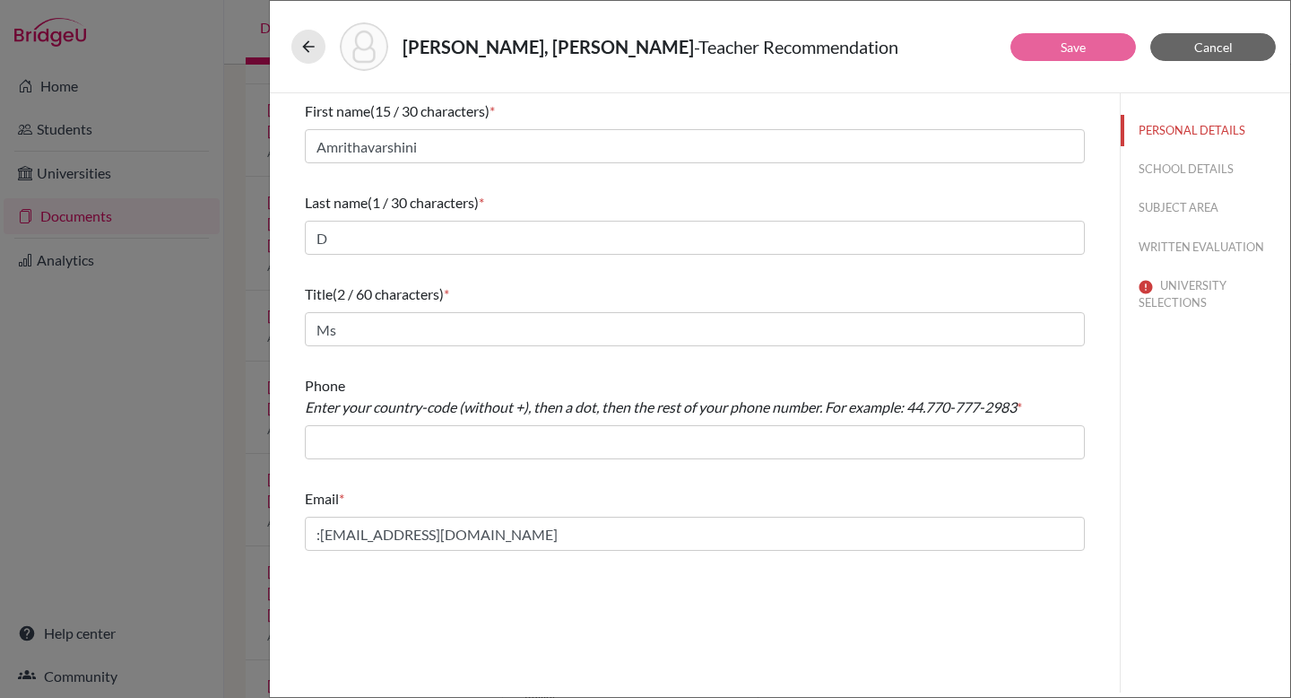
click at [543, 219] on div "Last name (1 / 30 characters) * D" at bounding box center [695, 223] width 780 height 77
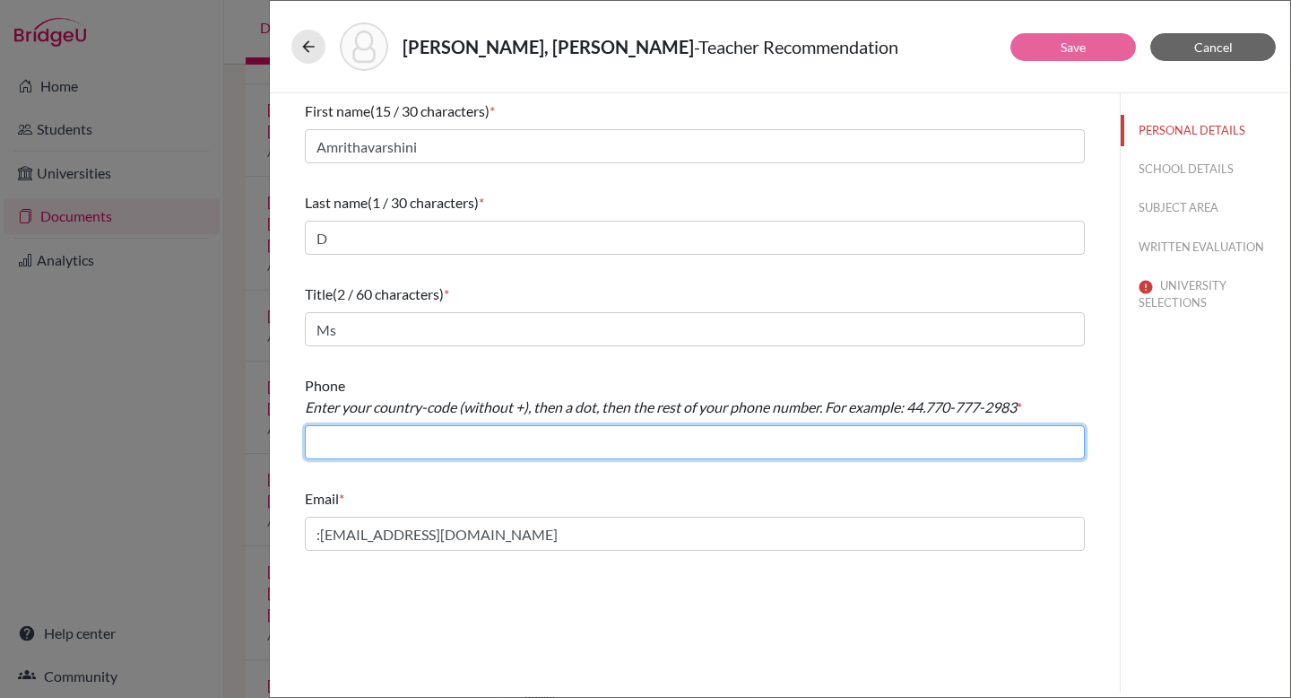
click at [452, 440] on input "text" at bounding box center [695, 442] width 780 height 34
click at [471, 442] on input "text" at bounding box center [695, 442] width 780 height 34
click at [772, 452] on input "91.9037164993" at bounding box center [695, 442] width 780 height 34
type input "91.9037164993"
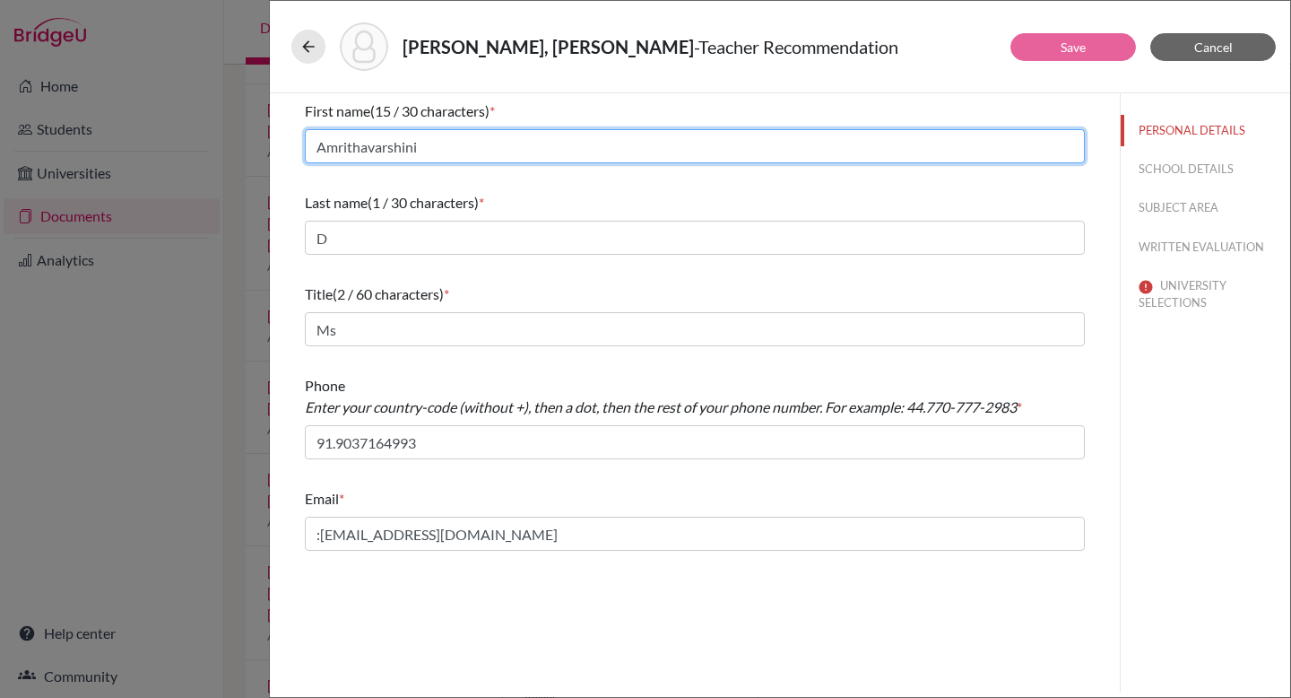
click at [758, 148] on input "Amrithavarshini" at bounding box center [695, 146] width 780 height 34
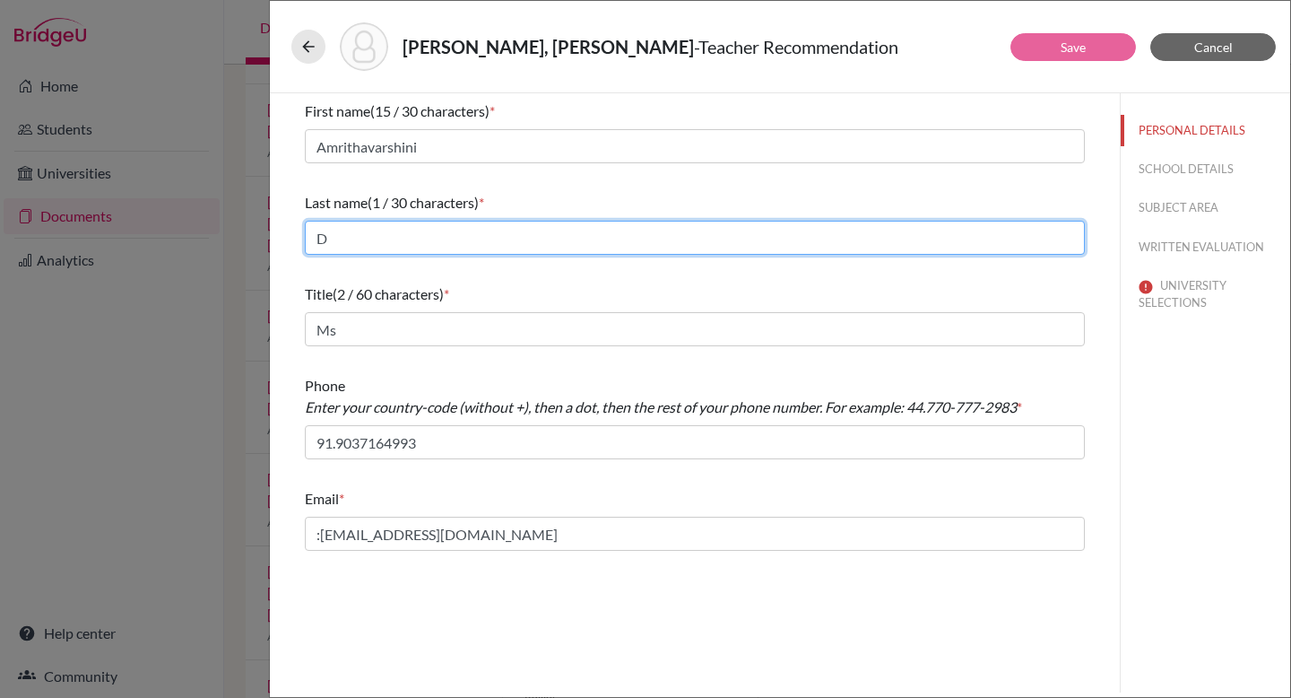
click at [689, 240] on input "D" at bounding box center [695, 238] width 780 height 34
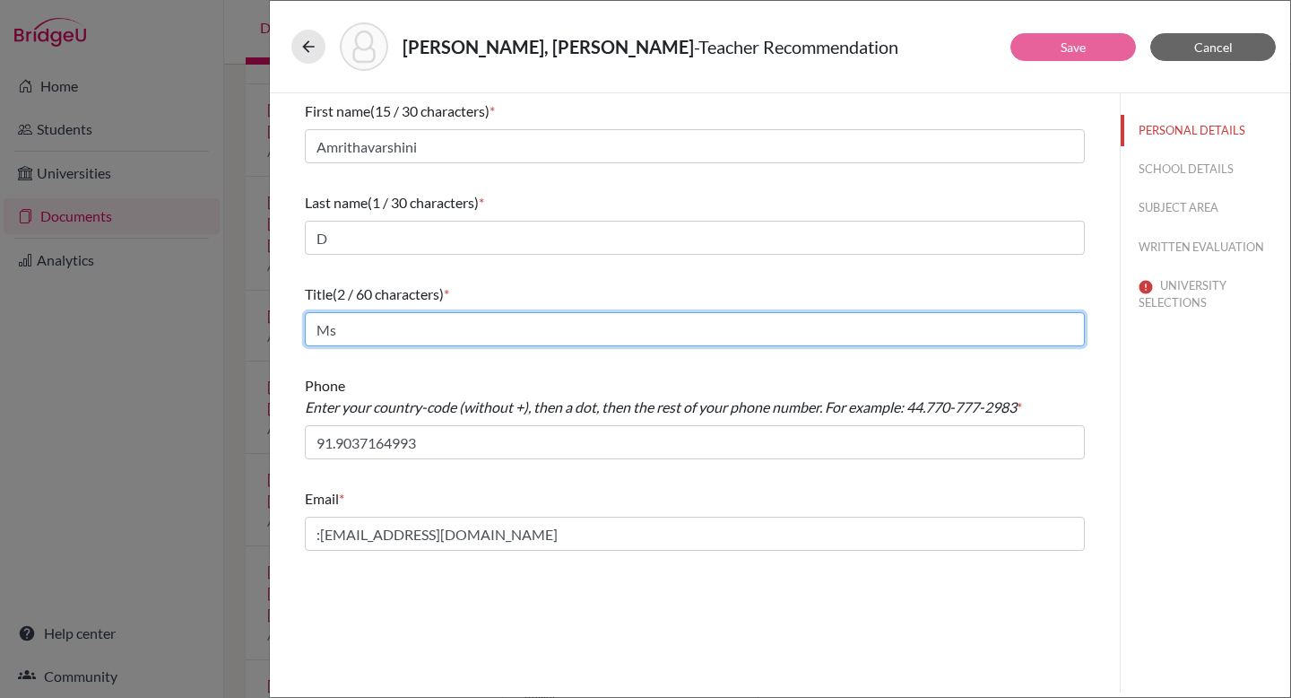
click at [633, 325] on input "Ms" at bounding box center [695, 329] width 780 height 34
type input "Ms."
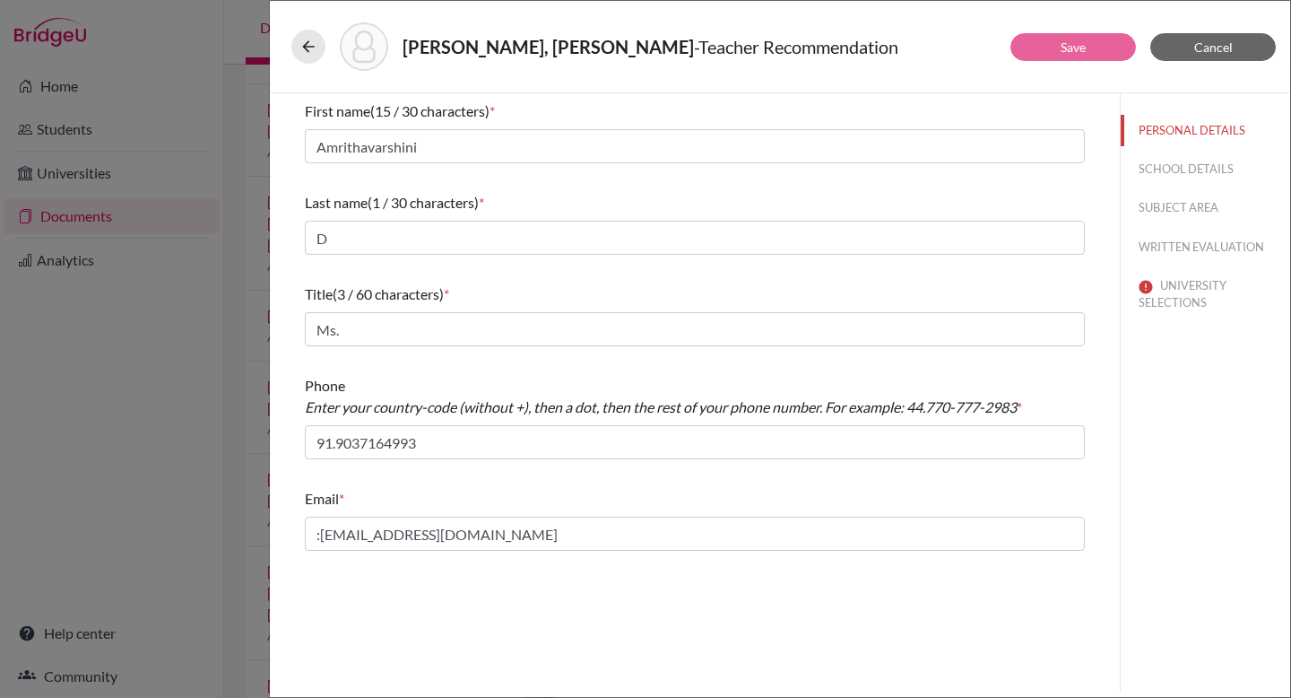
click at [517, 464] on div "Phone Enter your country-code (without +), then a dot, then the rest of your ph…" at bounding box center [695, 417] width 780 height 99
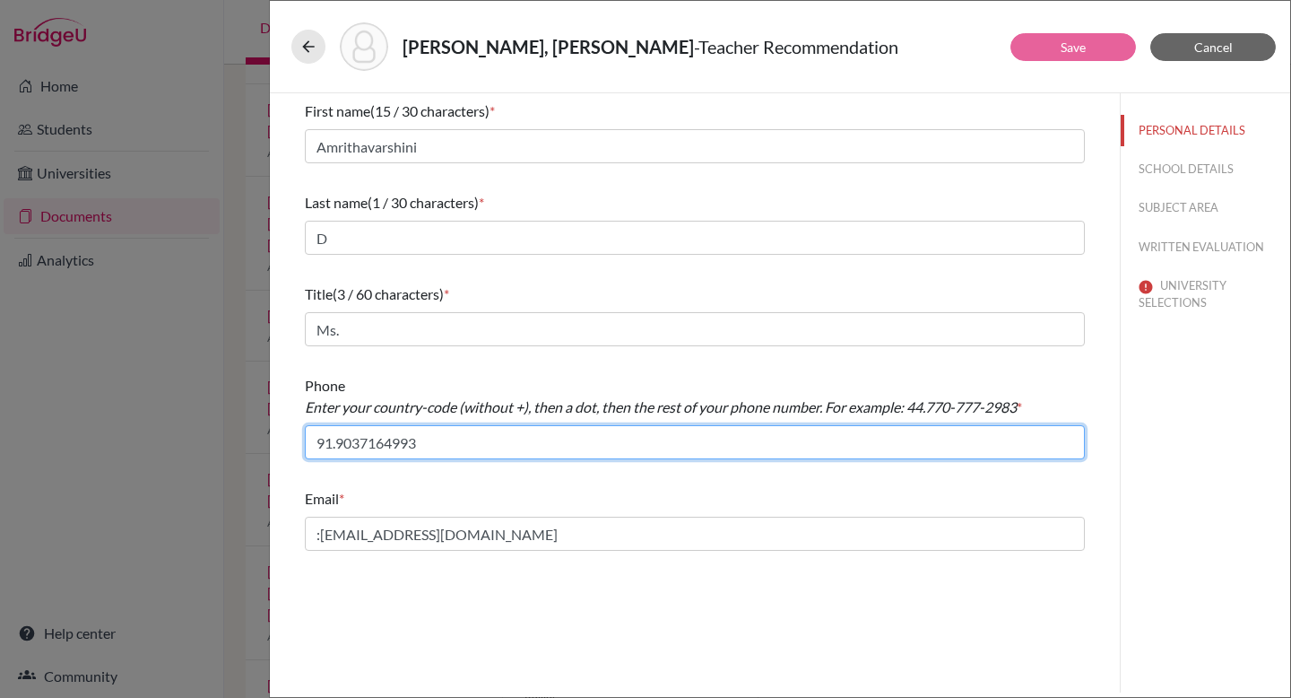
click at [515, 442] on input "91.9037164993" at bounding box center [695, 442] width 780 height 34
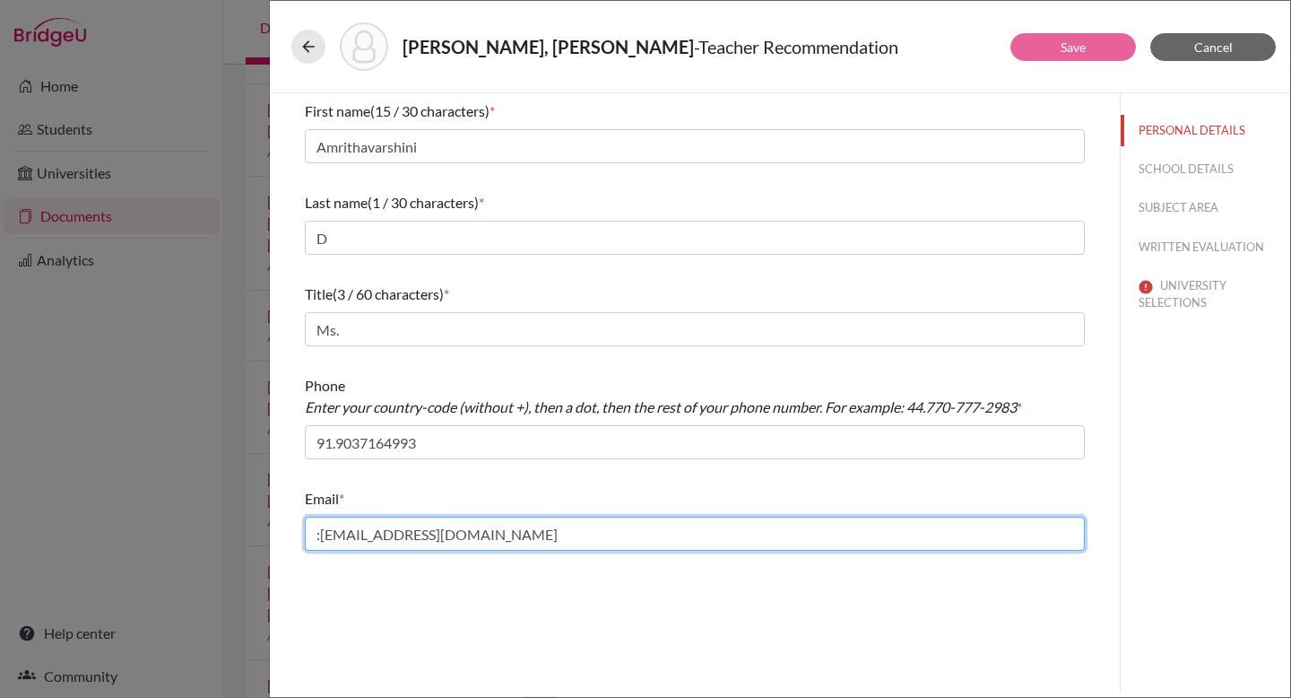
click at [547, 525] on input ":amirthavarshini.d@huschennai.in" at bounding box center [695, 533] width 780 height 34
click at [318, 537] on input ":amirthavarshini.d@huschennai.in" at bounding box center [695, 533] width 780 height 34
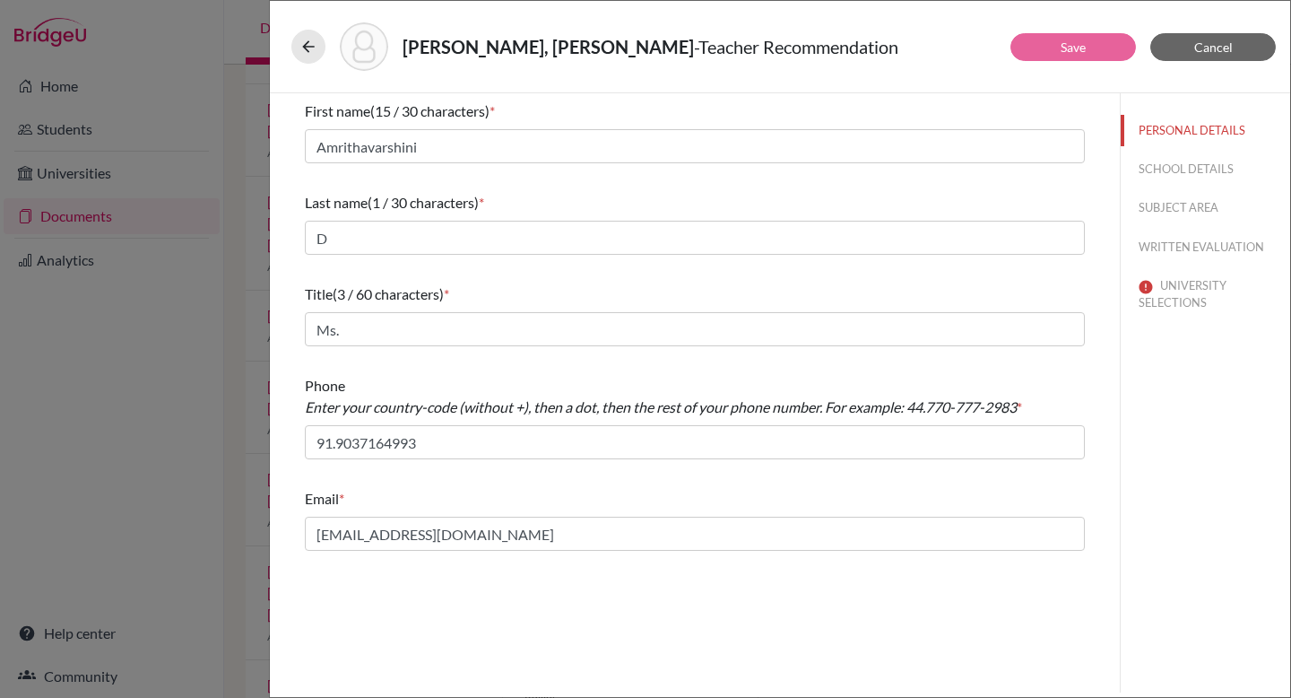
click at [602, 393] on div "Phone Enter your country-code (without +), then a dot, then the rest of your ph…" at bounding box center [695, 396] width 780 height 43
click at [600, 562] on div "First name (15 / 30 characters) * Amrithavarshini Last name (1 / 30 characters)…" at bounding box center [695, 392] width 850 height 599
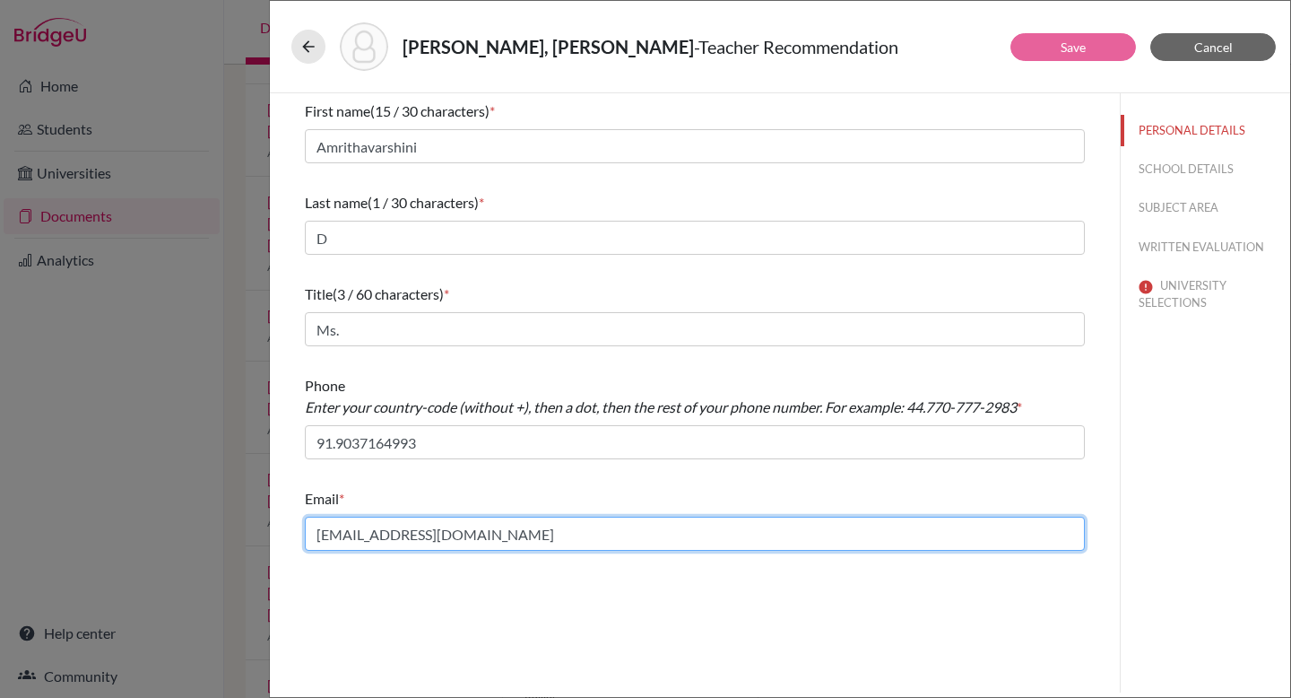
click at [594, 532] on input "amirthavarshini.d@huschennai.in" at bounding box center [695, 533] width 780 height 34
click at [317, 531] on input "amirthavarshini.d@huschennai.in" at bounding box center [695, 533] width 780 height 34
type input "amirthavarshini.d@huschennai.in"
click at [558, 521] on input "amirthavarshini.d@huschennai.in" at bounding box center [695, 533] width 780 height 34
click at [556, 529] on input "amirthavarshini.d@huschennai.in" at bounding box center [695, 533] width 780 height 34
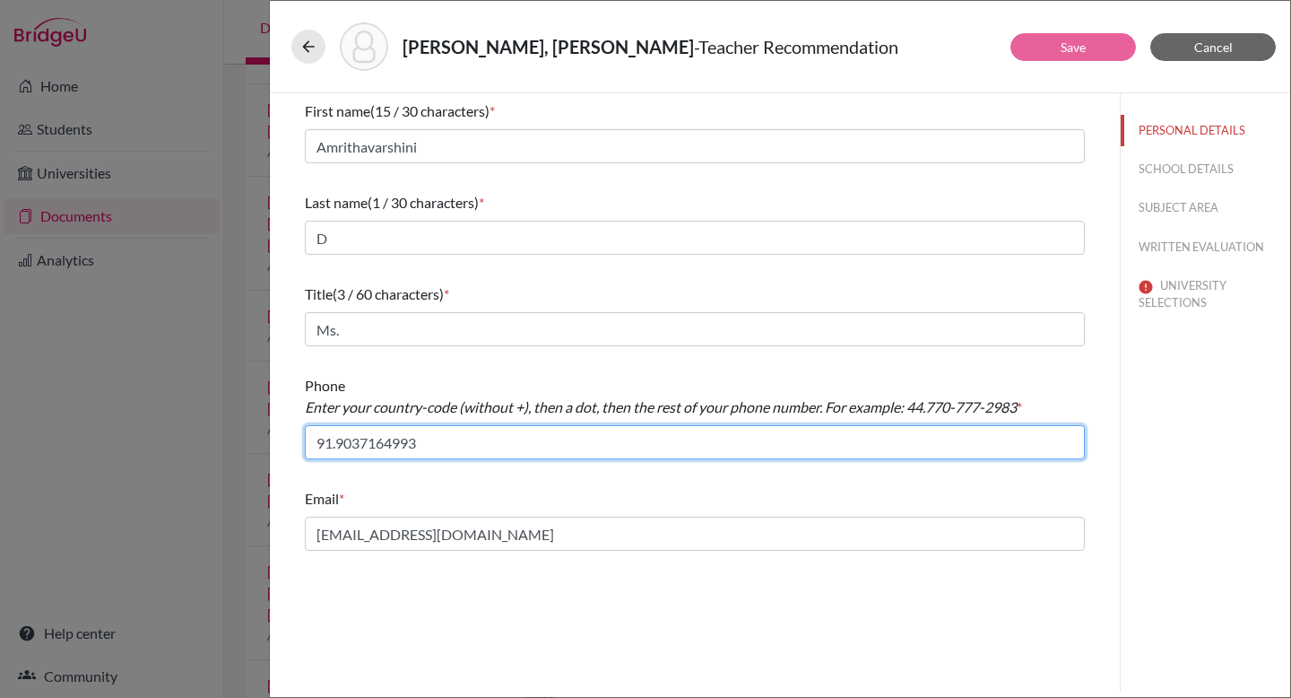
drag, startPoint x: 427, startPoint y: 447, endPoint x: 293, endPoint y: 435, distance: 134.2
click at [293, 435] on div "First name (15 / 30 characters) * Amrithavarshini Last name (1 / 30 characters)…" at bounding box center [694, 325] width 823 height 464
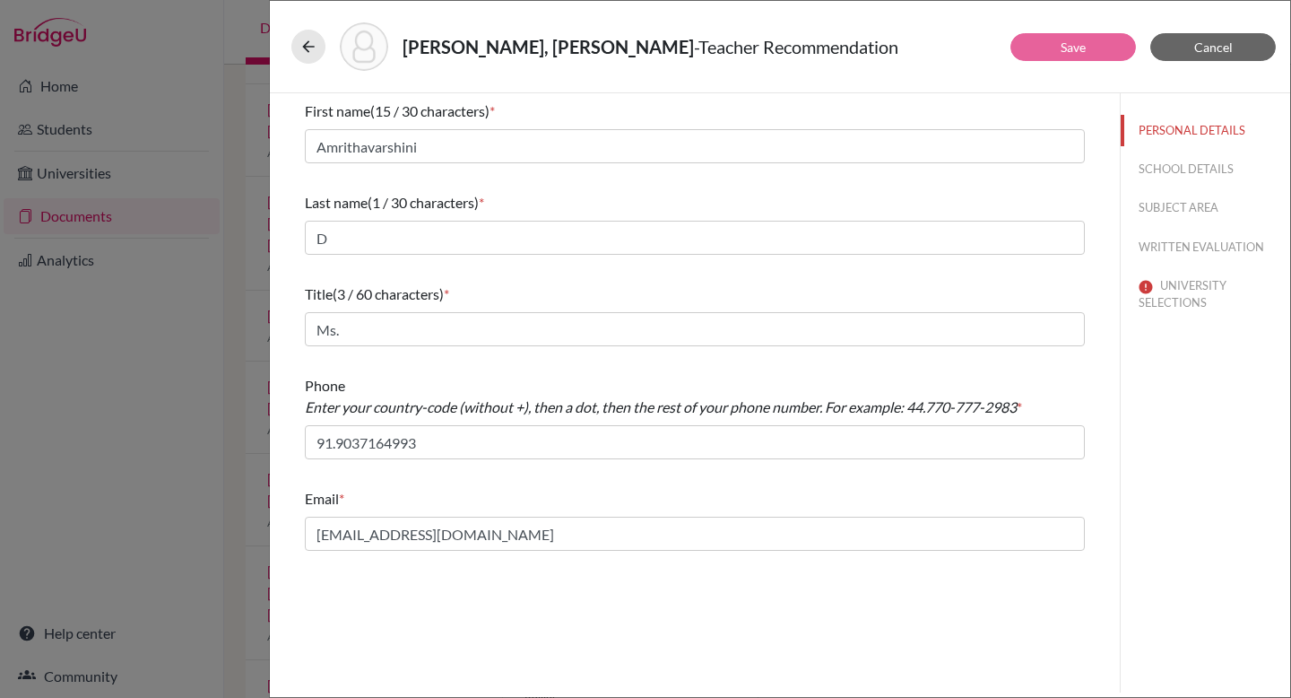
click at [663, 491] on div "Email *" at bounding box center [695, 499] width 780 height 22
click at [929, 45] on span "Cancel" at bounding box center [1213, 46] width 39 height 15
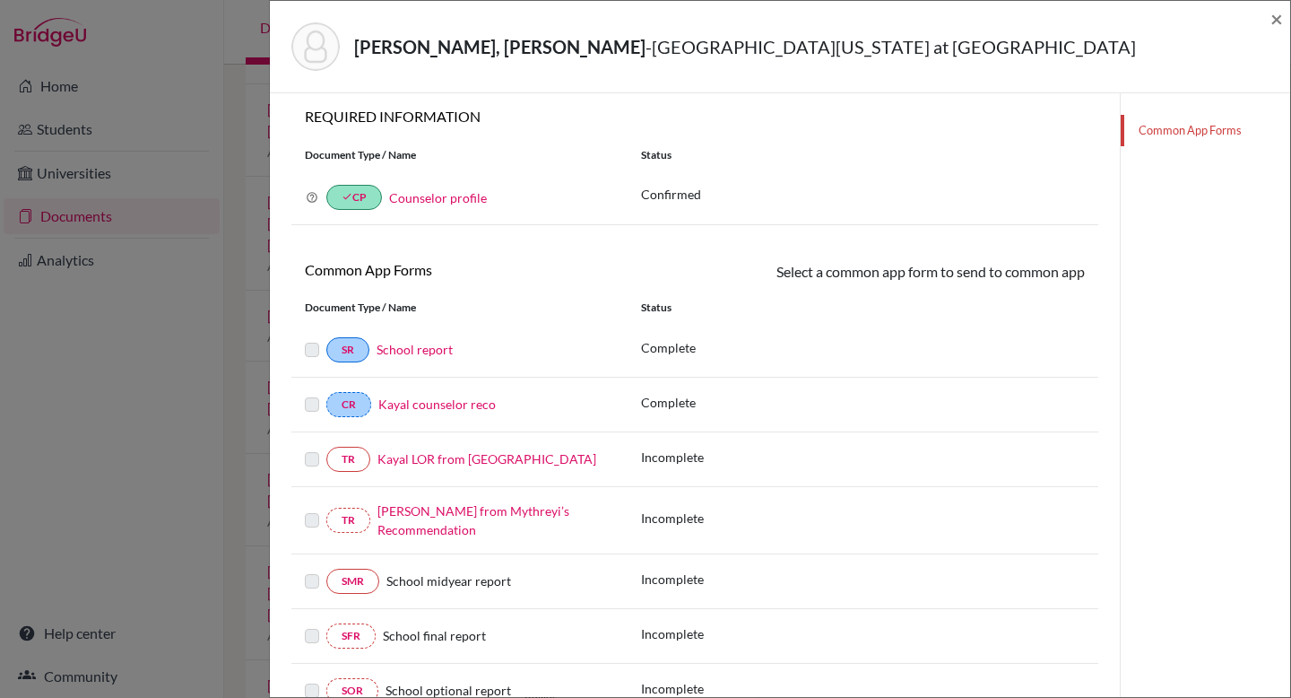
scroll to position [114, 0]
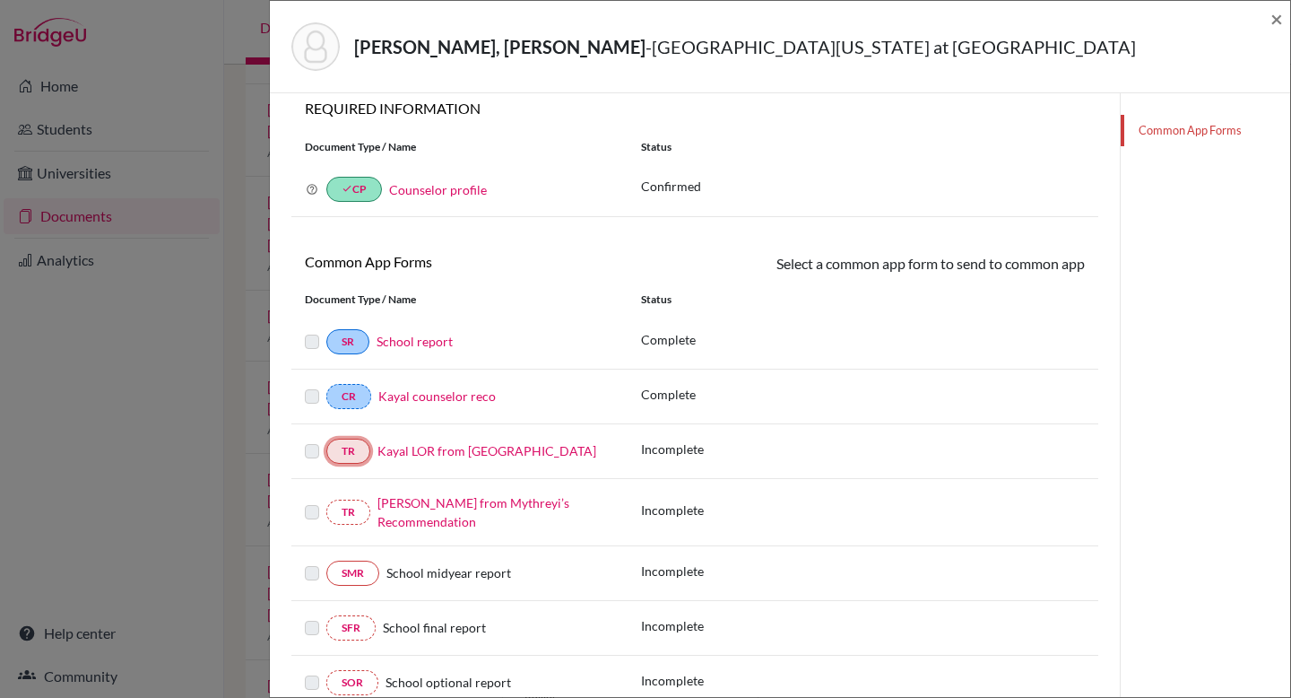
click at [341, 455] on link "TR" at bounding box center [348, 450] width 44 height 25
click at [351, 448] on link "TR" at bounding box center [348, 450] width 44 height 25
click at [929, 29] on span "×" at bounding box center [1276, 18] width 13 height 26
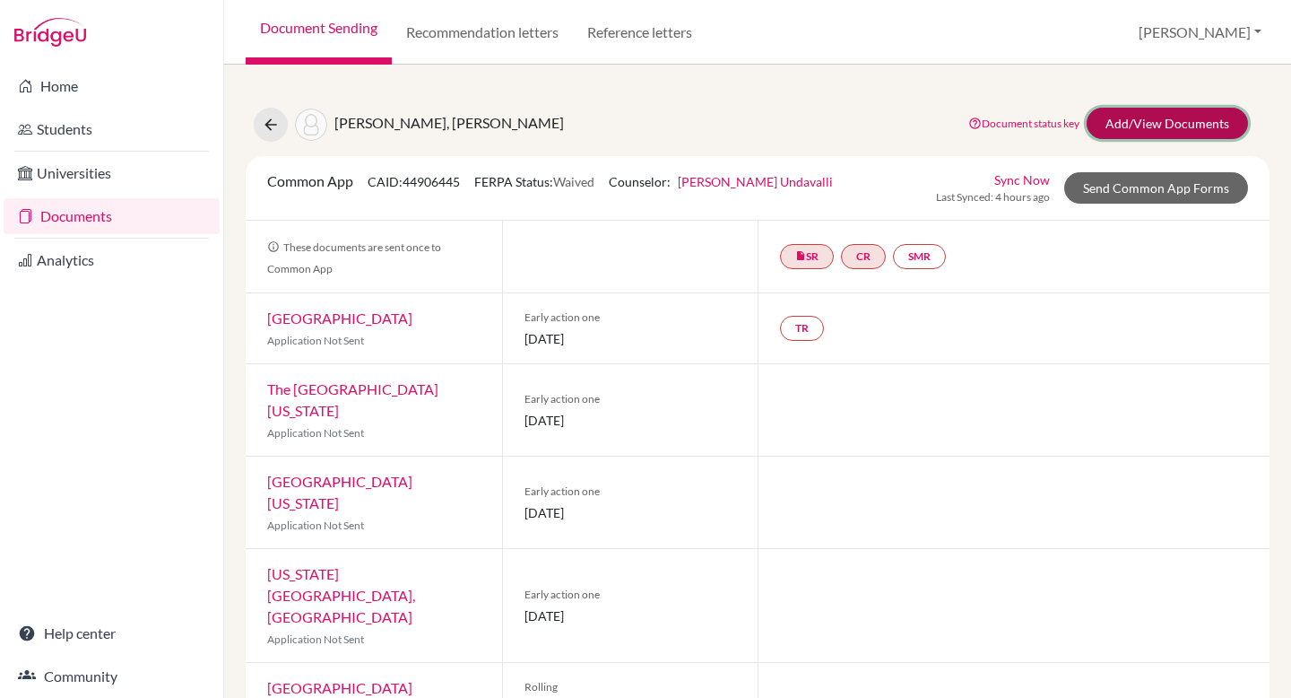
click at [929, 125] on link "Add/View Documents" at bounding box center [1167, 123] width 161 height 31
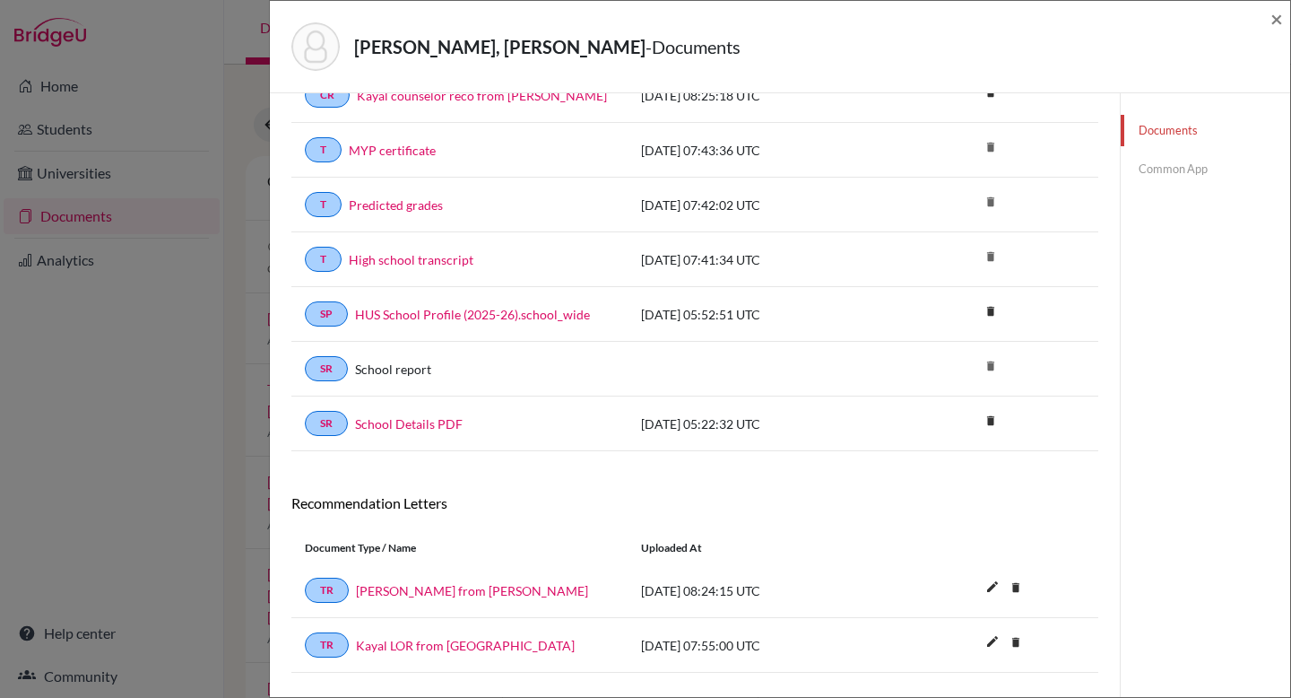
scroll to position [152, 0]
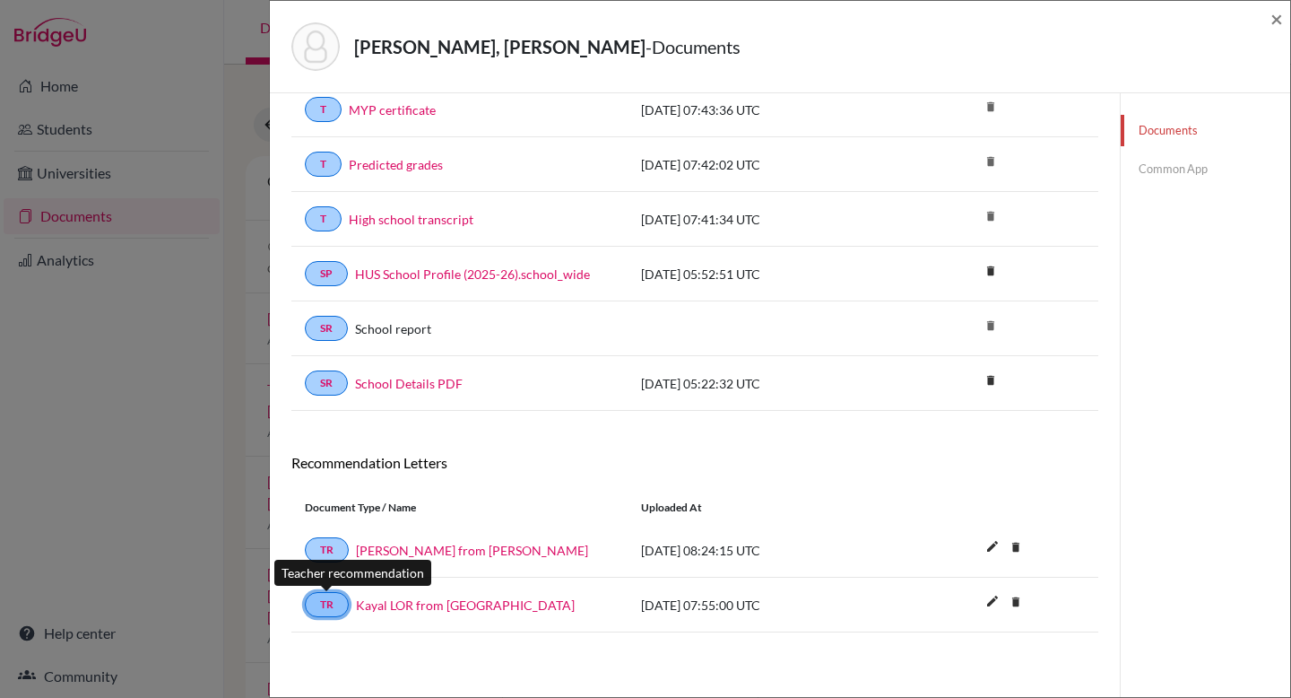
click at [334, 570] on link "TR" at bounding box center [327, 604] width 44 height 25
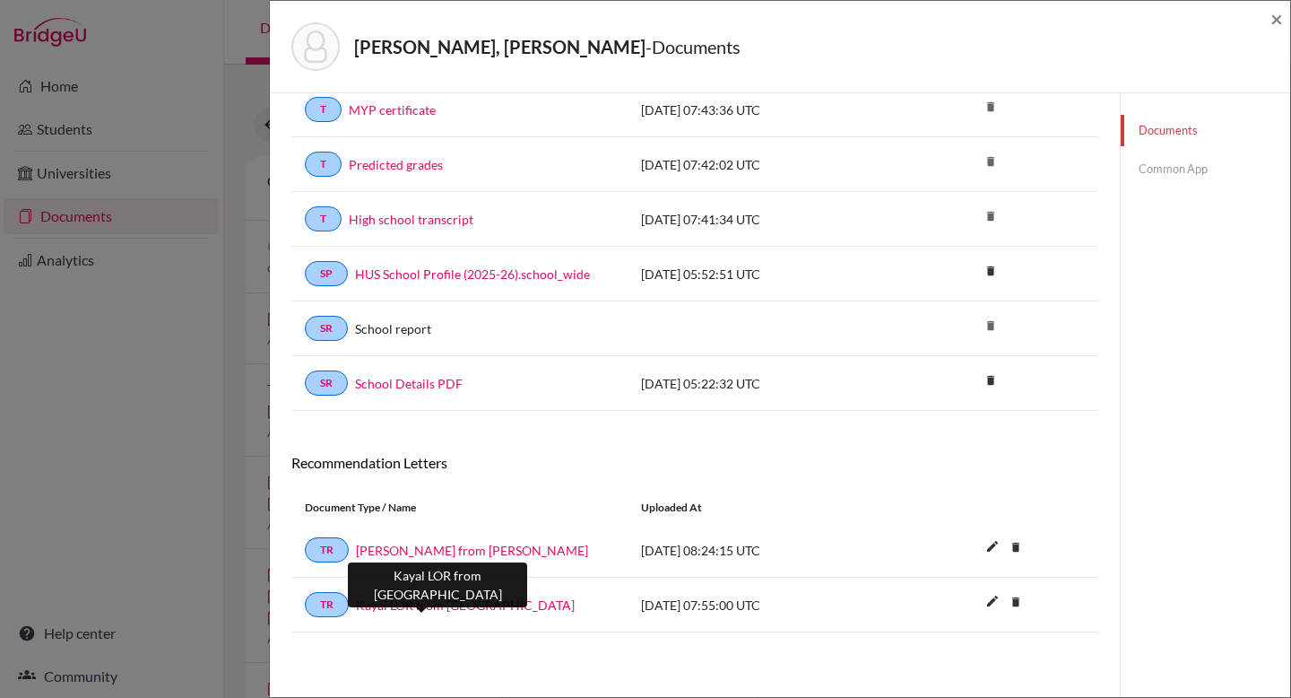
click at [481, 570] on link "Kayal LOR from Amritha" at bounding box center [465, 604] width 219 height 19
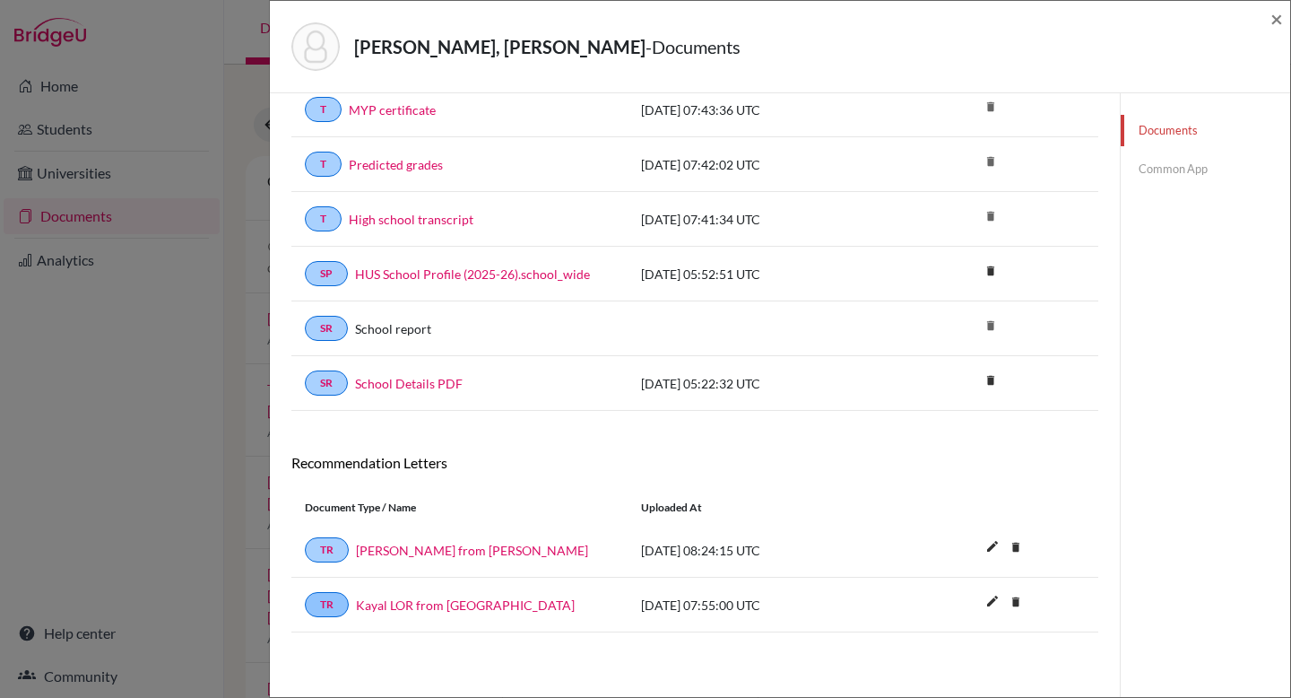
scroll to position [0, 0]
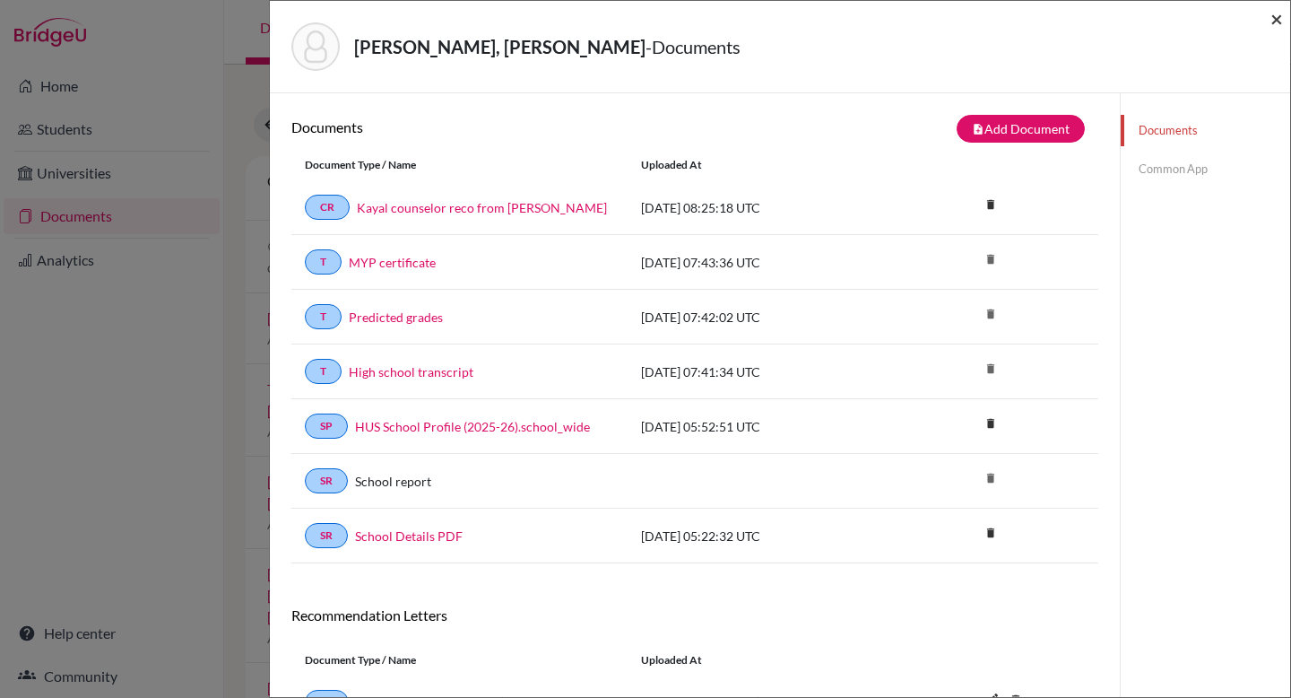
click at [929, 21] on span "×" at bounding box center [1276, 18] width 13 height 26
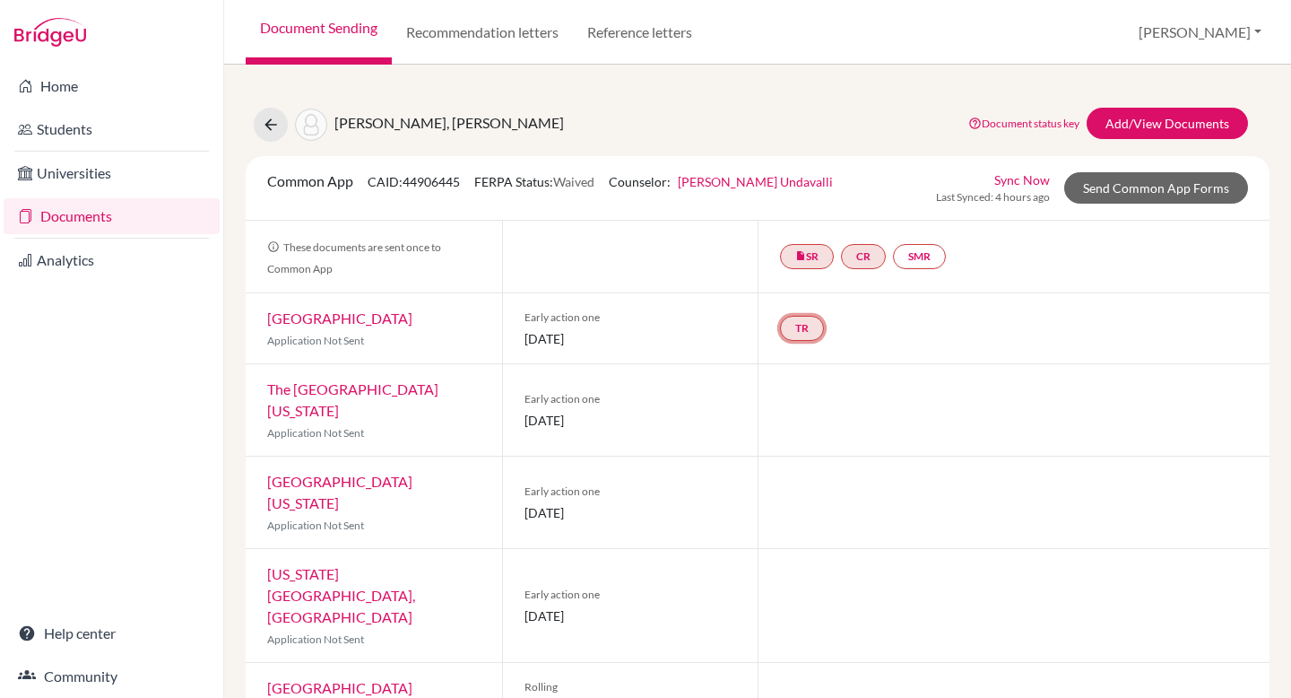
click at [807, 321] on link "TR" at bounding box center [802, 328] width 44 height 25
click at [810, 291] on small "Incomplete" at bounding box center [801, 291] width 156 height 16
click at [802, 317] on link "TR" at bounding box center [802, 328] width 44 height 25
click at [796, 288] on small "Incomplete" at bounding box center [801, 291] width 156 height 16
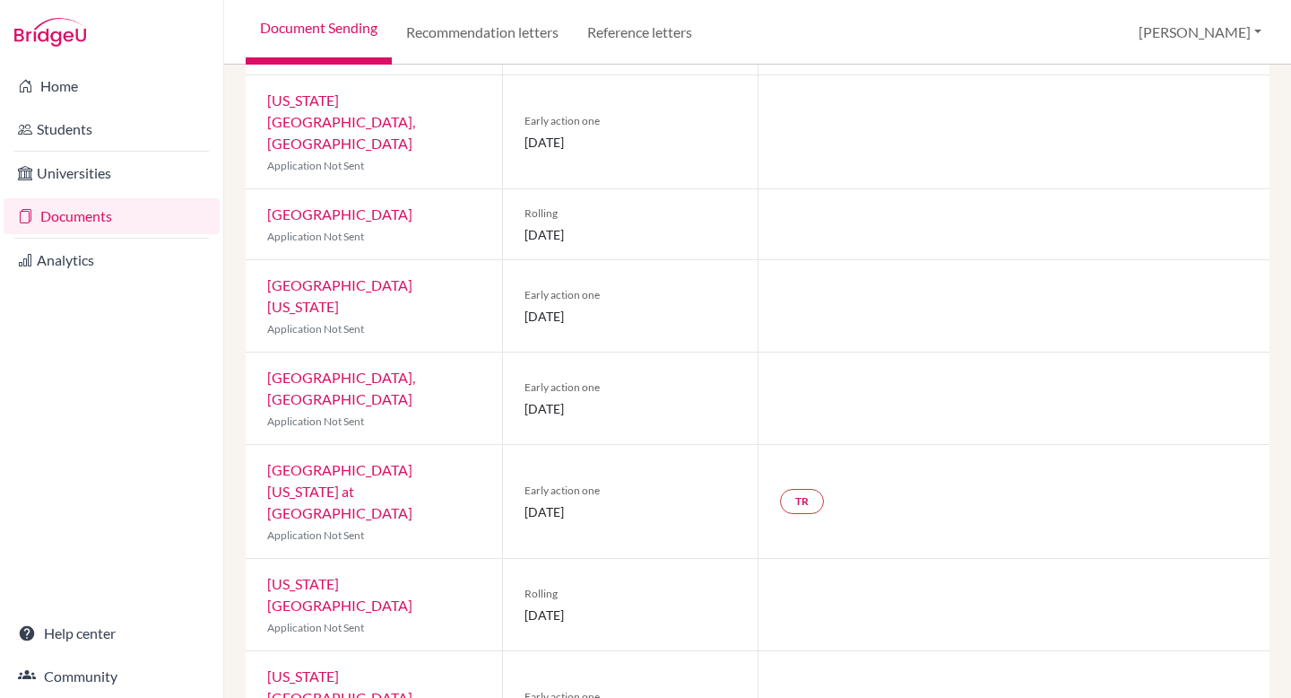
scroll to position [481, 0]
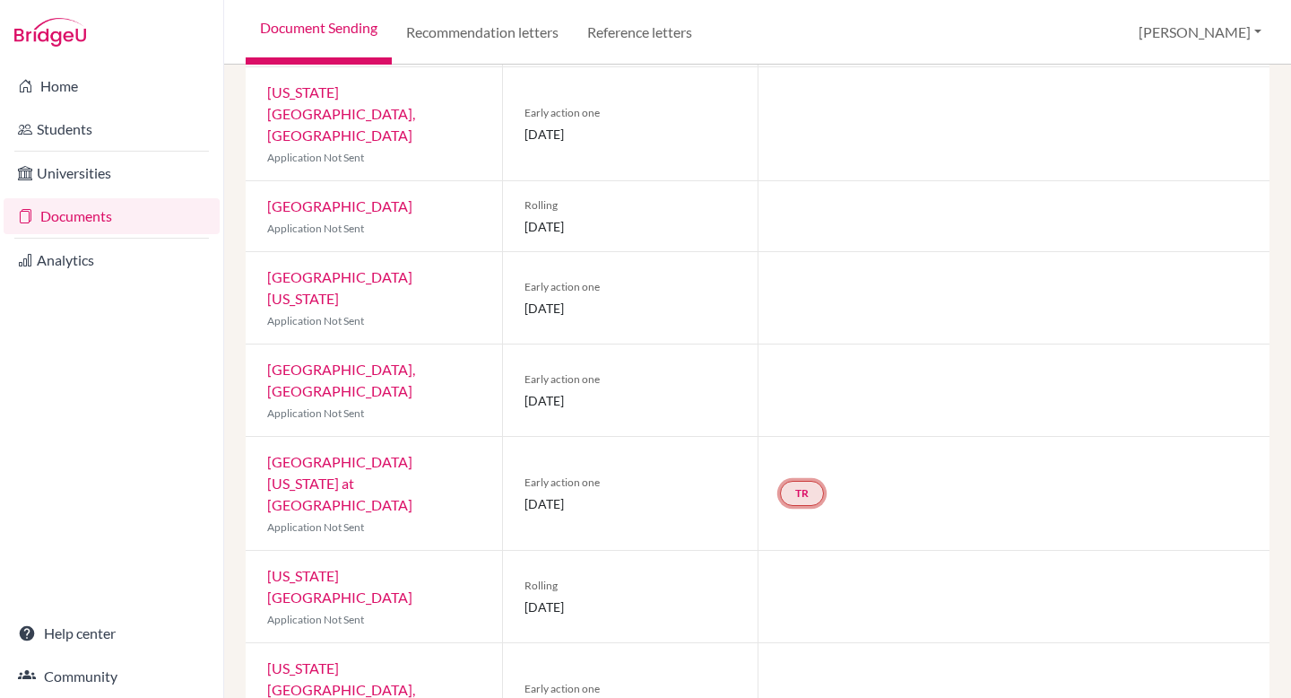
click at [811, 481] on link "TR" at bounding box center [802, 493] width 44 height 25
click at [806, 438] on small "Incomplete" at bounding box center [801, 446] width 156 height 16
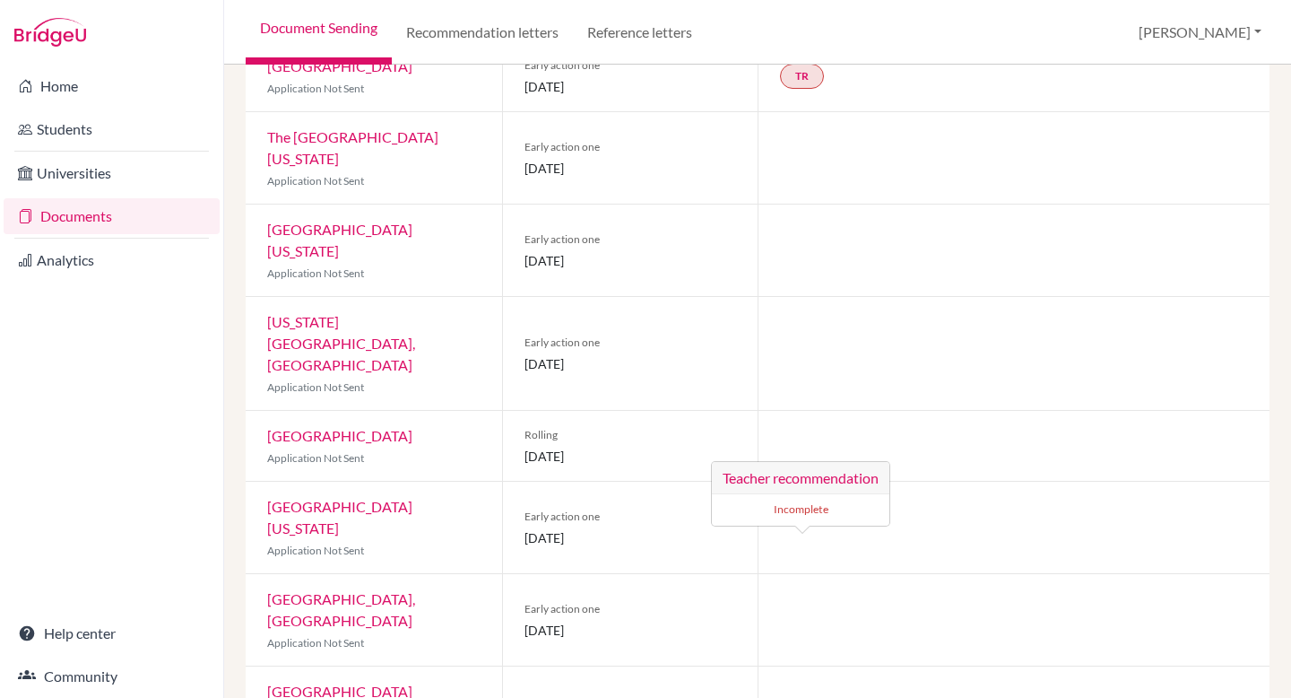
scroll to position [0, 0]
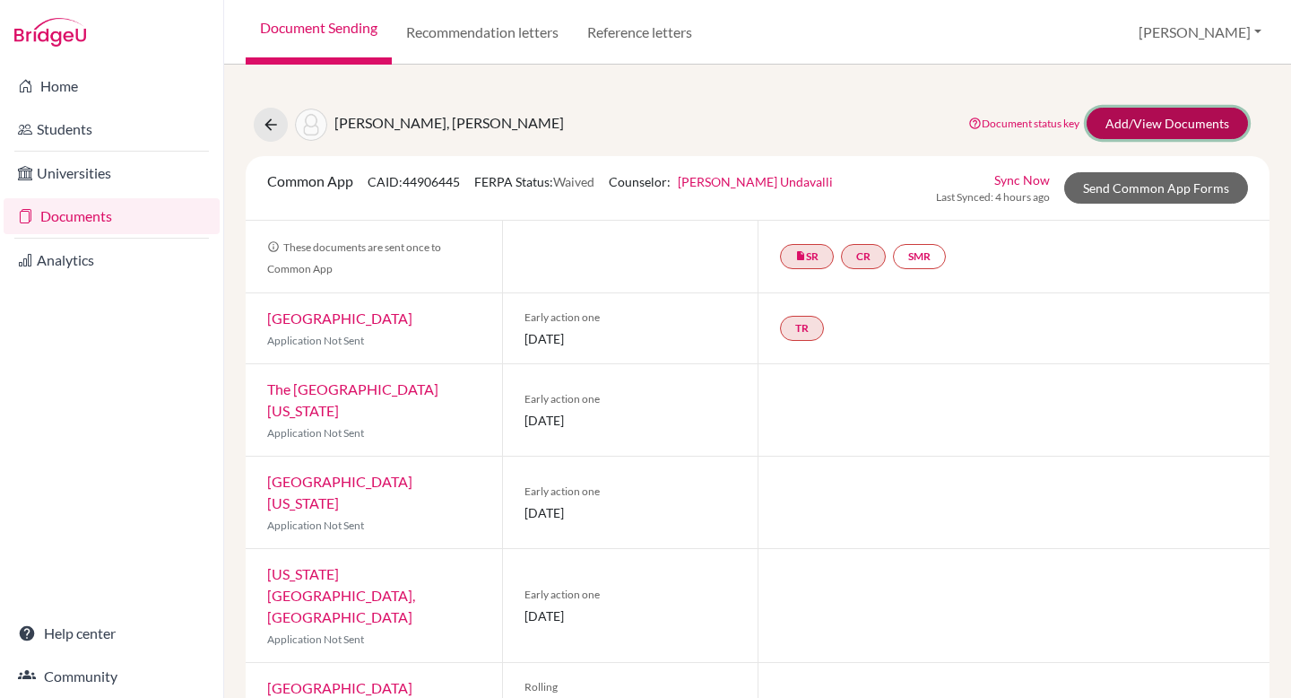
click at [929, 119] on link "Add/View Documents" at bounding box center [1167, 123] width 161 height 31
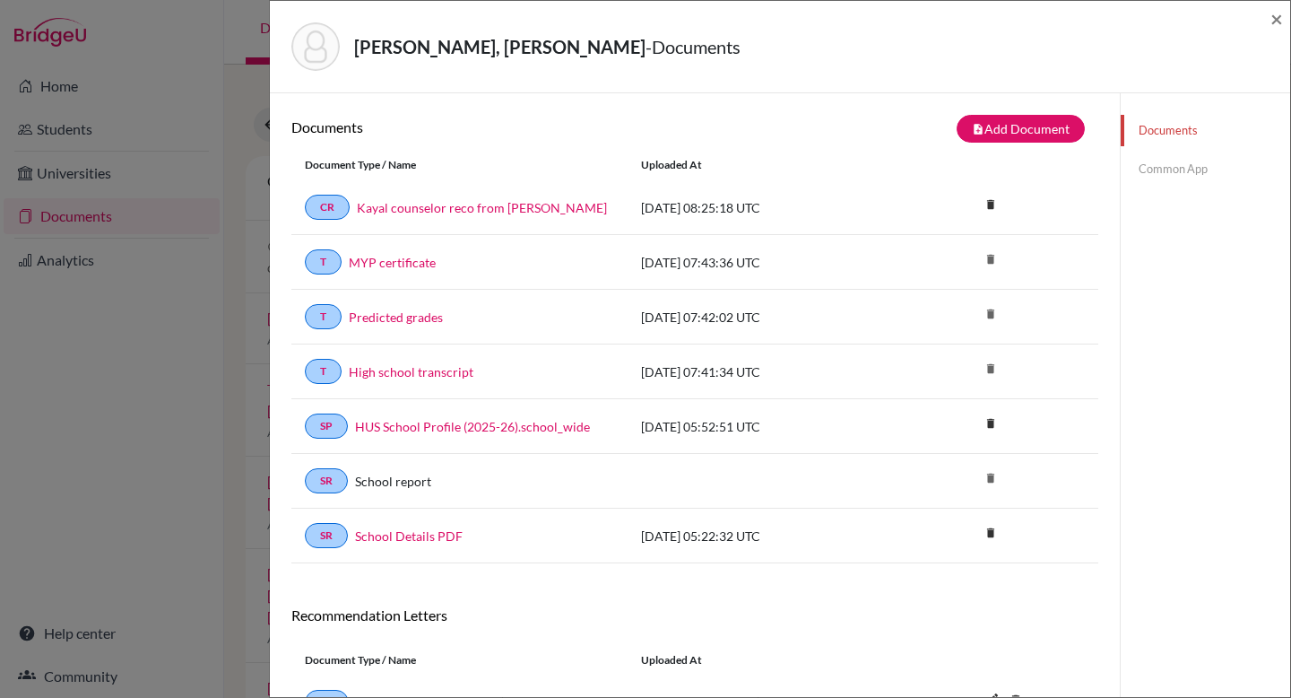
scroll to position [152, 0]
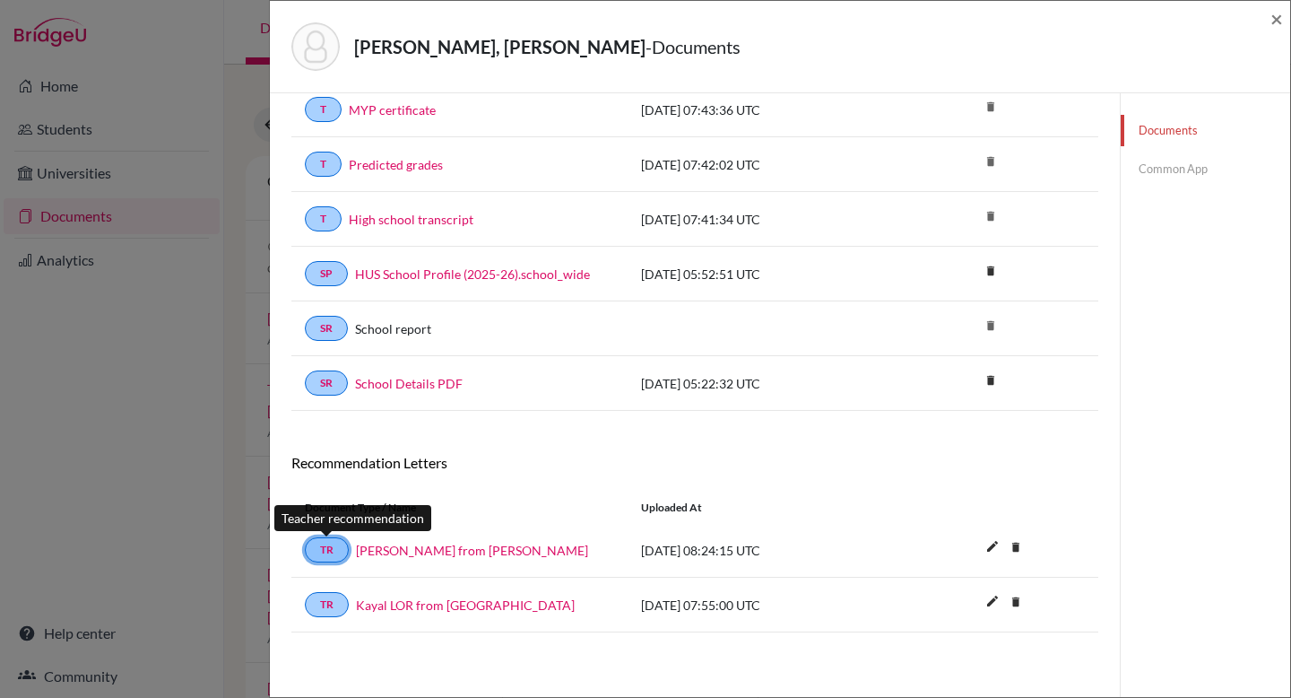
click at [331, 543] on link "TR" at bounding box center [327, 549] width 44 height 25
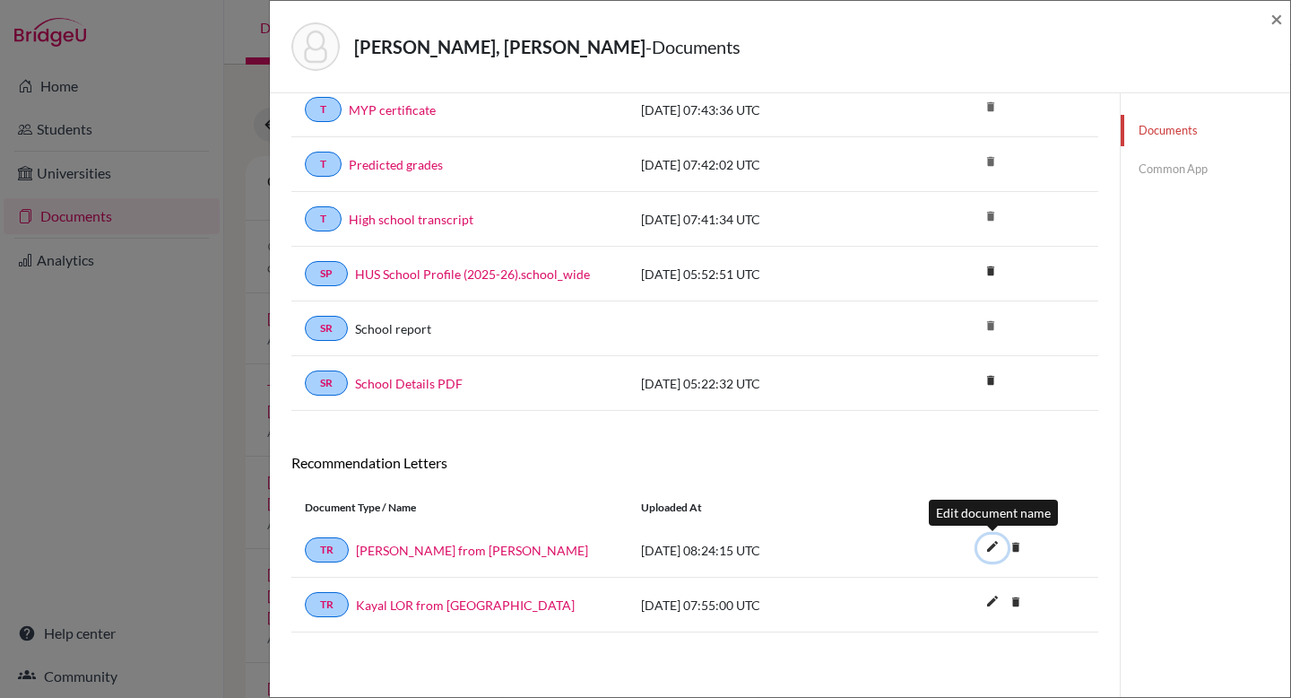
click at [929, 549] on icon "edit" at bounding box center [992, 546] width 29 height 29
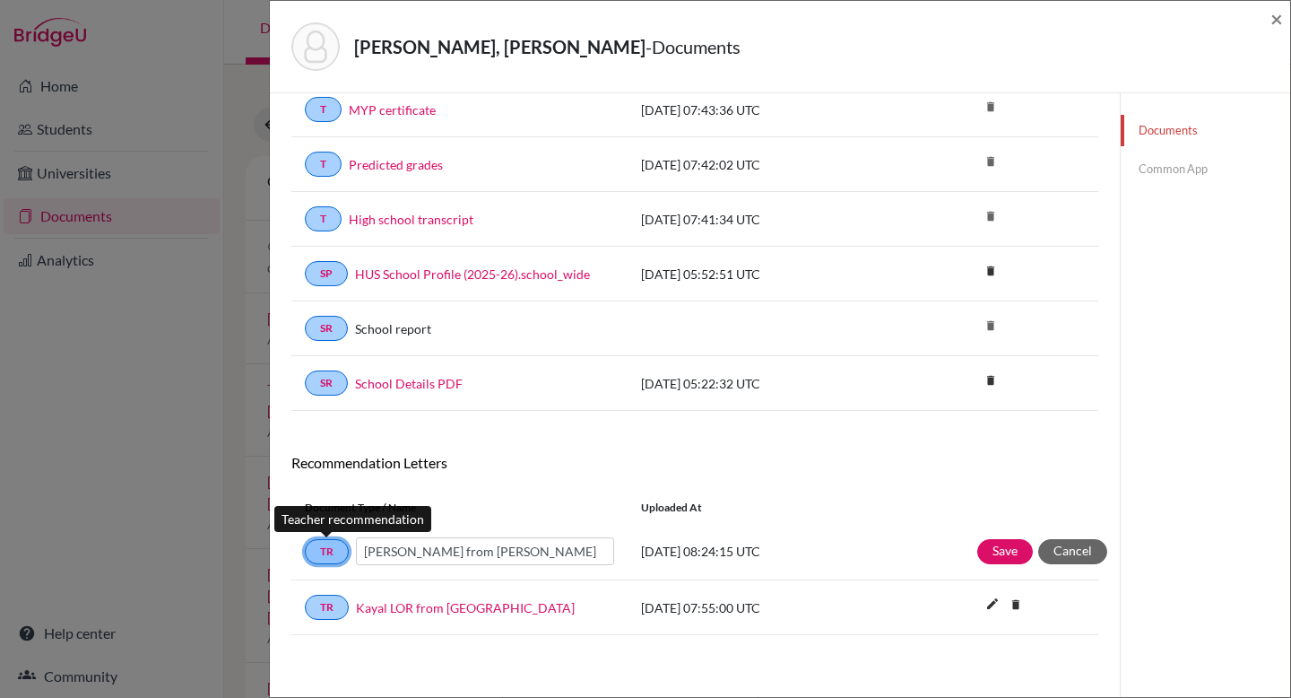
click at [328, 551] on link "TR" at bounding box center [327, 551] width 44 height 25
click at [929, 569] on div "Documents Common App" at bounding box center [1205, 320] width 170 height 758
click at [929, 559] on button "Save" at bounding box center [1005, 551] width 56 height 25
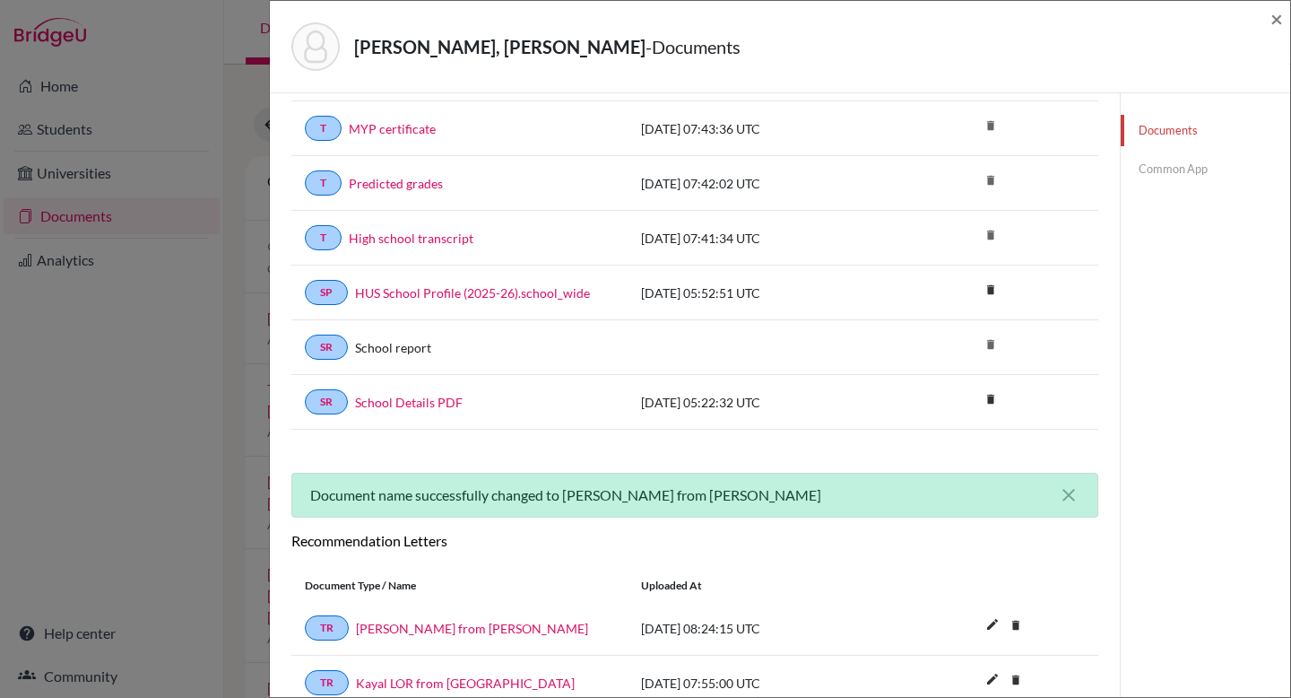
scroll to position [0, 0]
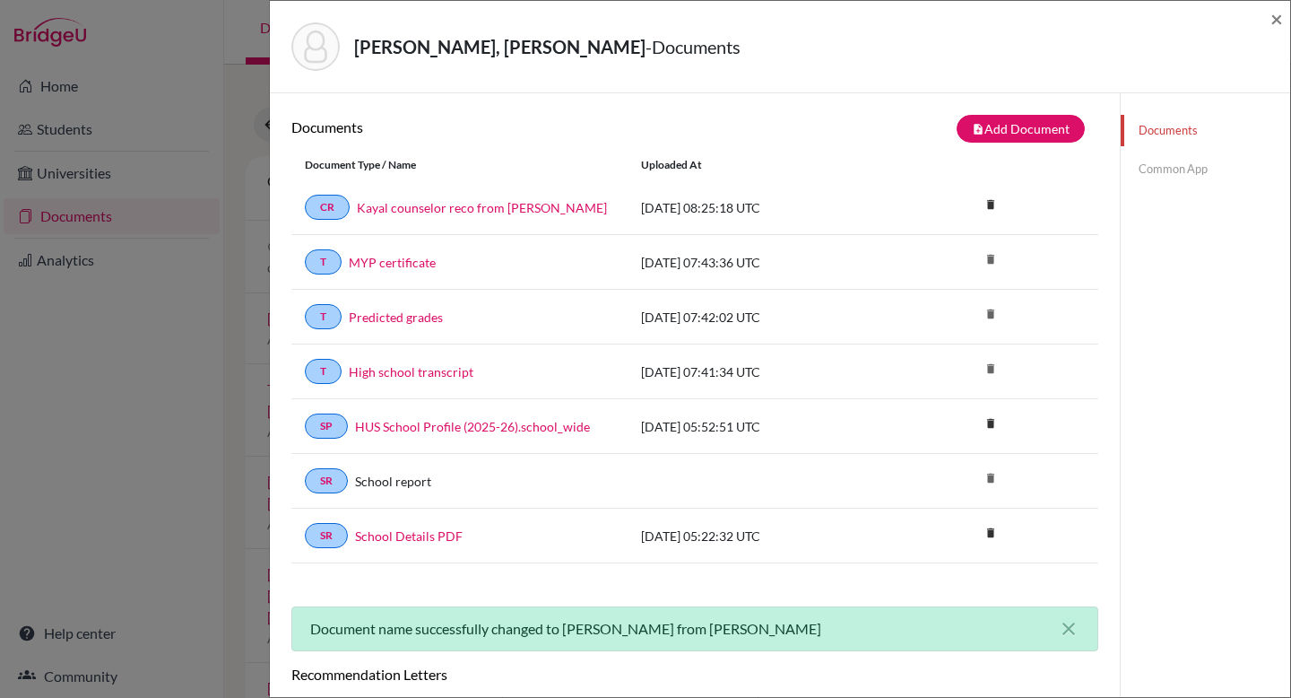
click at [929, 129] on link "Documents" at bounding box center [1205, 130] width 169 height 31
click at [122, 415] on div "Ramesh, Kayal - Documents × Documents note_add Add Document Document type Chang…" at bounding box center [645, 349] width 1291 height 698
click at [929, 172] on link "Common App" at bounding box center [1205, 168] width 169 height 31
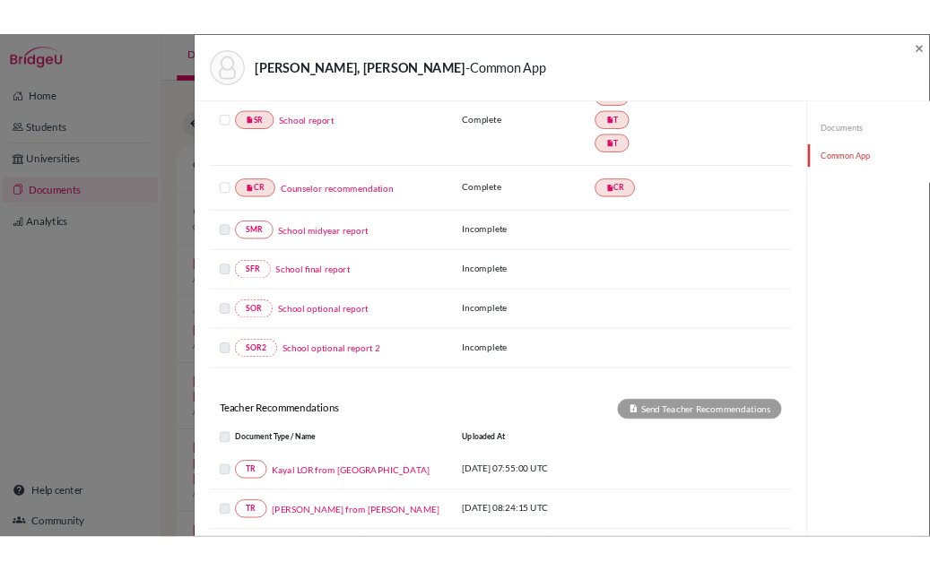
scroll to position [457, 0]
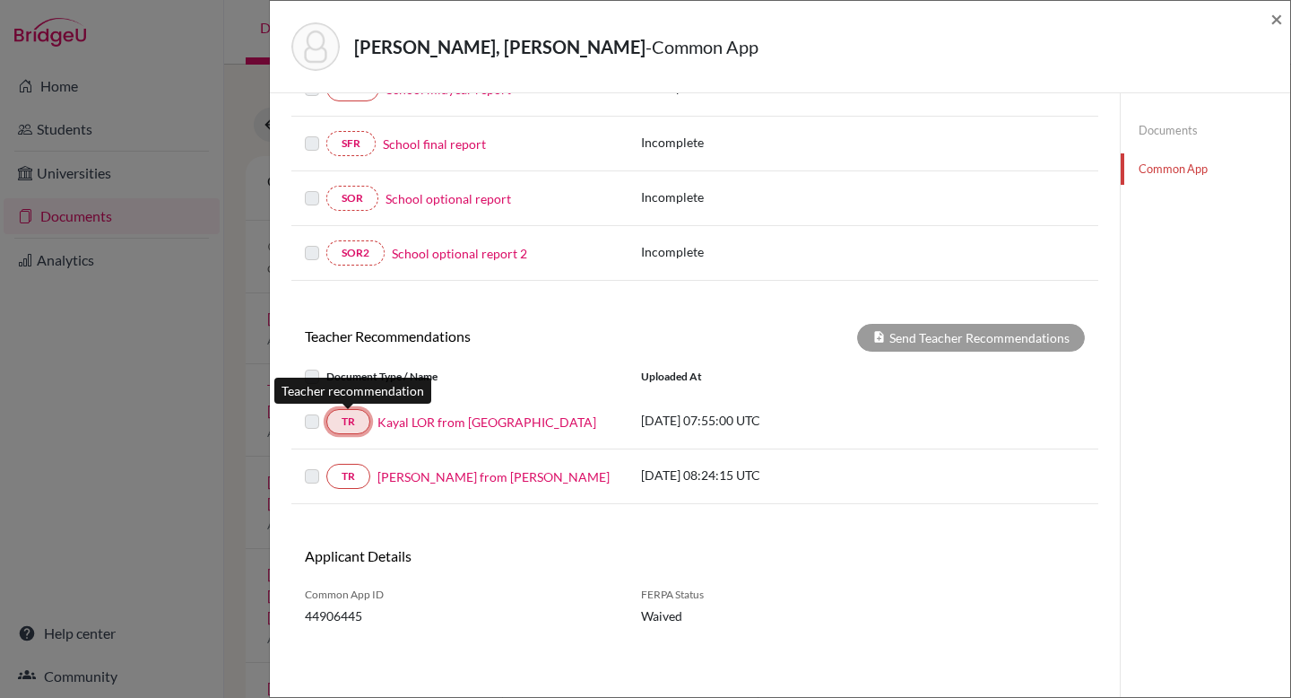
click at [356, 421] on link "TR" at bounding box center [348, 421] width 44 height 25
click at [321, 424] on div at bounding box center [316, 422] width 22 height 22
click at [357, 425] on link "TR" at bounding box center [348, 421] width 44 height 25
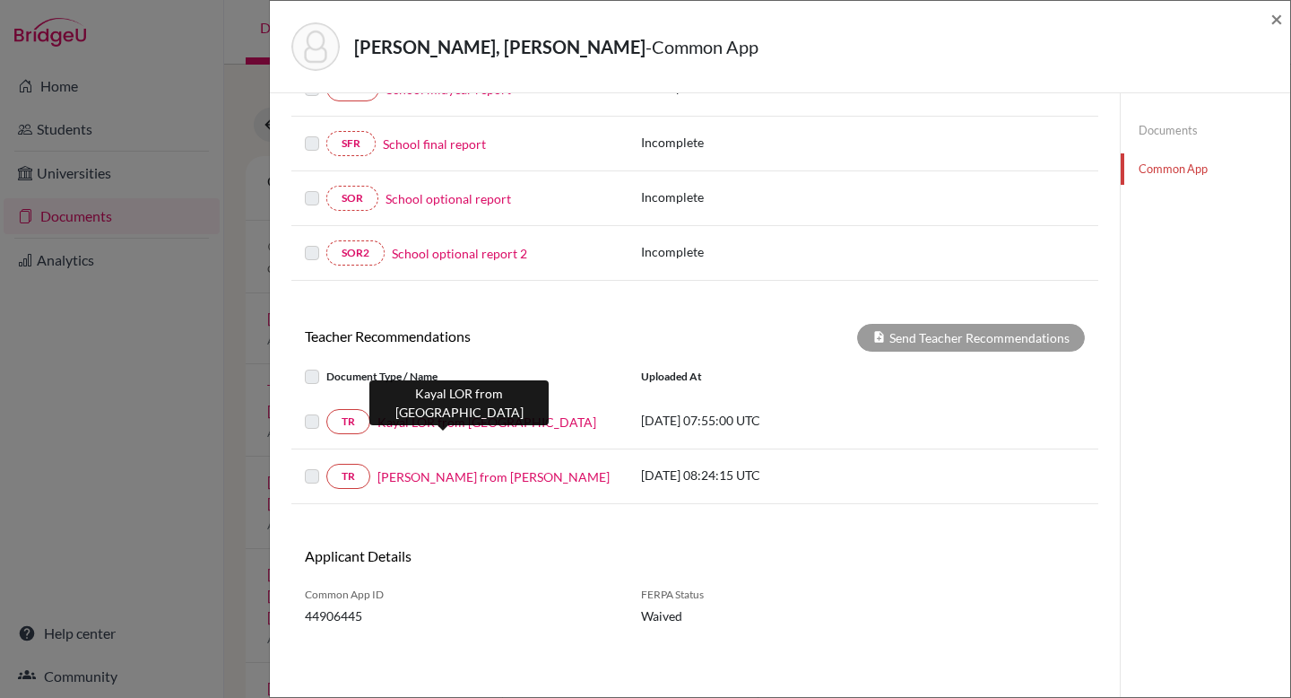
click at [403, 428] on link "Kayal LOR from Amritha" at bounding box center [486, 421] width 219 height 19
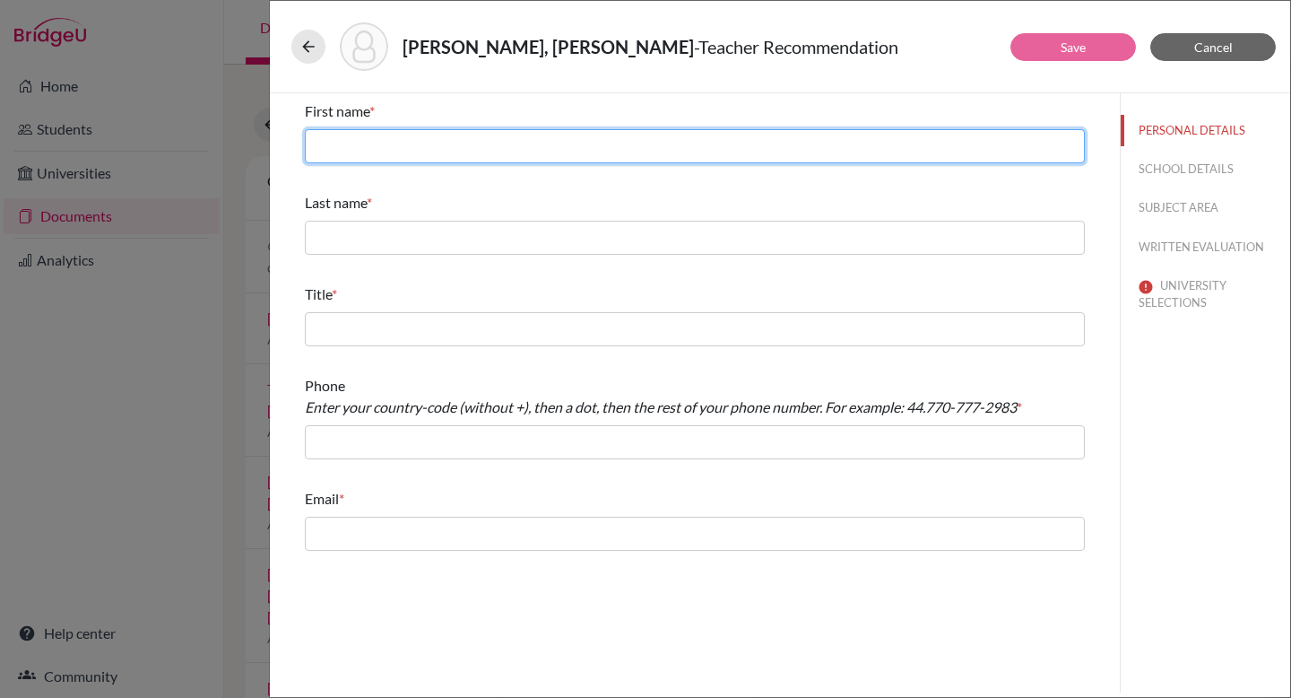
click at [403, 156] on input "text" at bounding box center [695, 146] width 780 height 34
type input "Amrithavarshini"
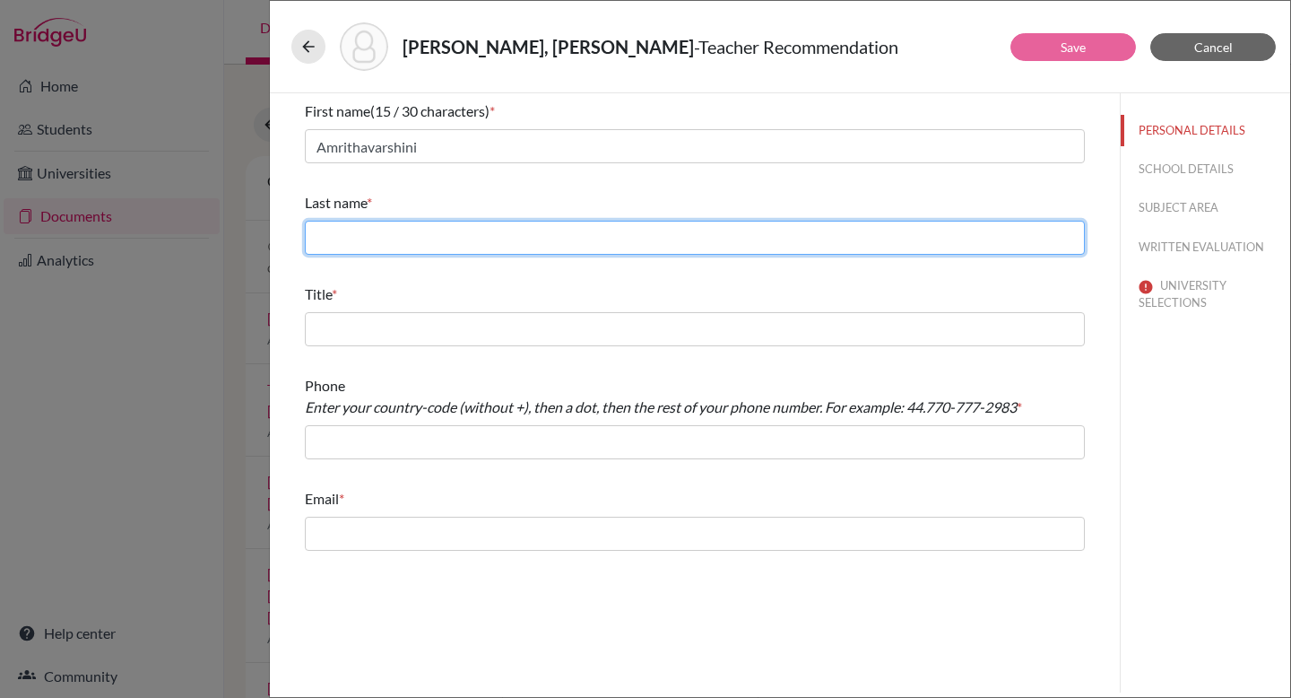
click at [419, 238] on input "text" at bounding box center [695, 238] width 780 height 34
type input "D"
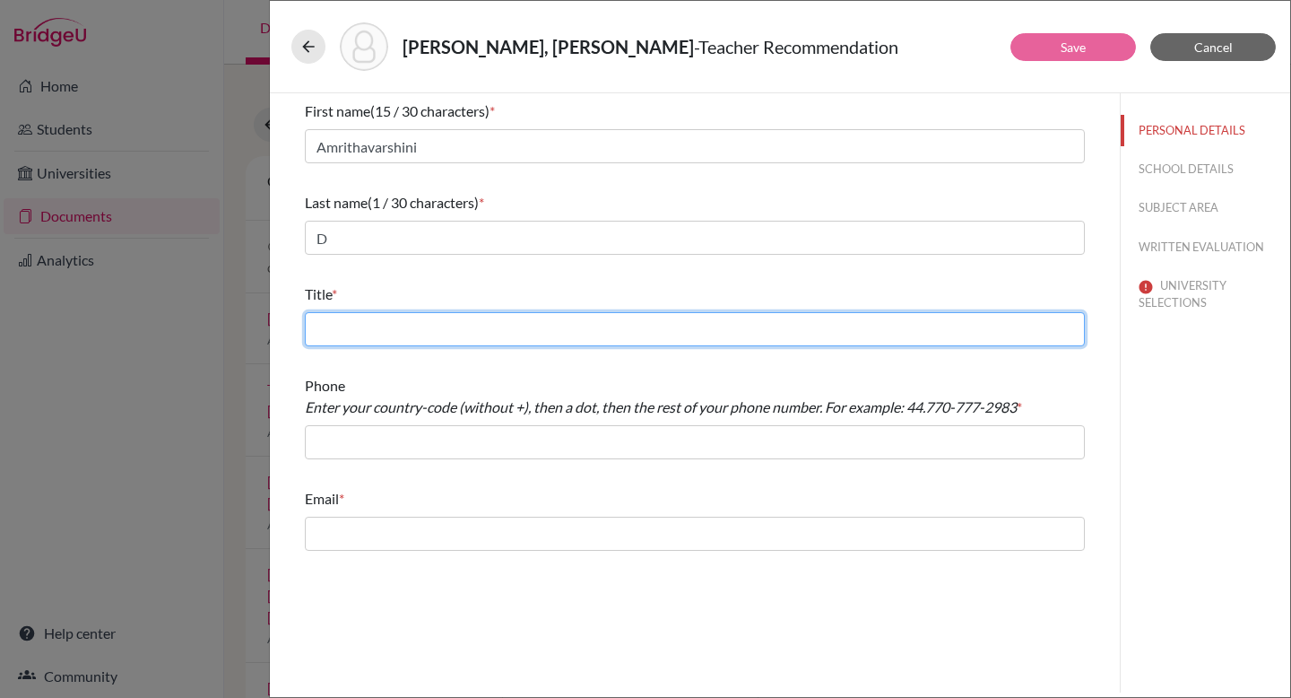
click at [403, 325] on input "text" at bounding box center [695, 329] width 780 height 34
type input "Ms."
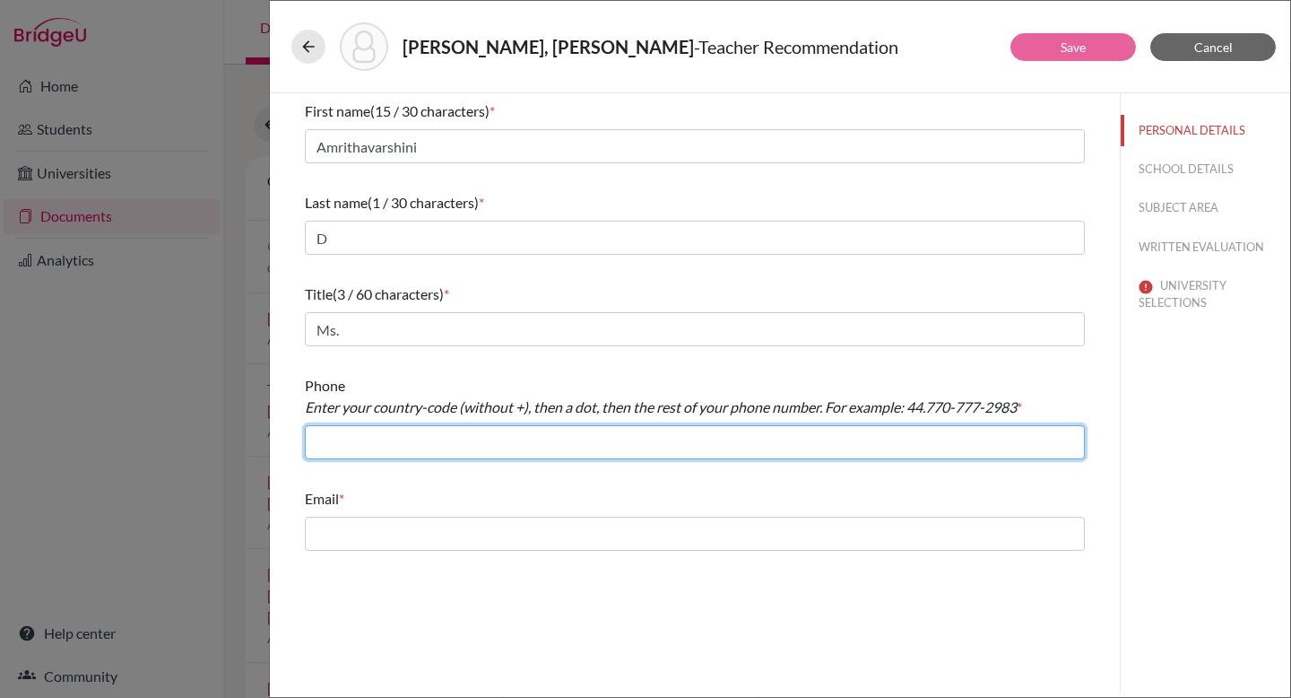
click at [403, 431] on input "text" at bounding box center [695, 442] width 780 height 34
type input "91.9037164993"
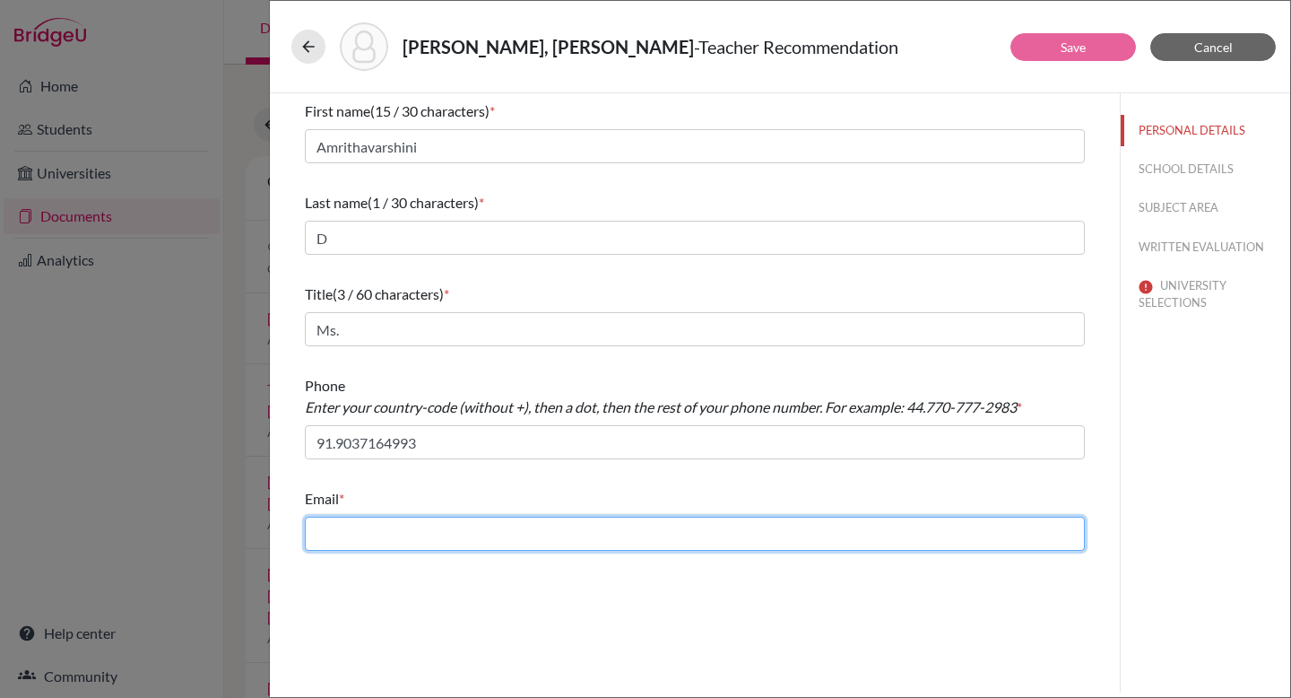
click at [391, 526] on input "text" at bounding box center [695, 533] width 780 height 34
type input "amirthavarshini.d@huschennai.in"
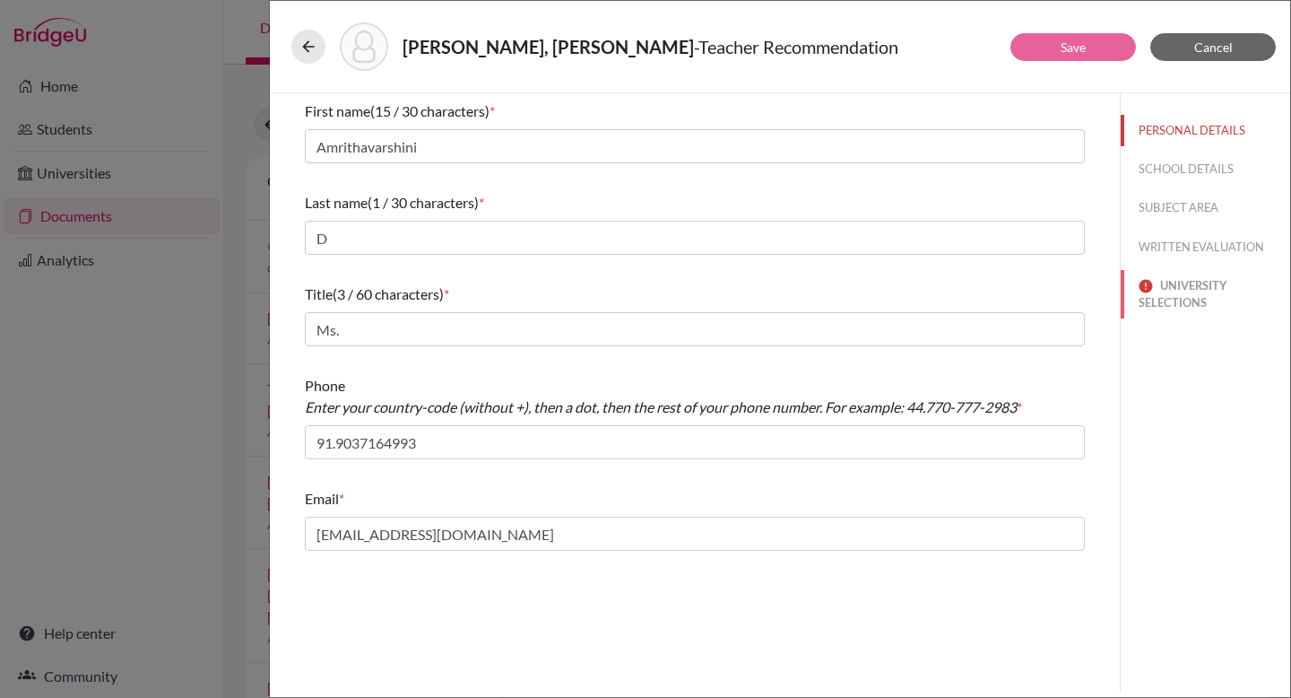
click at [929, 292] on button "UNIVERSITY SELECTIONS" at bounding box center [1205, 294] width 169 height 48
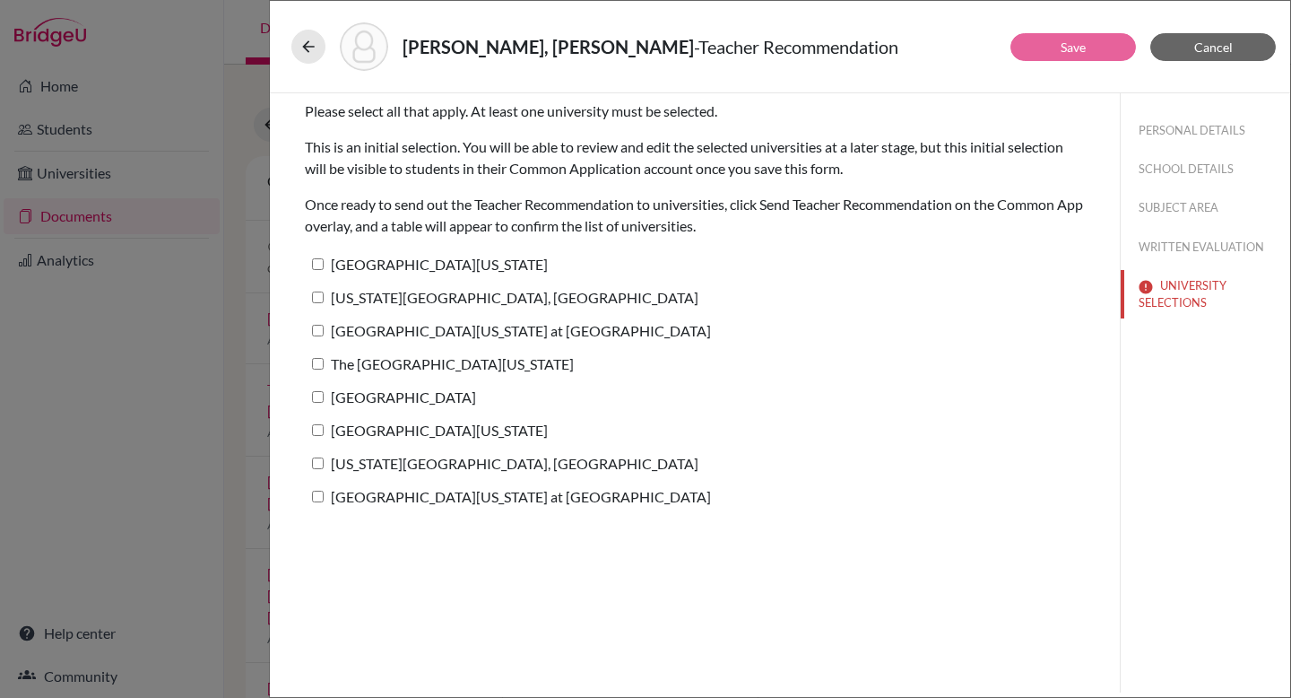
click at [320, 260] on input "University of Texas at Austin" at bounding box center [318, 264] width 12 height 12
checkbox input "true"
click at [320, 291] on input "Pennsylvania State University, University Park" at bounding box center [318, 297] width 12 height 12
checkbox input "true"
click at [320, 325] on input "University of North Carolina at Chapel Hill" at bounding box center [318, 331] width 12 height 12
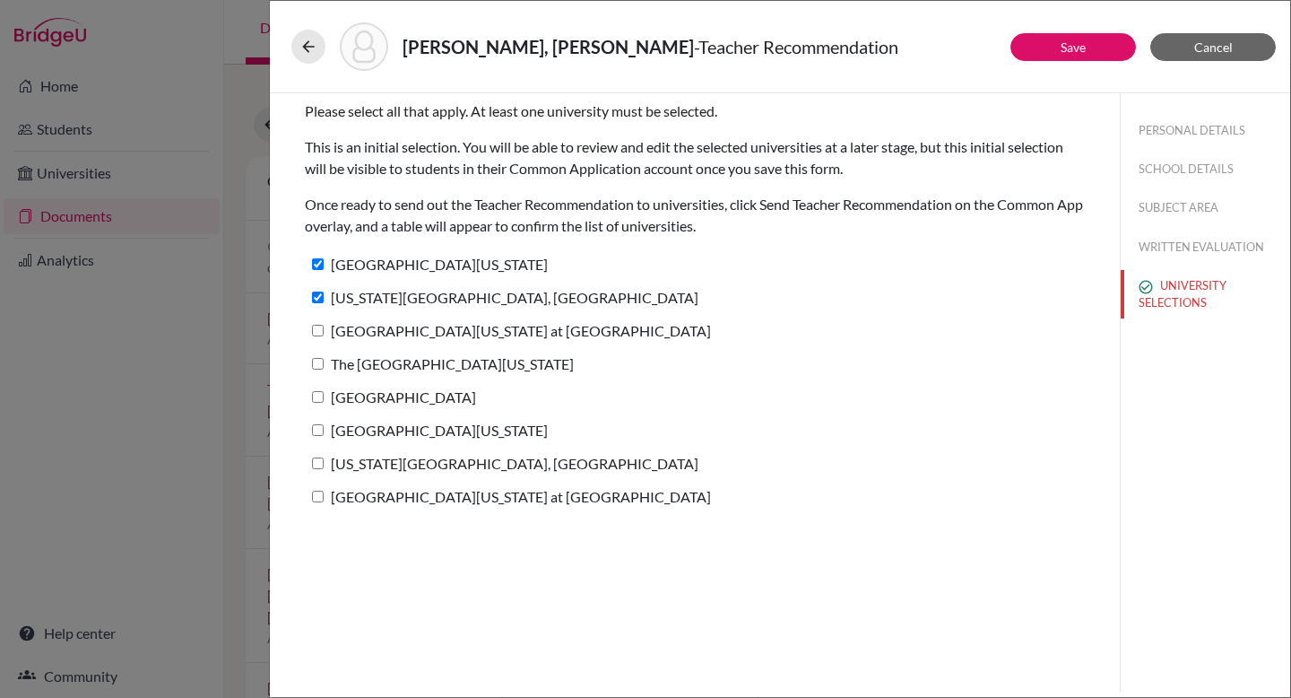
checkbox input "true"
click at [317, 362] on input "The College of New Jersey" at bounding box center [318, 364] width 12 height 12
checkbox input "true"
click at [316, 405] on label "Drexel University" at bounding box center [390, 397] width 171 height 26
click at [316, 403] on input "Drexel University" at bounding box center [318, 397] width 12 height 12
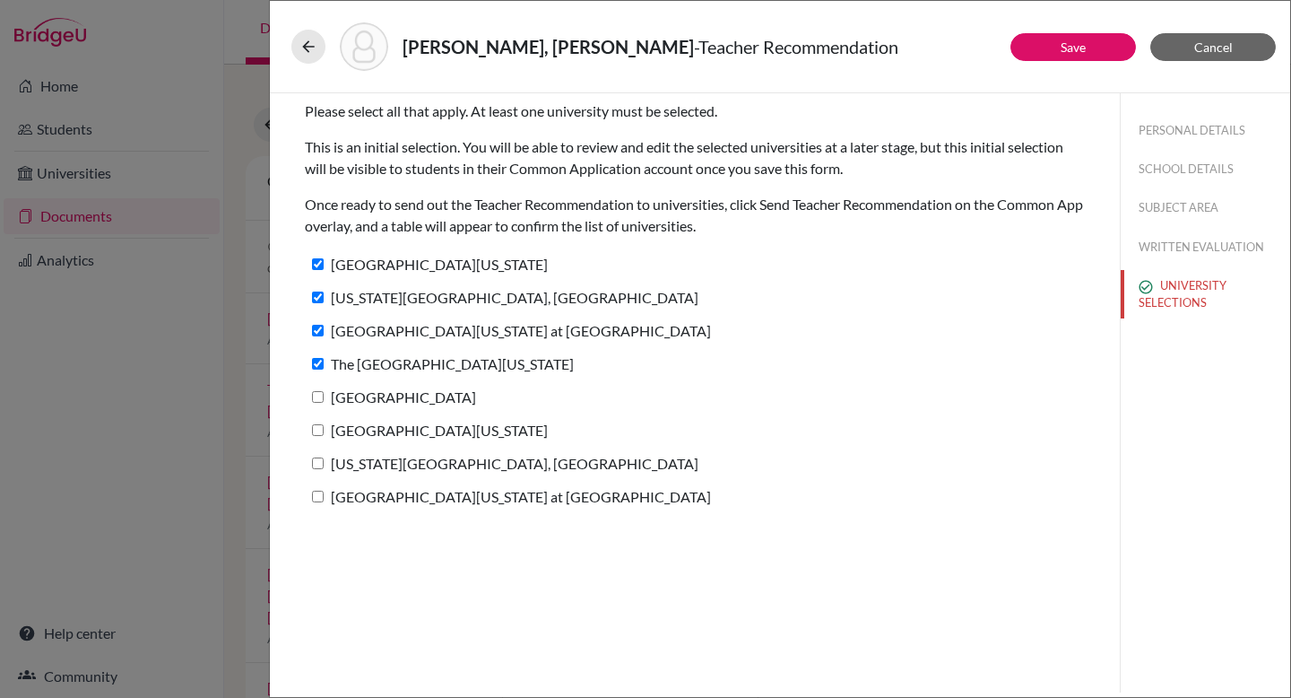
checkbox input "true"
click at [317, 434] on input "University of Illinois Chicago" at bounding box center [318, 430] width 12 height 12
checkbox input "true"
click at [318, 464] on input "Ohio State University, Columbus" at bounding box center [318, 463] width 12 height 12
checkbox input "true"
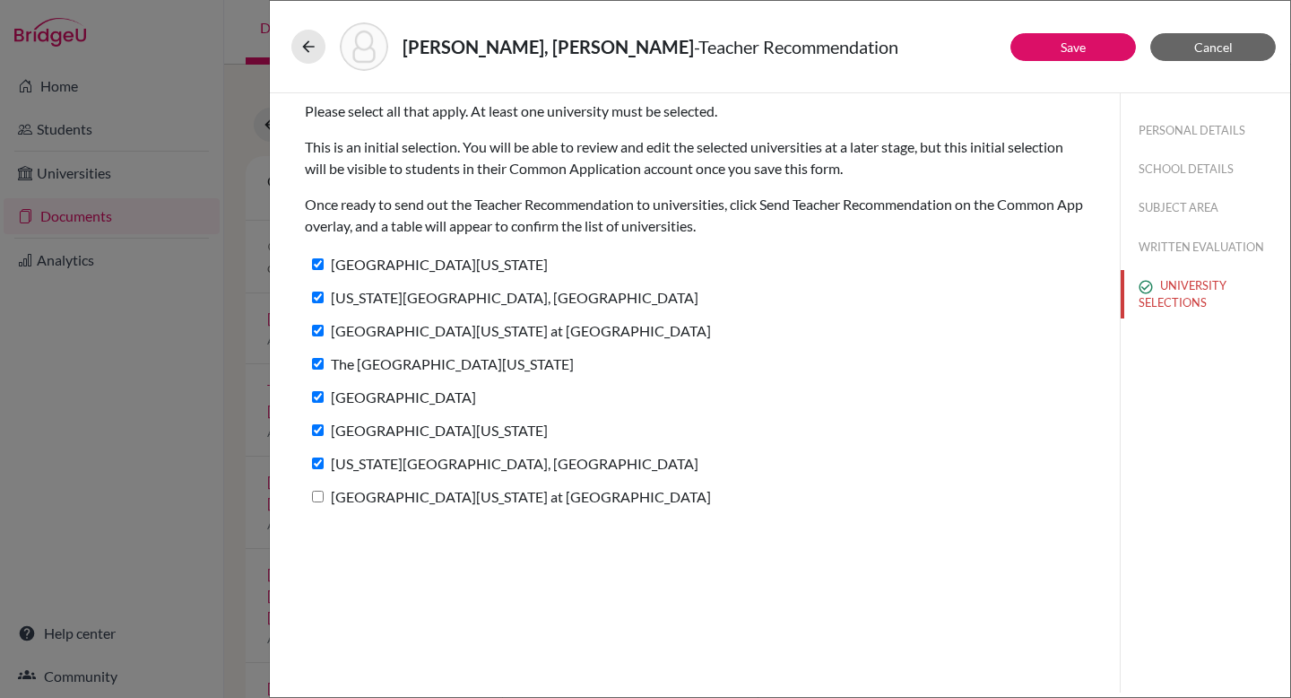
click at [320, 495] on input "University of North Texas at Dallas" at bounding box center [318, 496] width 12 height 12
checkbox input "true"
click at [929, 52] on link "Save" at bounding box center [1073, 46] width 25 height 15
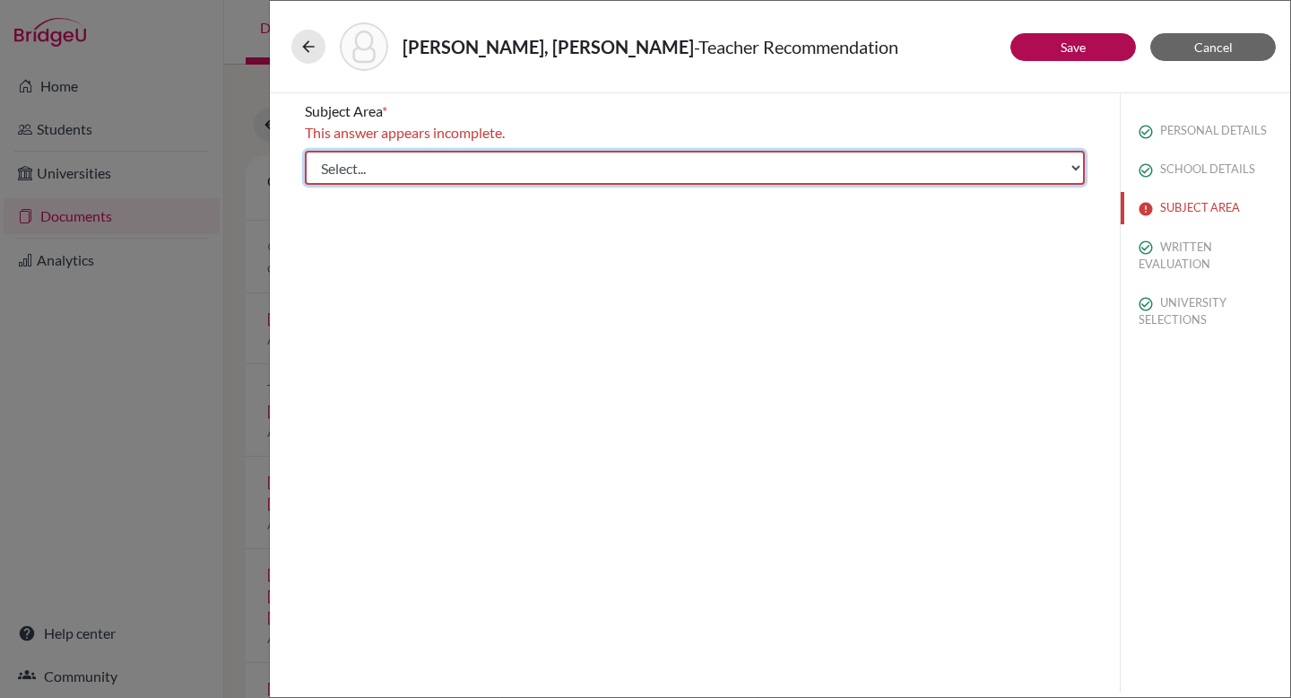
click at [741, 181] on select "Select... Math English Science World Language Social Studies Other Computer Sci…" at bounding box center [695, 168] width 780 height 34
select select "2"
click at [305, 151] on select "Select... Math English Science World Language Social Studies Other Computer Sci…" at bounding box center [695, 168] width 780 height 34
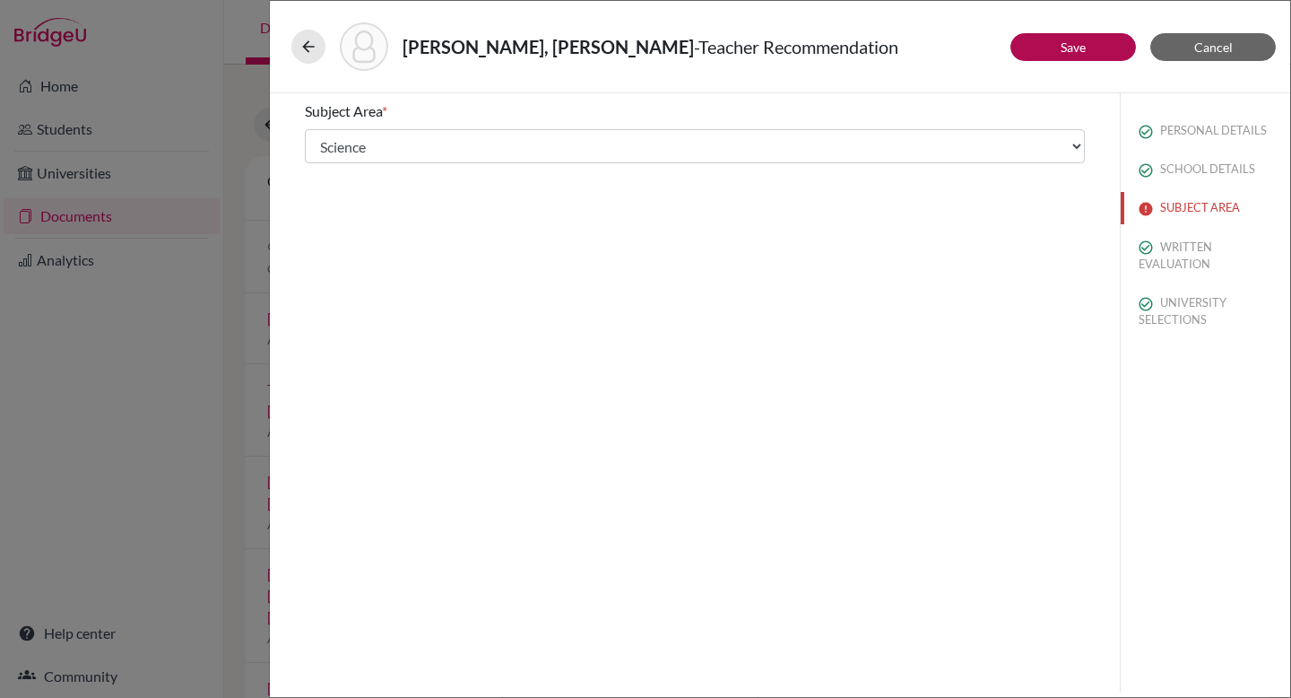
click at [929, 30] on div "Ramesh, Kayal - Teacher Recommendation" at bounding box center [779, 46] width 977 height 48
click at [929, 46] on button "Save" at bounding box center [1073, 47] width 126 height 28
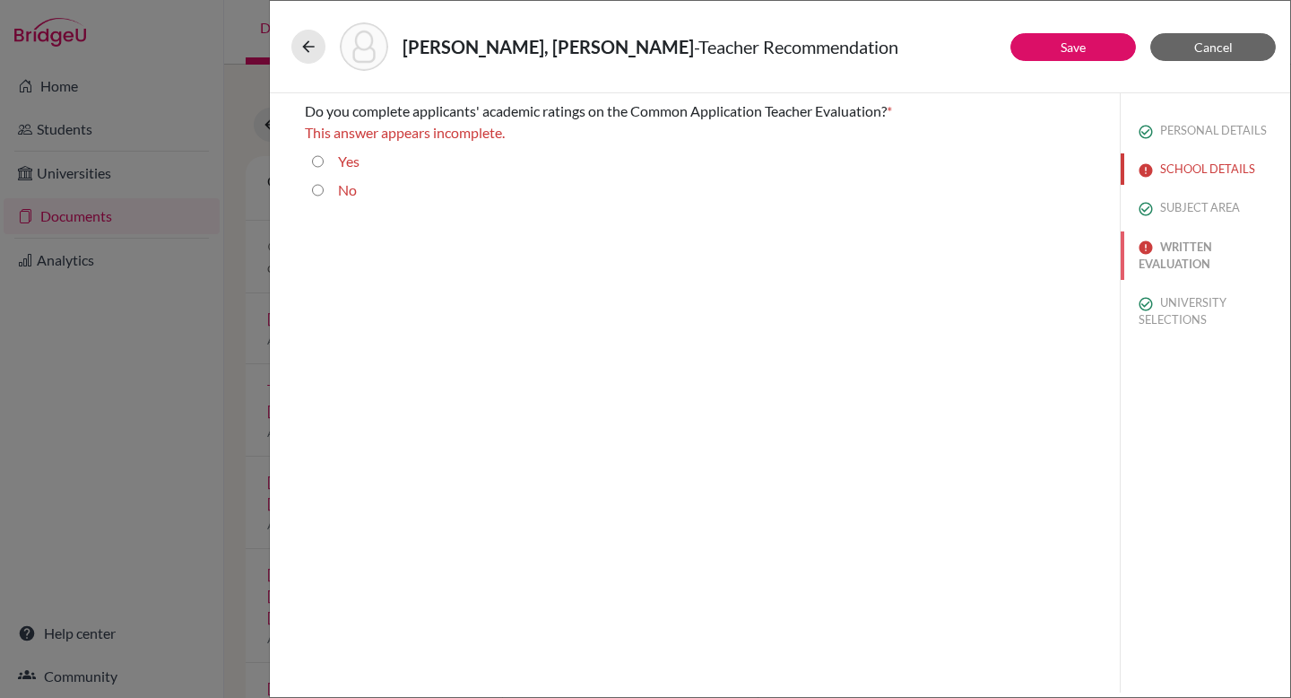
click at [929, 256] on button "WRITTEN EVALUATION" at bounding box center [1205, 255] width 169 height 48
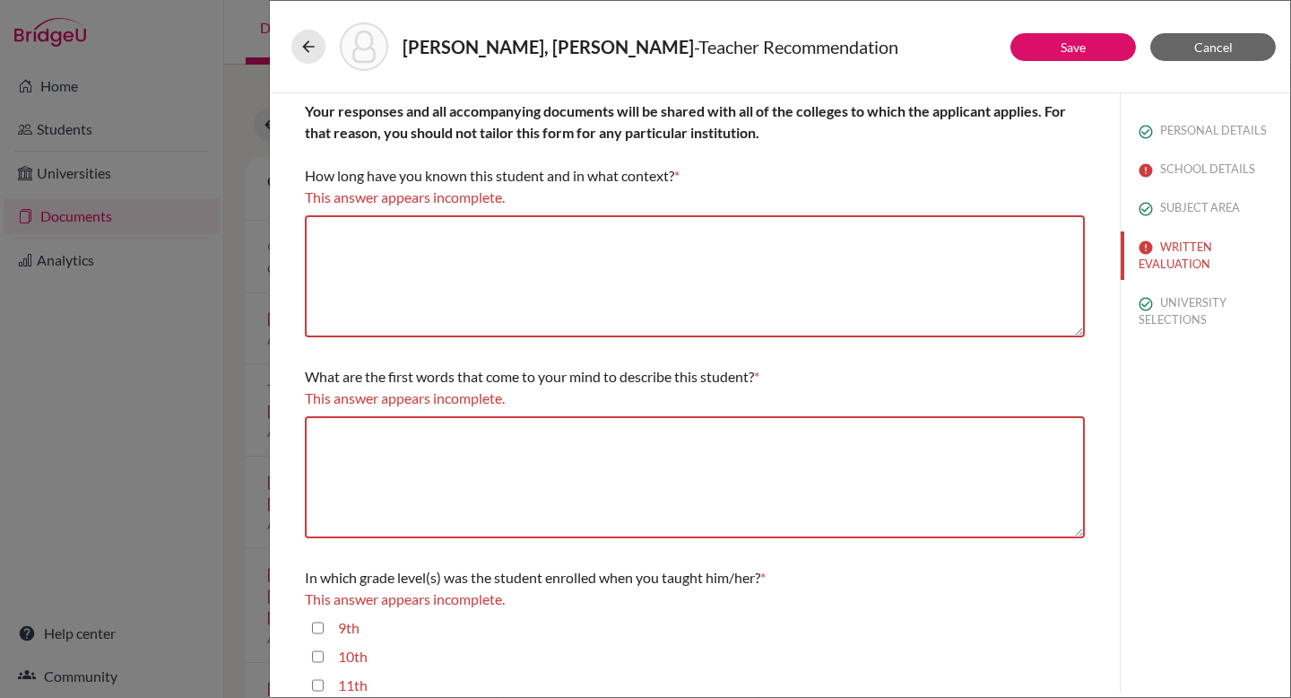
click at [737, 205] on div "This answer appears incomplete." at bounding box center [695, 197] width 780 height 22
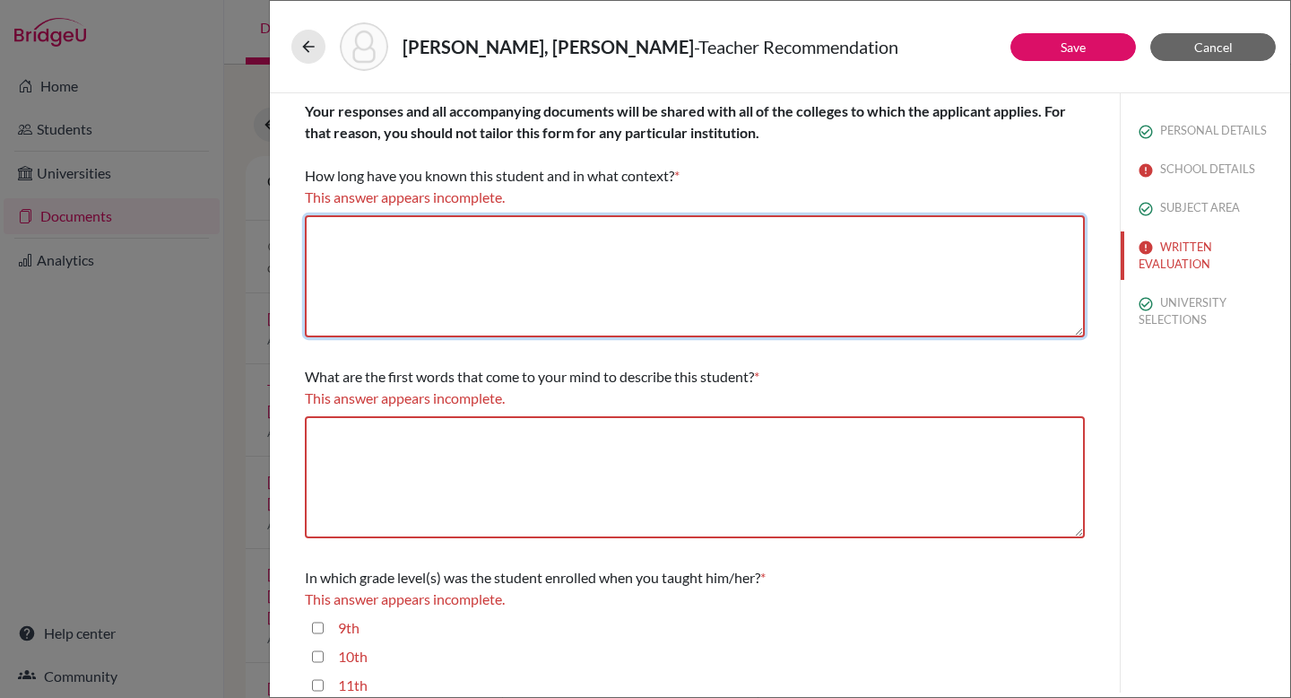
click at [725, 236] on textarea at bounding box center [695, 276] width 780 height 122
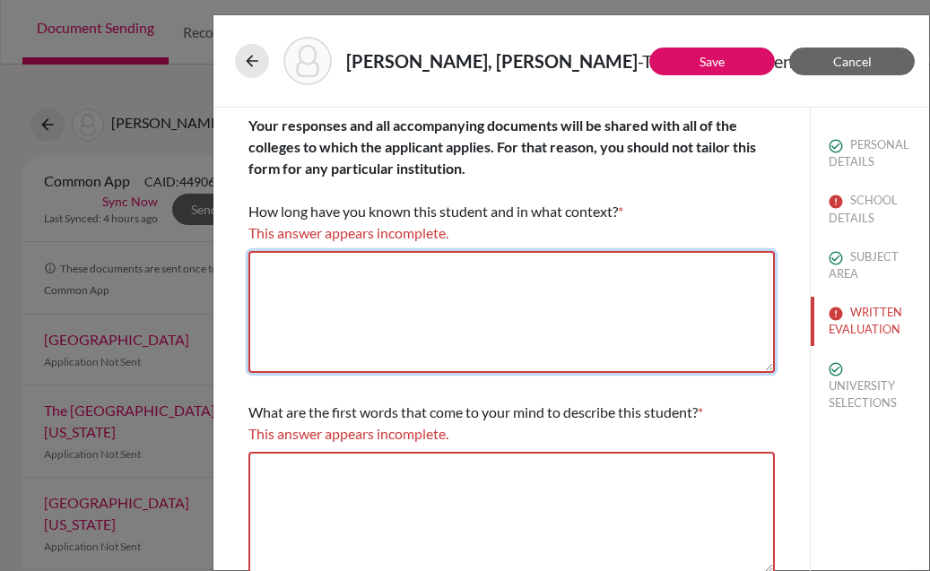
click at [411, 282] on textarea at bounding box center [511, 312] width 526 height 122
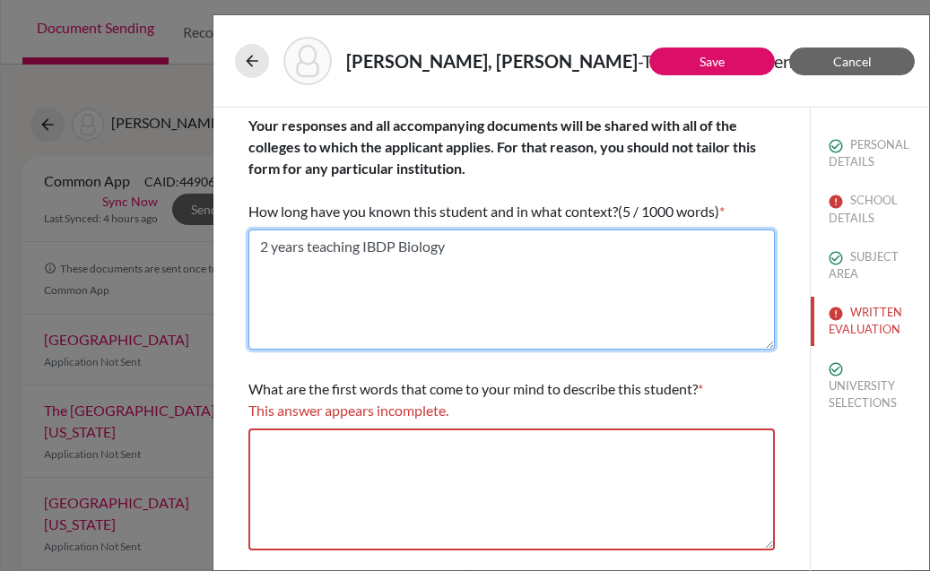
type textarea "2 years teaching IBDP Biology"
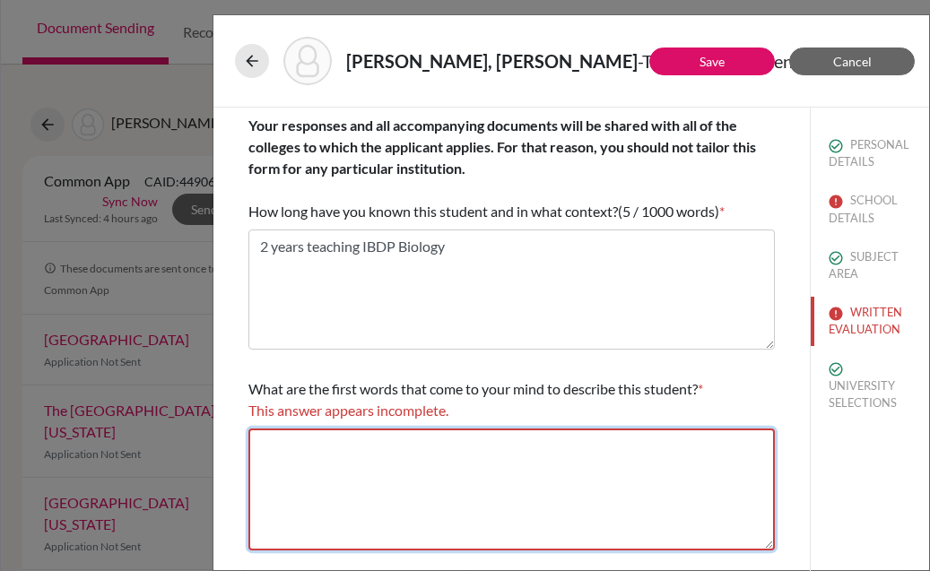
click at [388, 485] on textarea at bounding box center [511, 490] width 526 height 122
paste textarea "highly focused and patient learner"
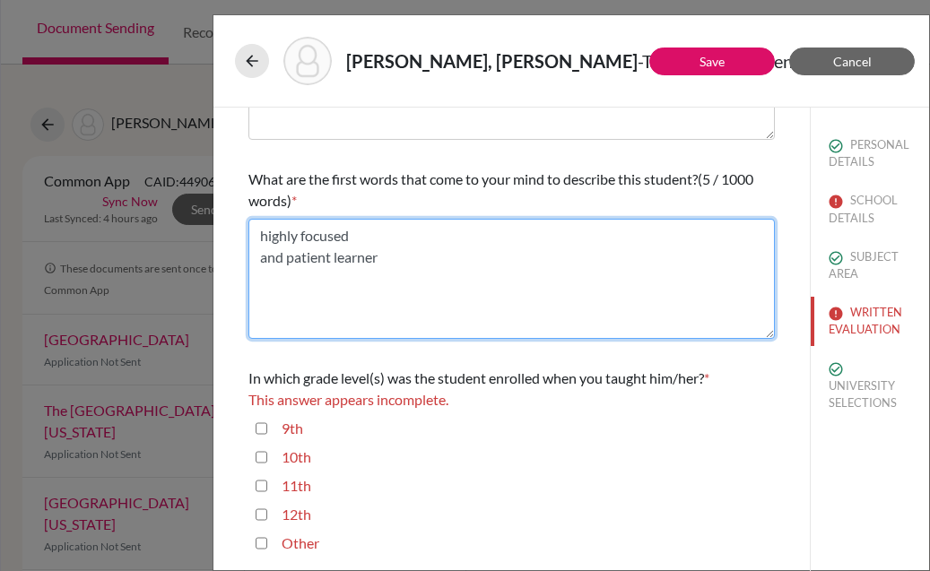
scroll to position [226, 0]
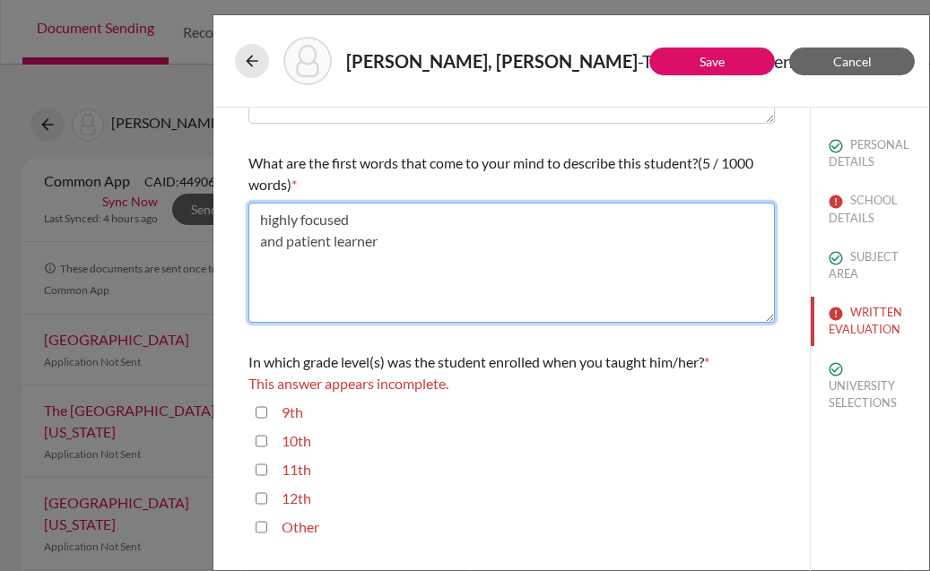
type textarea "highly focused and patient learner"
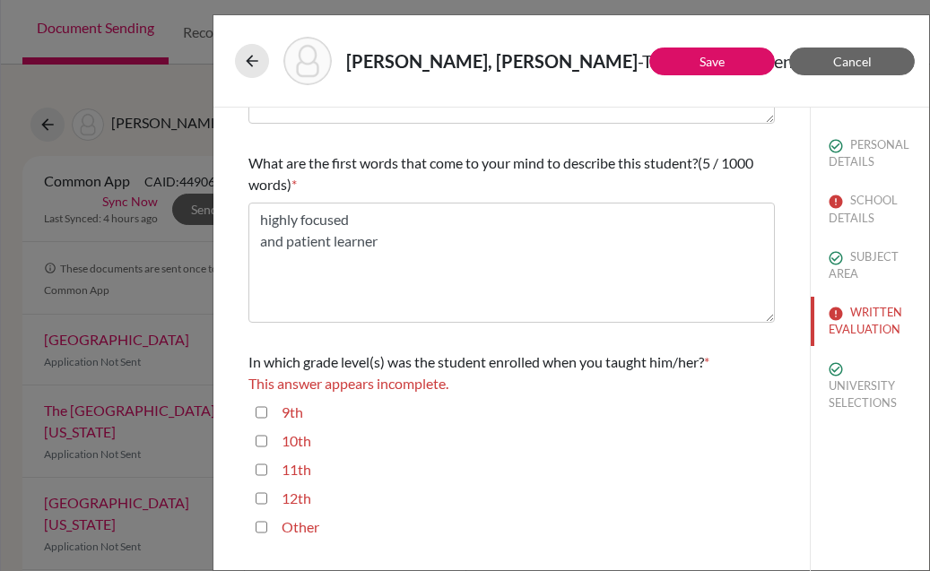
click at [260, 472] on input "11th" at bounding box center [262, 470] width 12 height 22
checkbox input "true"
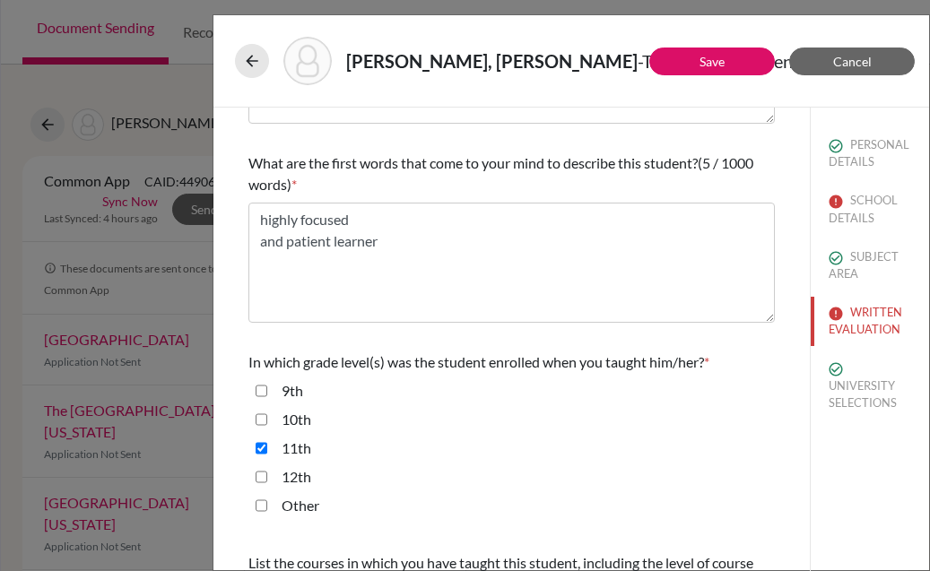
click at [261, 478] on input "12th" at bounding box center [262, 477] width 12 height 22
checkbox input "true"
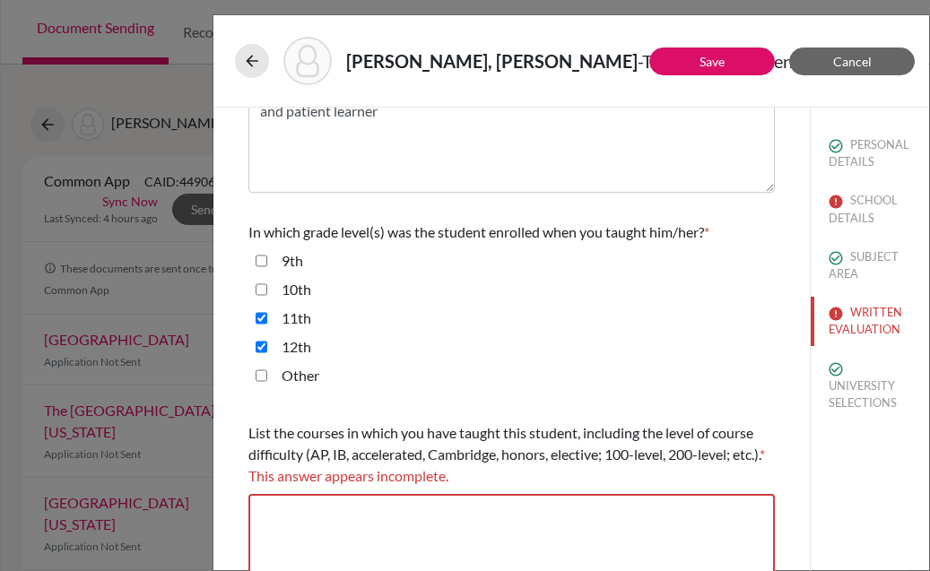
scroll to position [423, 0]
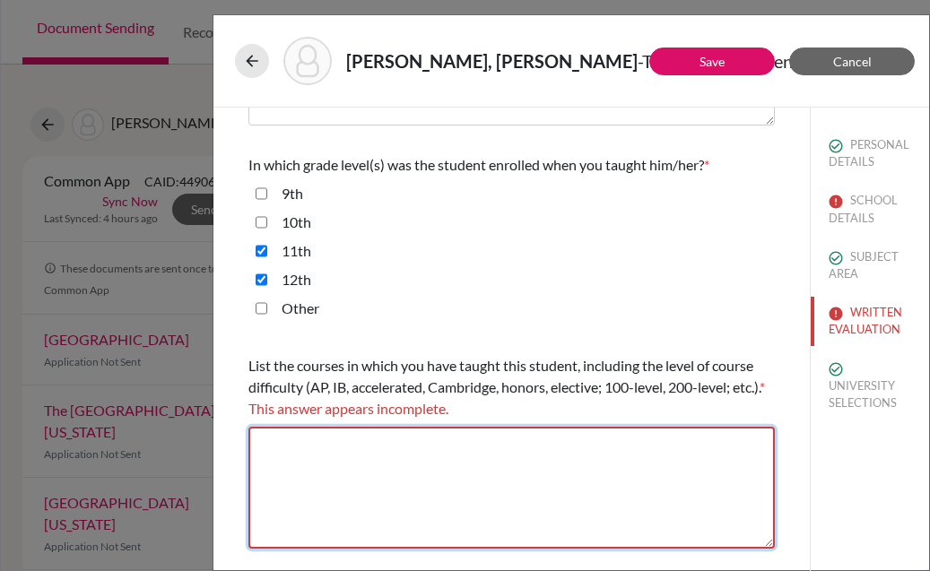
click at [302, 500] on textarea at bounding box center [511, 488] width 526 height 122
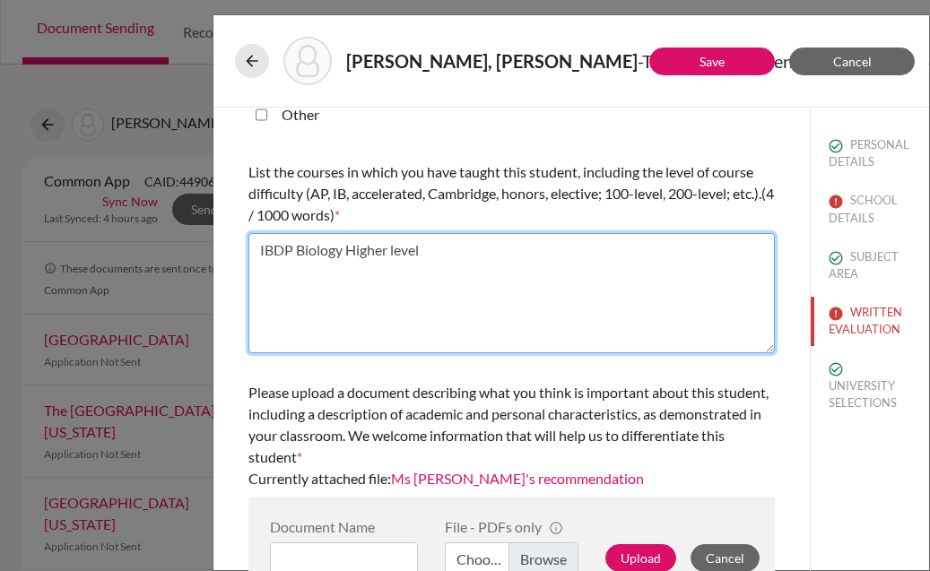
scroll to position [649, 0]
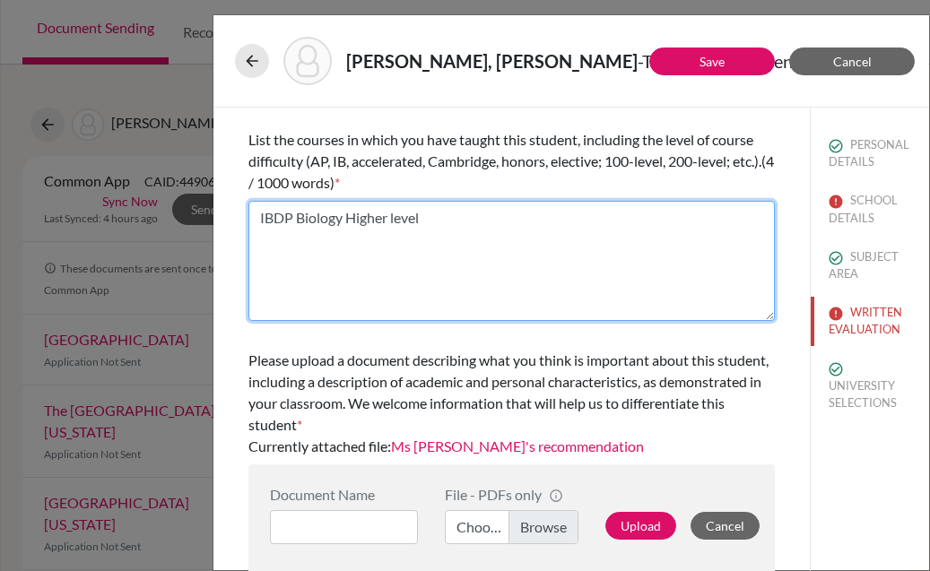
type textarea "IBDP Biology Higher level"
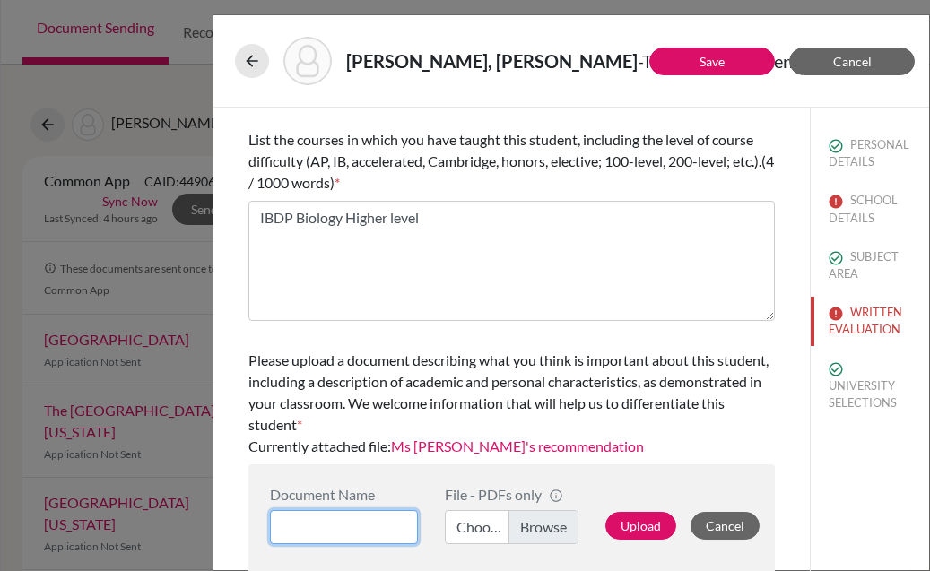
click at [333, 526] on input at bounding box center [344, 527] width 148 height 34
type input "Kayal LOR from Amritha"
click at [476, 519] on label "Choose file" at bounding box center [512, 527] width 134 height 34
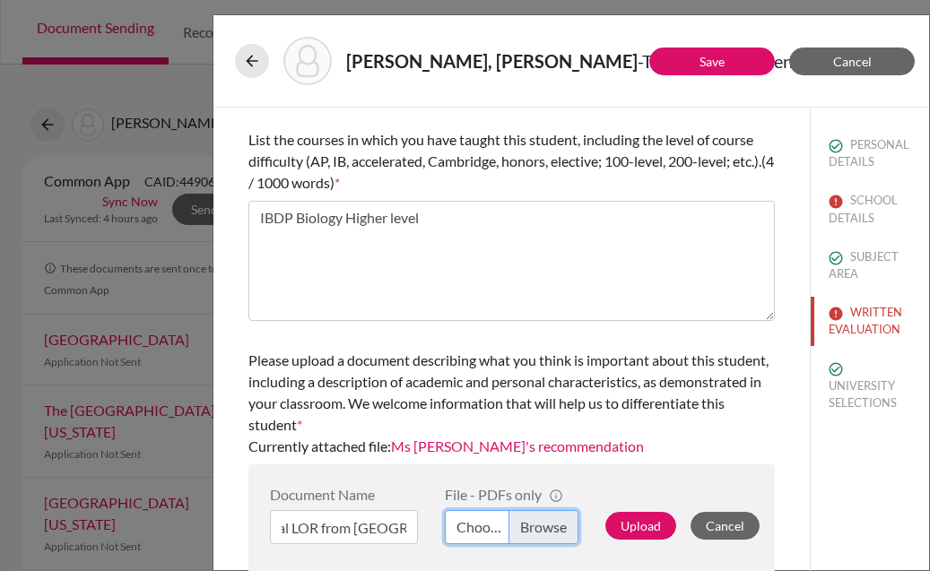
click at [476, 519] on input "Choose file" at bounding box center [512, 527] width 134 height 34
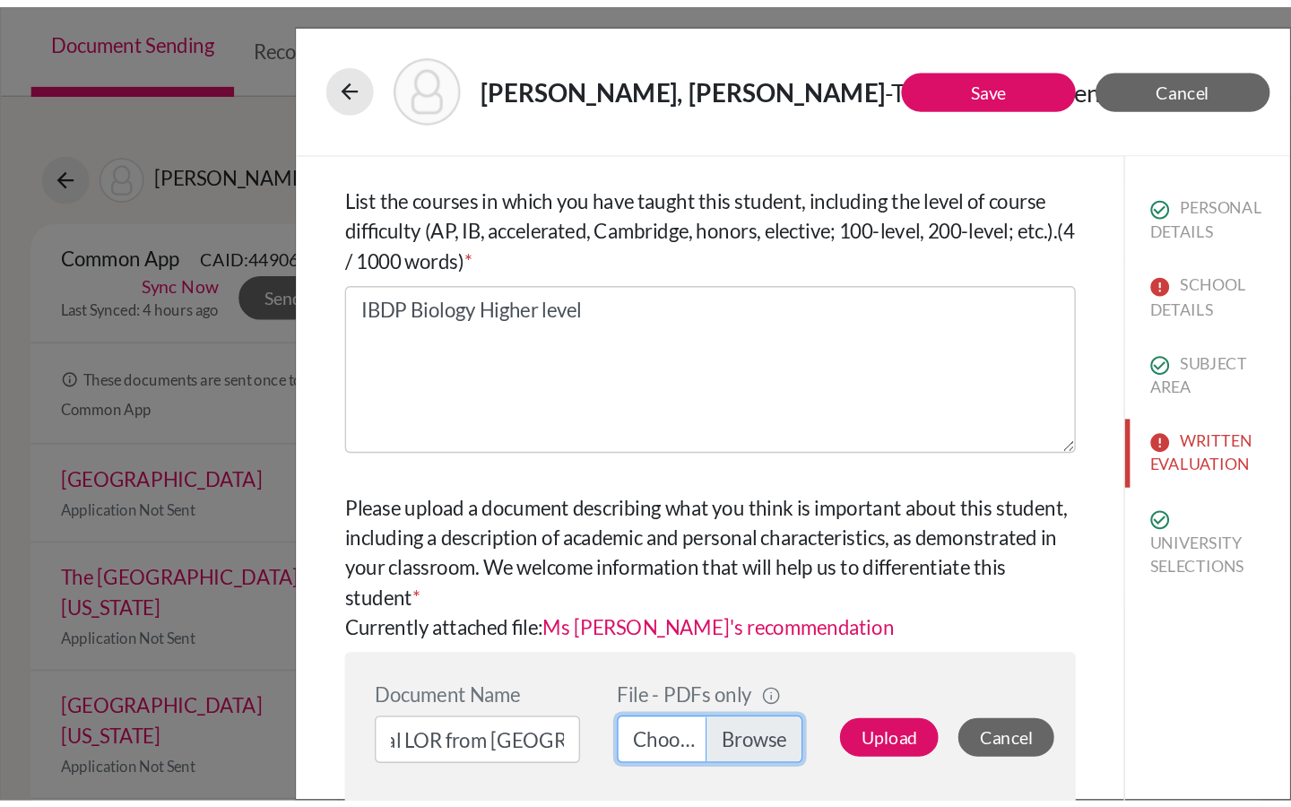
scroll to position [0, 0]
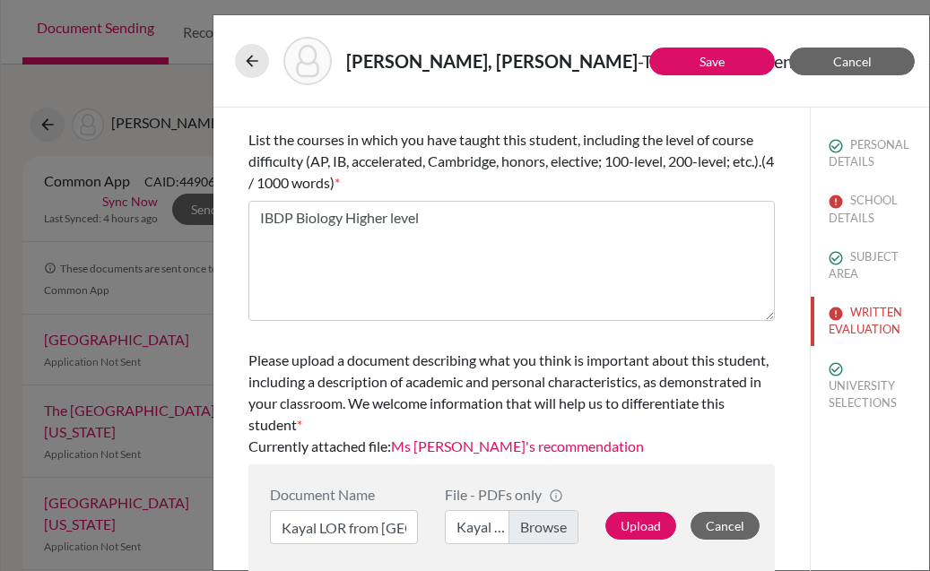
click at [628, 543] on div "Upload Cancel" at bounding box center [672, 515] width 161 height 58
click at [630, 533] on button "Upload" at bounding box center [640, 526] width 71 height 28
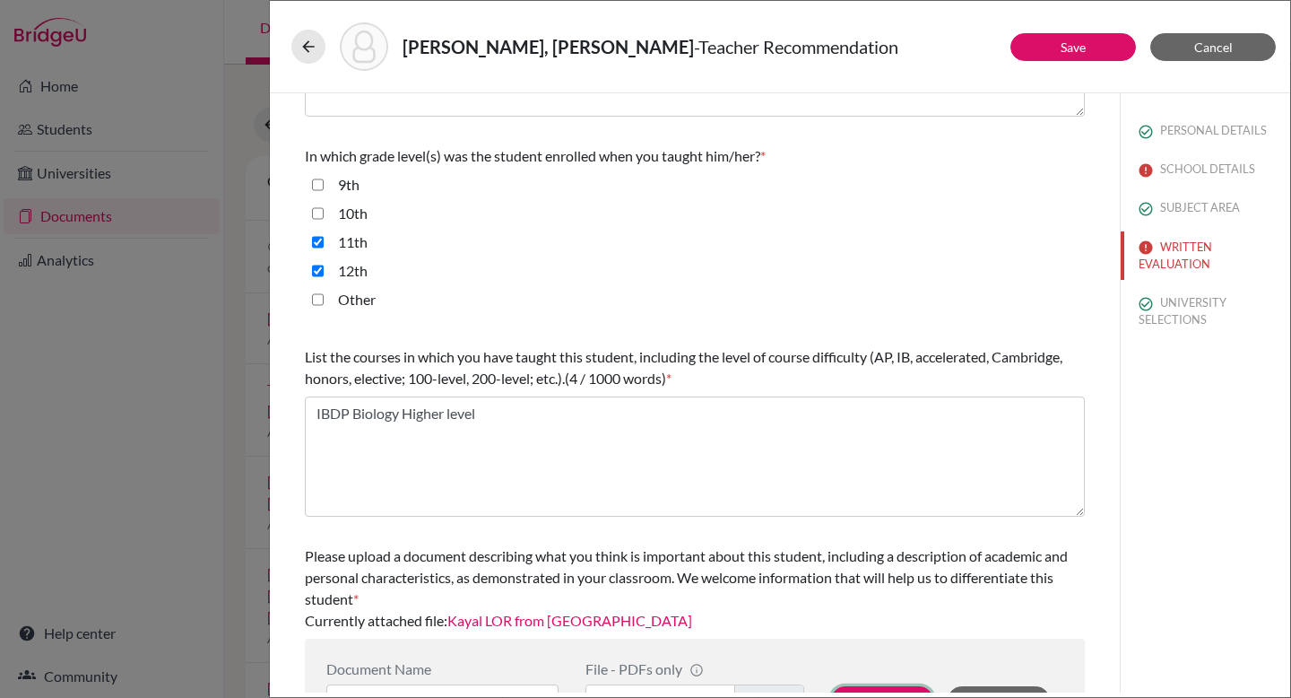
scroll to position [437, 0]
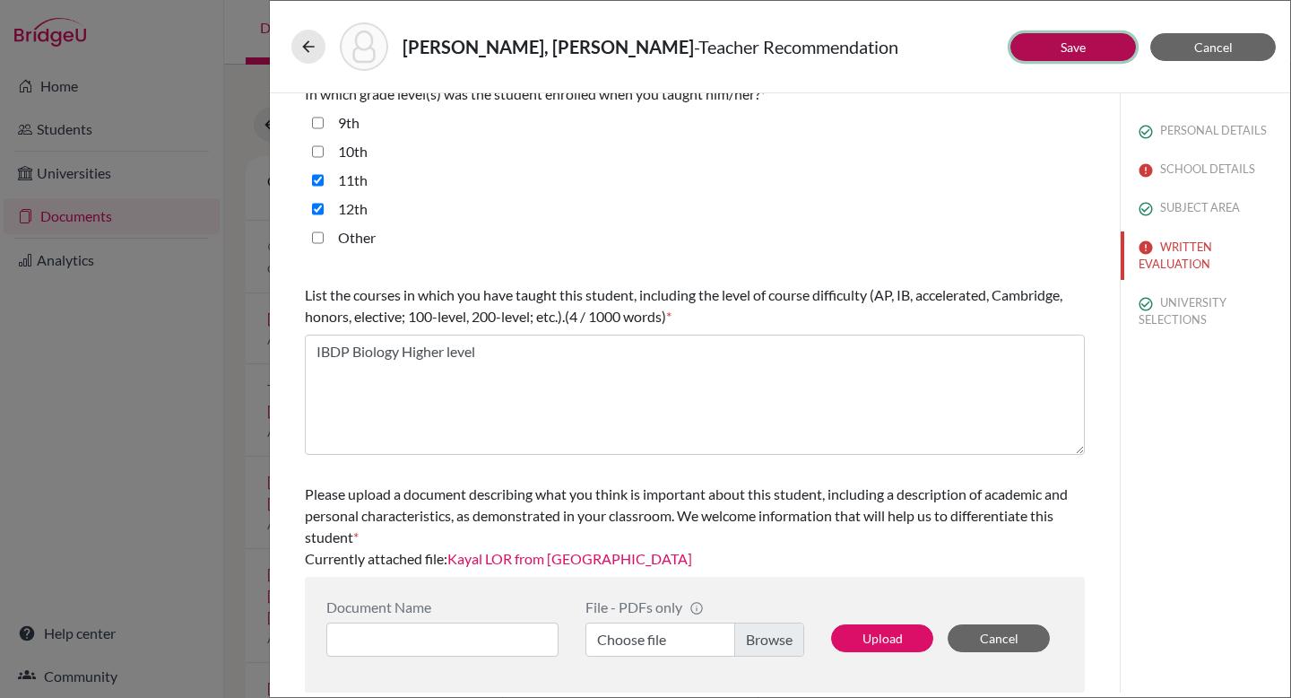
click at [929, 47] on button "Save" at bounding box center [1073, 47] width 126 height 28
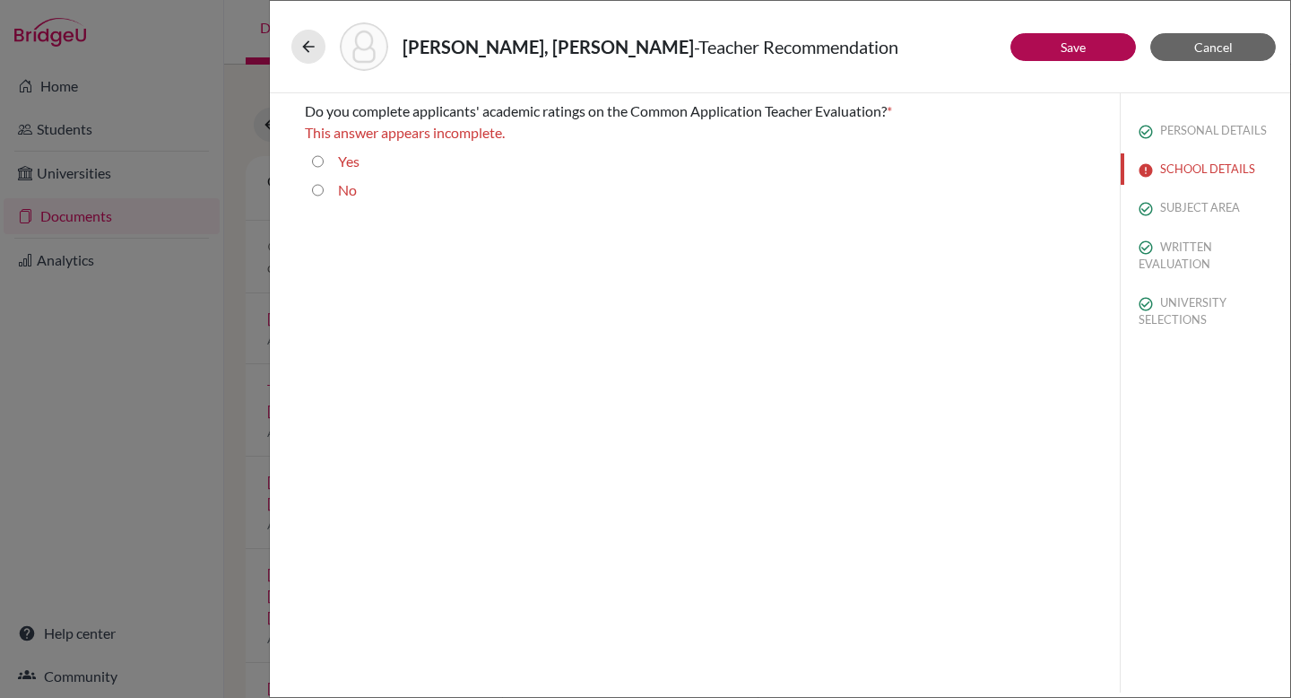
scroll to position [0, 0]
click at [324, 159] on div "Yes" at bounding box center [342, 165] width 36 height 29
click at [316, 160] on input "Yes" at bounding box center [318, 162] width 12 height 22
radio input "true"
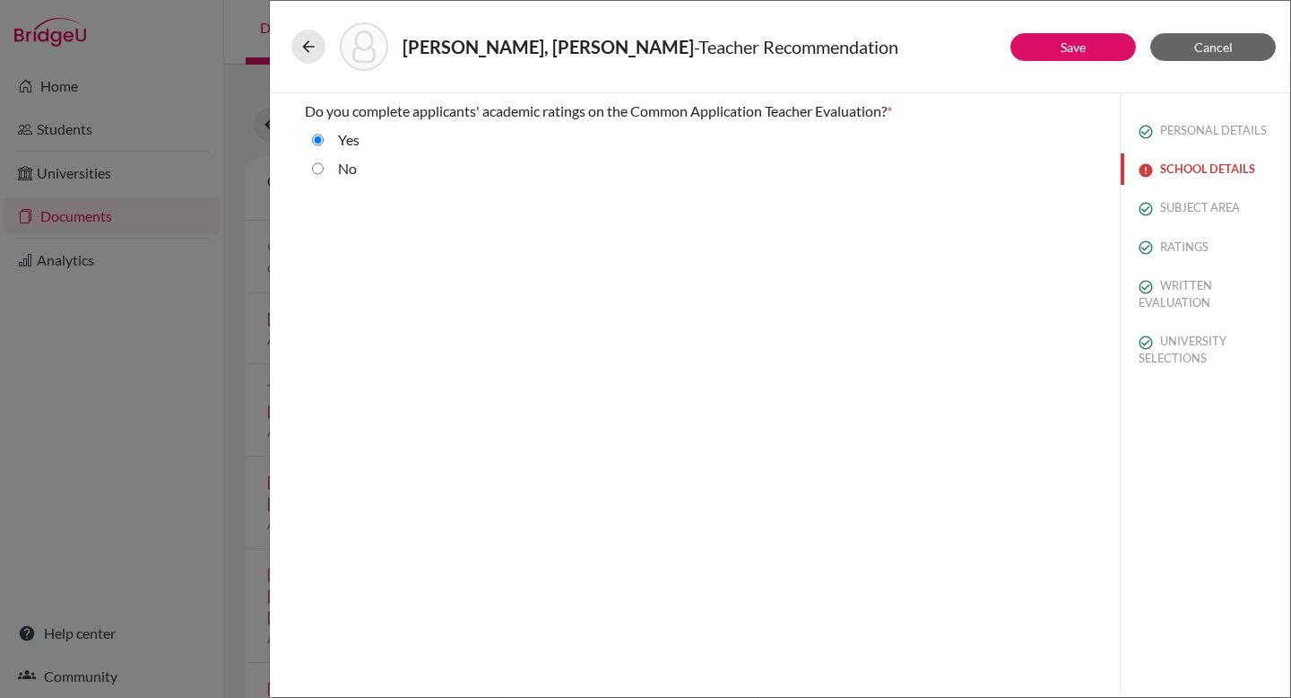
click at [929, 169] on button "SCHOOL DETAILS" at bounding box center [1205, 168] width 169 height 31
click at [929, 39] on button "Save" at bounding box center [1073, 47] width 126 height 28
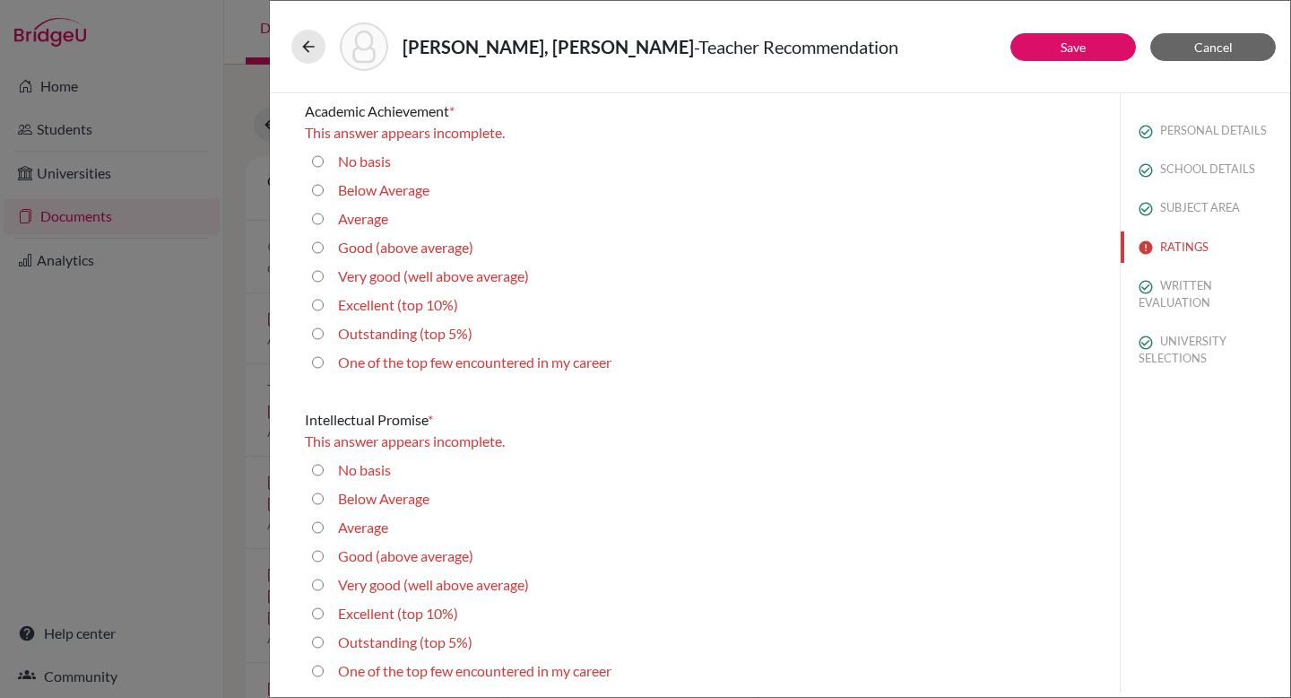
click at [321, 328] on 5\%\) "Outstanding (top 5%)" at bounding box center [318, 334] width 12 height 22
radio 5\%\) "true"
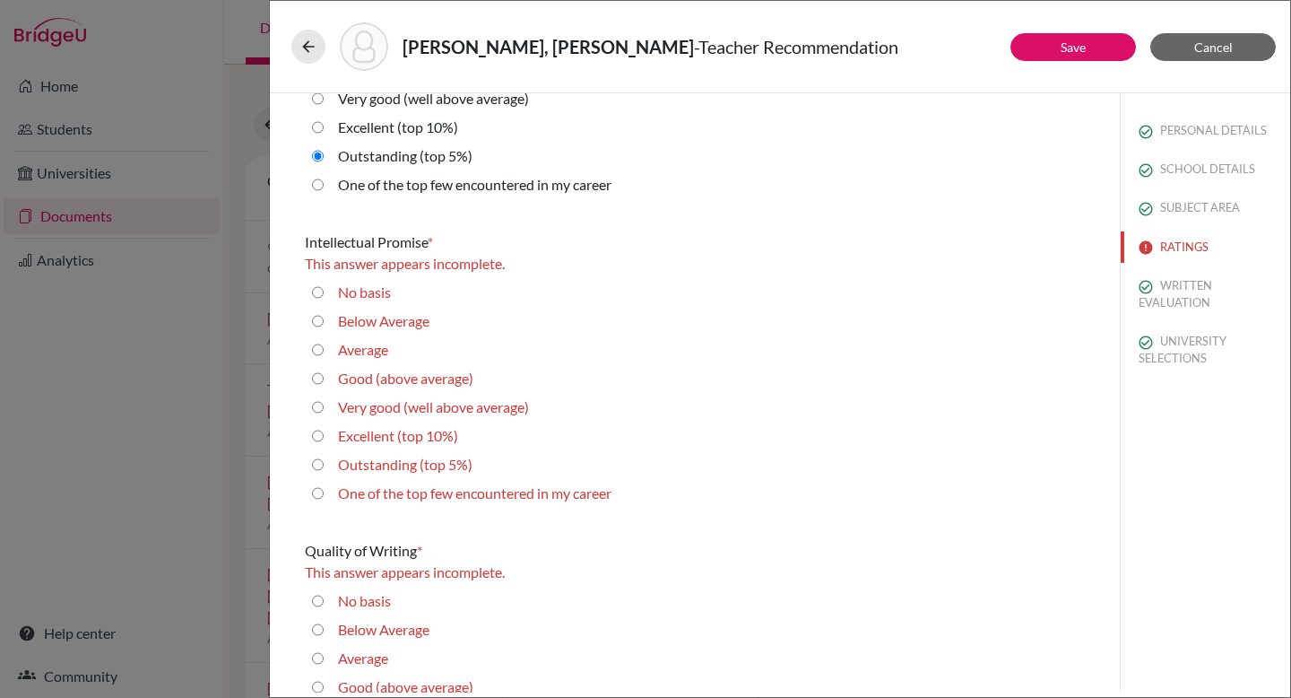
scroll to position [169, 0]
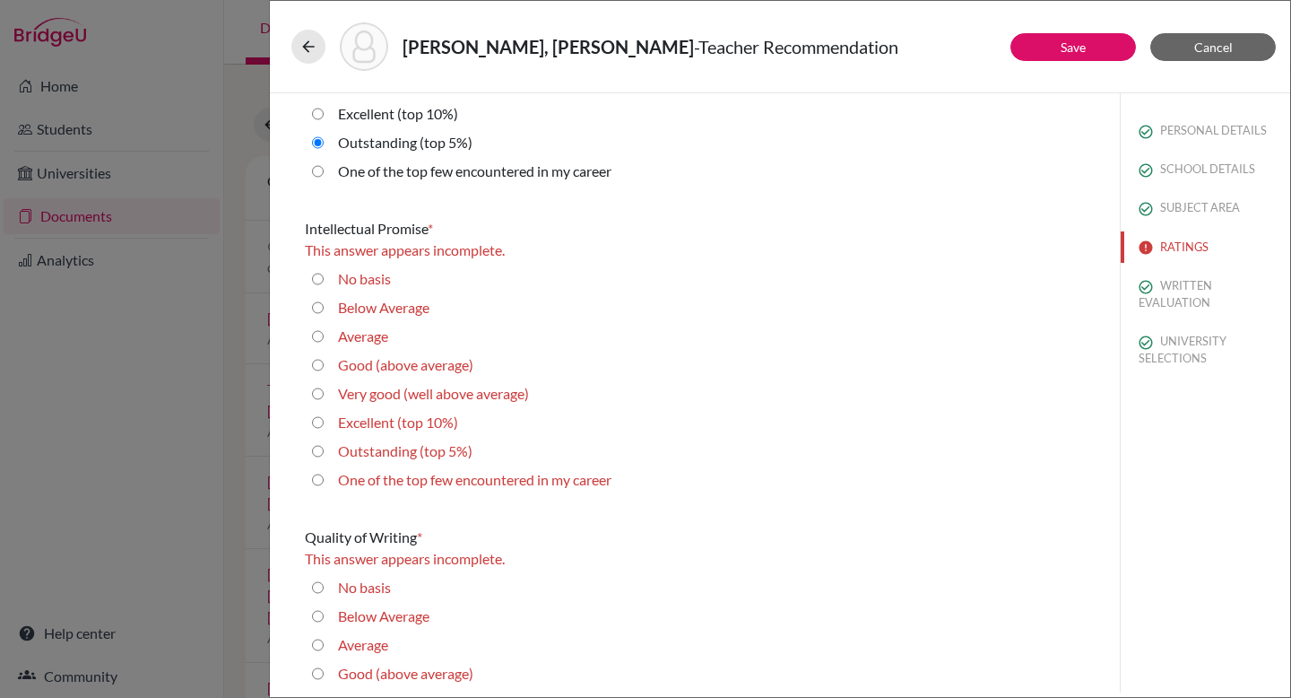
click at [320, 449] on 5\%\) "Outstanding (top 5%)" at bounding box center [318, 451] width 12 height 22
radio 5\%\) "true"
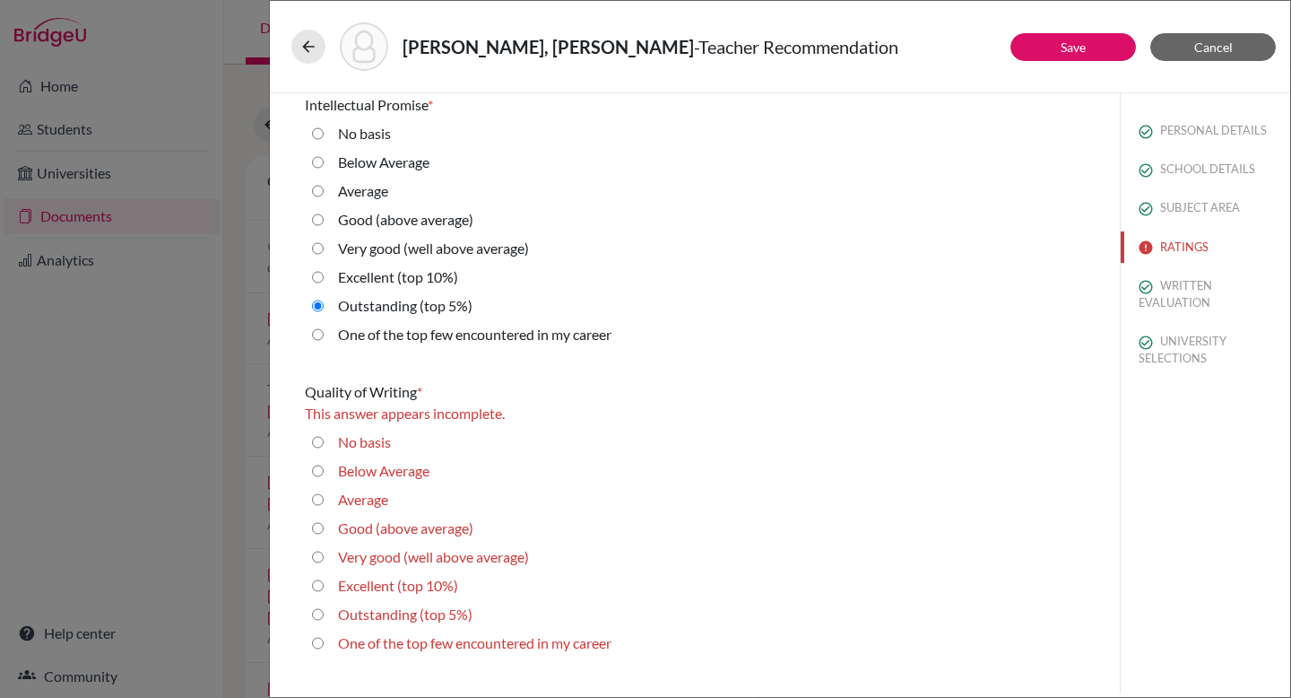
scroll to position [402, 0]
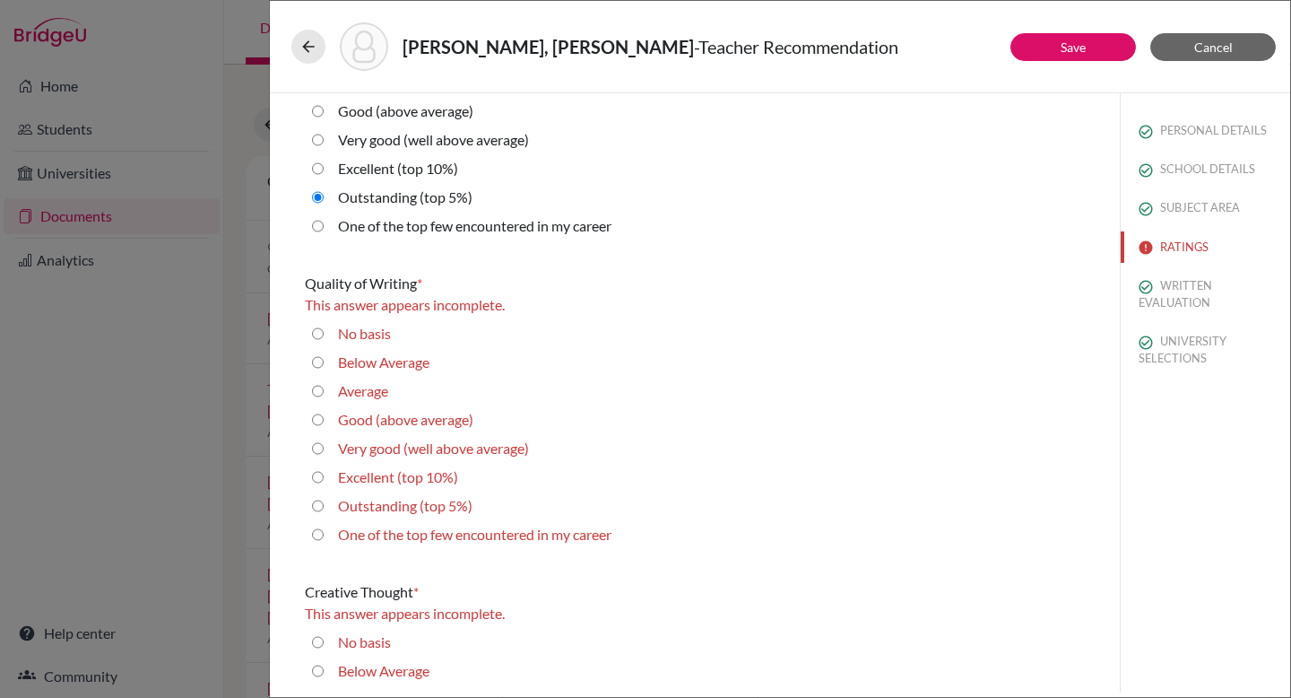
click at [319, 474] on 10\%\) "Excellent (top 10%)" at bounding box center [318, 477] width 12 height 22
radio 10\%\) "true"
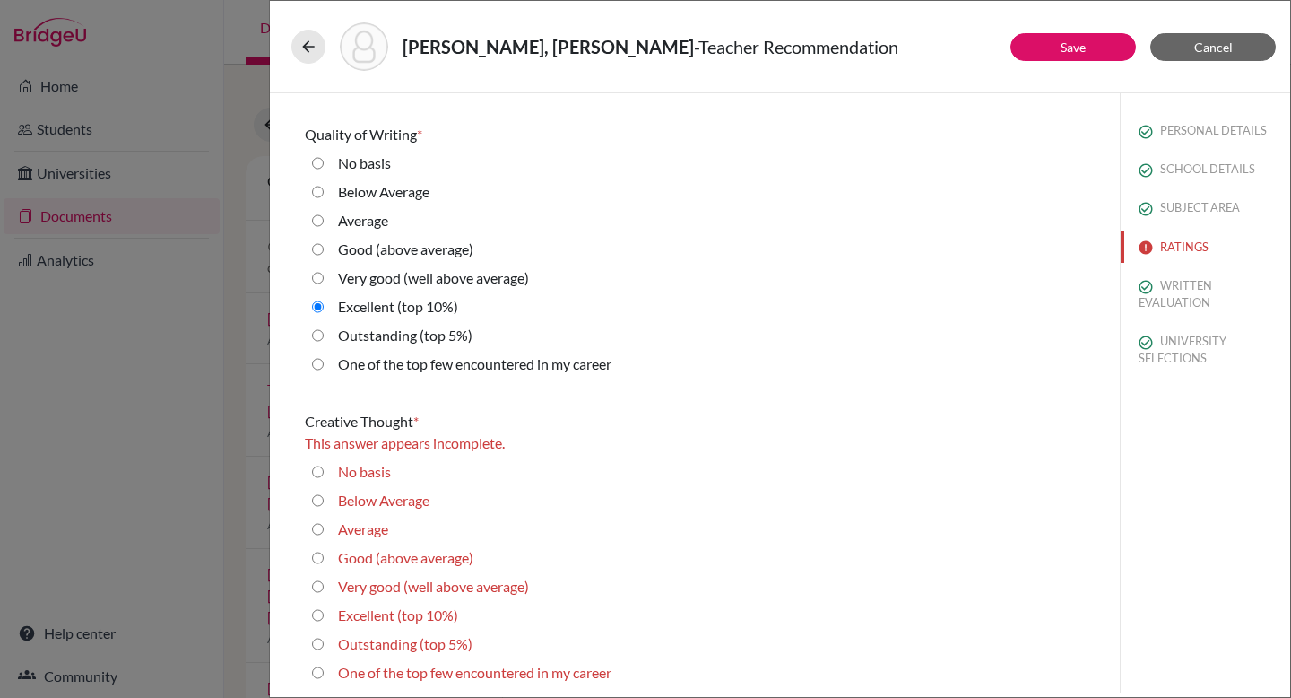
scroll to position [653, 0]
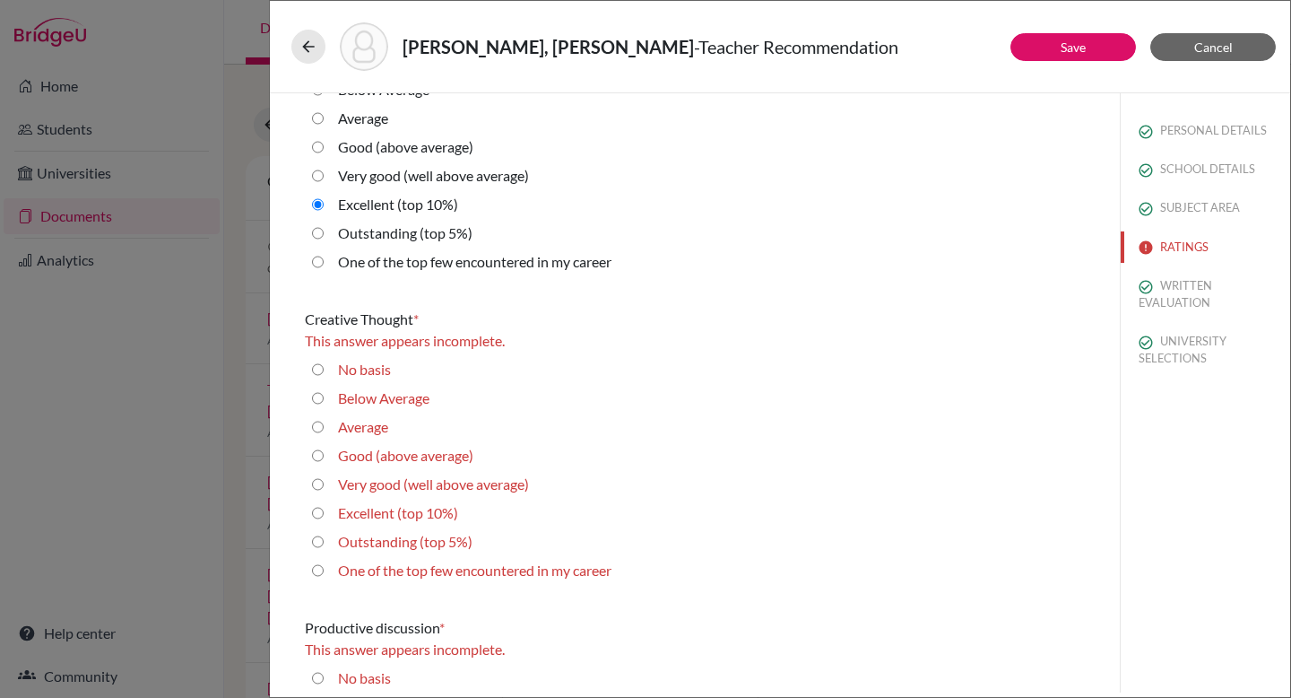
click at [319, 511] on 10\%\) "Excellent (top 10%)" at bounding box center [318, 513] width 12 height 22
radio 10\%\) "true"
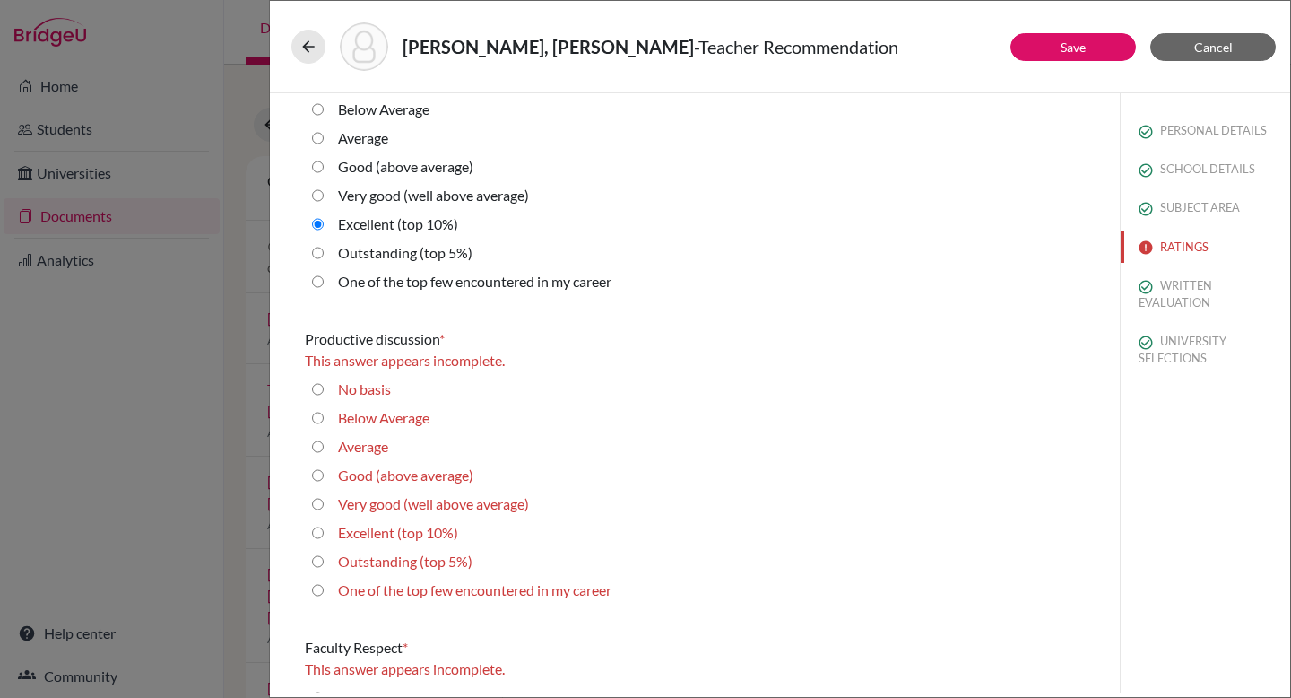
scroll to position [958, 0]
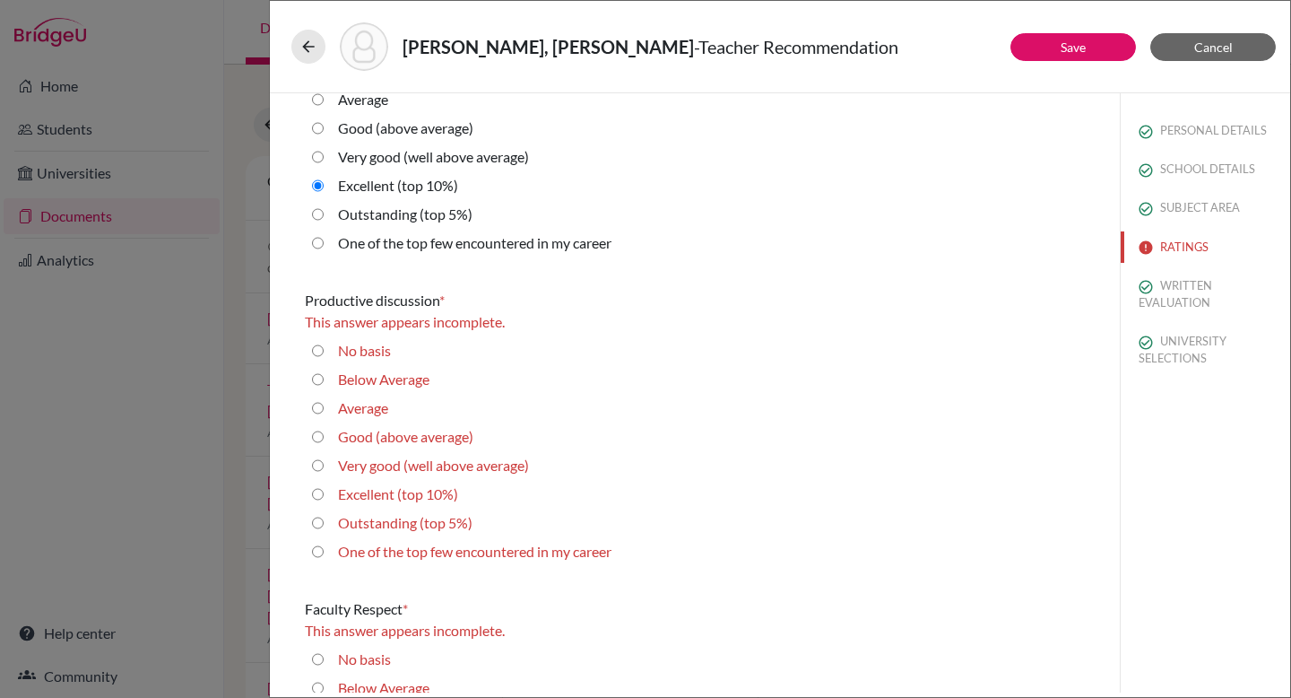
click at [321, 498] on 10\%\) "Excellent (top 10%)" at bounding box center [318, 494] width 12 height 22
radio 10\%\) "true"
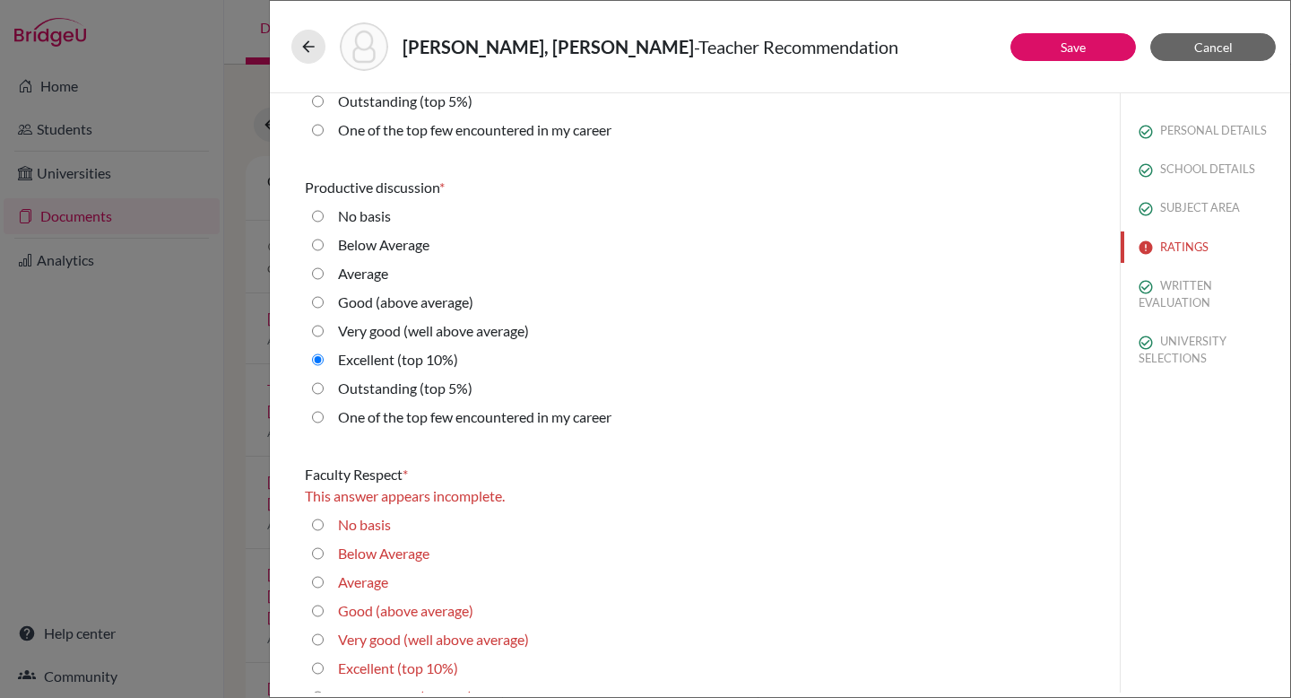
scroll to position [1215, 0]
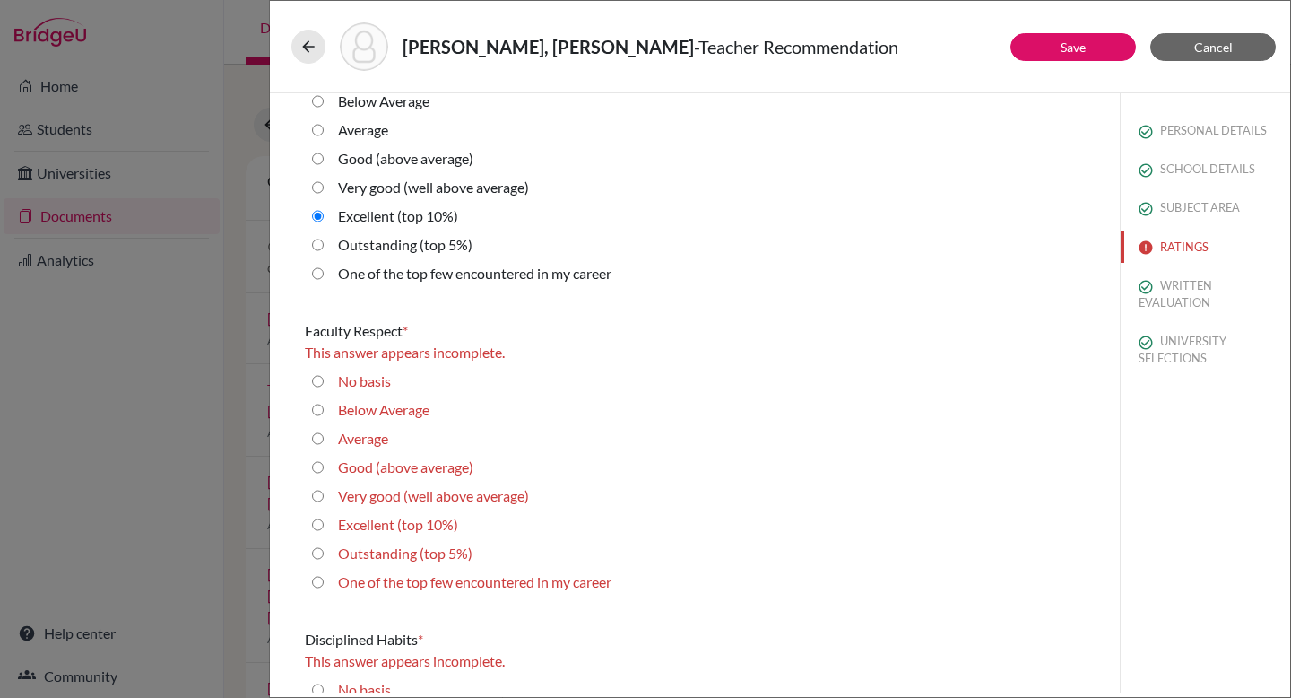
click at [313, 559] on 5\%\) "Outstanding (top 5%)" at bounding box center [318, 553] width 12 height 22
radio 5\%\) "true"
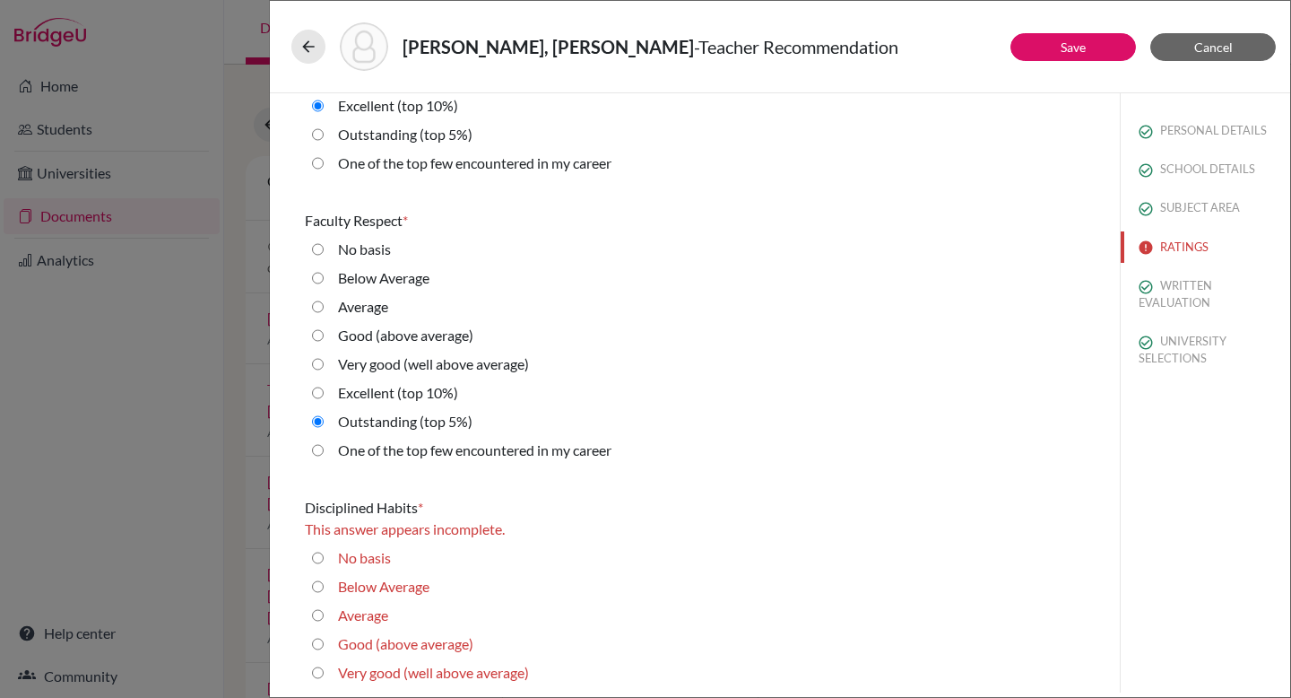
scroll to position [1489, 0]
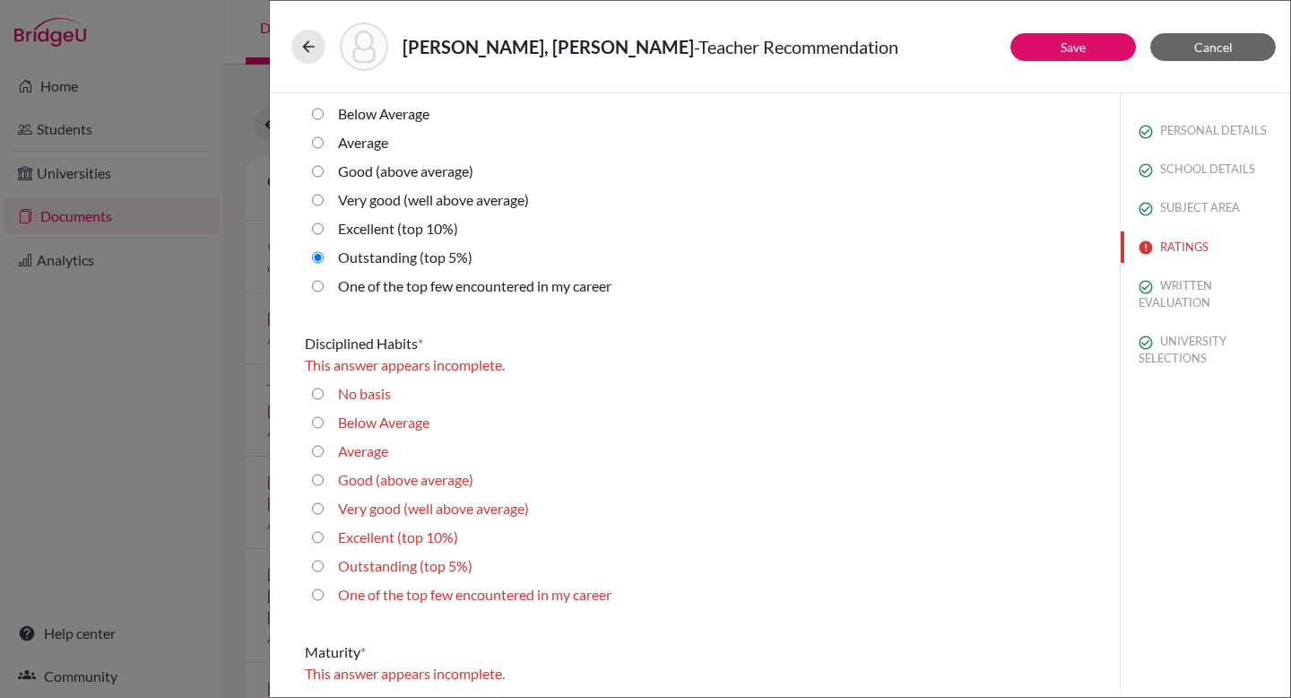
click at [313, 559] on 5\%\) "Outstanding (top 5%)" at bounding box center [318, 566] width 12 height 22
radio 5\%\) "true"
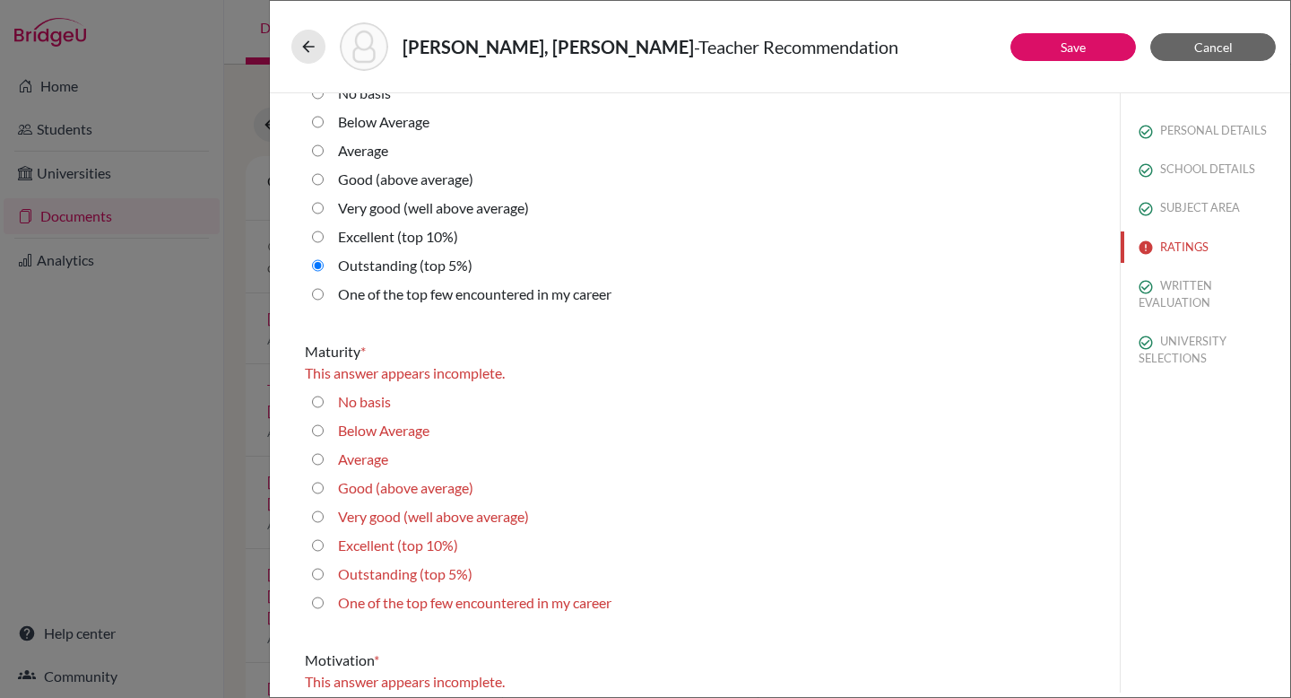
scroll to position [1803, 0]
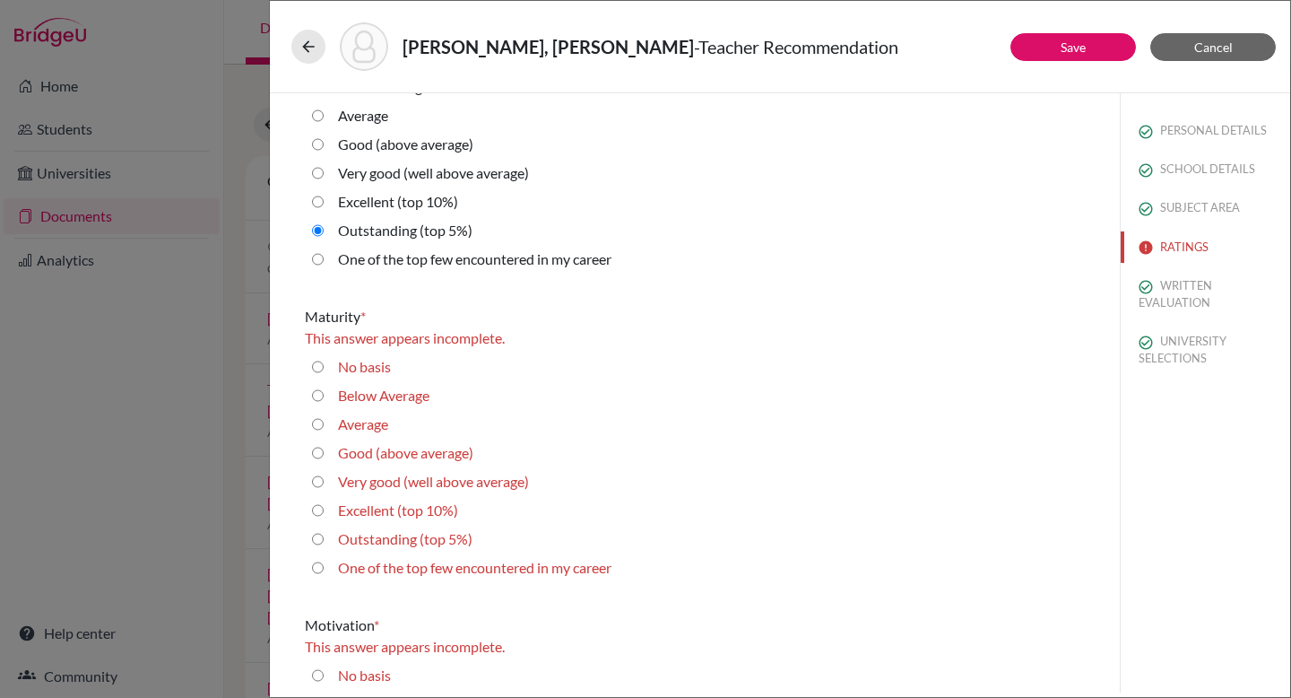
click at [320, 507] on 10\%\) "Excellent (top 10%)" at bounding box center [318, 510] width 12 height 22
radio 10\%\) "true"
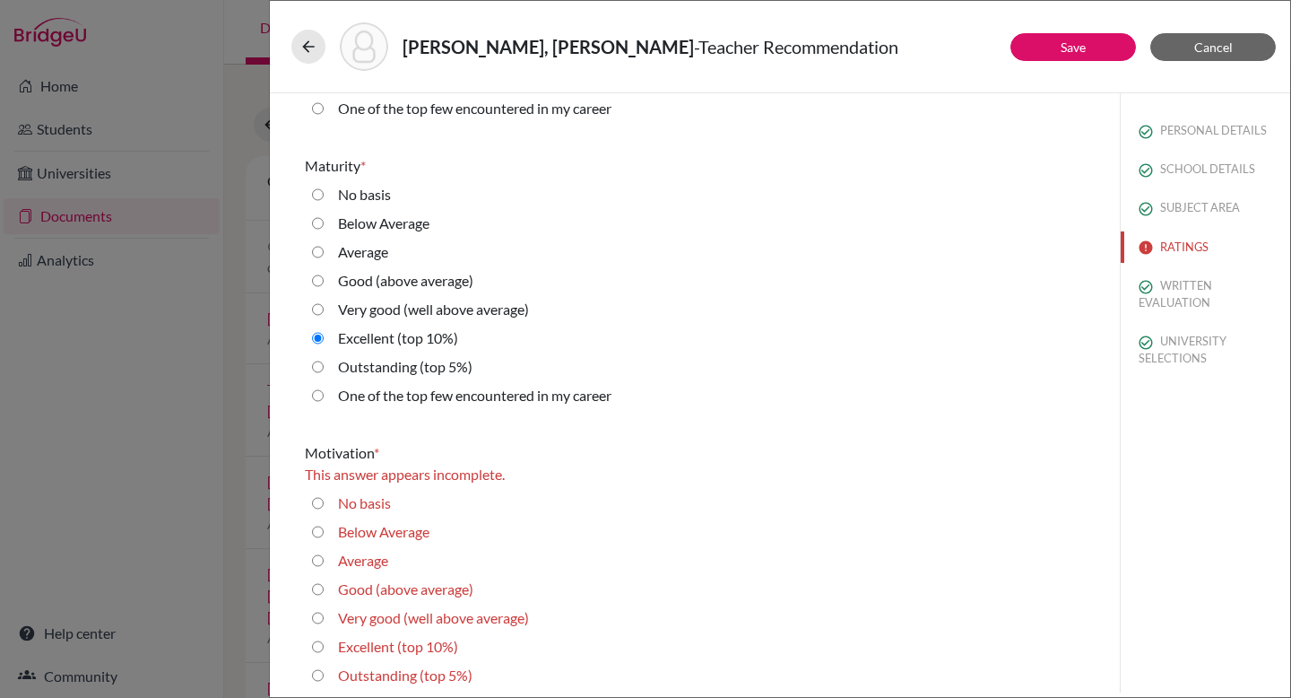
scroll to position [2098, 0]
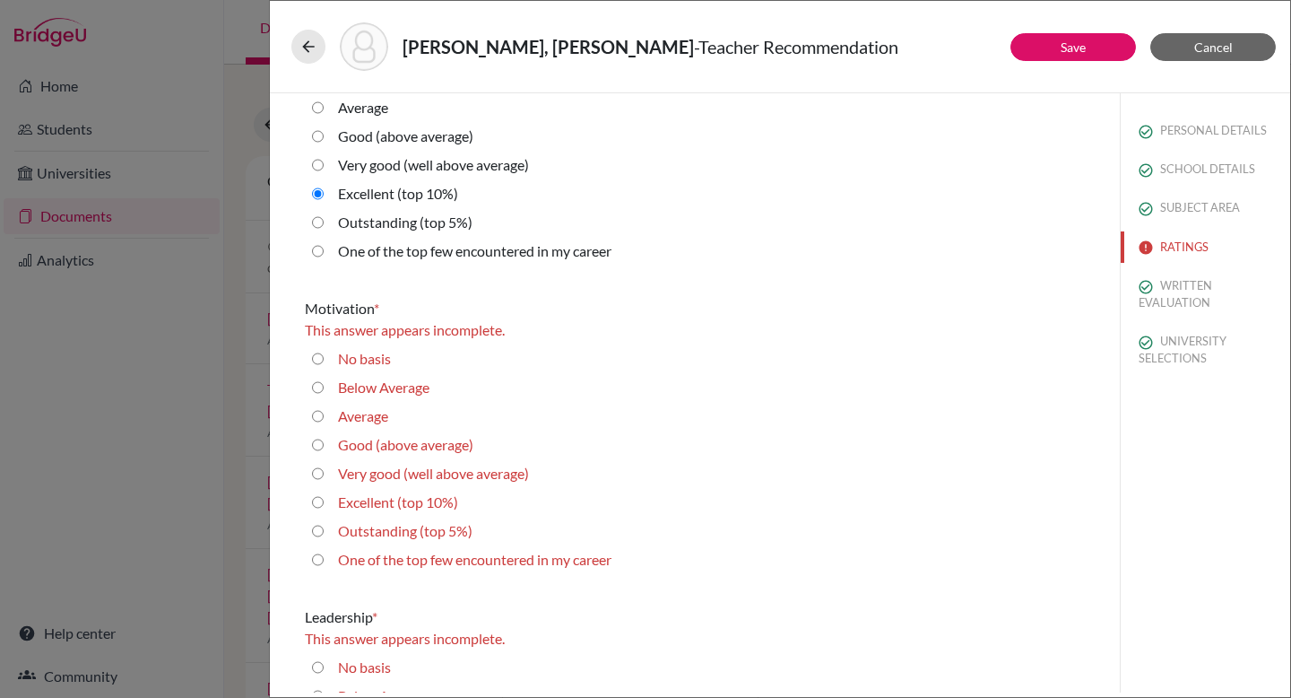
click at [313, 524] on 5\%\) "Outstanding (top 5%)" at bounding box center [318, 531] width 12 height 22
radio 5\%\) "true"
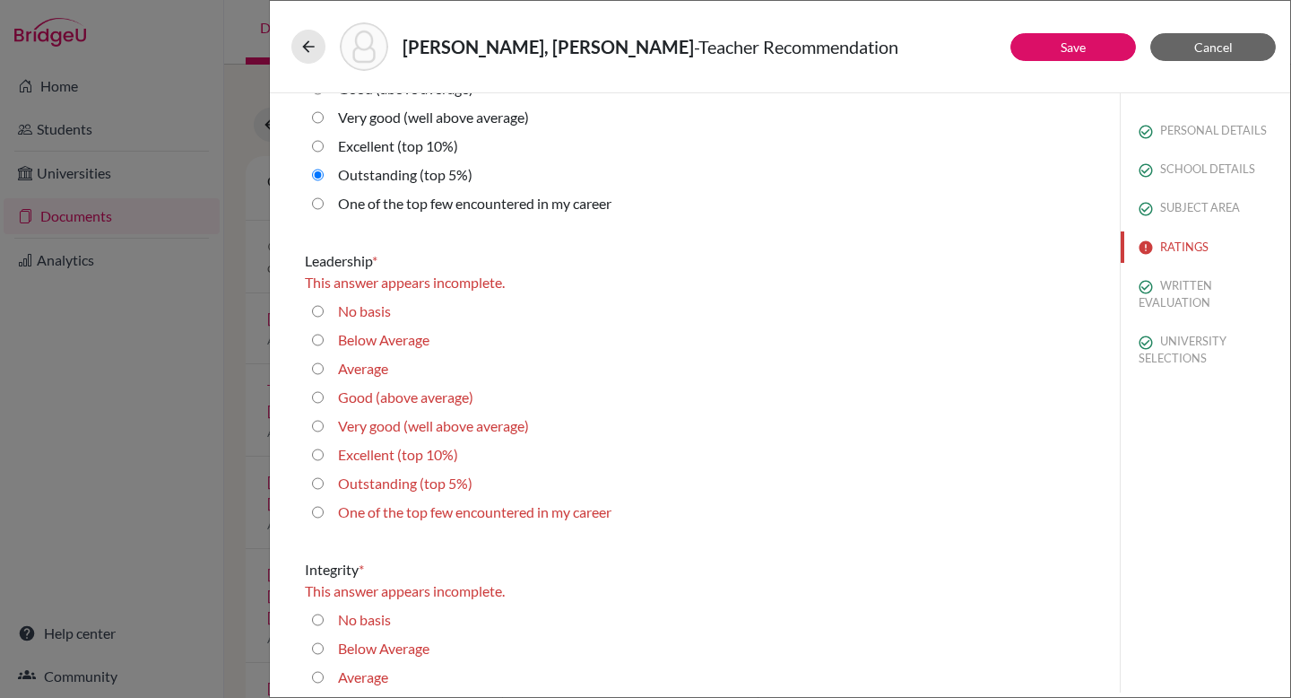
scroll to position [2497, 0]
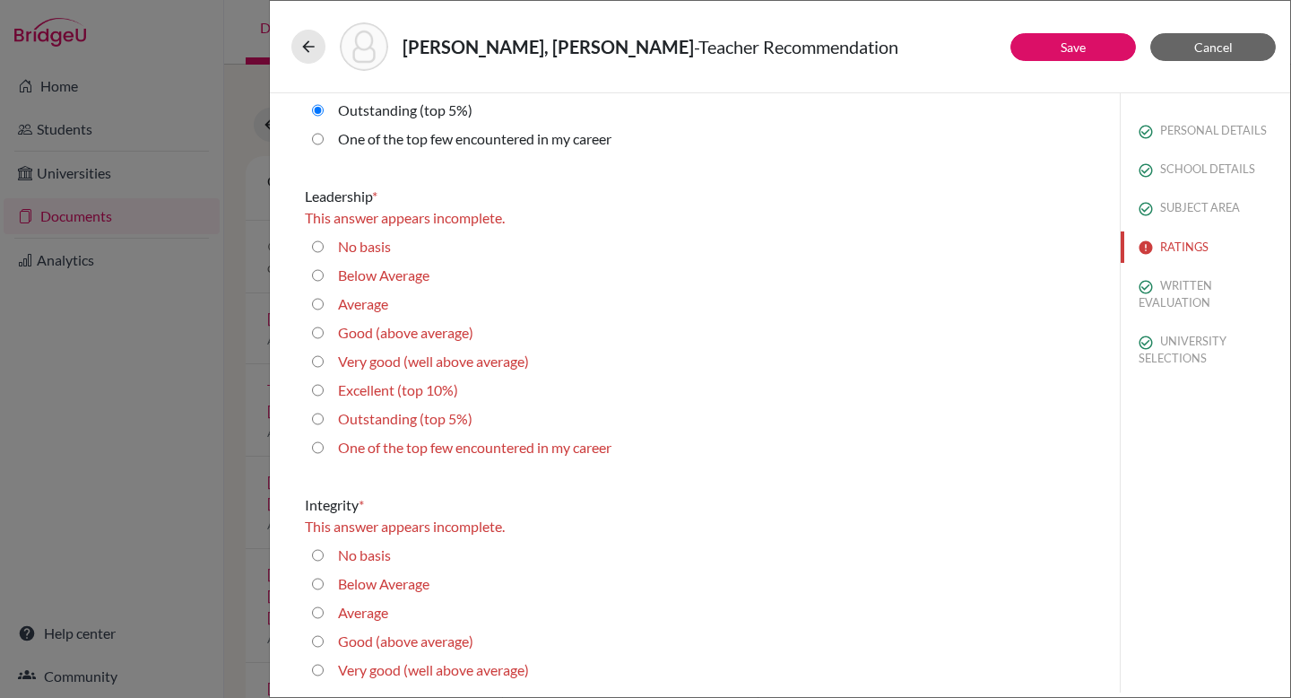
click at [314, 369] on average\) "Very good (well above average)" at bounding box center [318, 362] width 12 height 22
radio average\) "true"
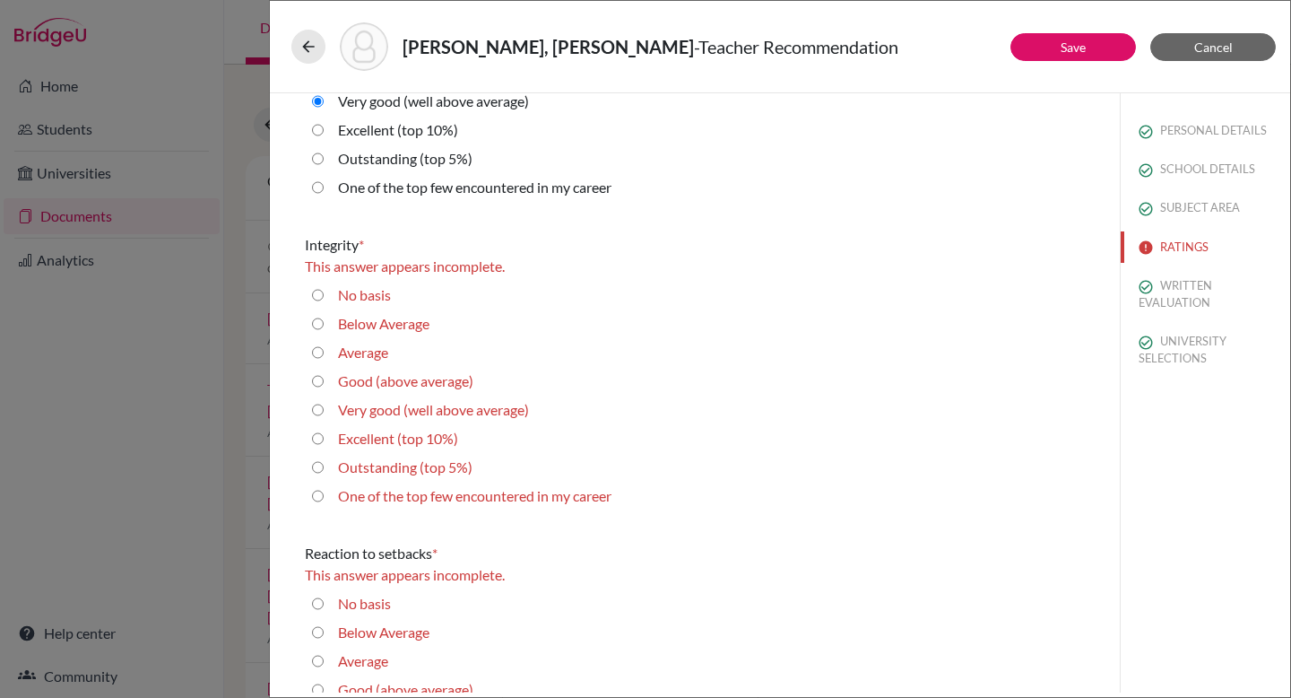
scroll to position [2792, 0]
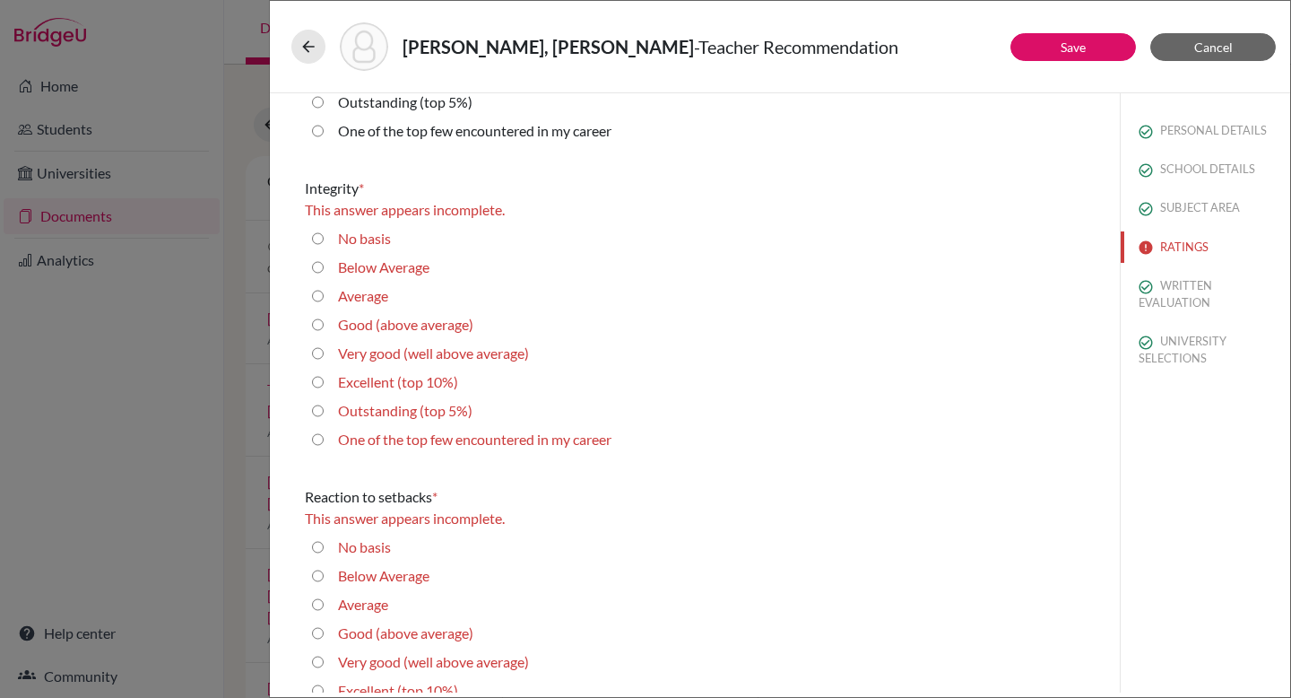
click at [316, 402] on 5\%\) "Outstanding (top 5%)" at bounding box center [318, 411] width 12 height 22
radio 5\%\) "true"
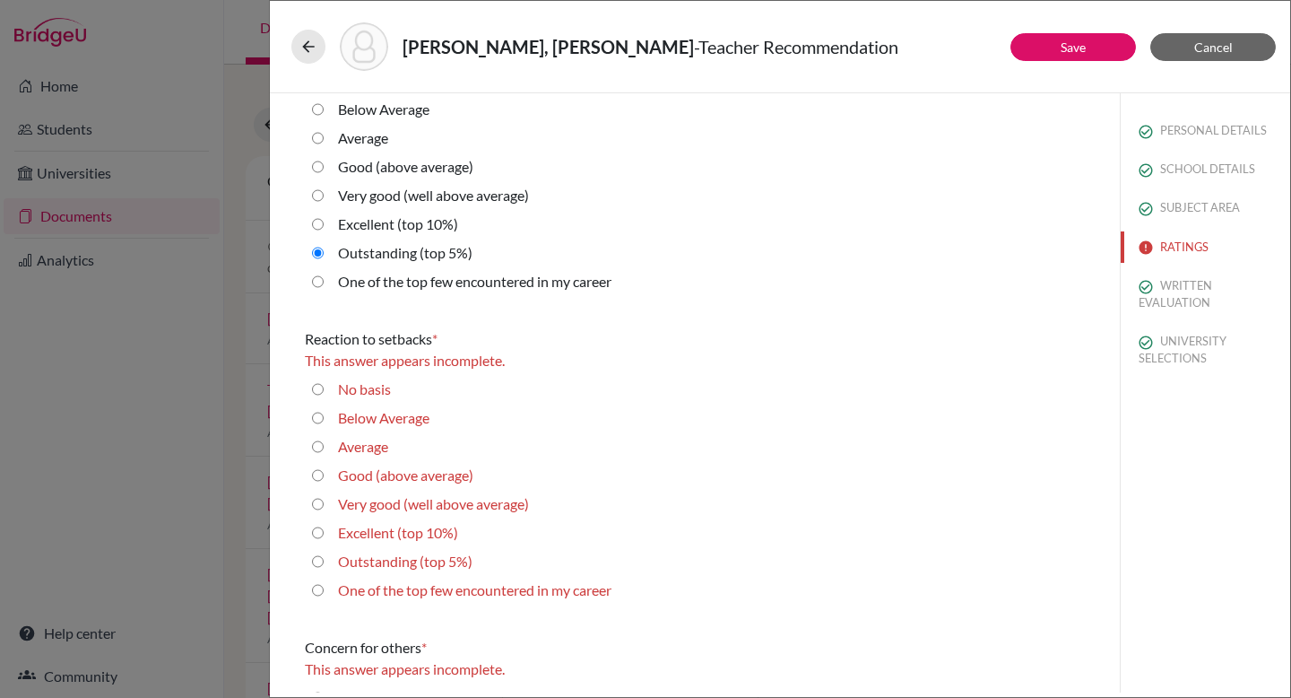
scroll to position [3000, 0]
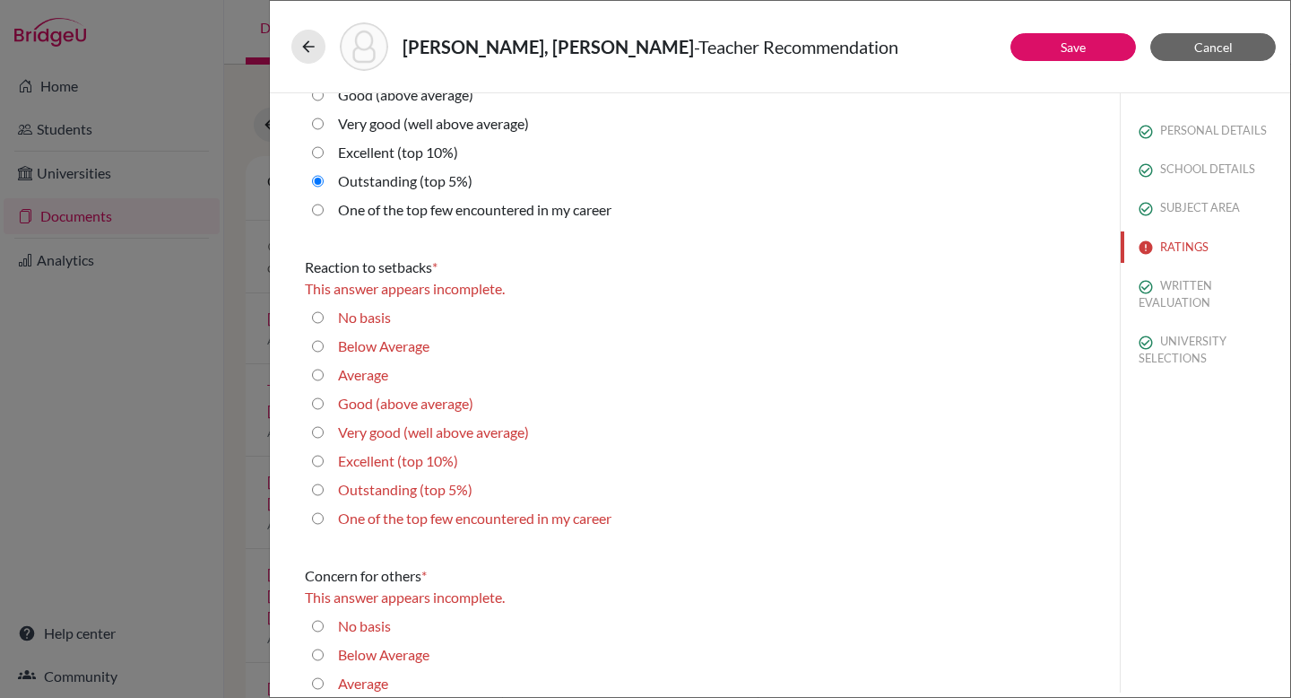
click at [316, 458] on 10\%\) "Excellent (top 10%)" at bounding box center [318, 461] width 12 height 22
radio 10\%\) "true"
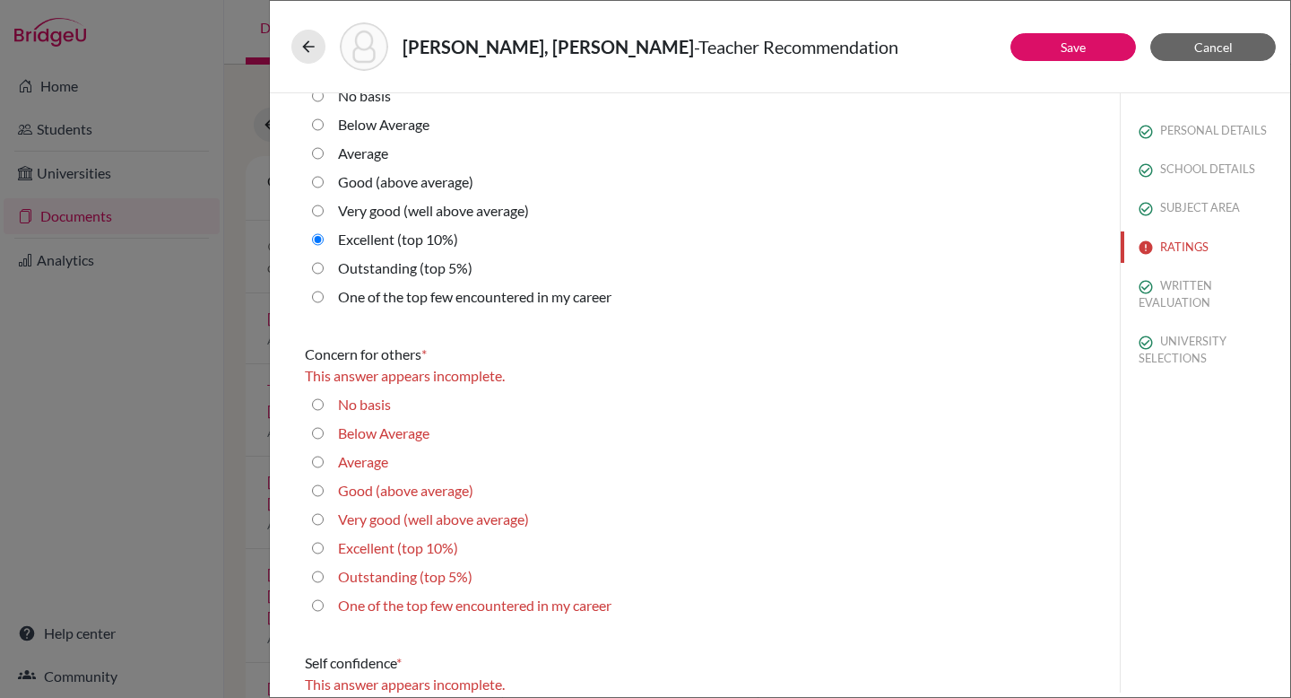
scroll to position [3295, 0]
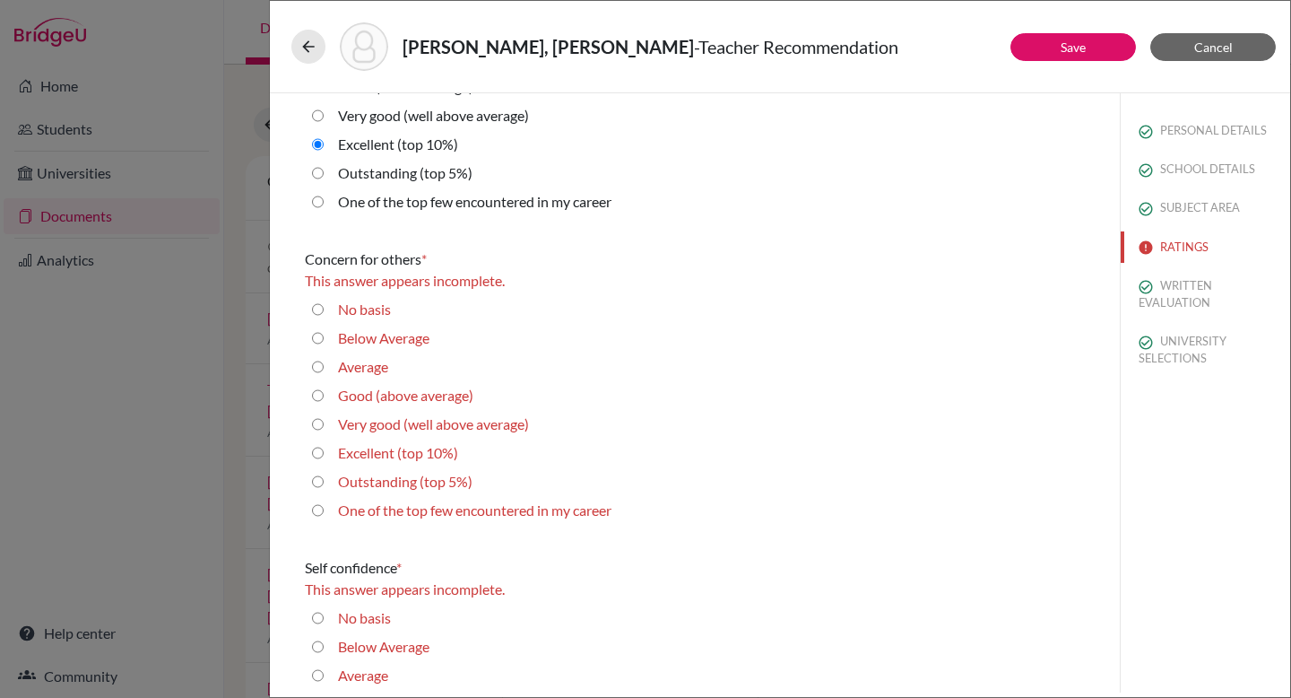
click at [320, 481] on 5\%\) "Outstanding (top 5%)" at bounding box center [318, 482] width 12 height 22
radio 5\%\) "true"
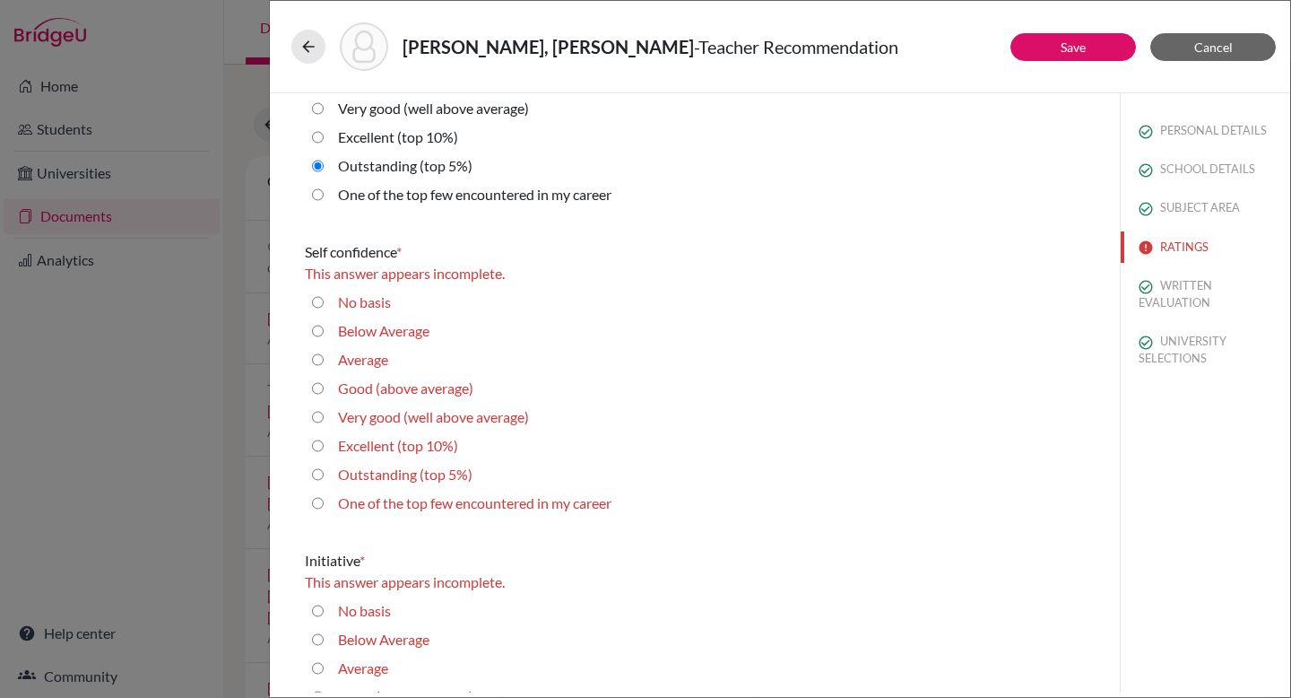
click at [319, 476] on 5\%\) "Outstanding (top 5%)" at bounding box center [318, 475] width 12 height 22
radio 5\%\) "true"
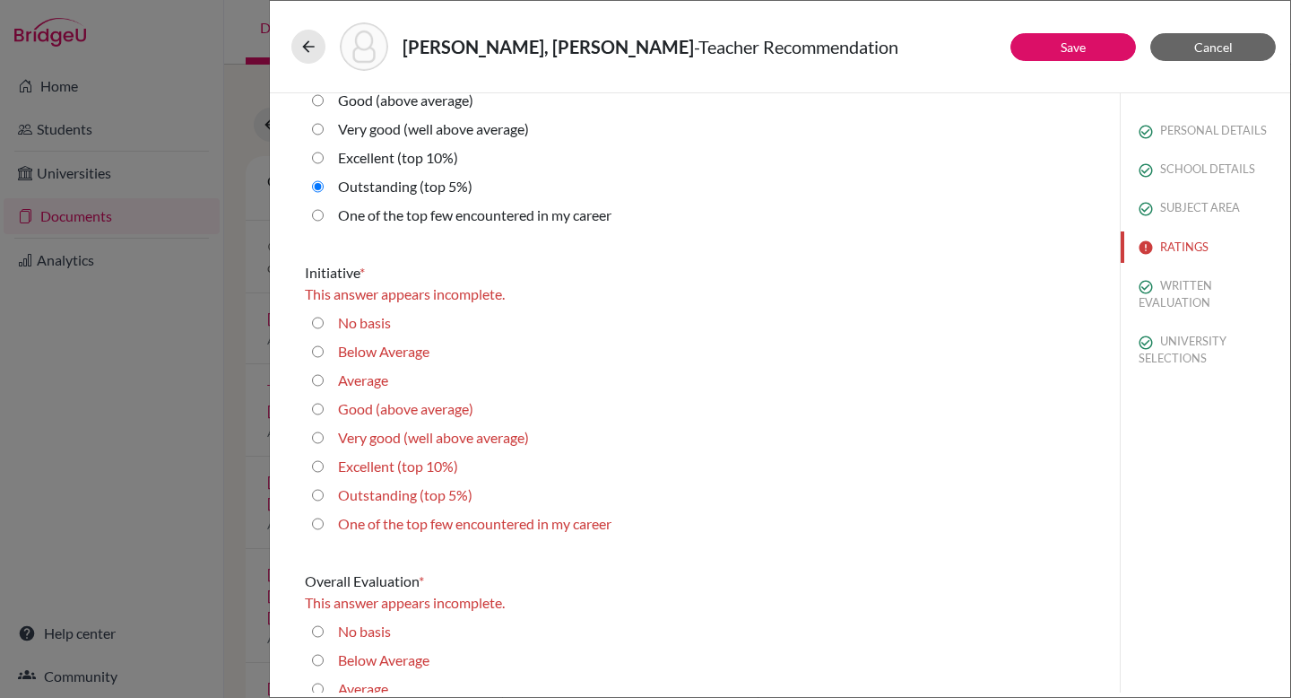
scroll to position [3866, 0]
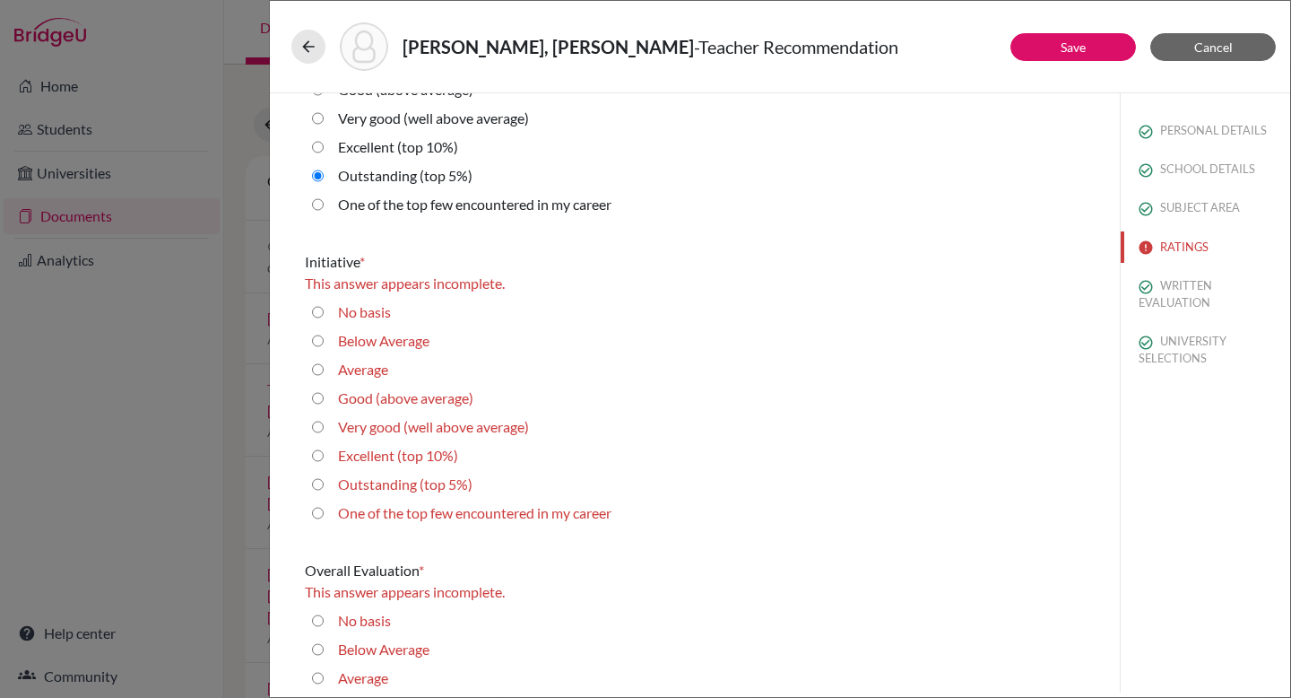
click at [322, 454] on 10\%\) "Excellent (top 10%)" at bounding box center [318, 456] width 12 height 22
radio 10\%\) "true"
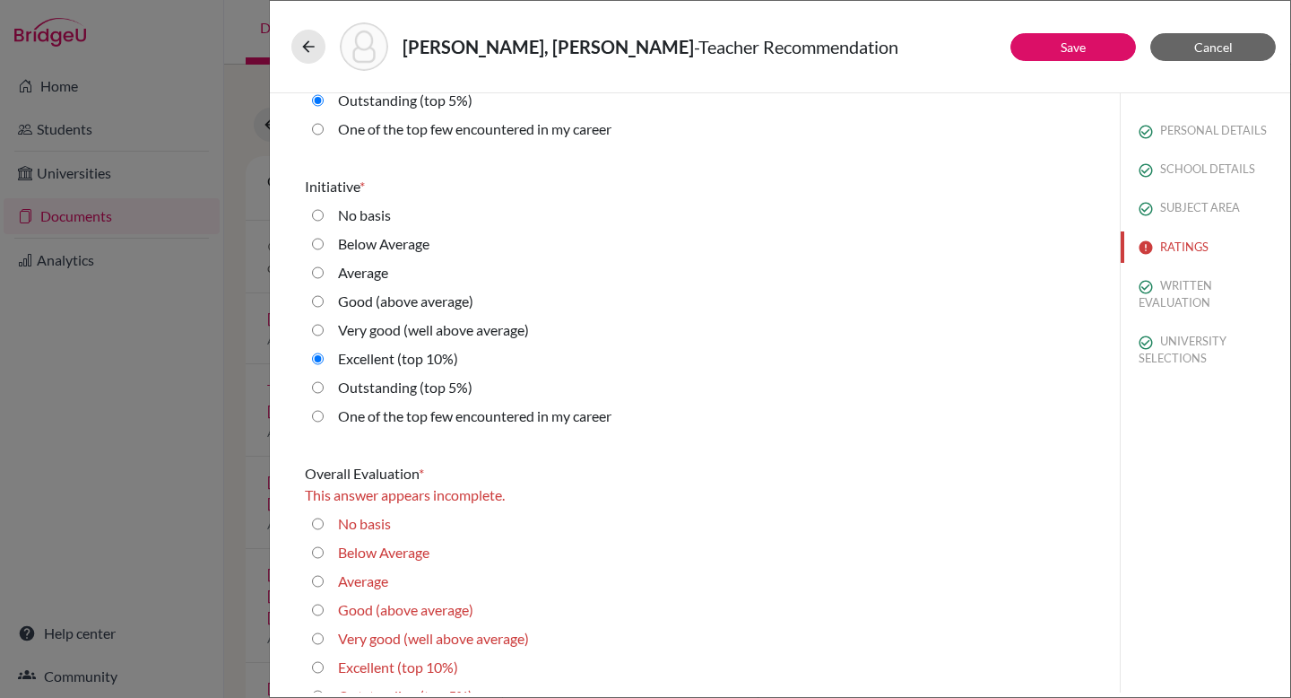
scroll to position [3999, 0]
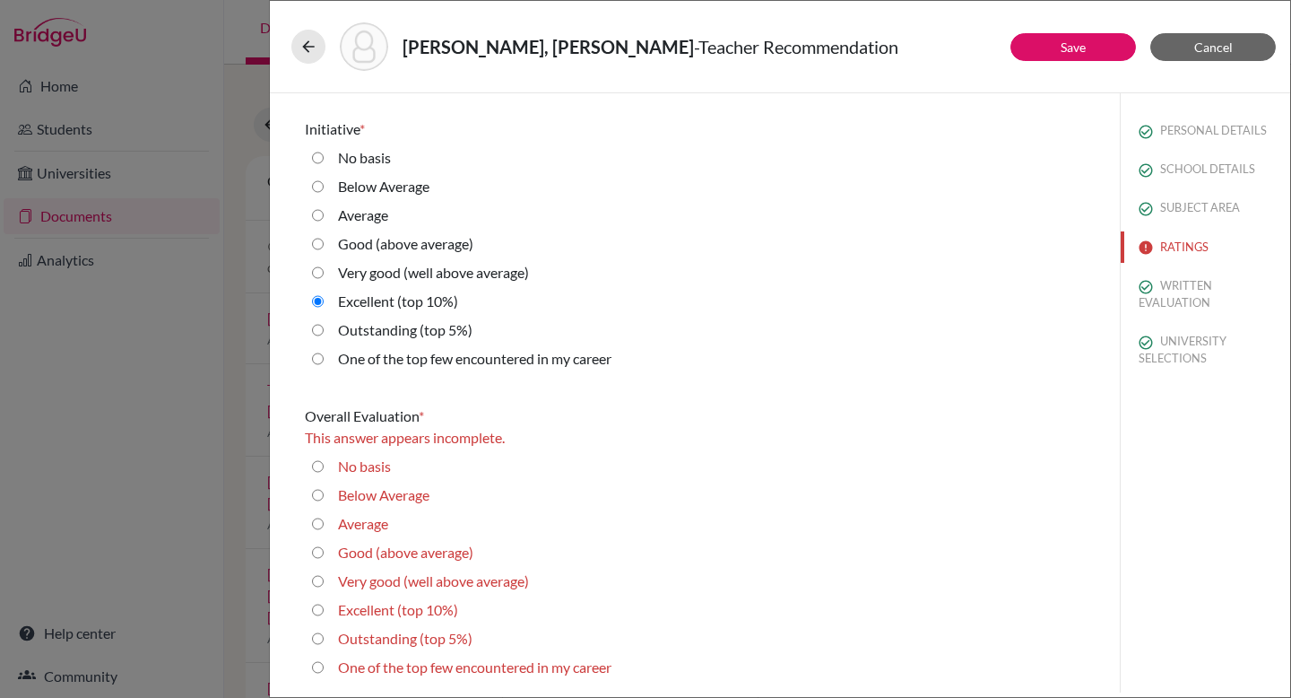
click at [316, 570] on 10\%\) "Excellent (top 10%)" at bounding box center [318, 610] width 12 height 22
radio 10\%\) "true"
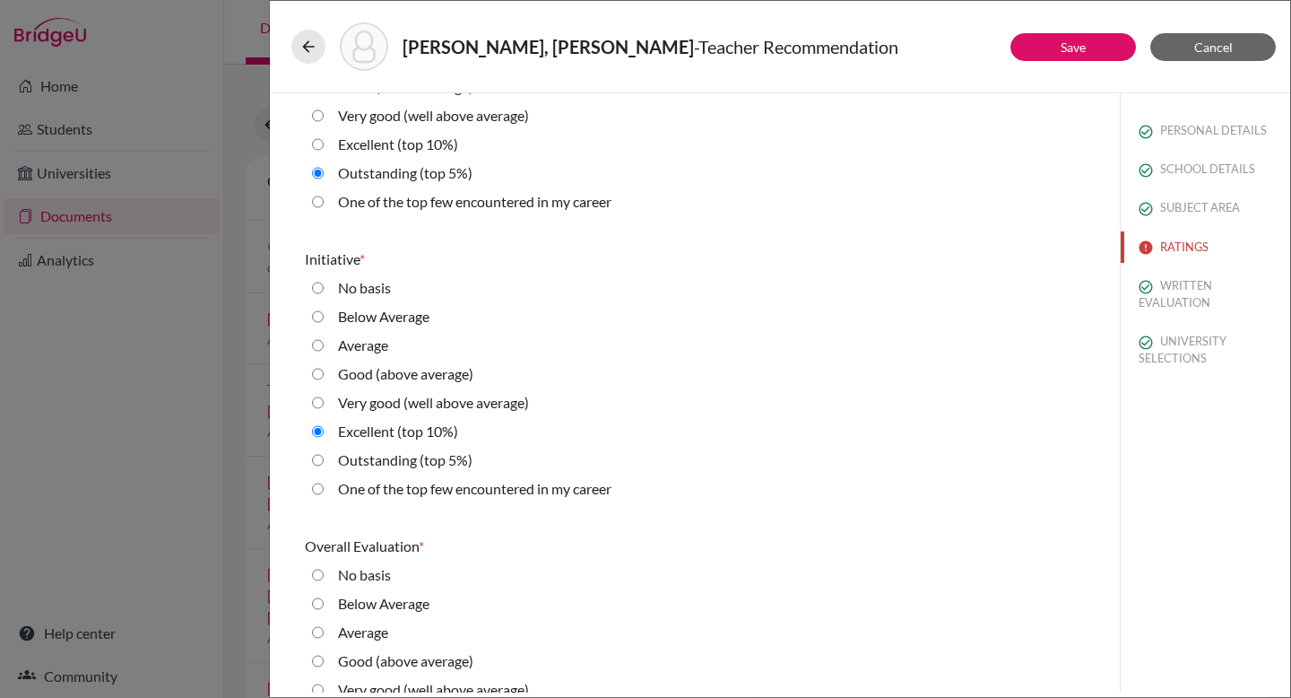
scroll to position [3751, 0]
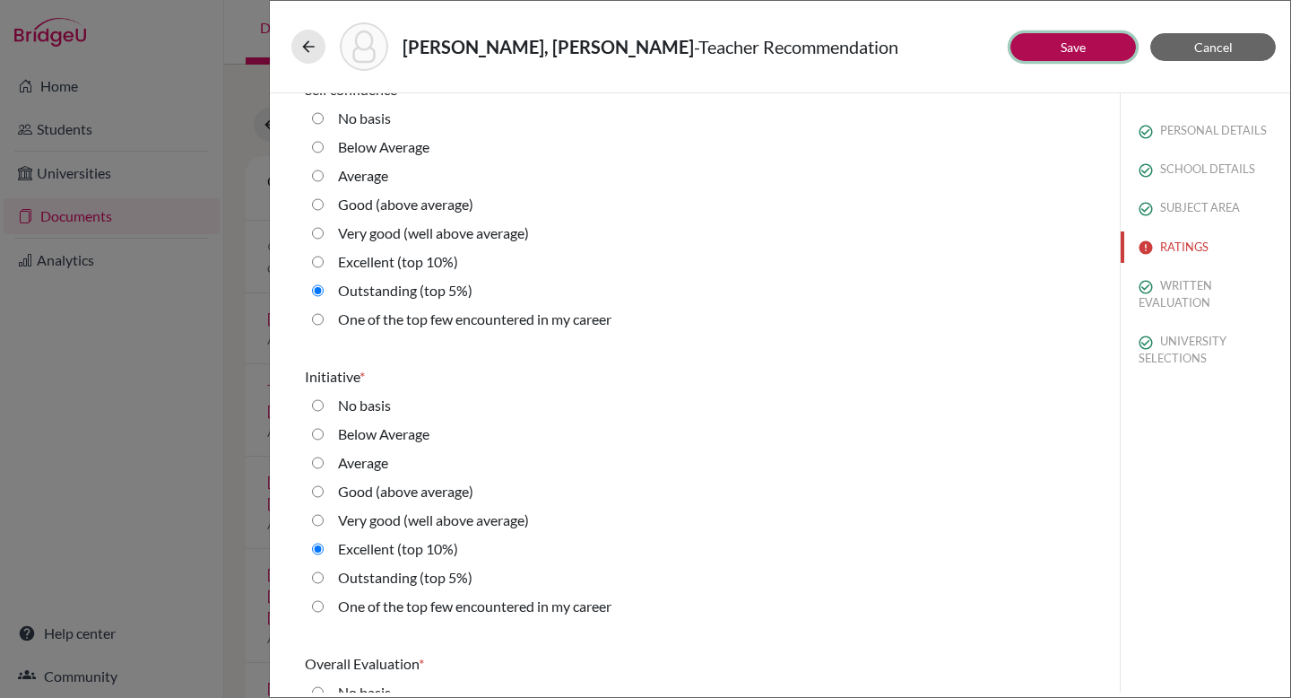
click at [929, 37] on button "Save" at bounding box center [1073, 47] width 126 height 28
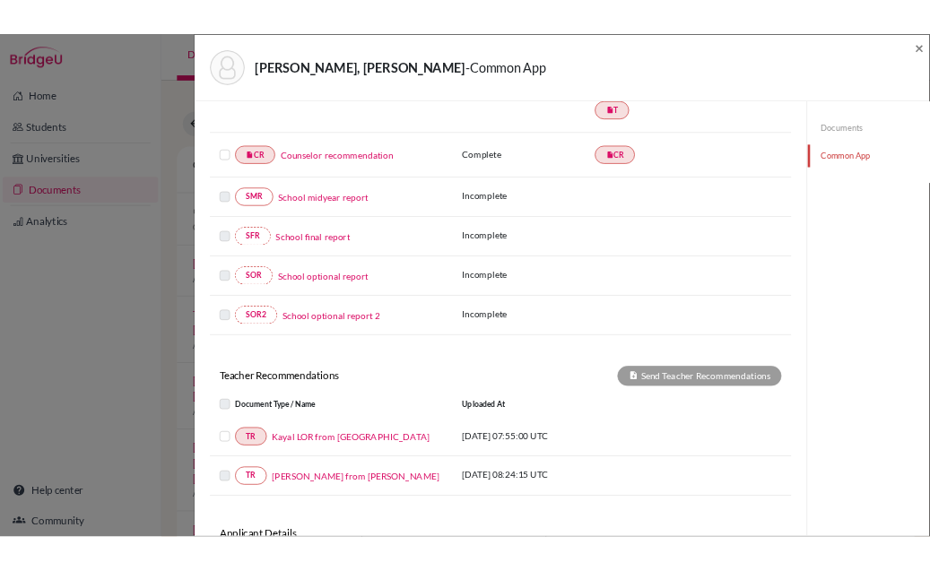
scroll to position [402, 0]
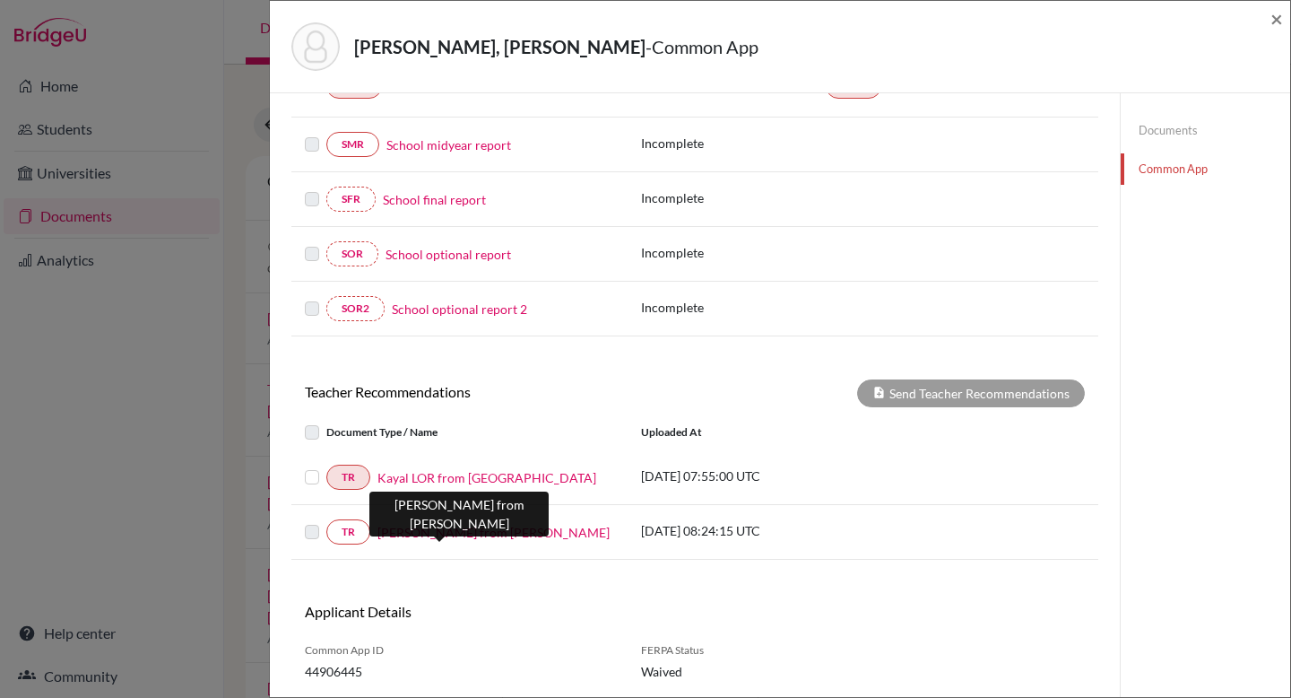
click at [389, 535] on link "Kal LOR from Mythreyi" at bounding box center [493, 532] width 232 height 19
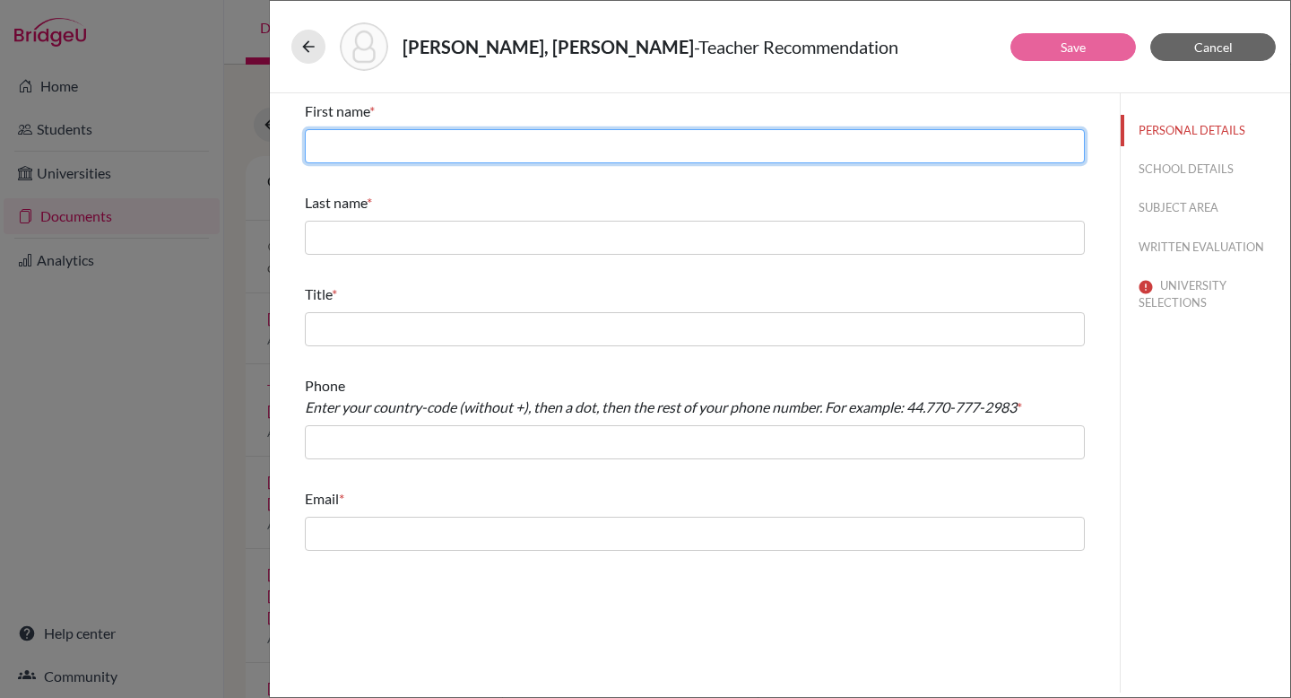
click at [561, 149] on input "text" at bounding box center [695, 146] width 780 height 34
type input "[PERSON_NAME]"
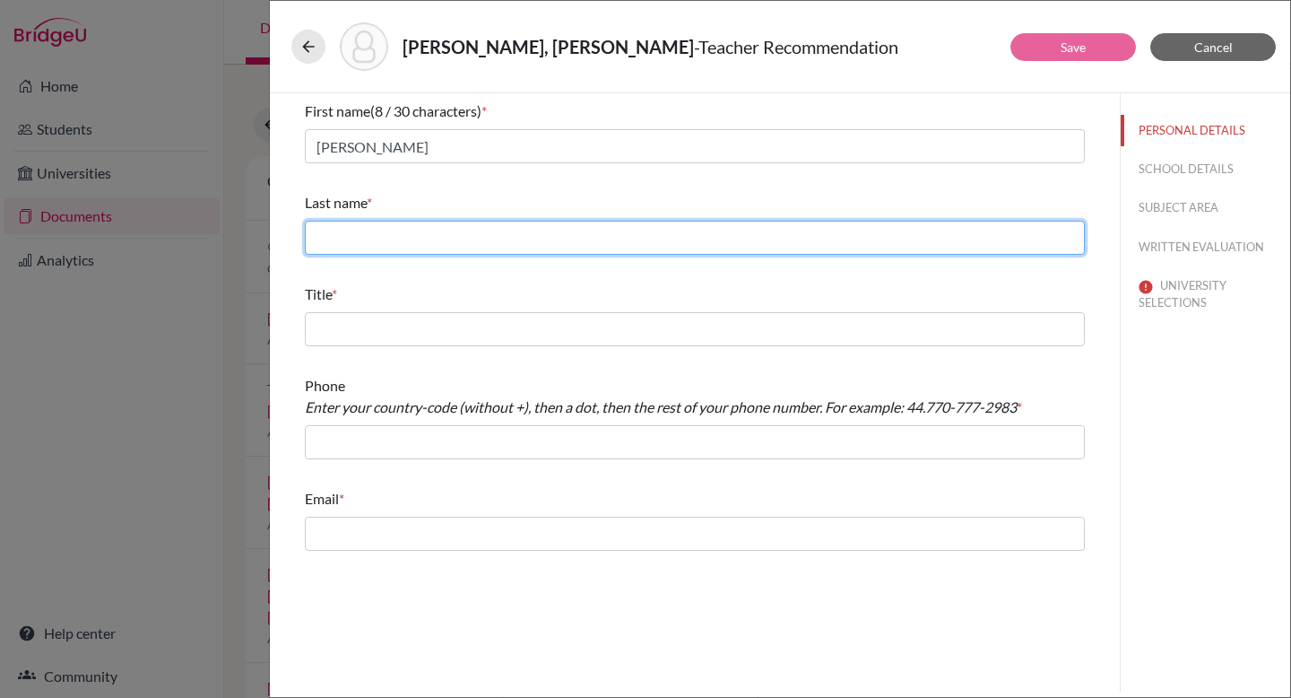
click at [494, 248] on input "text" at bounding box center [695, 238] width 780 height 34
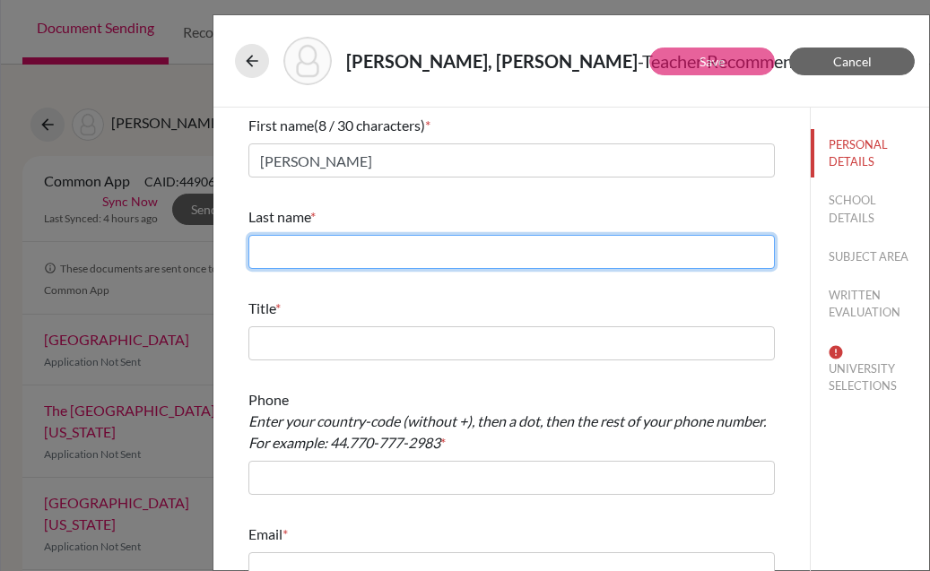
paste input "Undavalli"
type input "Undavalli"
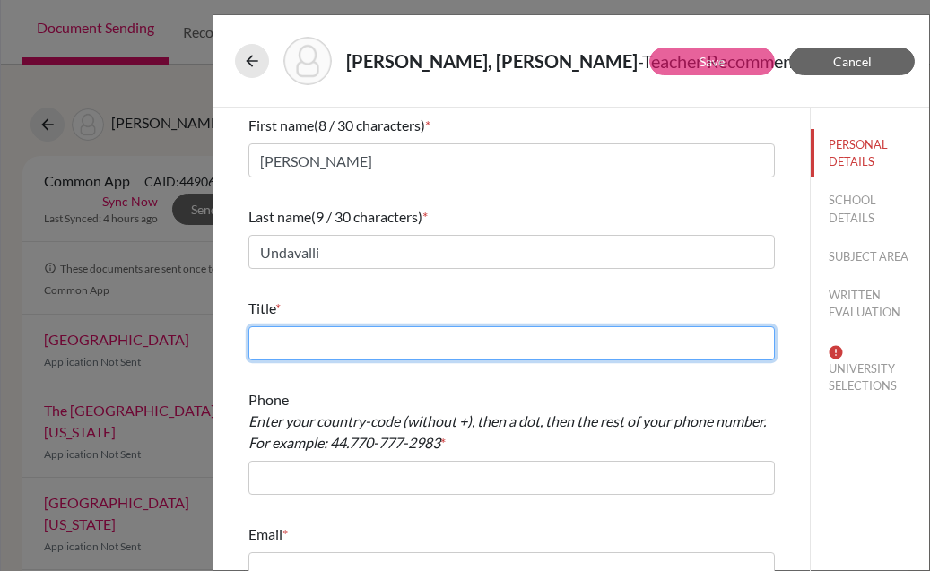
click at [299, 334] on input "text" at bounding box center [511, 343] width 526 height 34
type input "Ms."
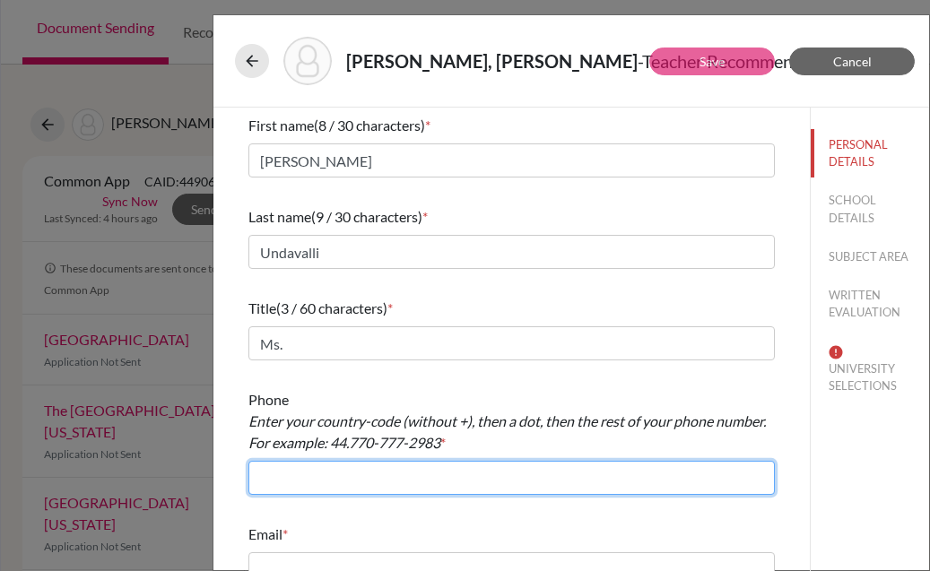
click at [311, 481] on input "text" at bounding box center [511, 478] width 526 height 34
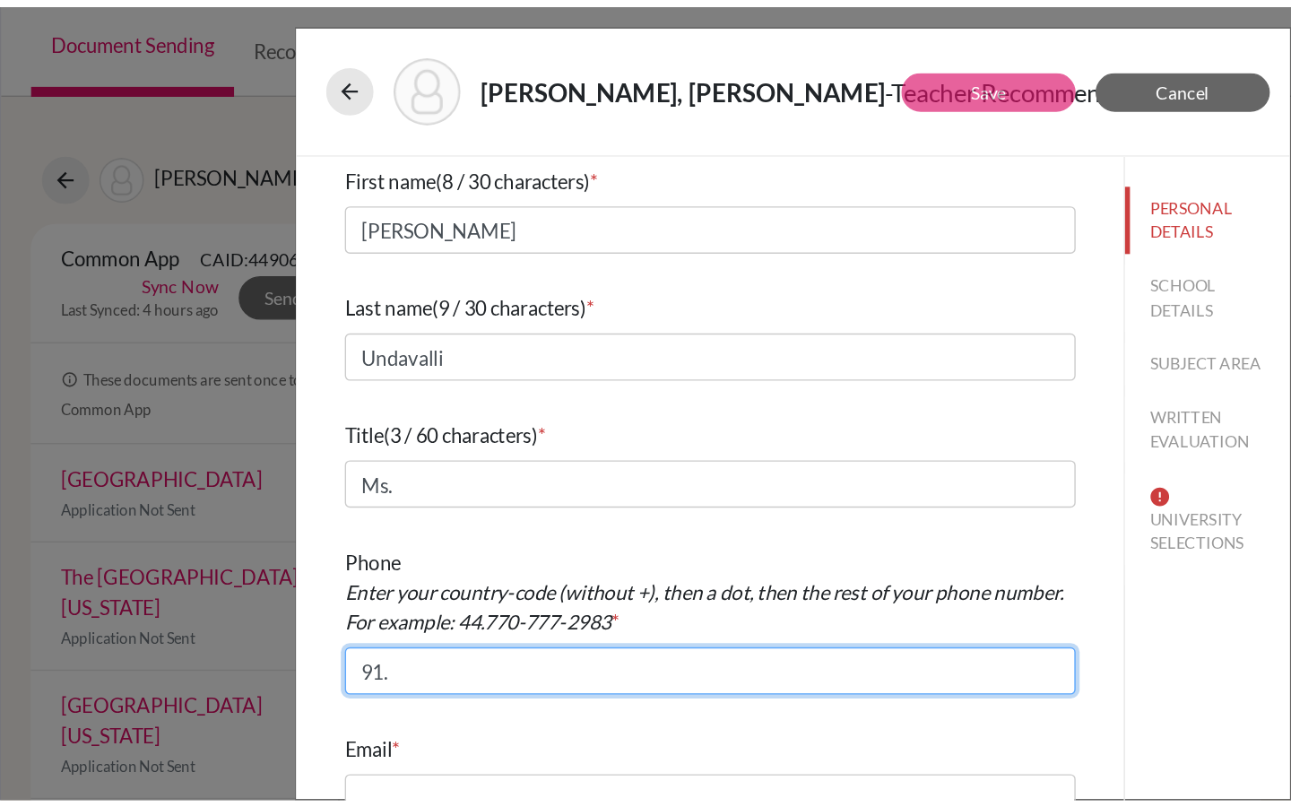
scroll to position [13, 0]
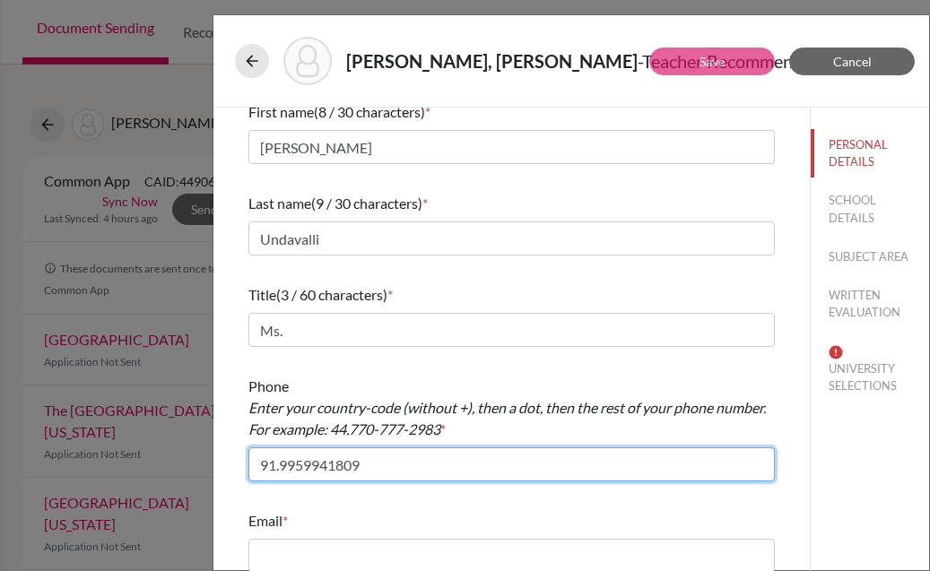
type input "91.9959941809"
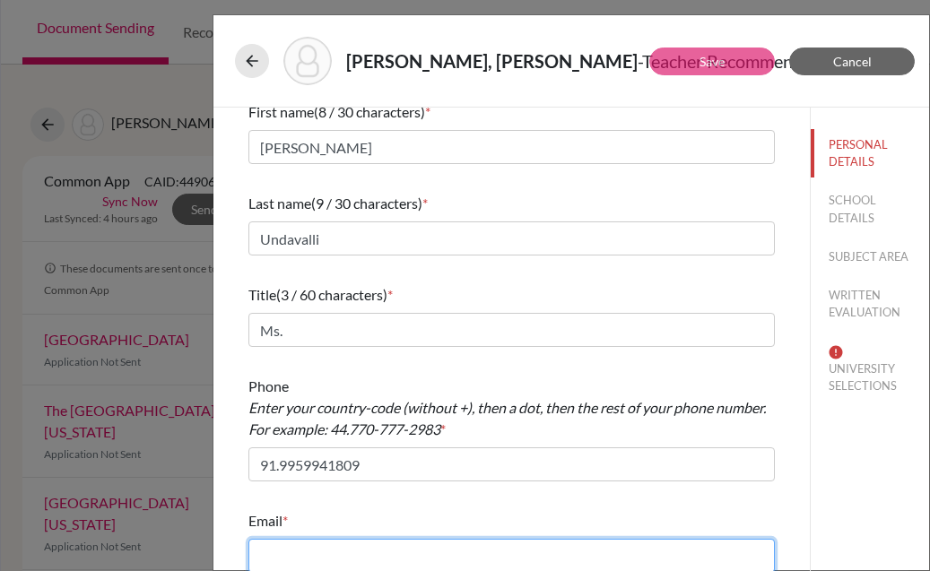
click at [282, 552] on input "text" at bounding box center [511, 556] width 526 height 34
paste input "[PERSON_NAME][EMAIL_ADDRESS][DOMAIN_NAME]"
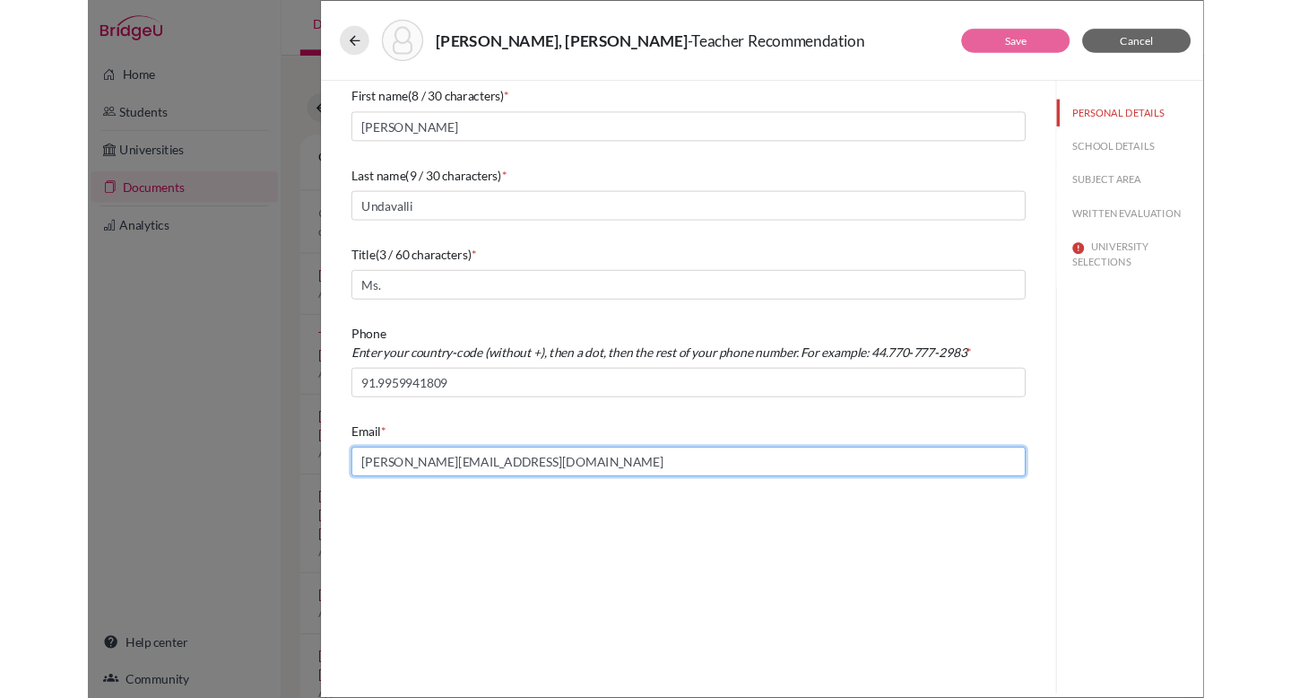
scroll to position [0, 0]
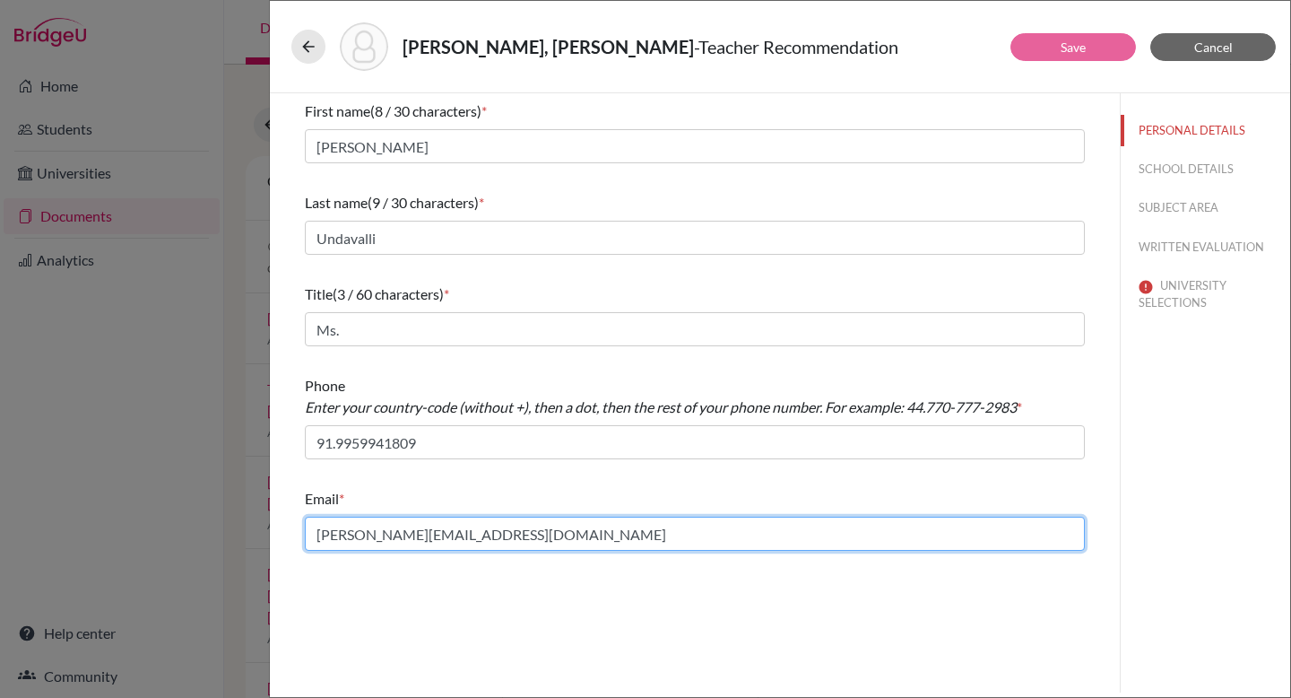
type input "[PERSON_NAME][EMAIL_ADDRESS][DOMAIN_NAME]"
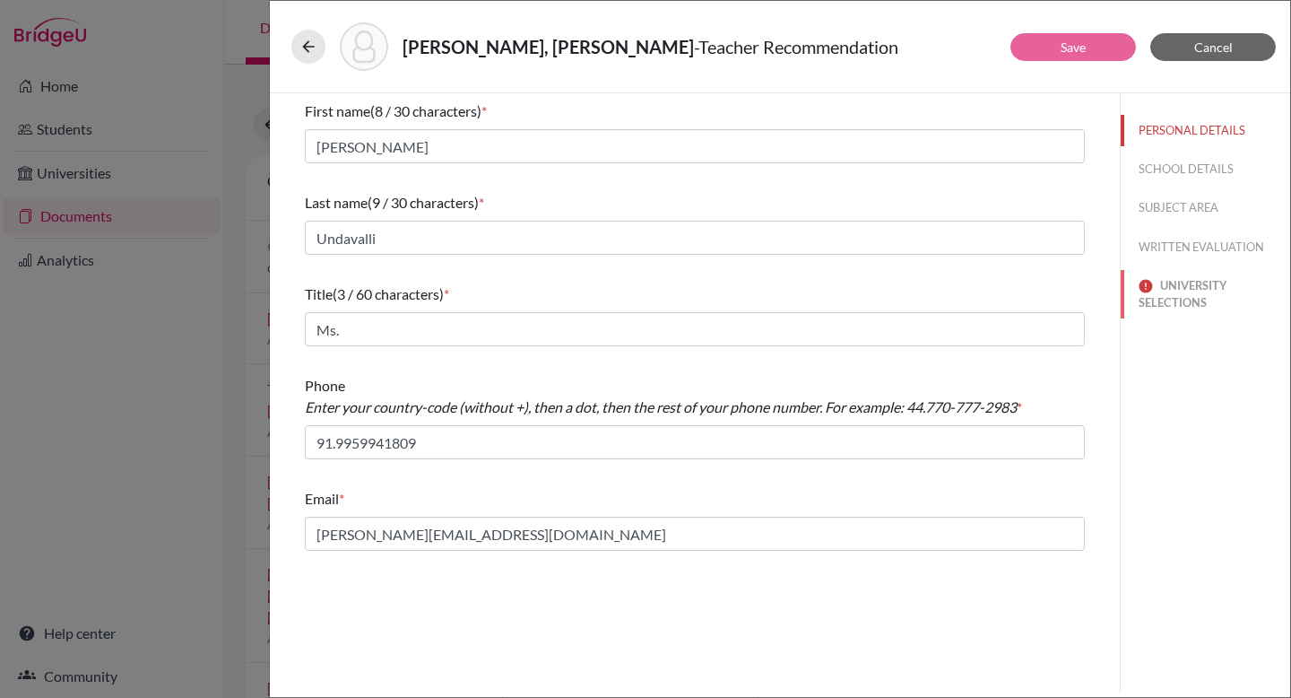
click at [929, 297] on button "UNIVERSITY SELECTIONS" at bounding box center [1205, 294] width 169 height 48
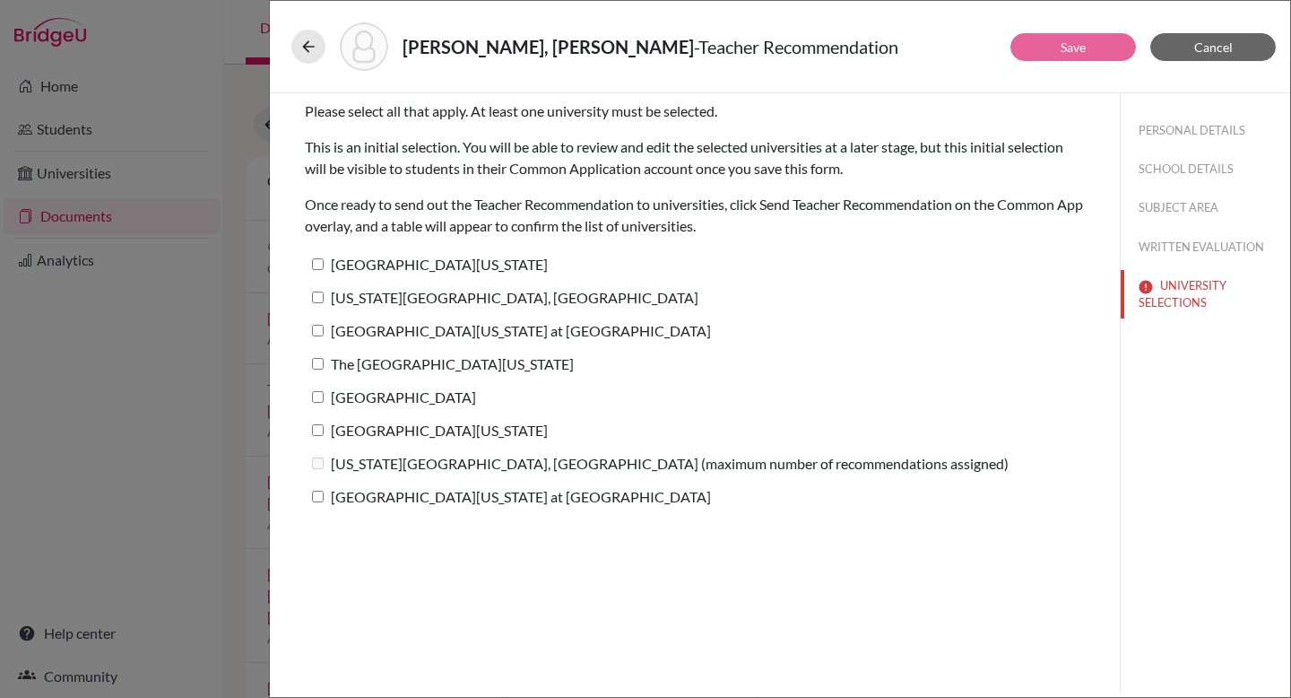
click at [320, 258] on input "University of Texas at Austin" at bounding box center [318, 264] width 12 height 12
checkbox input "true"
click at [319, 290] on label "Pennsylvania State University, University Park" at bounding box center [502, 297] width 394 height 26
click at [319, 291] on input "Pennsylvania State University, University Park" at bounding box center [318, 297] width 12 height 12
checkbox input "true"
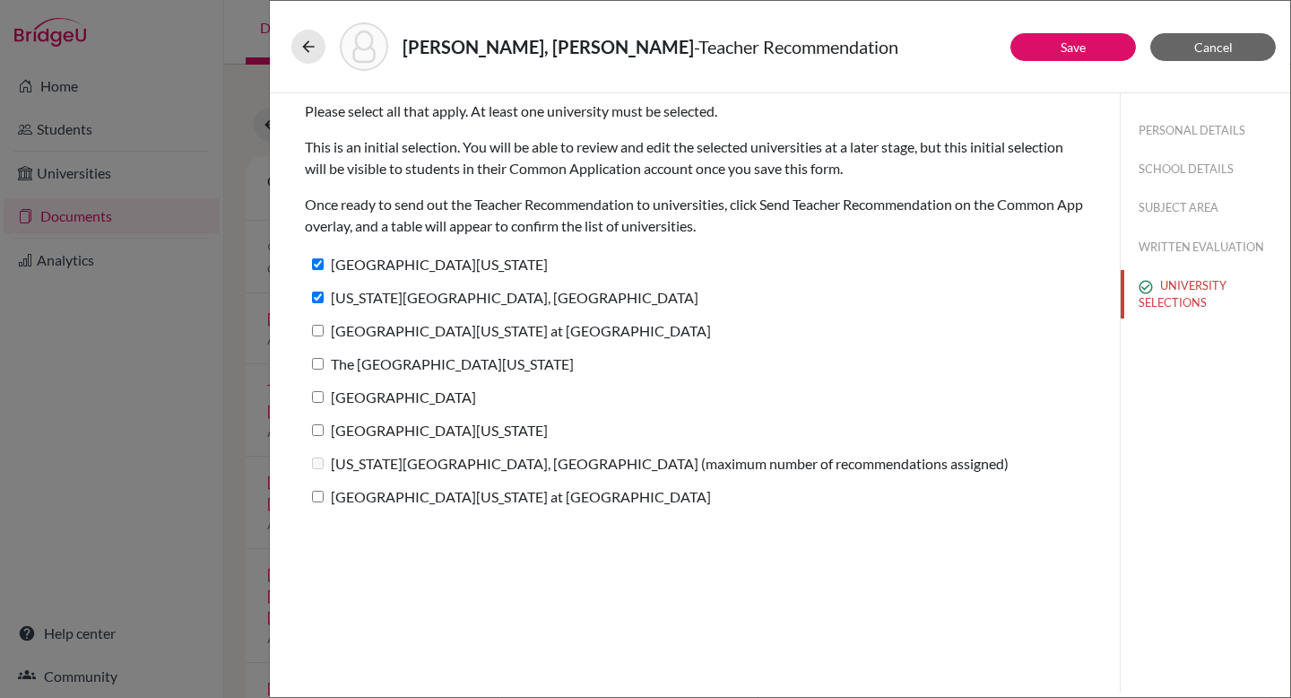
click at [319, 330] on input "University of North Carolina at Chapel Hill" at bounding box center [318, 331] width 12 height 12
checkbox input "true"
click at [318, 360] on input "The College of New Jersey" at bounding box center [318, 364] width 12 height 12
checkbox input "true"
click at [318, 394] on input "Drexel University" at bounding box center [318, 397] width 12 height 12
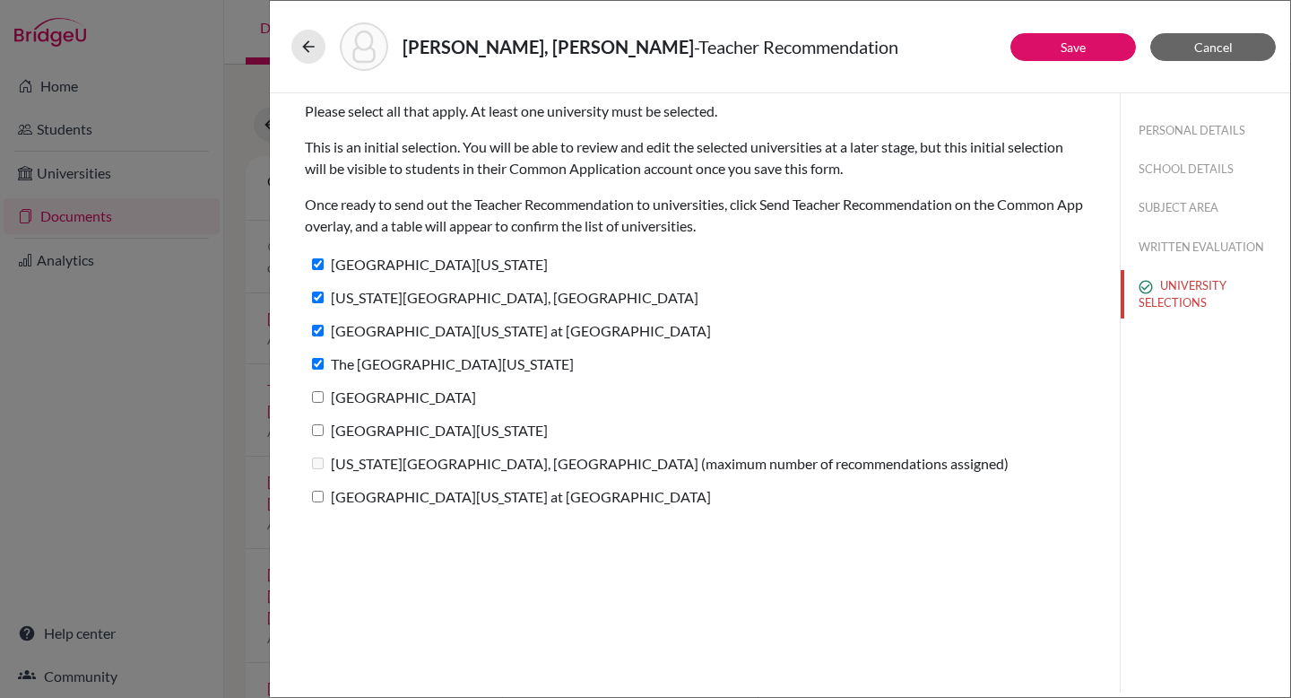
checkbox input "true"
click at [318, 424] on input "University of Illinois Chicago" at bounding box center [318, 430] width 12 height 12
checkbox input "true"
click at [319, 505] on label "University of North Texas at Dallas" at bounding box center [508, 496] width 406 height 26
click at [319, 502] on input "University of North Texas at Dallas" at bounding box center [318, 496] width 12 height 12
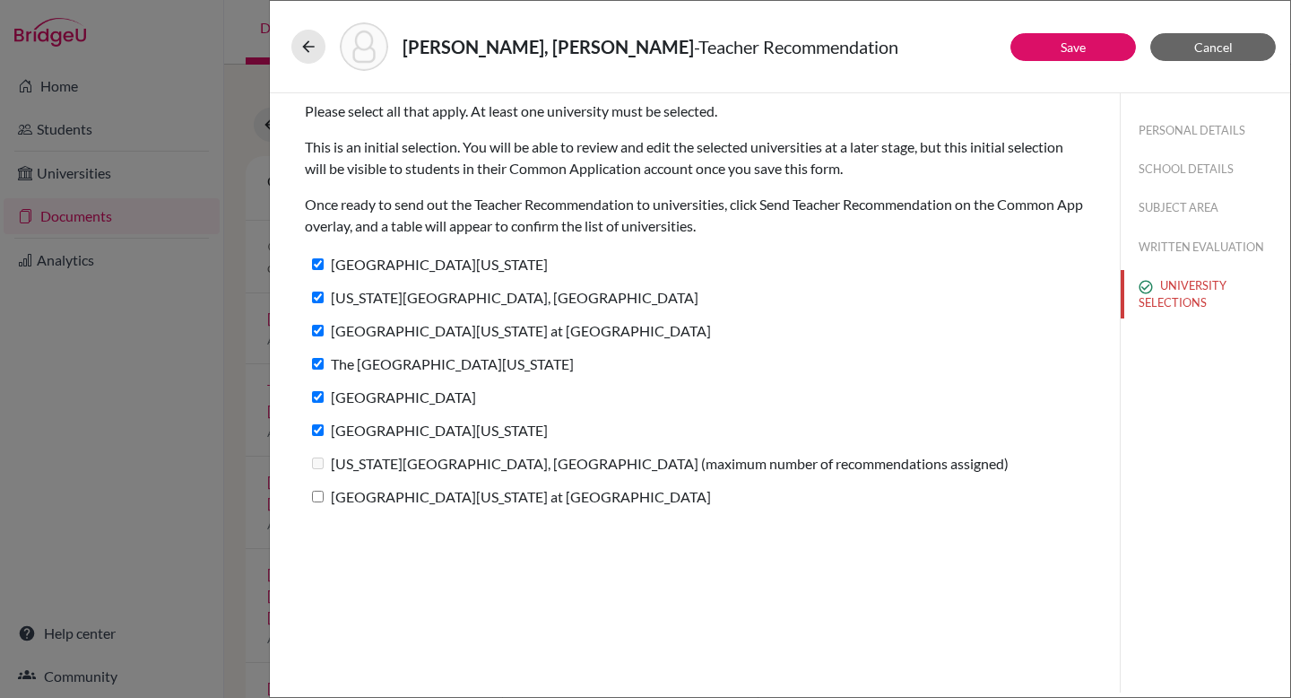
checkbox input "true"
click at [929, 49] on button "Save" at bounding box center [1073, 47] width 126 height 28
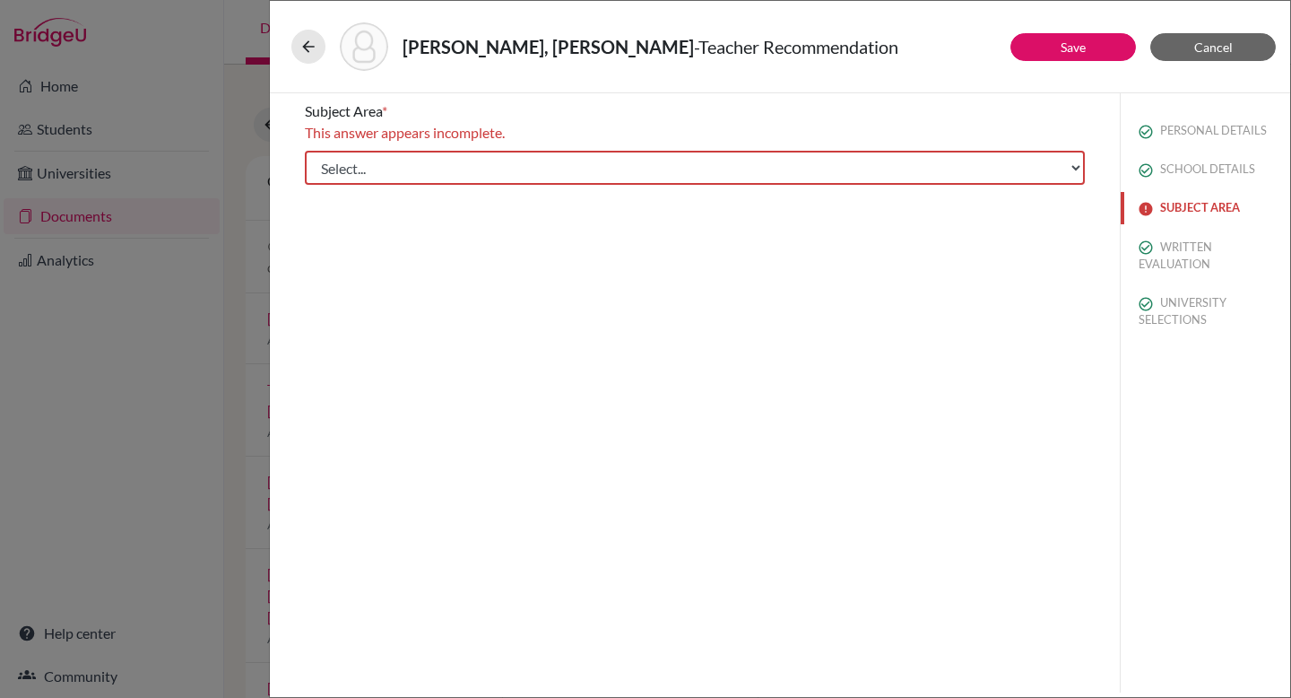
click at [929, 212] on button "SUBJECT AREA" at bounding box center [1205, 207] width 169 height 31
click at [847, 154] on select "Select... Math English Science World Language Social Studies Other Computer Sci…" at bounding box center [695, 168] width 780 height 34
select select "4"
click at [305, 151] on select "Select... Math English Science World Language Social Studies Other Computer Sci…" at bounding box center [695, 168] width 780 height 34
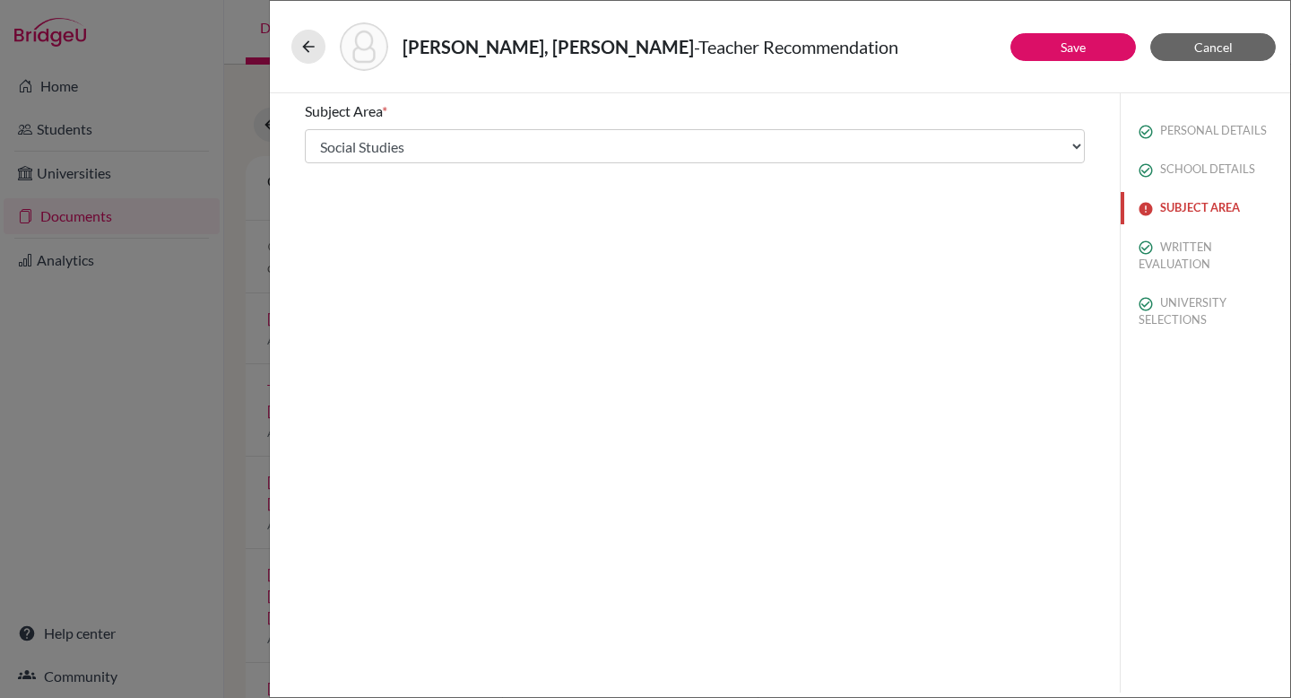
click at [929, 208] on button "SUBJECT AREA" at bounding box center [1205, 207] width 169 height 31
click at [929, 213] on button "SUBJECT AREA" at bounding box center [1205, 207] width 169 height 31
click at [929, 49] on link "Save" at bounding box center [1073, 46] width 25 height 15
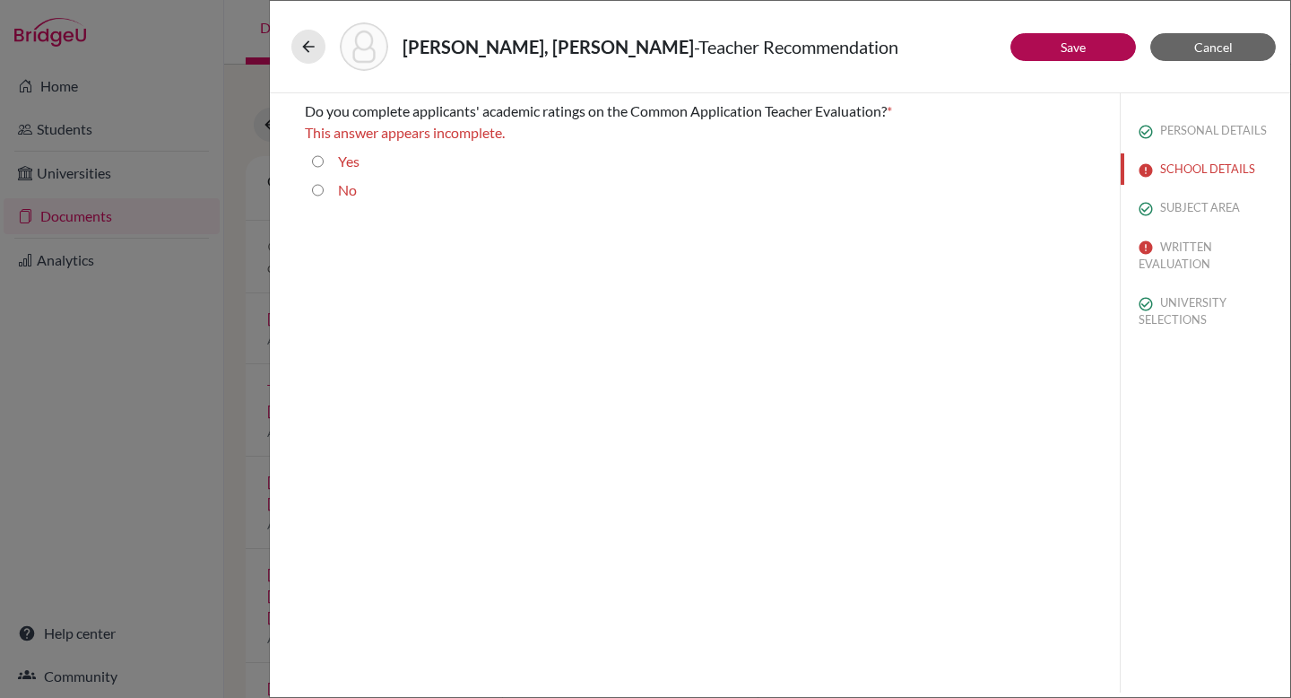
click at [327, 160] on div "Yes" at bounding box center [342, 165] width 36 height 29
click at [318, 160] on input "Yes" at bounding box center [318, 162] width 12 height 22
radio input "true"
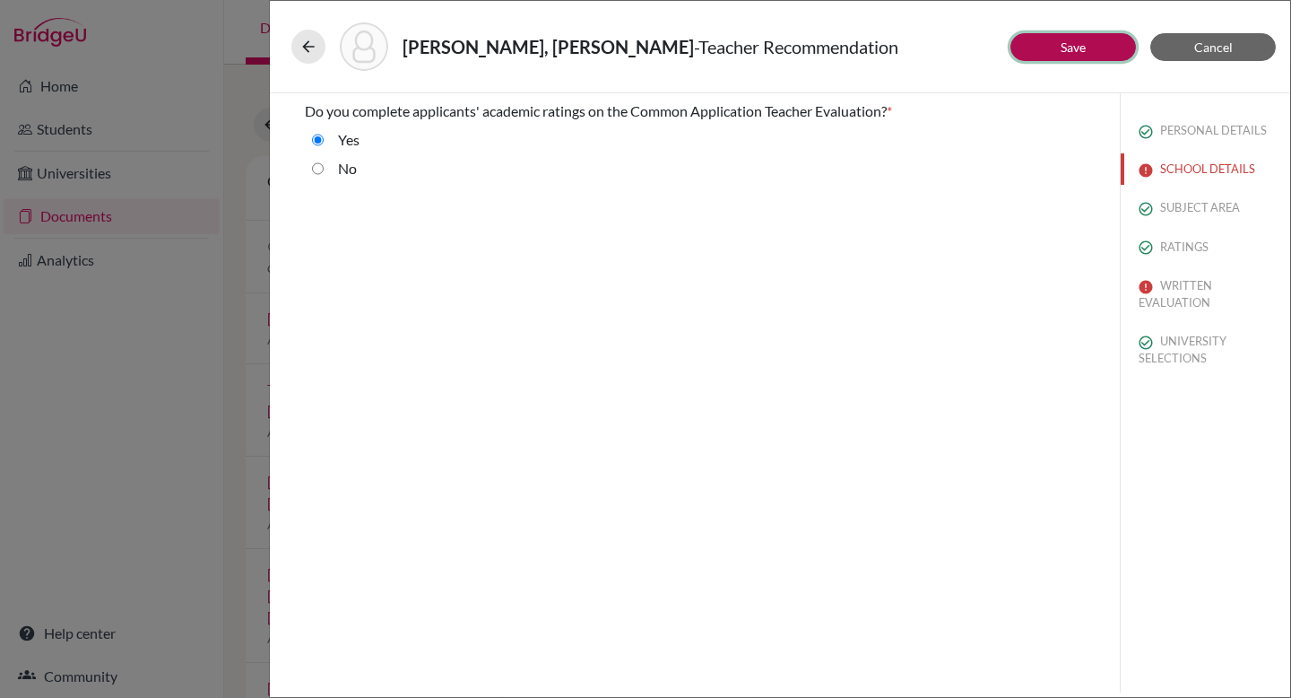
click at [929, 45] on button "Save" at bounding box center [1073, 47] width 126 height 28
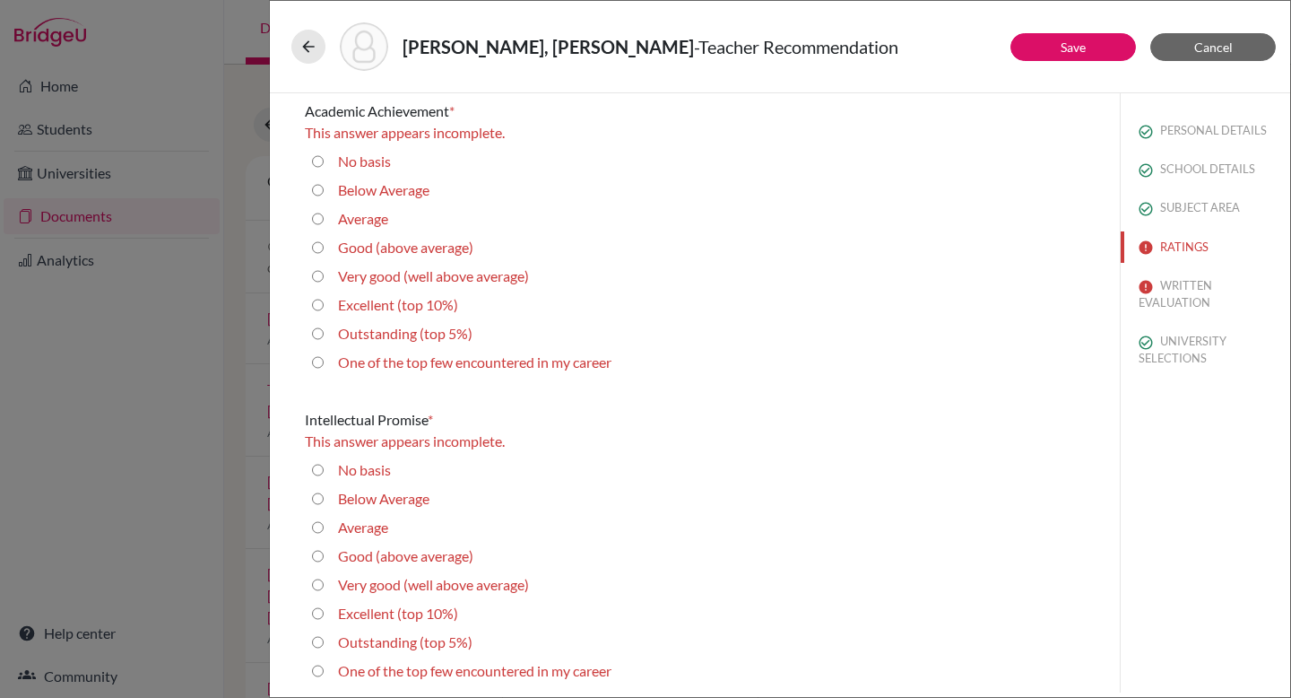
click at [320, 327] on 5\%\) "Outstanding (top 5%)" at bounding box center [318, 334] width 12 height 22
radio 5\%\) "true"
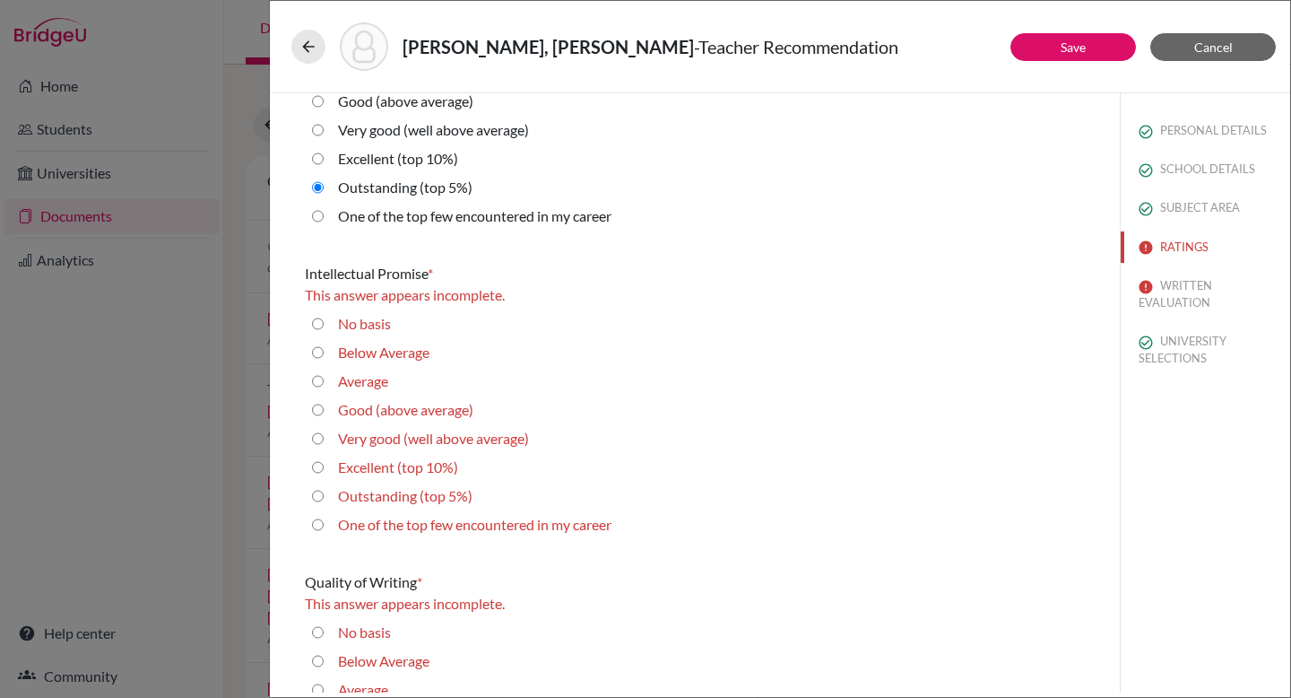
scroll to position [196, 0]
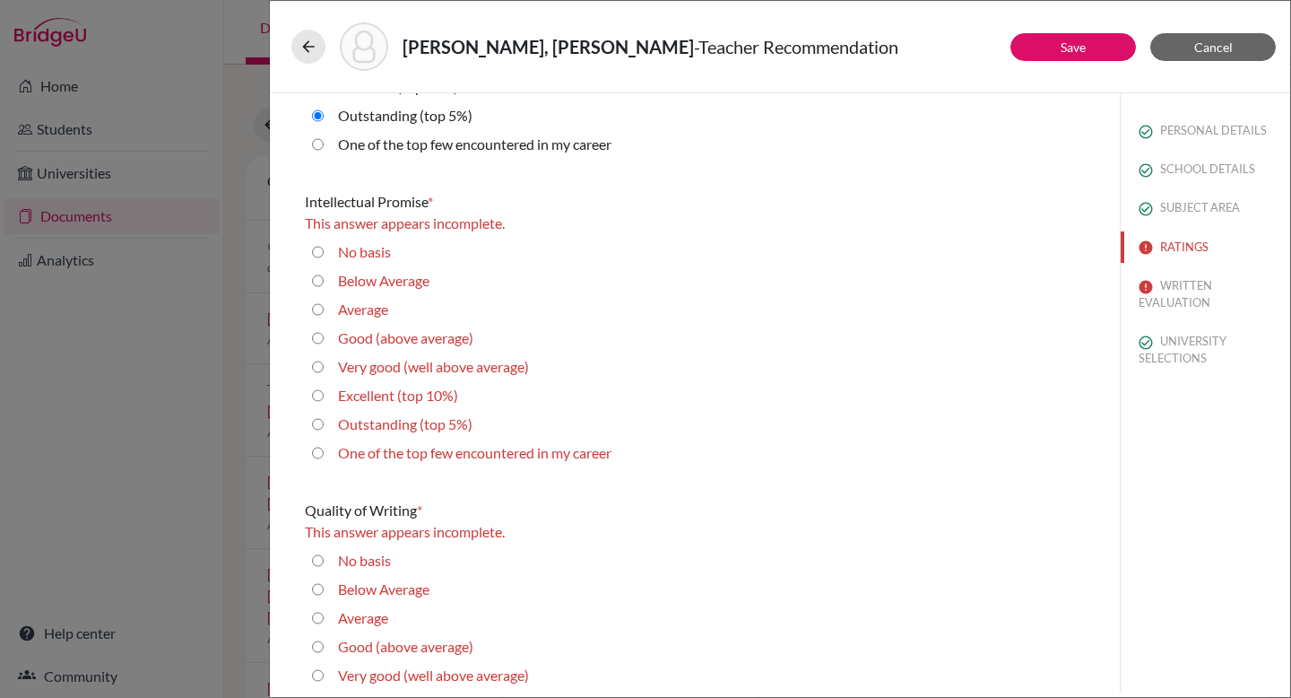
click at [319, 418] on 5\%\) "Outstanding (top 5%)" at bounding box center [318, 424] width 12 height 22
radio 5\%\) "true"
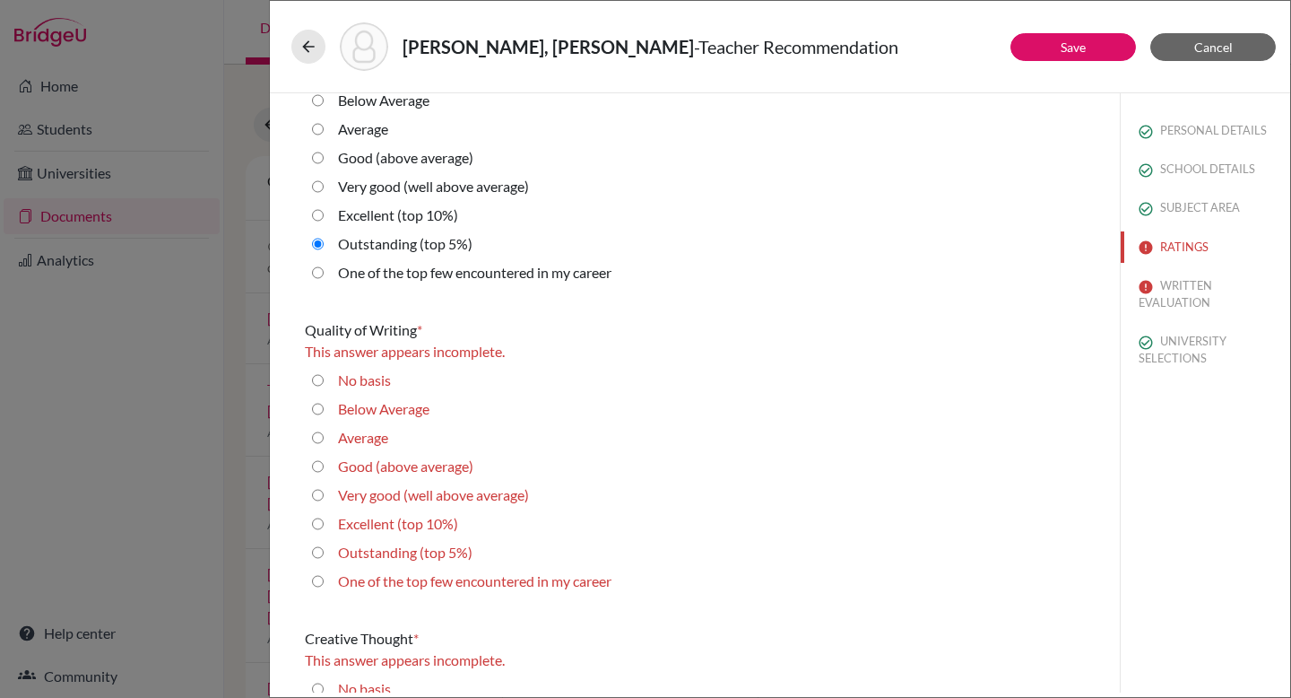
scroll to position [463, 0]
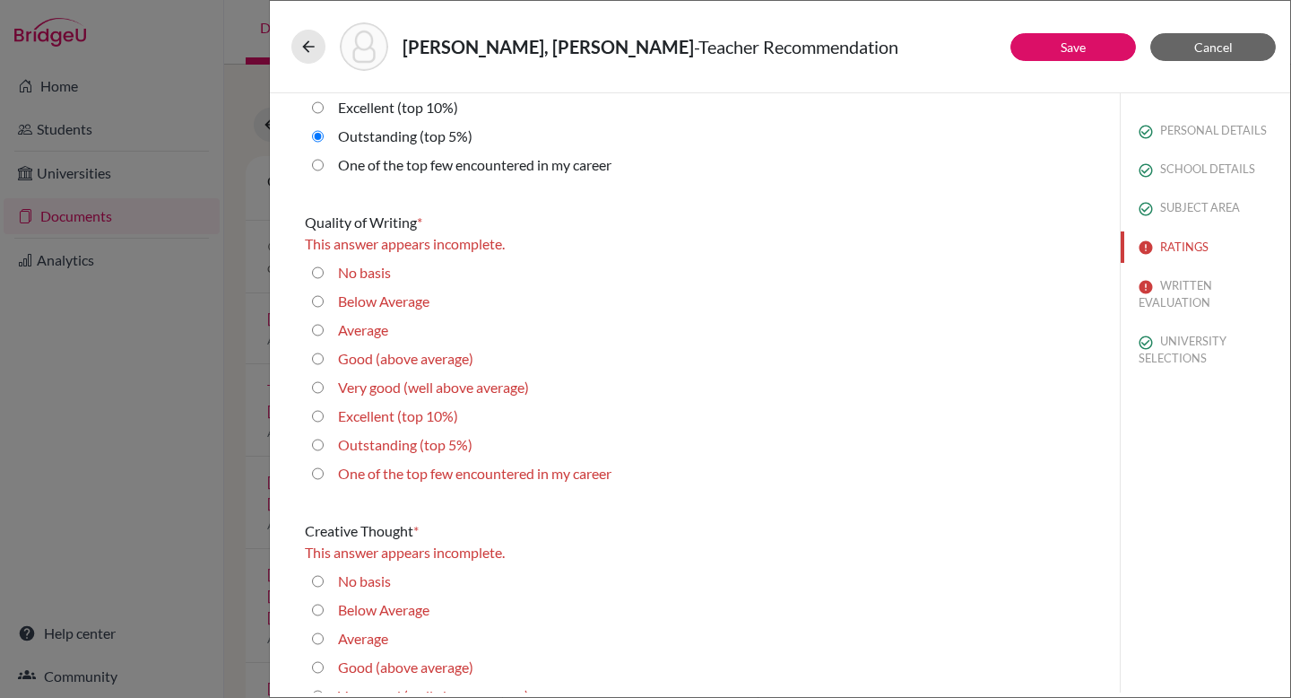
click at [319, 419] on 10\%\) "Excellent (top 10%)" at bounding box center [318, 416] width 12 height 22
radio 10\%\) "true"
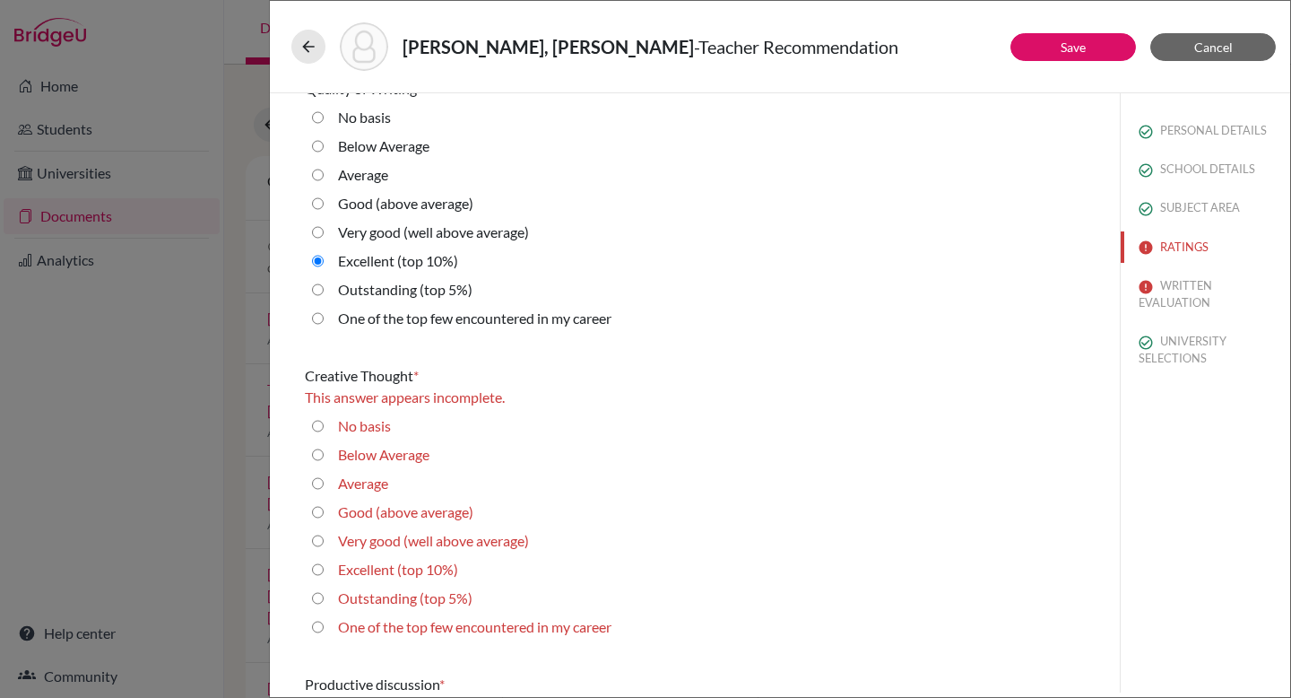
scroll to position [695, 0]
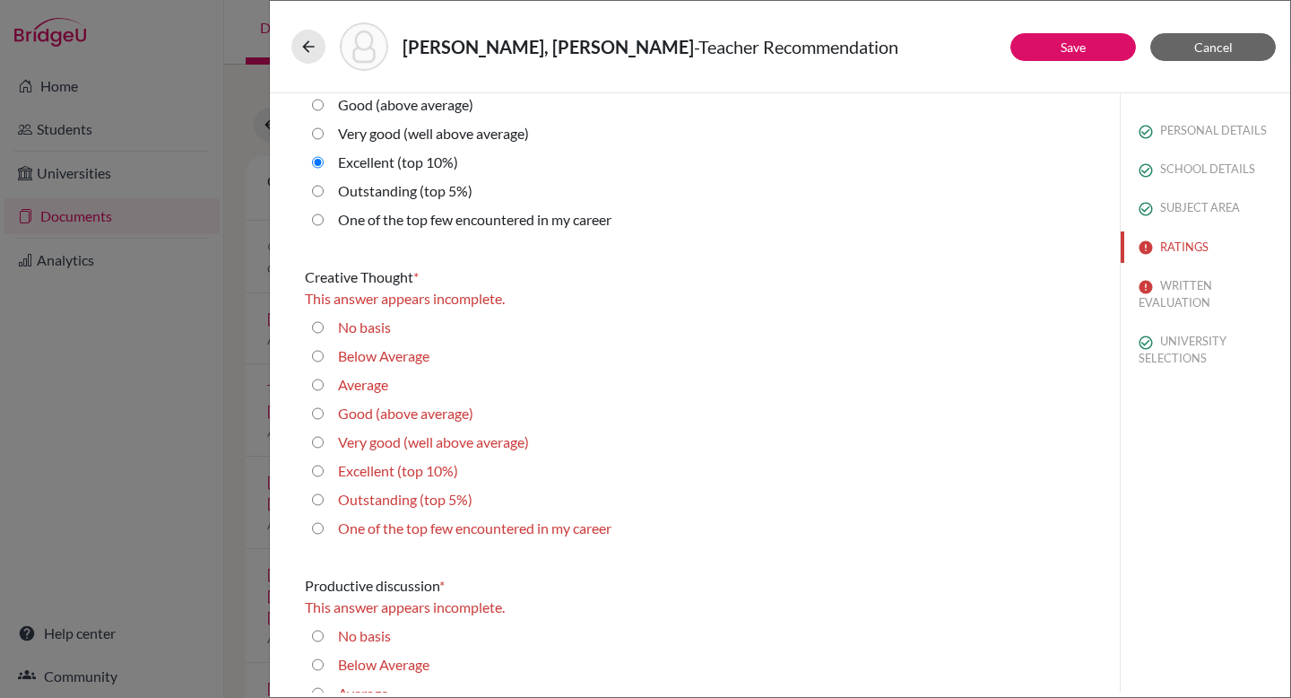
click at [318, 469] on 10\%\) "Excellent (top 10%)" at bounding box center [318, 471] width 12 height 22
radio 10\%\) "true"
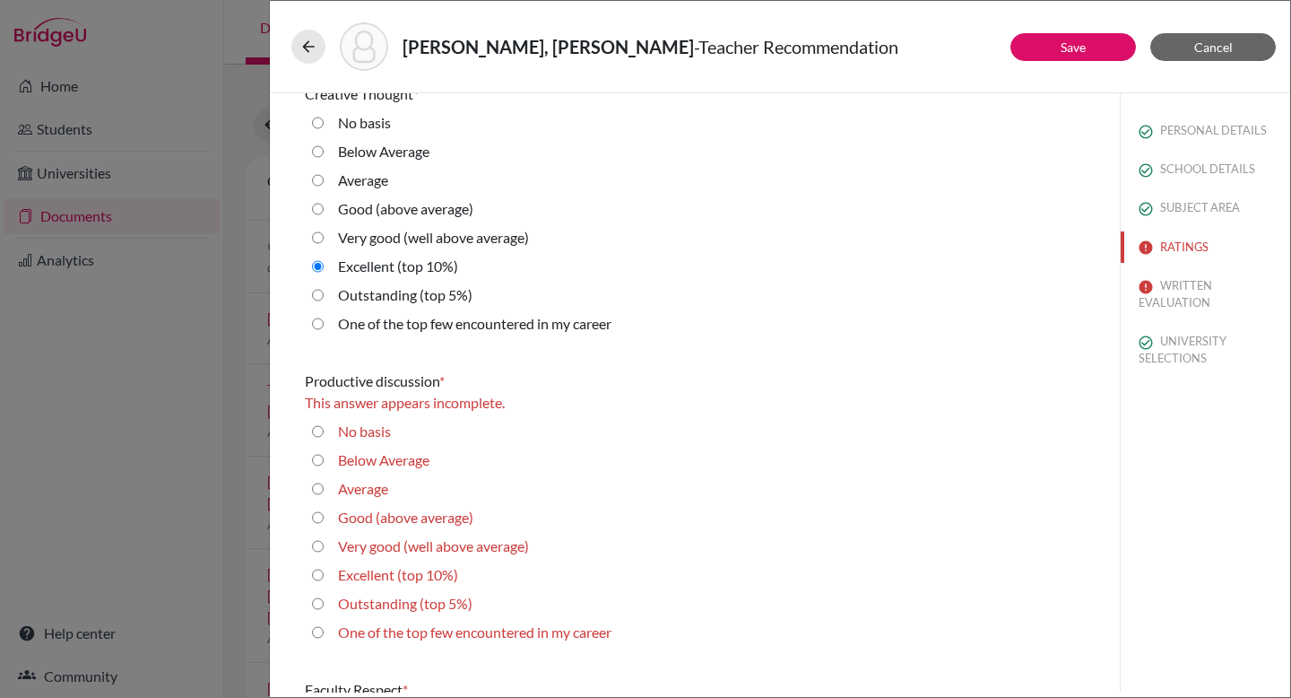
scroll to position [954, 0]
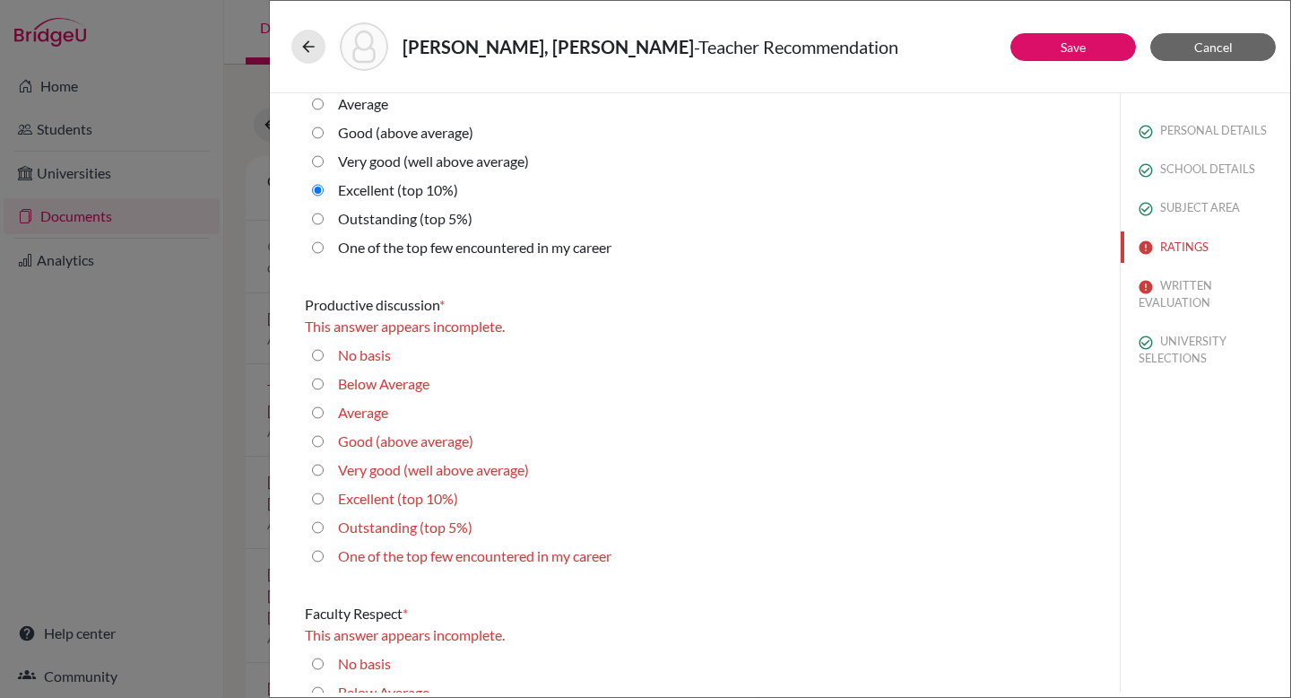
click at [322, 499] on 10\%\) "Excellent (top 10%)" at bounding box center [318, 499] width 12 height 22
radio 10\%\) "true"
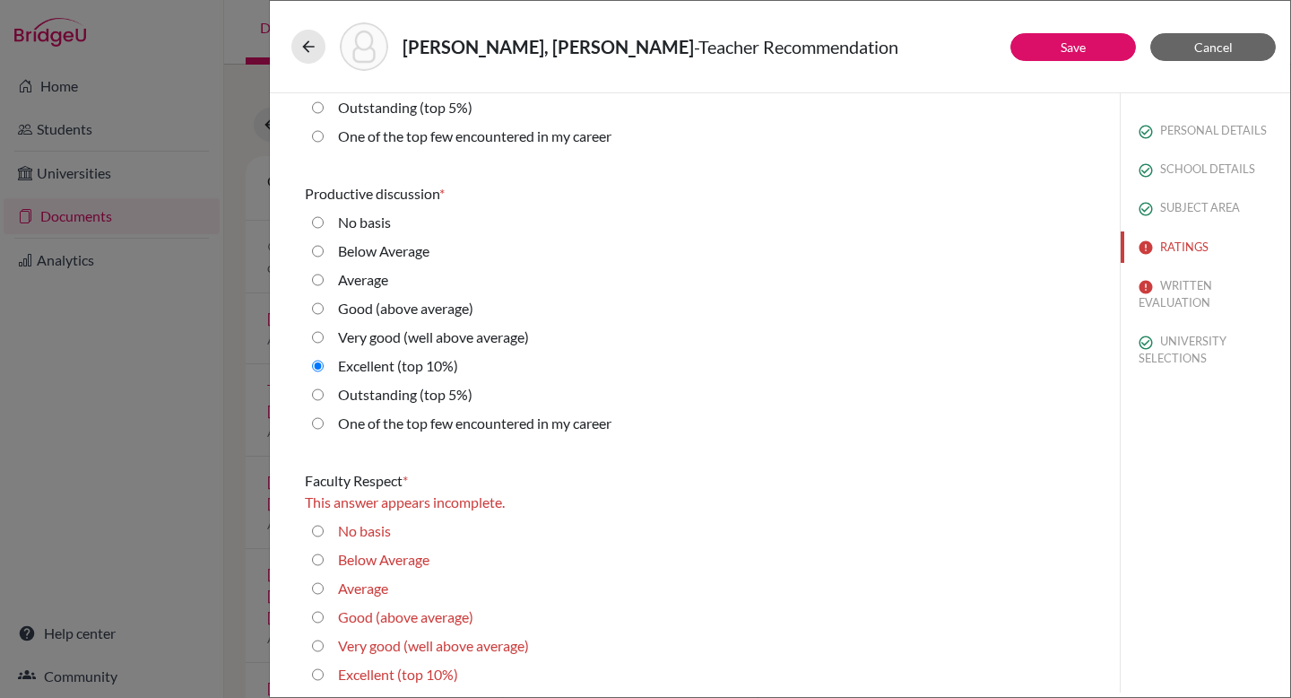
scroll to position [1264, 0]
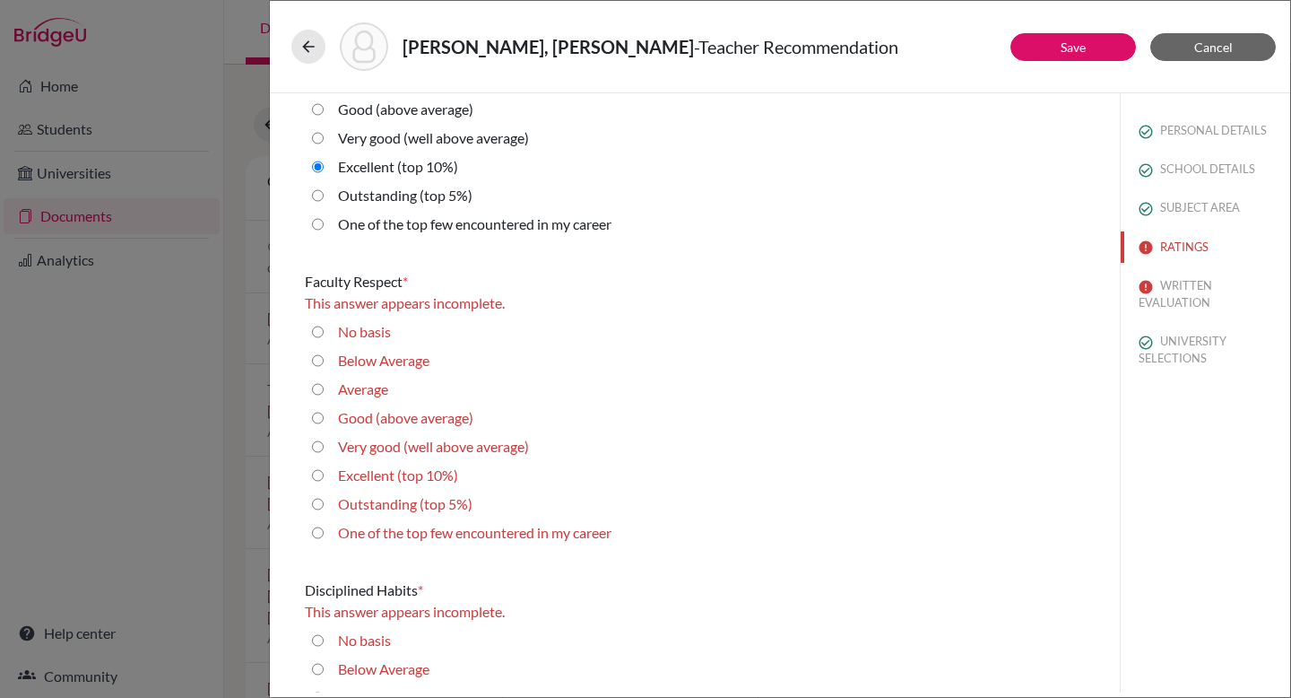
click at [319, 475] on 10\%\) "Excellent (top 10%)" at bounding box center [318, 475] width 12 height 22
radio 10\%\) "true"
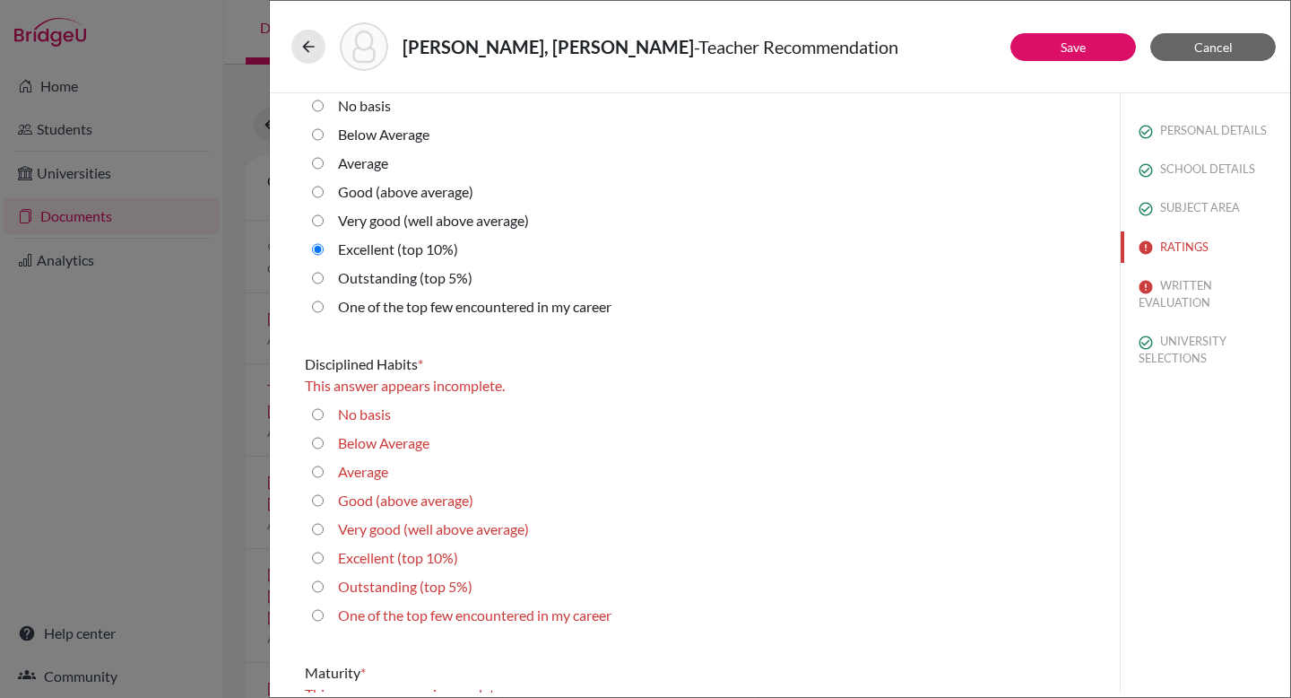
scroll to position [1523, 0]
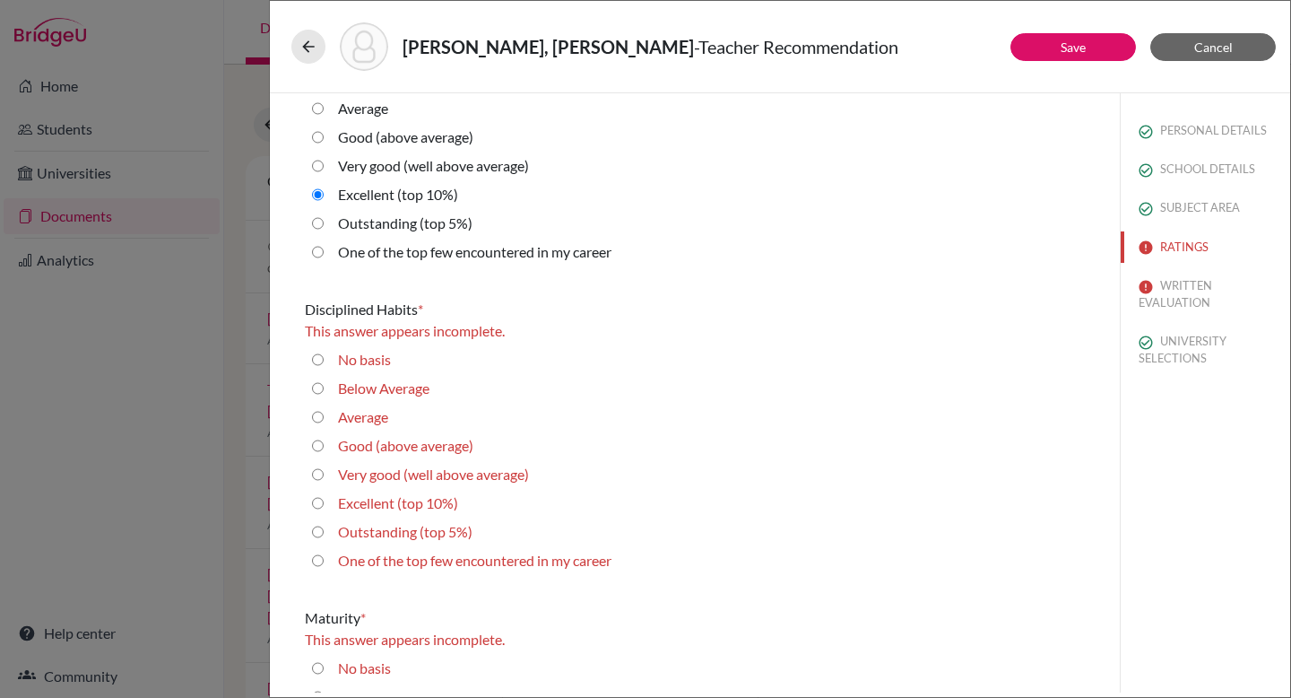
click at [317, 502] on 10\%\) "Excellent (top 10%)" at bounding box center [318, 503] width 12 height 22
radio 10\%\) "true"
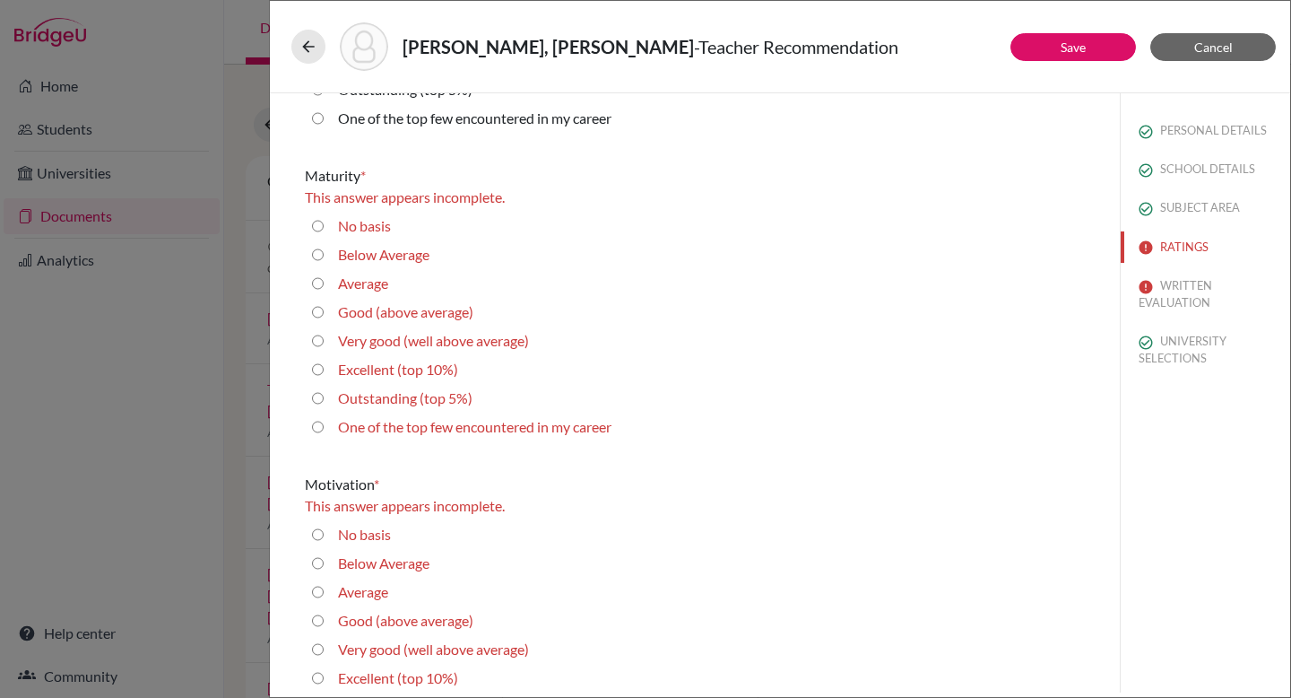
scroll to position [1842, 0]
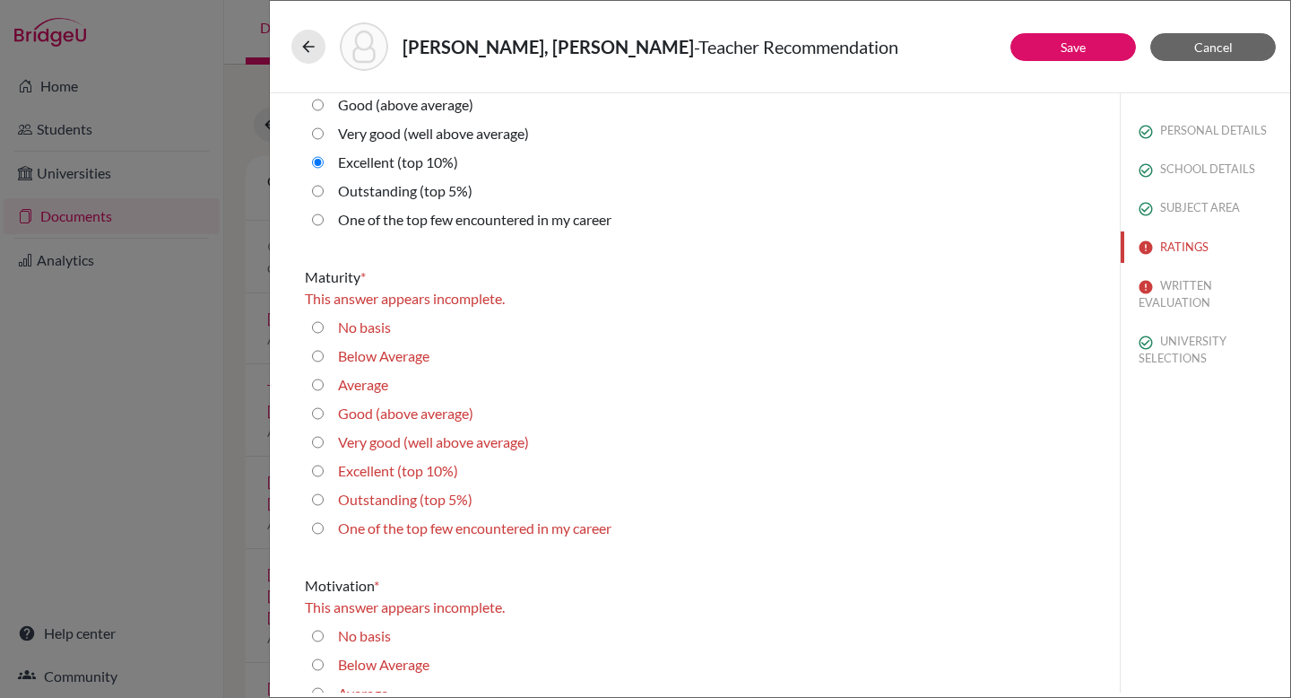
click at [314, 475] on 10\%\) "Excellent (top 10%)" at bounding box center [318, 471] width 12 height 22
radio 10\%\) "true"
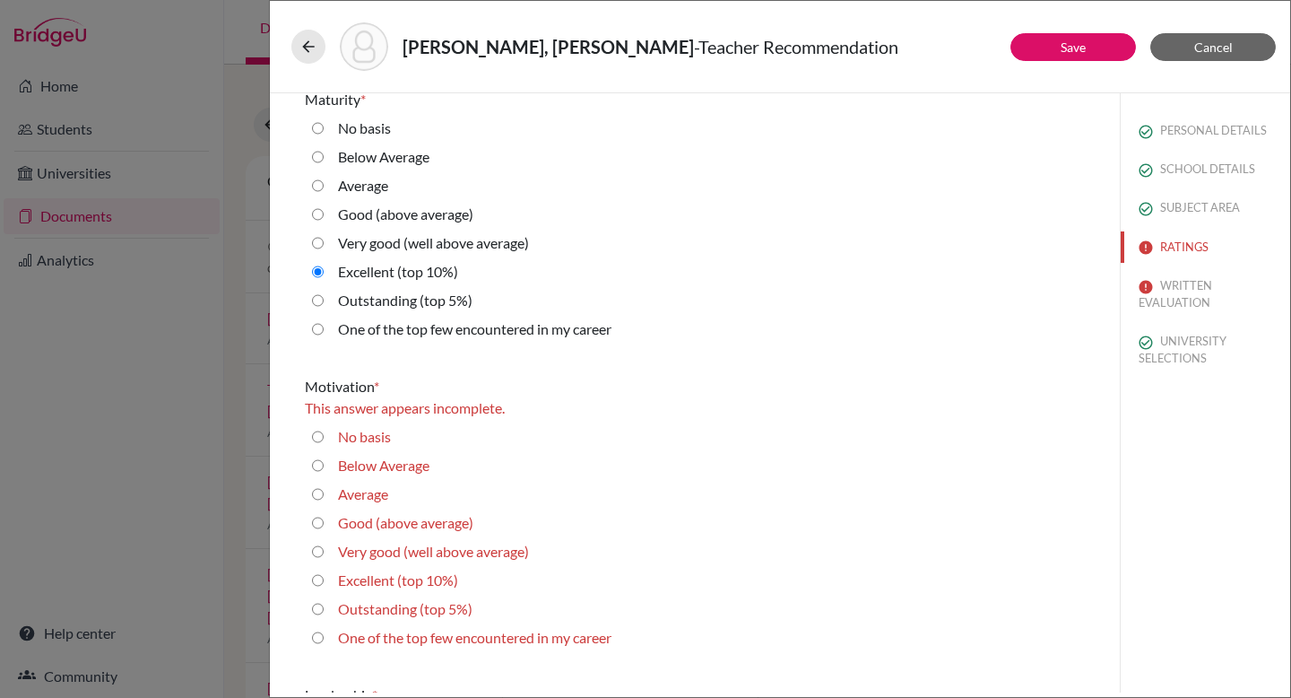
scroll to position [2040, 0]
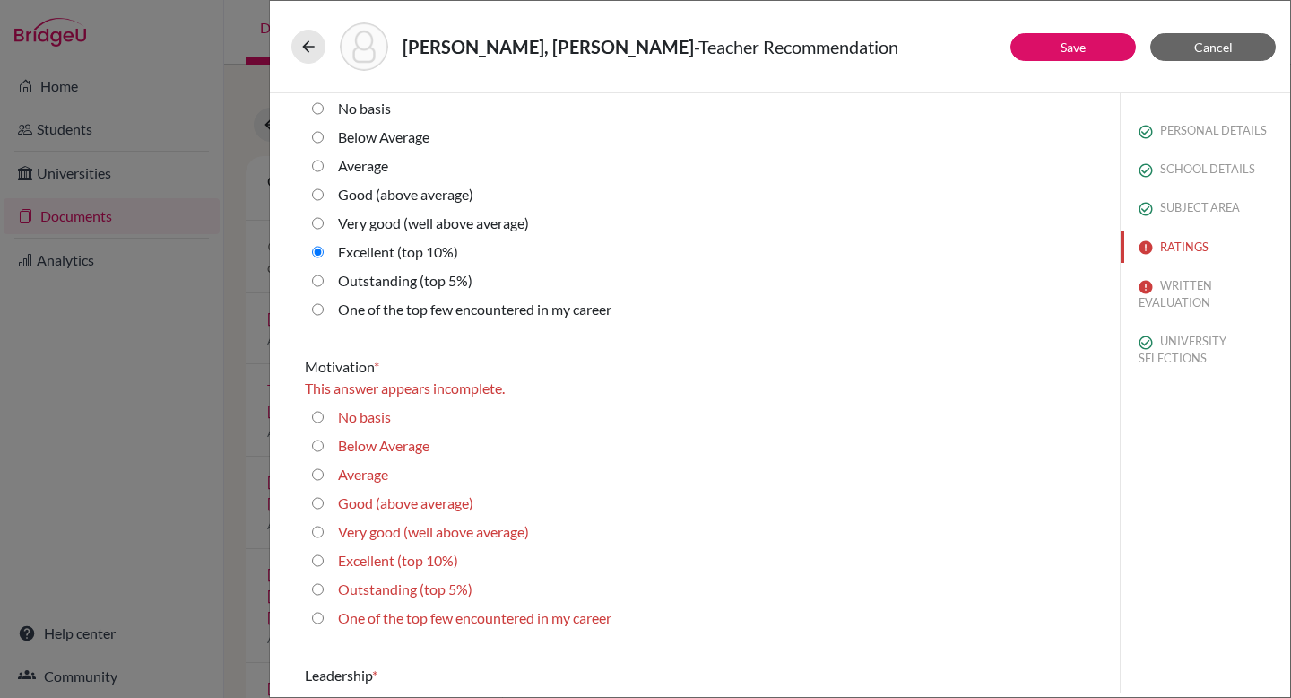
click at [317, 562] on 10\%\) "Excellent (top 10%)" at bounding box center [318, 561] width 12 height 22
radio 10\%\) "true"
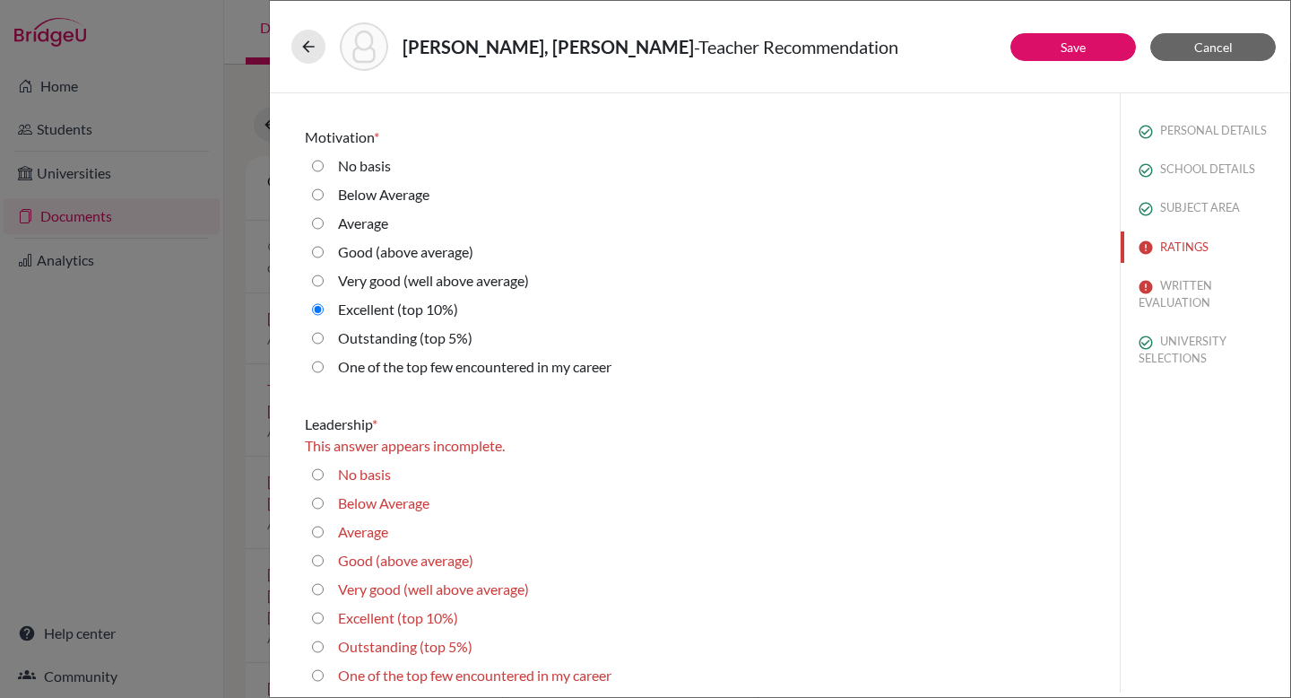
scroll to position [2288, 0]
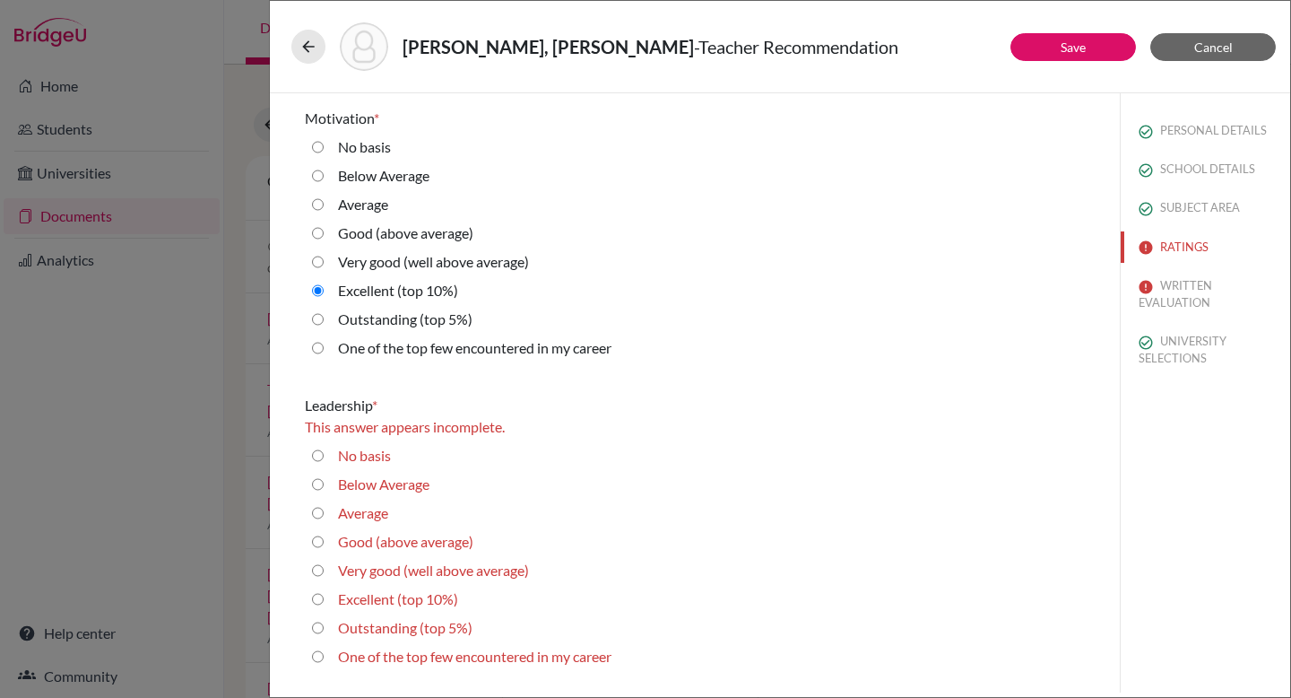
click at [320, 570] on average\) "Very good (well above average)" at bounding box center [318, 570] width 12 height 22
radio average\) "true"
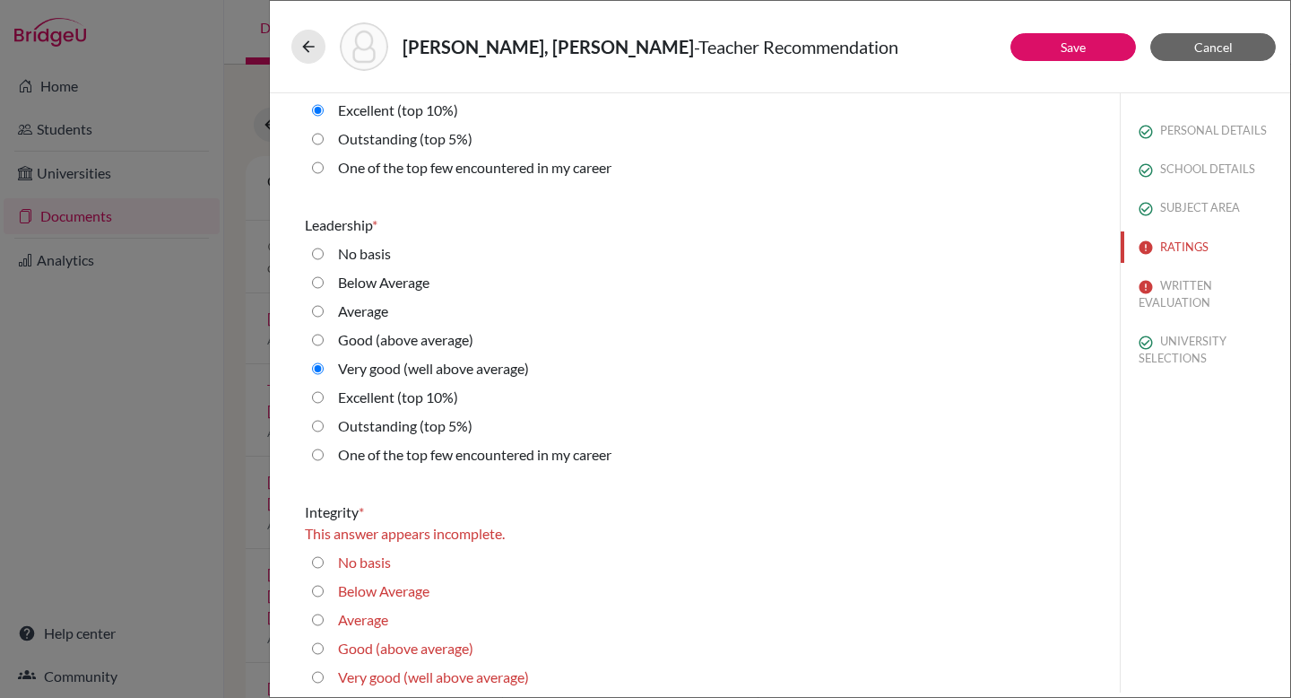
scroll to position [2587, 0]
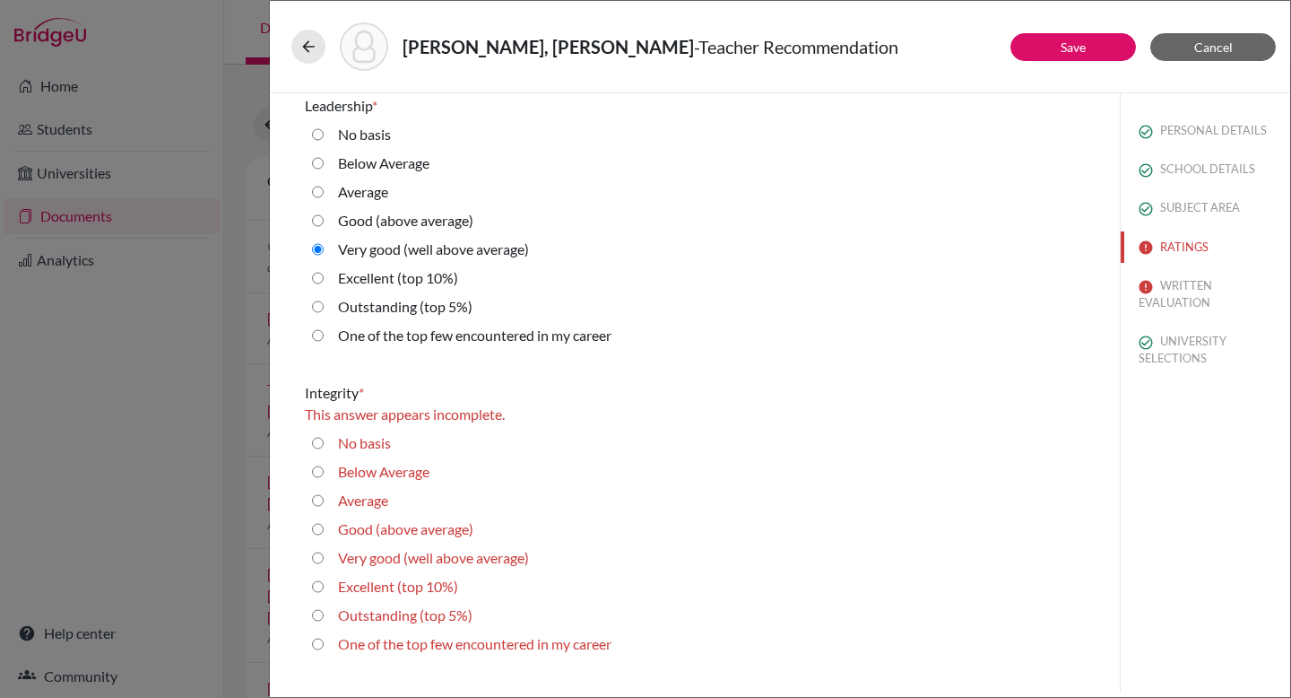
click at [320, 570] on 10\%\) "Excellent (top 10%)" at bounding box center [318, 587] width 12 height 22
radio 10\%\) "true"
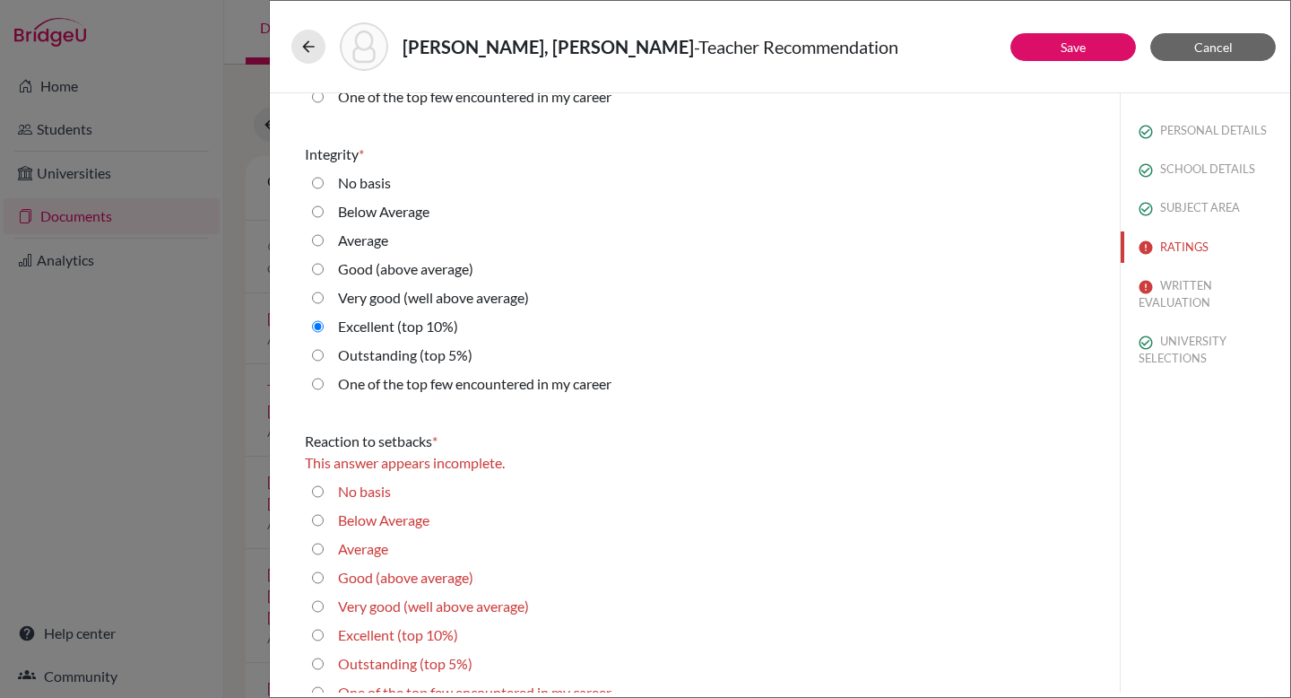
scroll to position [2956, 0]
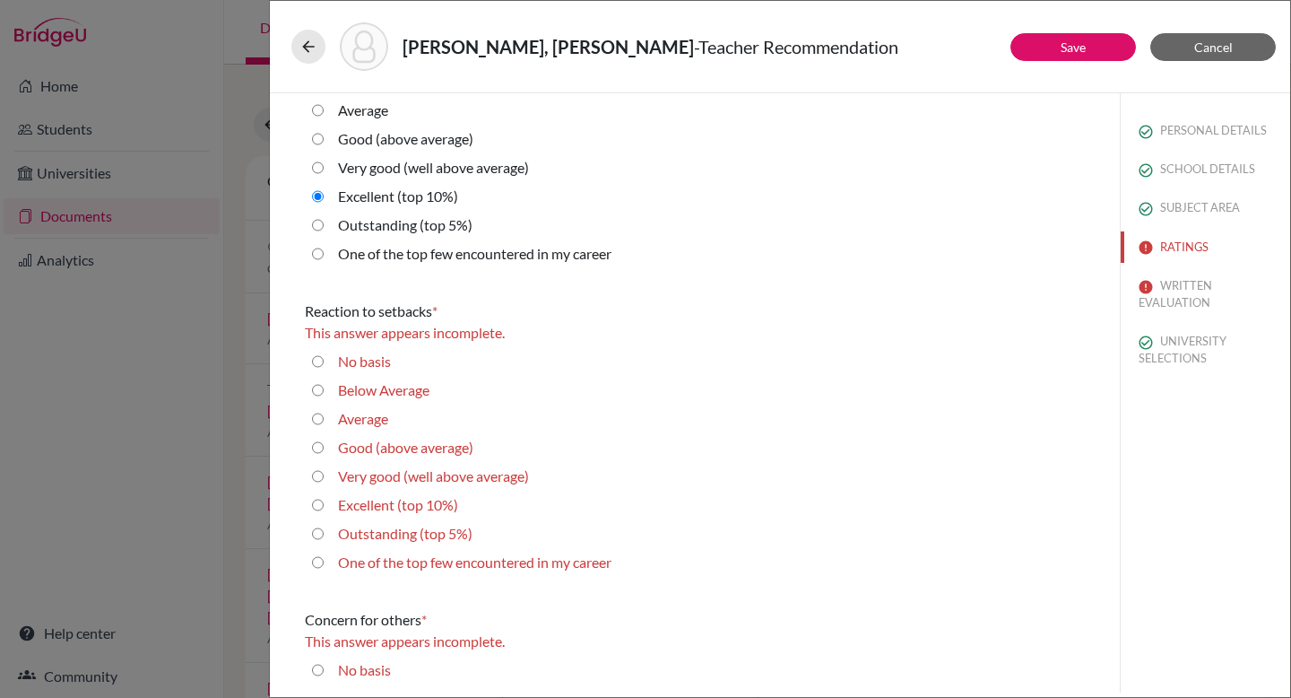
click at [317, 507] on 10\%\) "Excellent (top 10%)" at bounding box center [318, 505] width 12 height 22
radio 10\%\) "true"
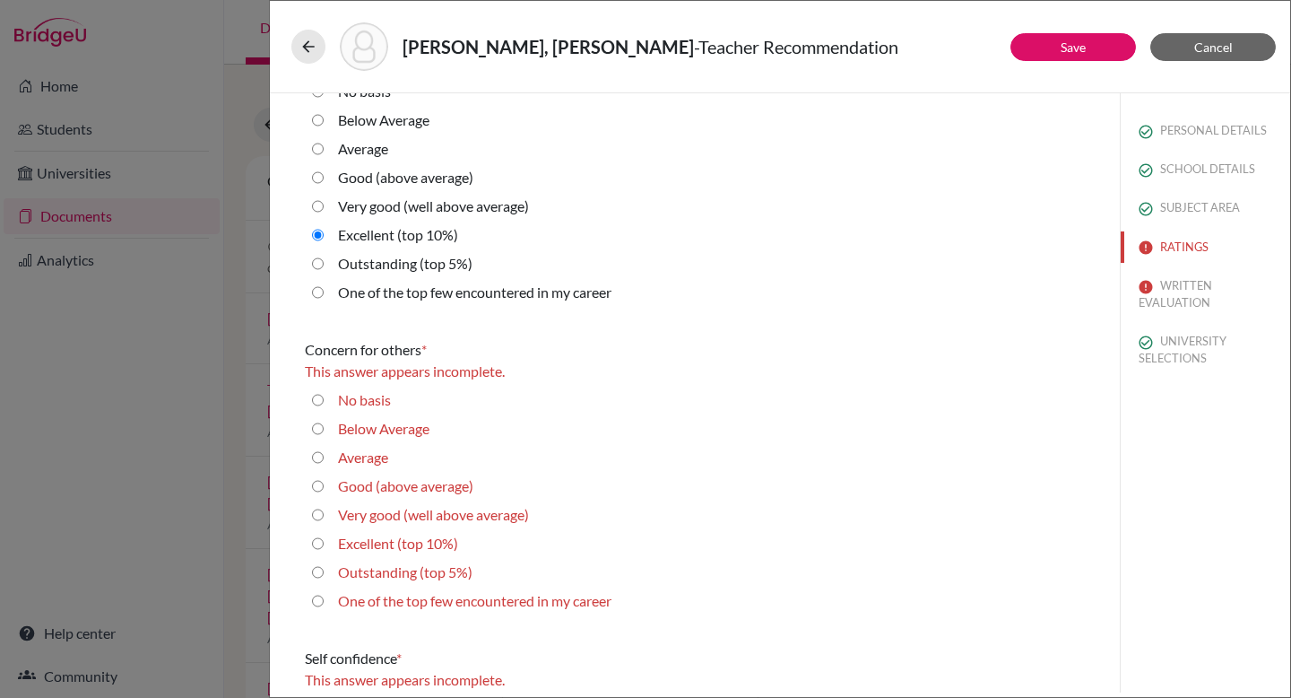
scroll to position [3320, 0]
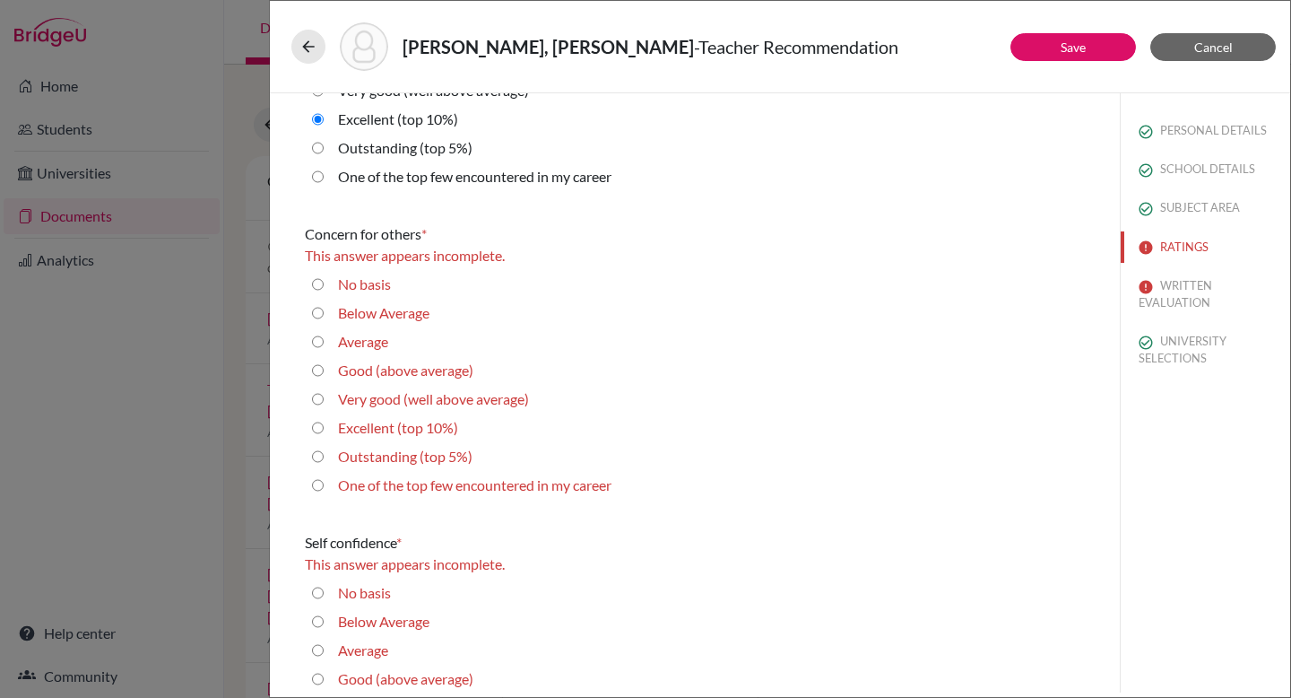
click at [321, 453] on 5\%\) "Outstanding (top 5%)" at bounding box center [318, 457] width 12 height 22
radio 5\%\) "true"
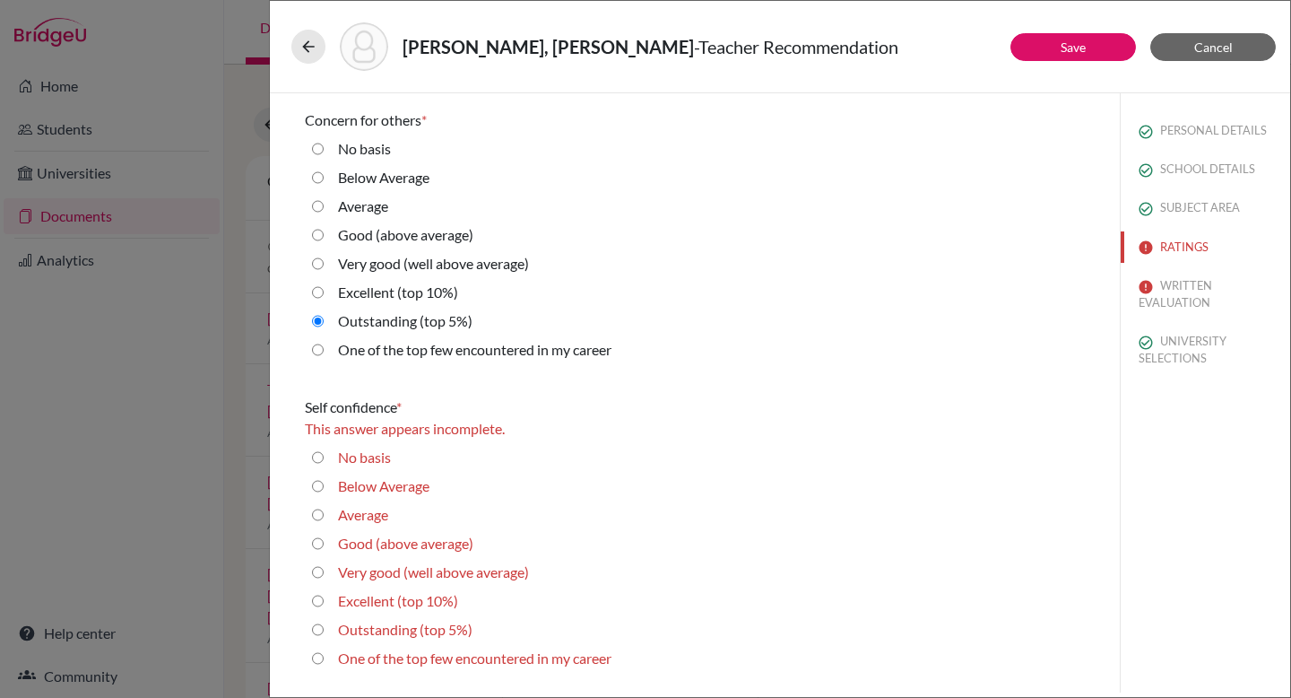
scroll to position [3637, 0]
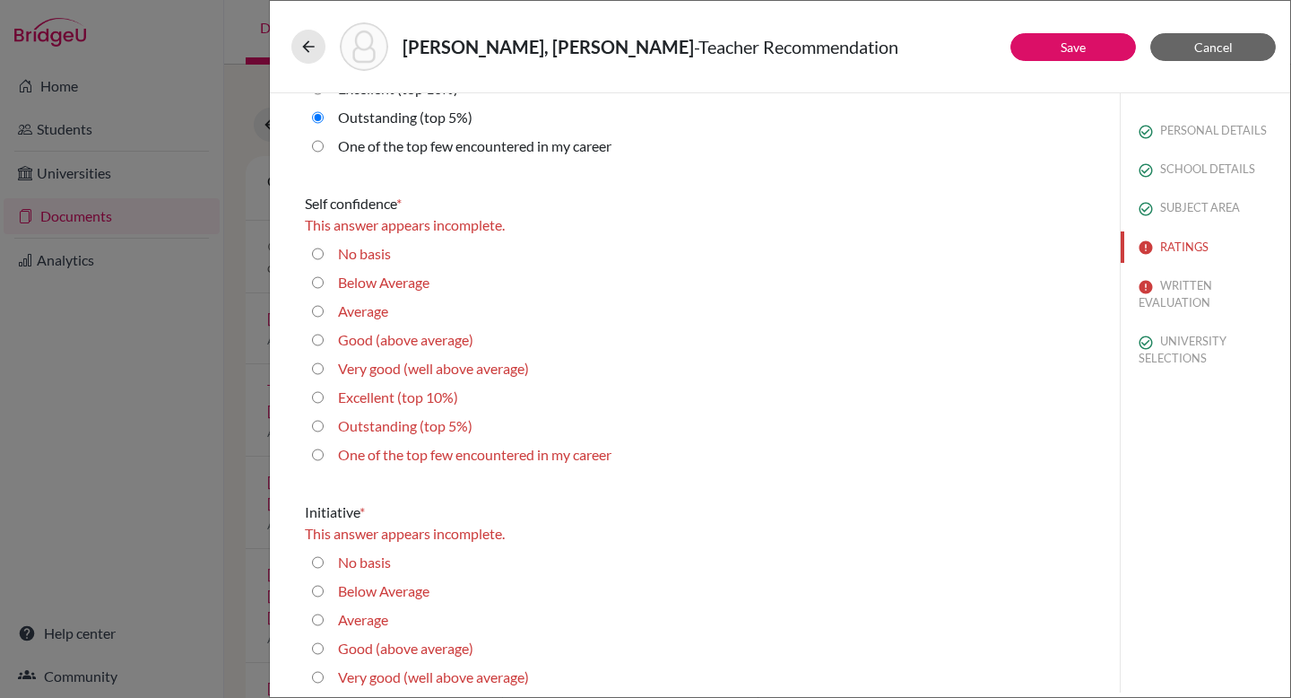
click at [321, 400] on 10\%\) "Excellent (top 10%)" at bounding box center [318, 397] width 12 height 22
radio 10\%\) "true"
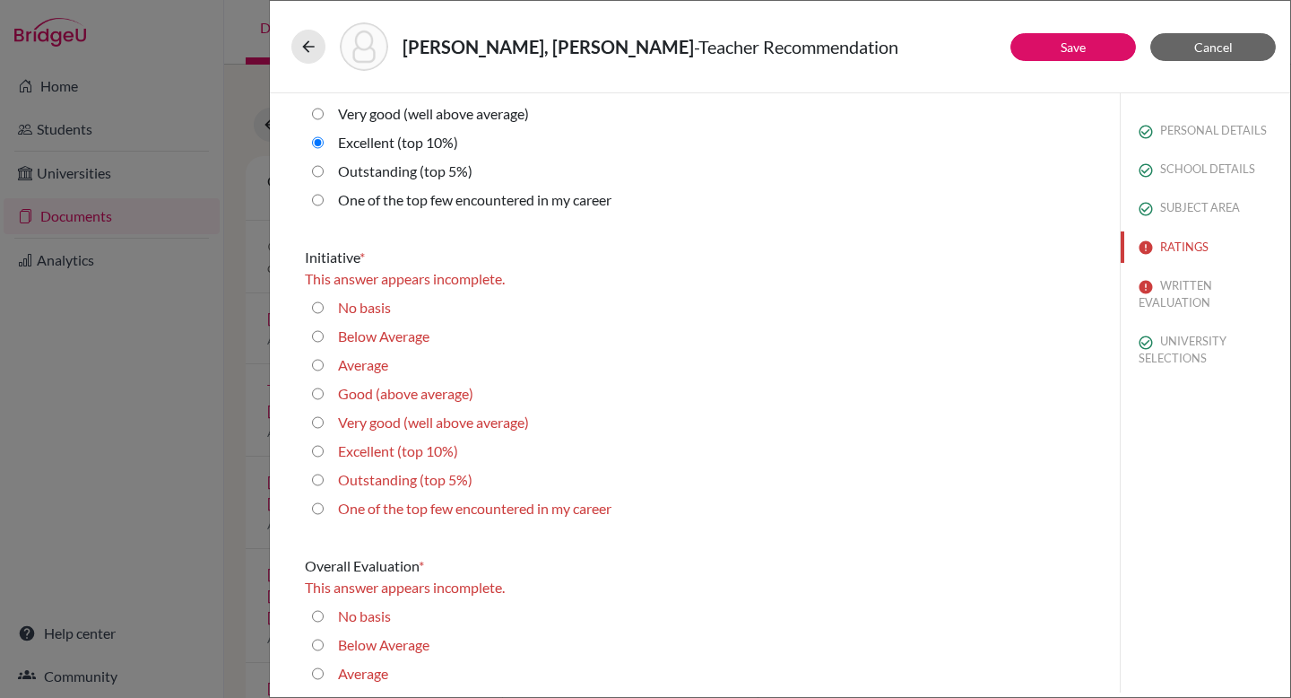
scroll to position [3948, 0]
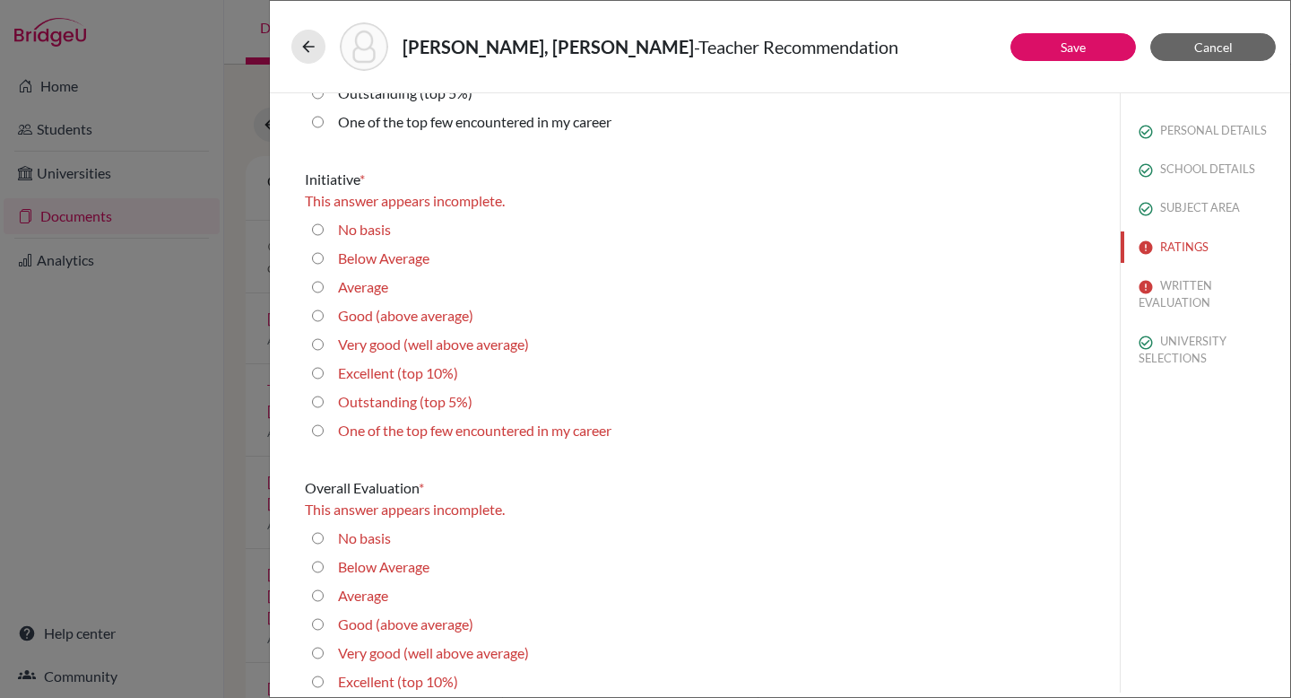
click at [317, 371] on 10\%\) "Excellent (top 10%)" at bounding box center [318, 373] width 12 height 22
radio 10\%\) "true"
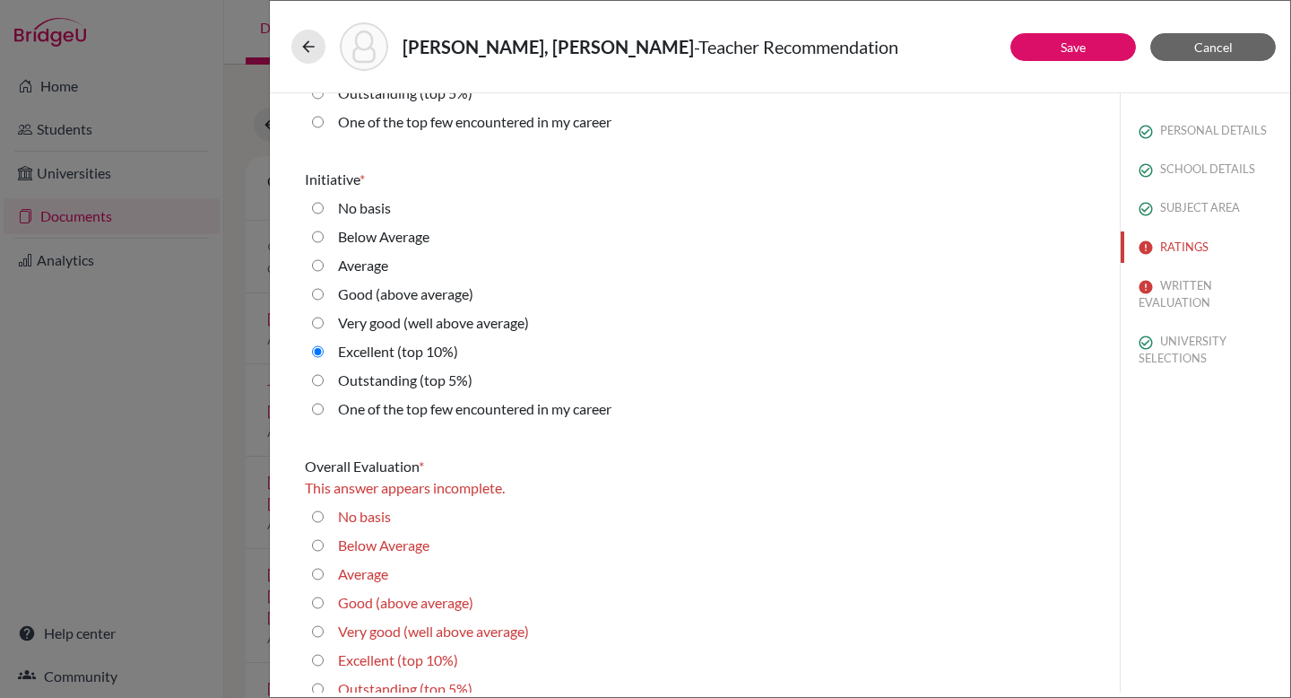
scroll to position [3999, 0]
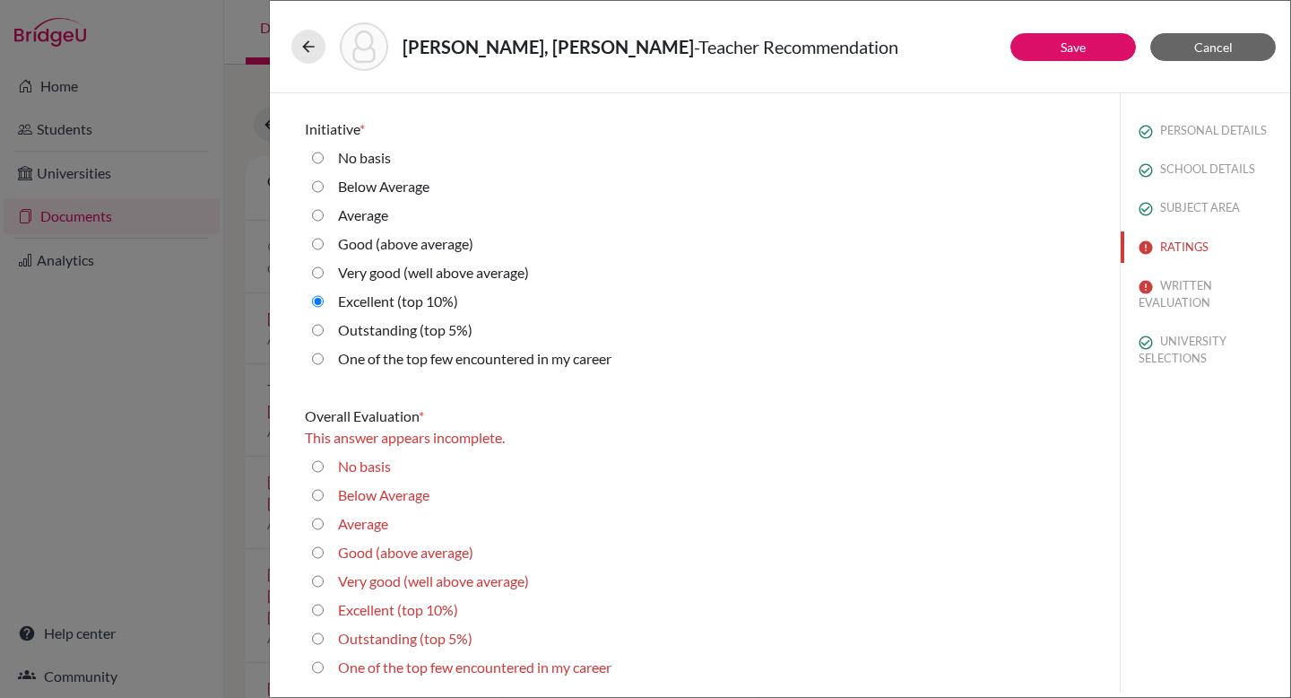
click at [319, 570] on 10\%\) "Excellent (top 10%)" at bounding box center [318, 610] width 12 height 22
radio 10\%\) "true"
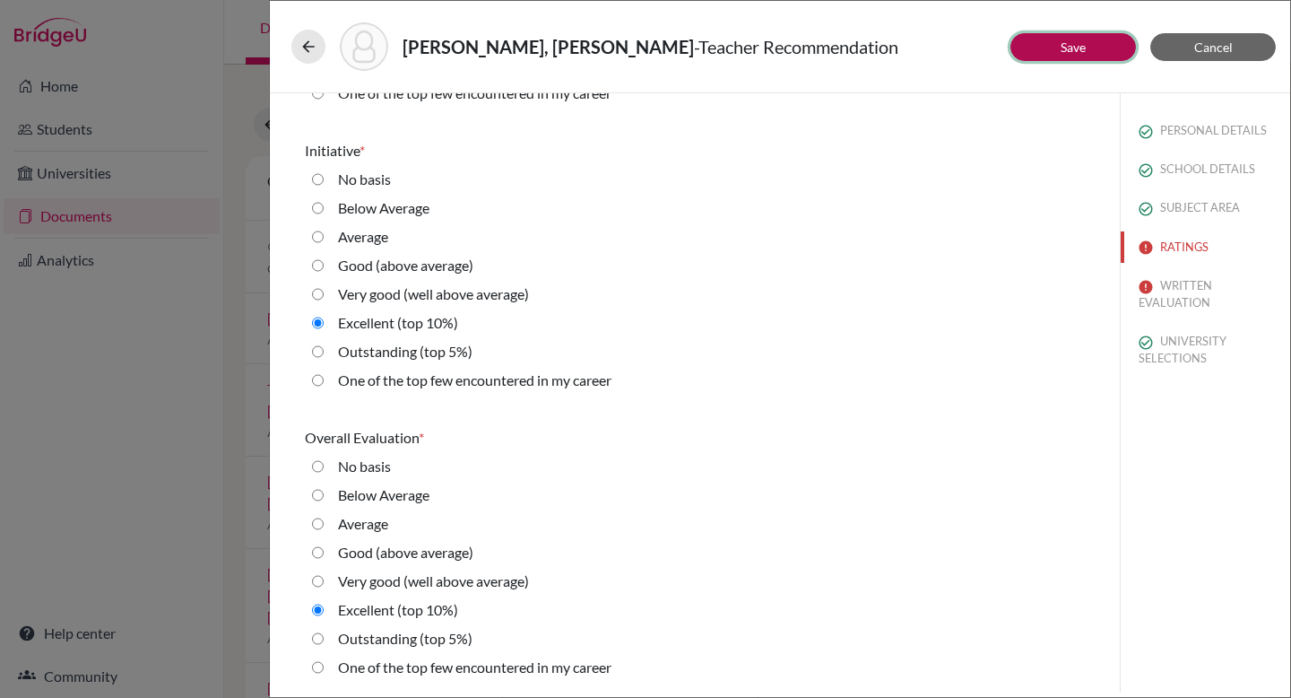
click at [929, 49] on link "Save" at bounding box center [1073, 46] width 25 height 15
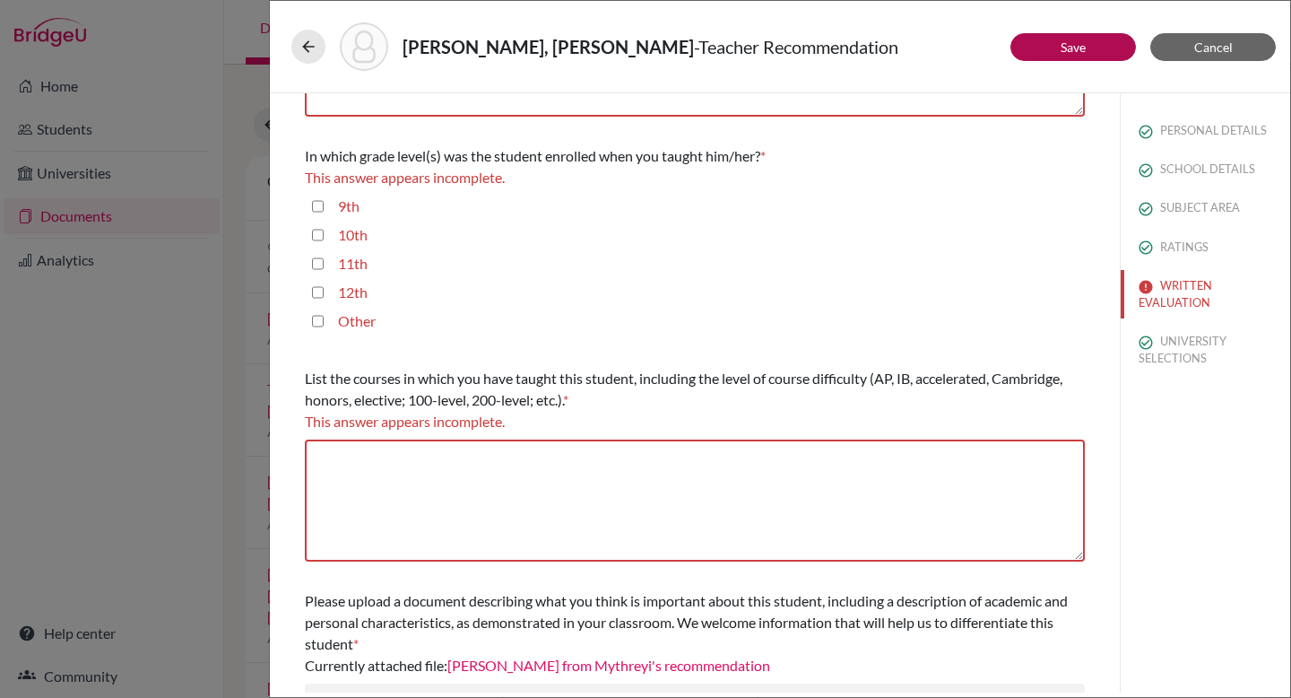
scroll to position [420, 0]
click at [314, 264] on input "11th" at bounding box center [318, 265] width 12 height 22
checkbox input "true"
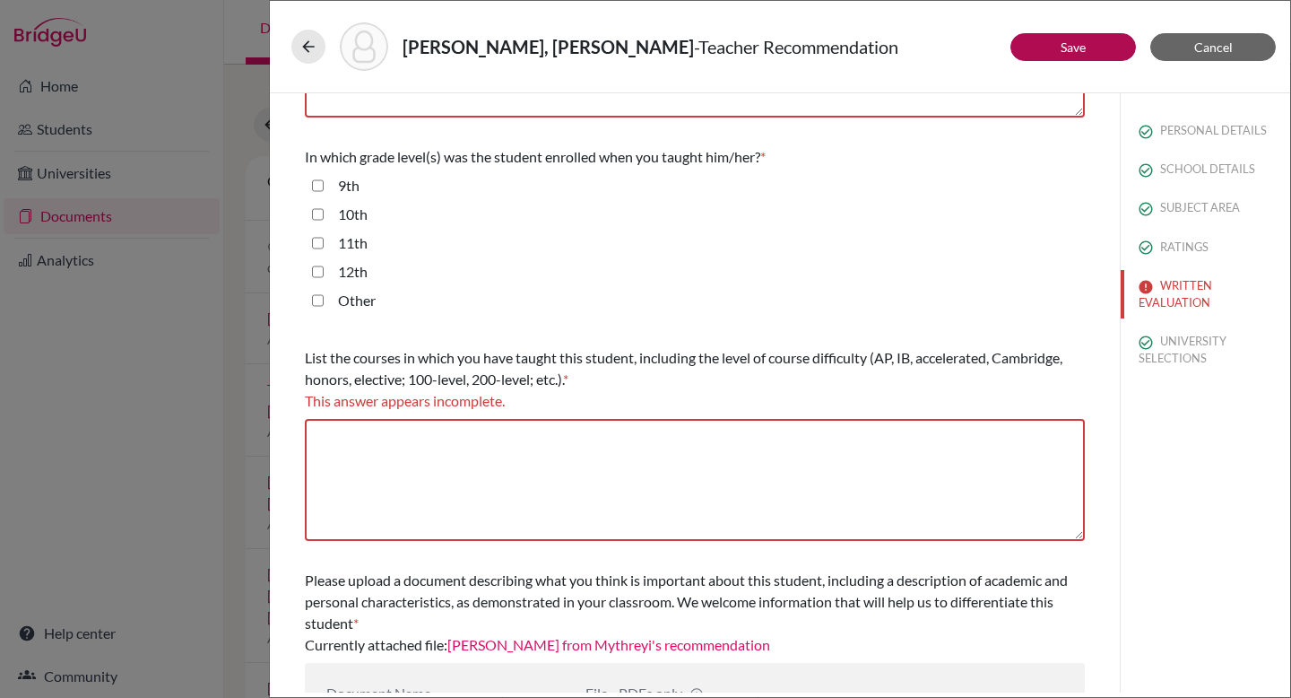
click at [318, 275] on input "12th" at bounding box center [318, 272] width 12 height 22
checkbox input "true"
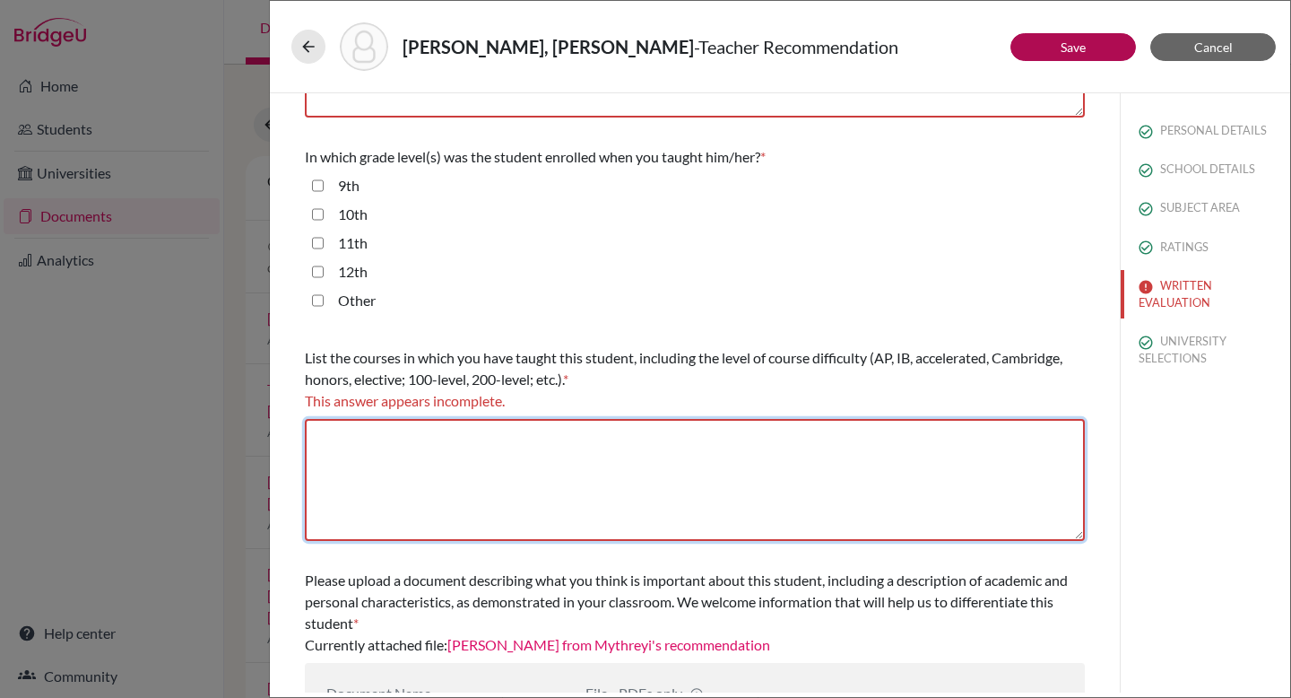
click at [398, 436] on textarea at bounding box center [695, 480] width 780 height 122
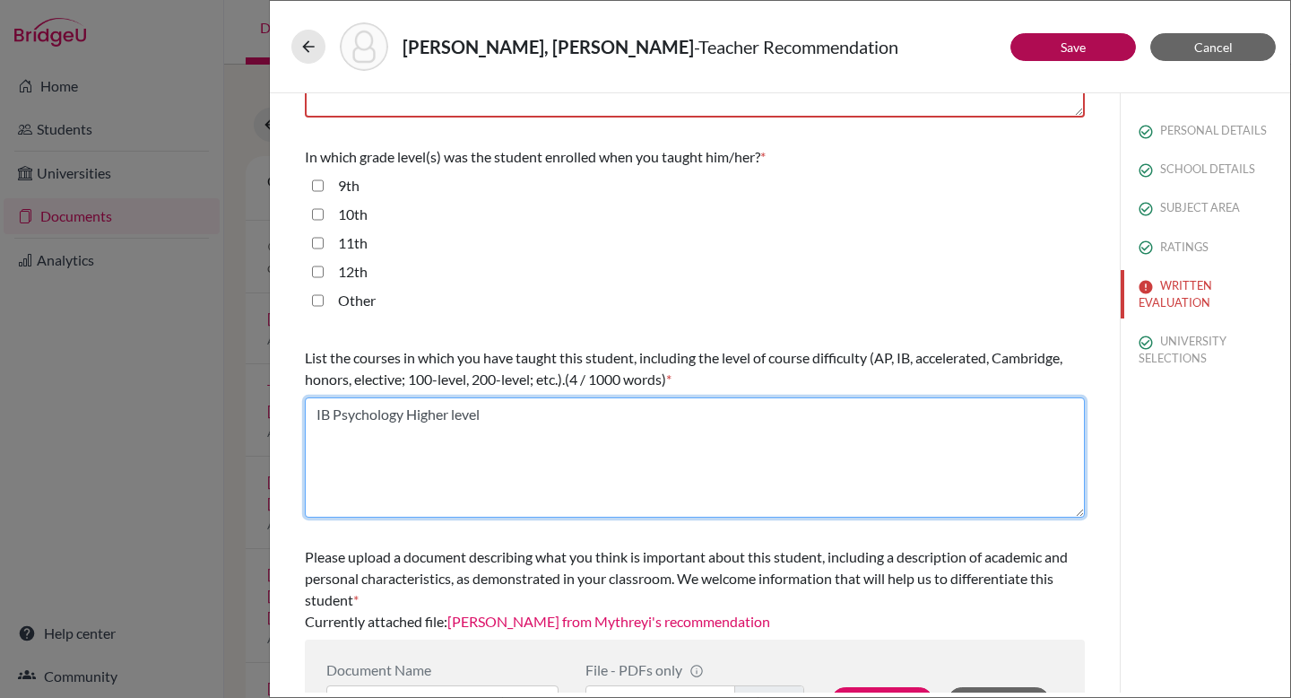
click at [328, 413] on textarea "IB Psychology Higher level" at bounding box center [695, 457] width 780 height 120
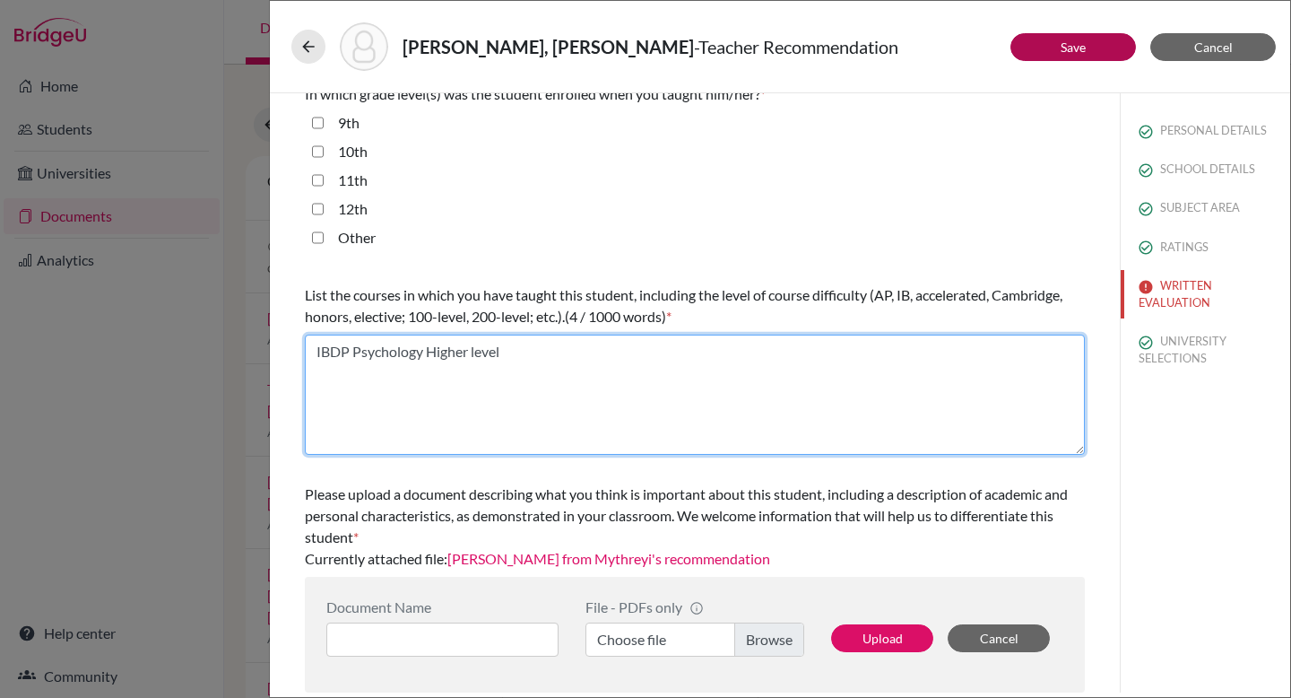
type textarea "IBDP Psychology Higher level"
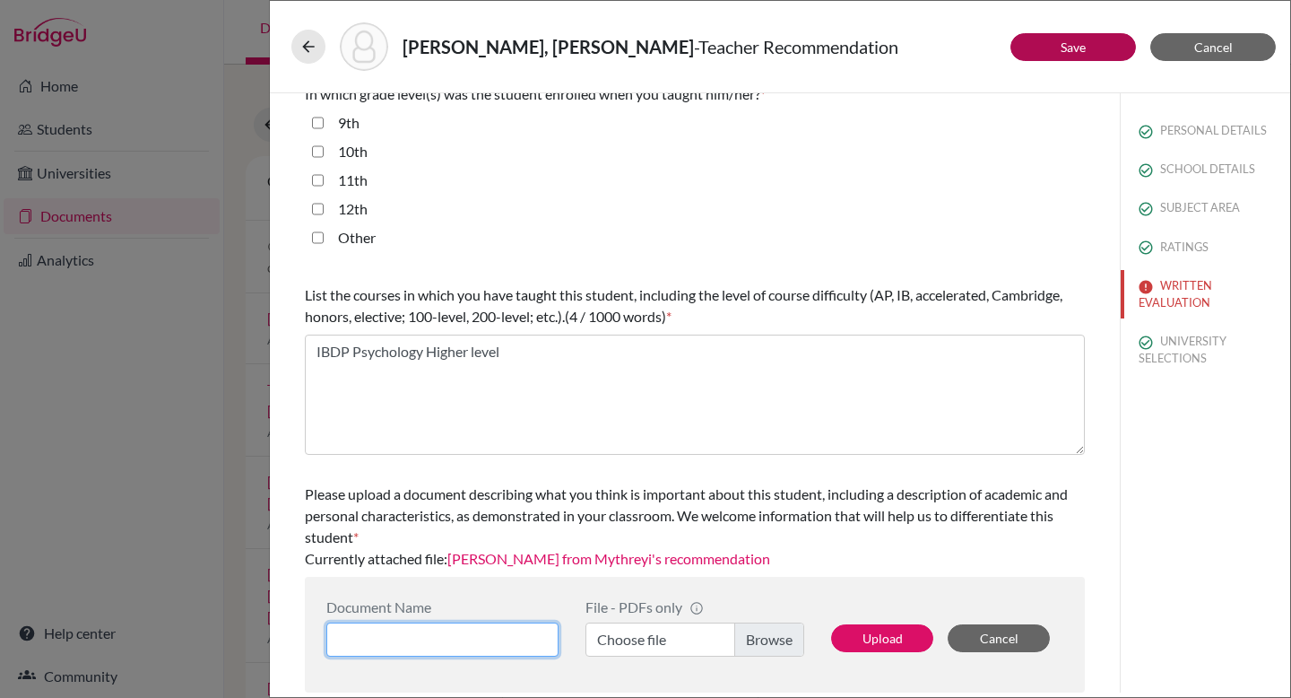
click at [394, 570] on input at bounding box center [442, 639] width 232 height 34
click at [929, 42] on button "Save" at bounding box center [1073, 47] width 126 height 28
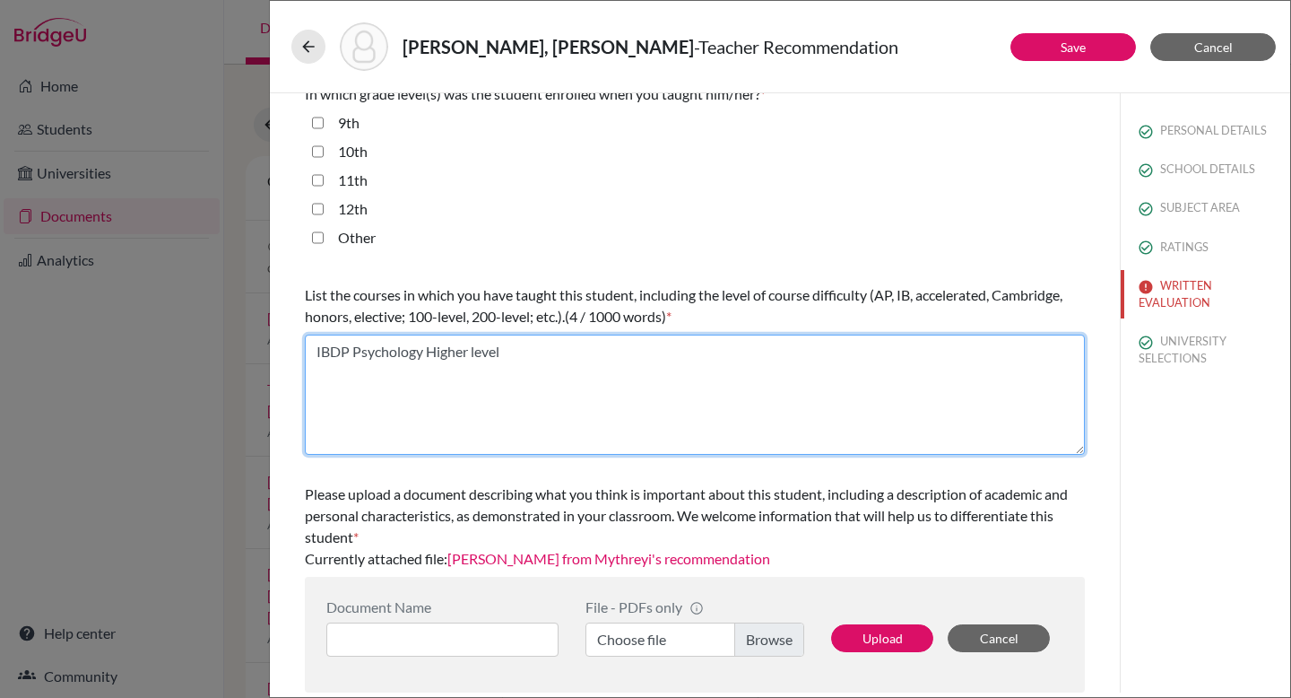
click at [929, 392] on textarea "IBDP Psychology Higher level" at bounding box center [695, 394] width 780 height 120
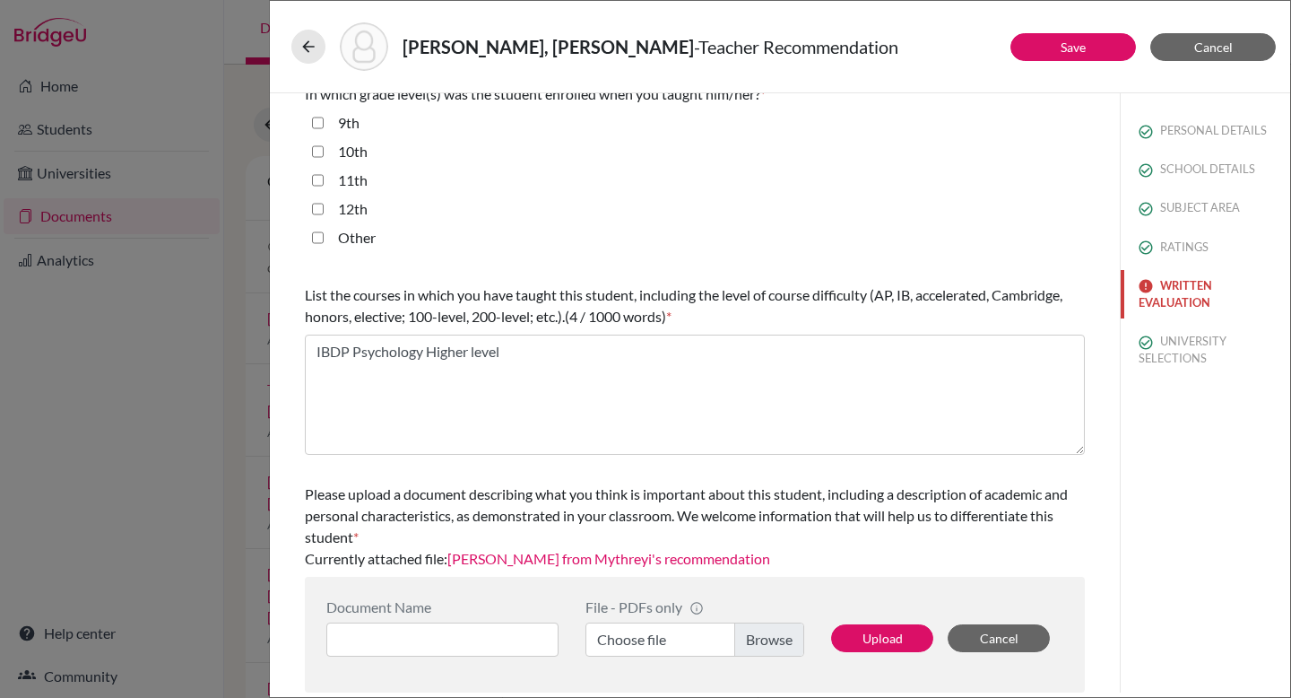
click at [929, 294] on button "WRITTEN EVALUATION" at bounding box center [1205, 294] width 169 height 48
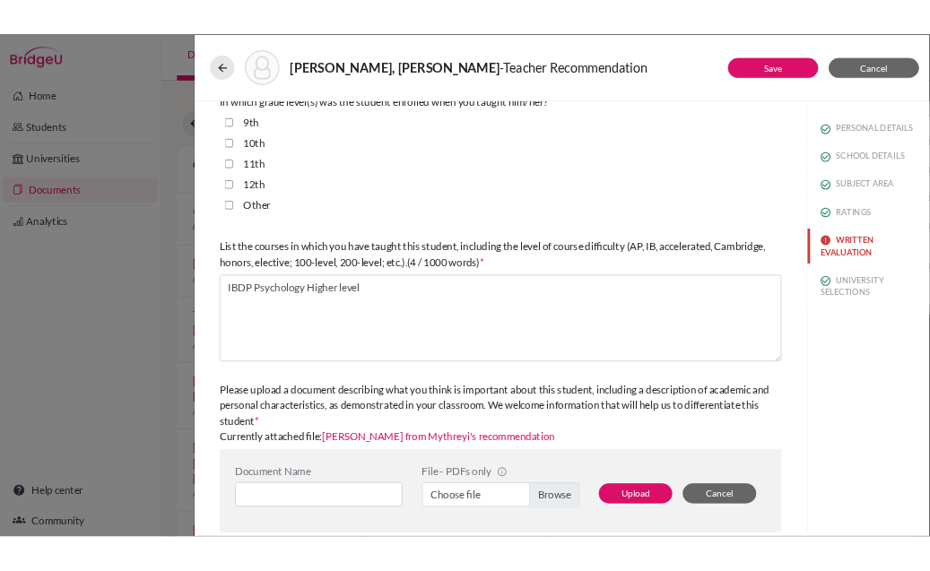
scroll to position [0, 0]
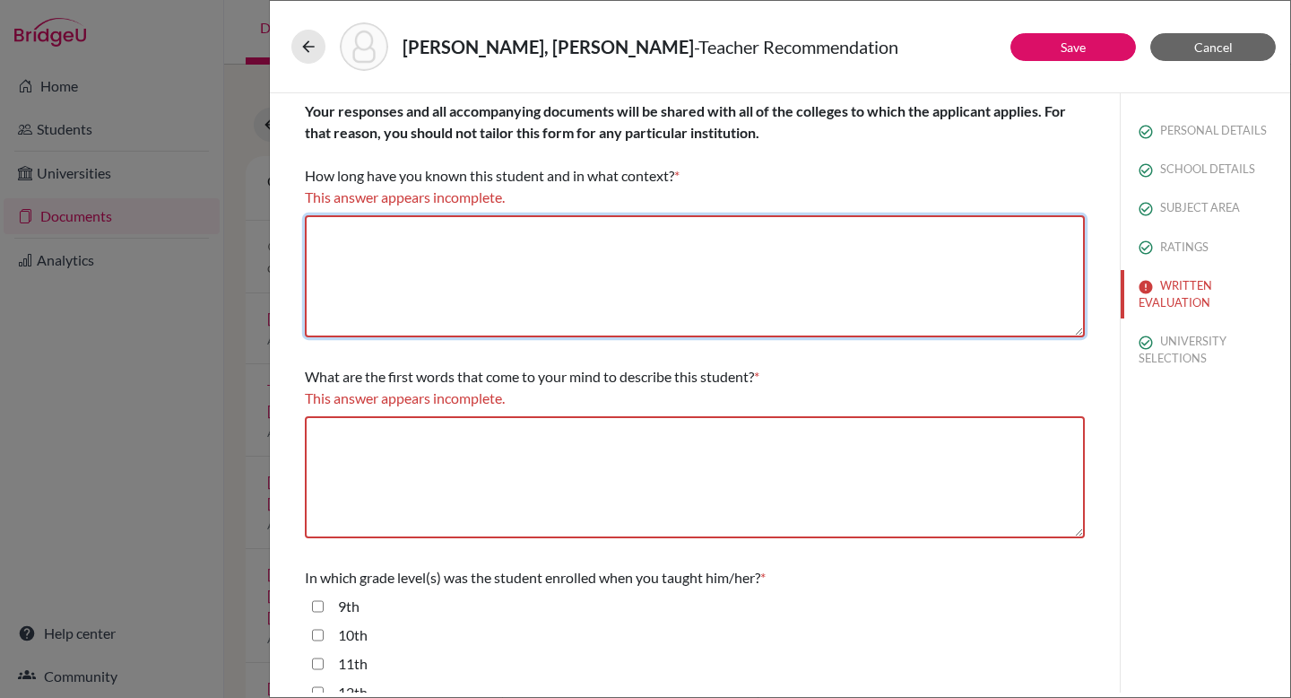
click at [707, 256] on textarea at bounding box center [695, 276] width 780 height 122
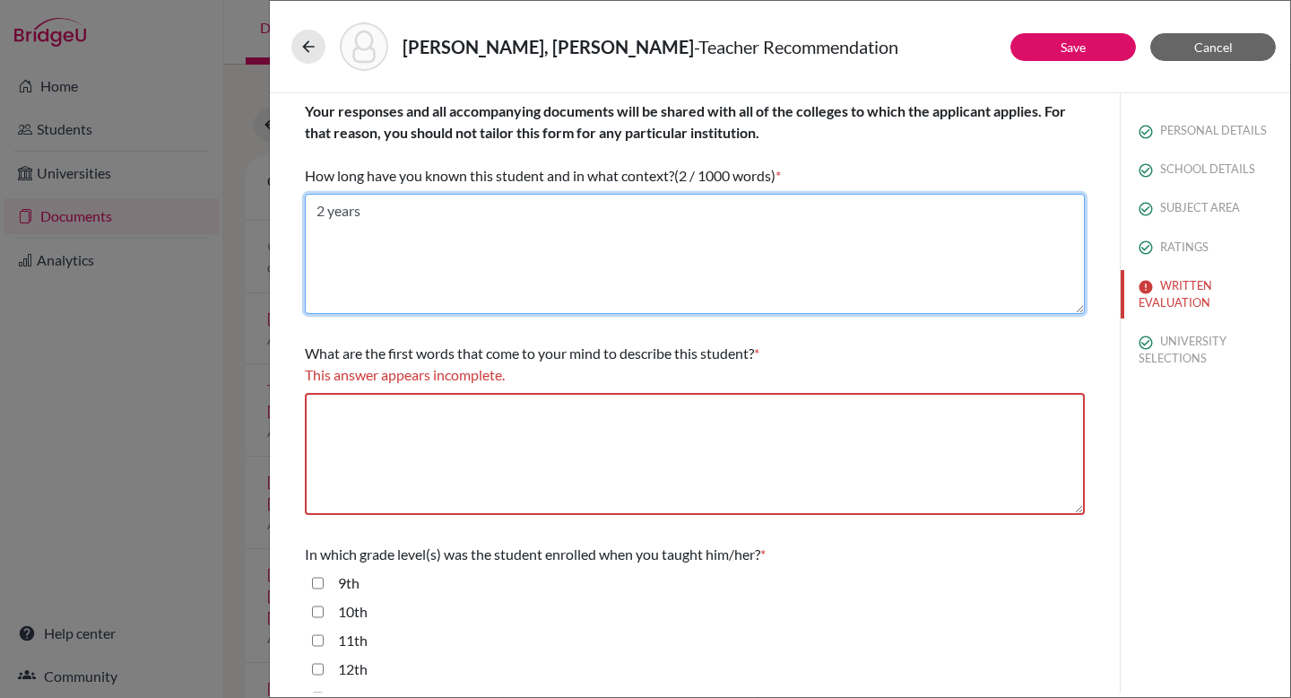
type textarea "2 years"
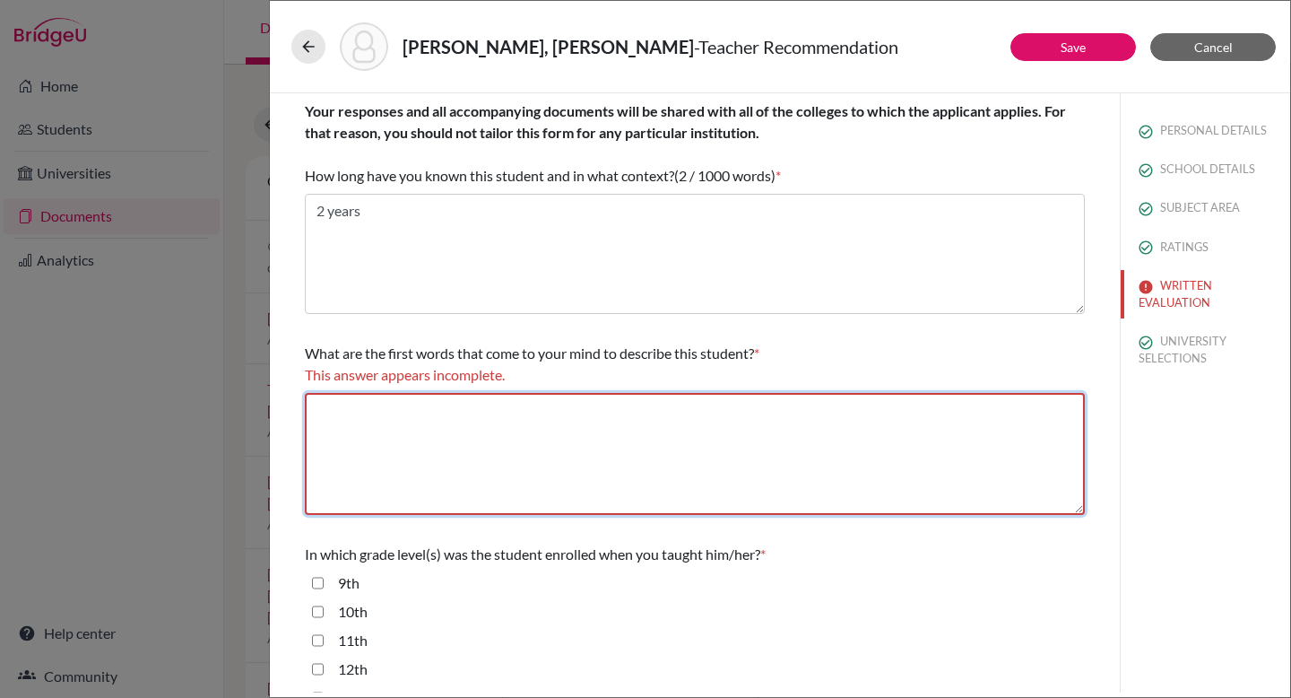
click at [682, 422] on textarea at bounding box center [695, 454] width 780 height 122
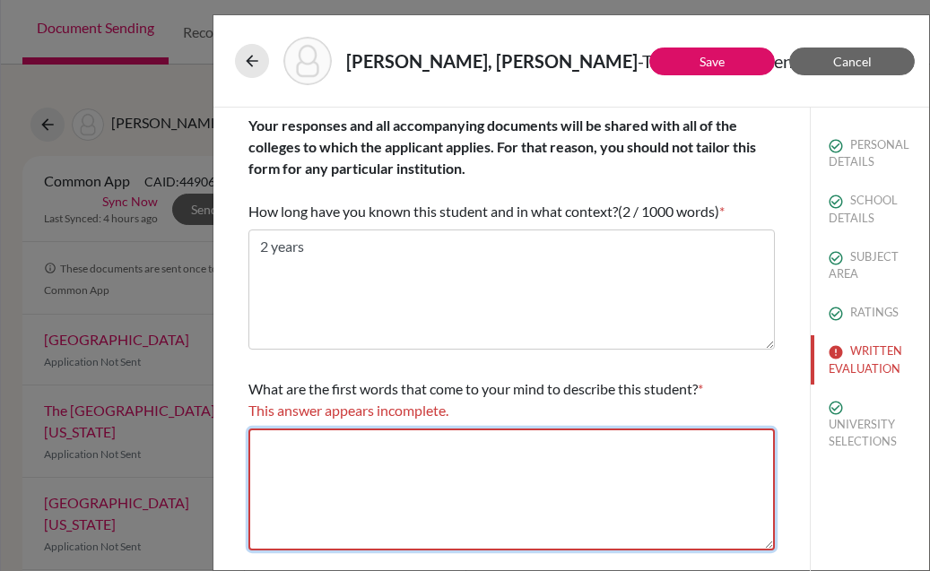
paste textarea "prompt, hardworking, and diligent learner"
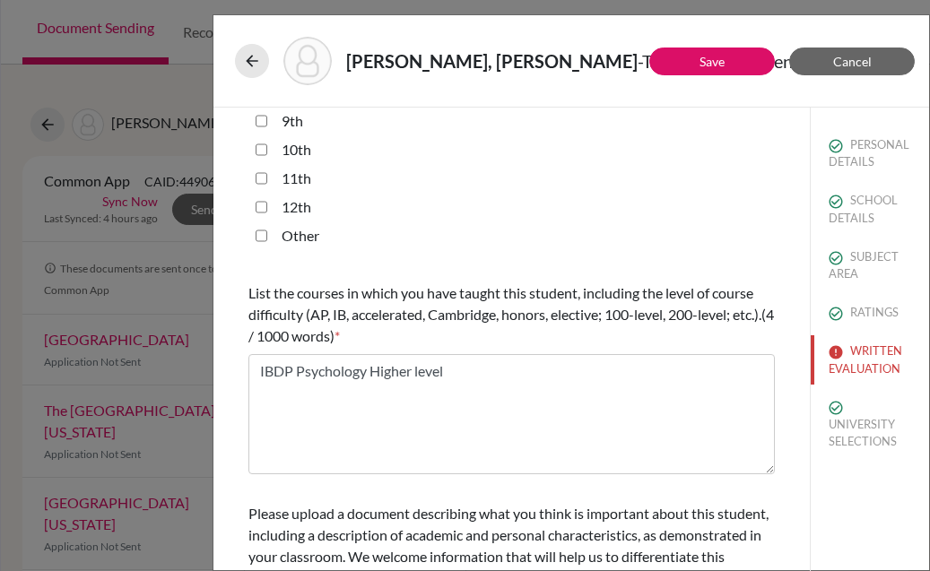
scroll to position [649, 0]
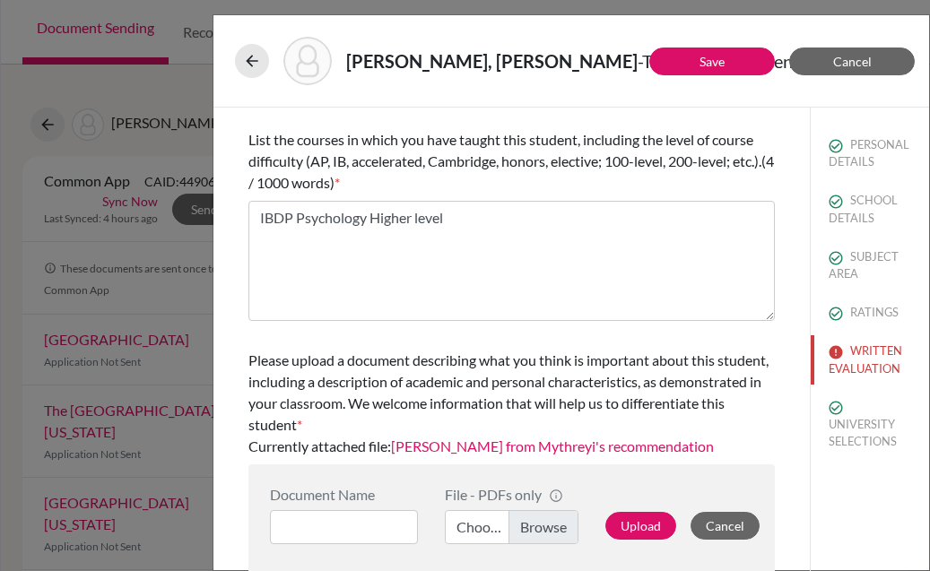
type textarea "prompt, hardworking, and diligent learner"
click at [849, 364] on button "WRITTEN EVALUATION" at bounding box center [869, 359] width 118 height 48
click at [744, 61] on button "Save" at bounding box center [712, 62] width 126 height 28
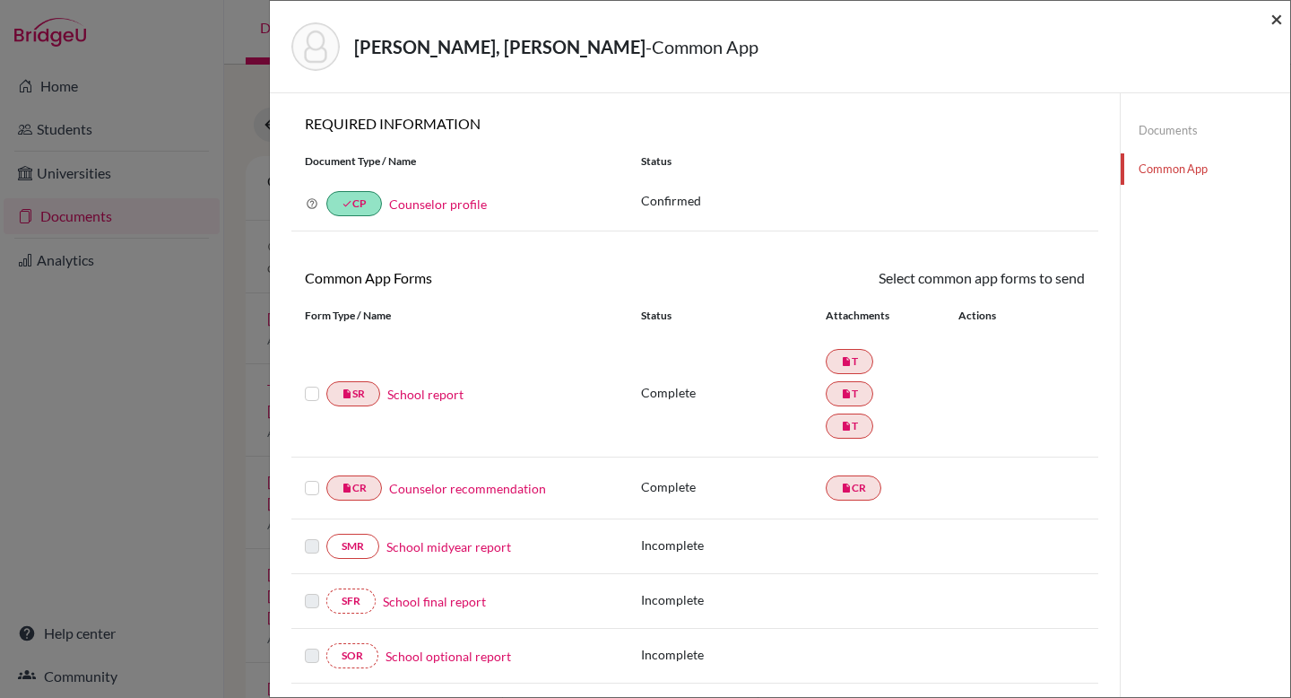
click at [929, 26] on span "×" at bounding box center [1276, 18] width 13 height 26
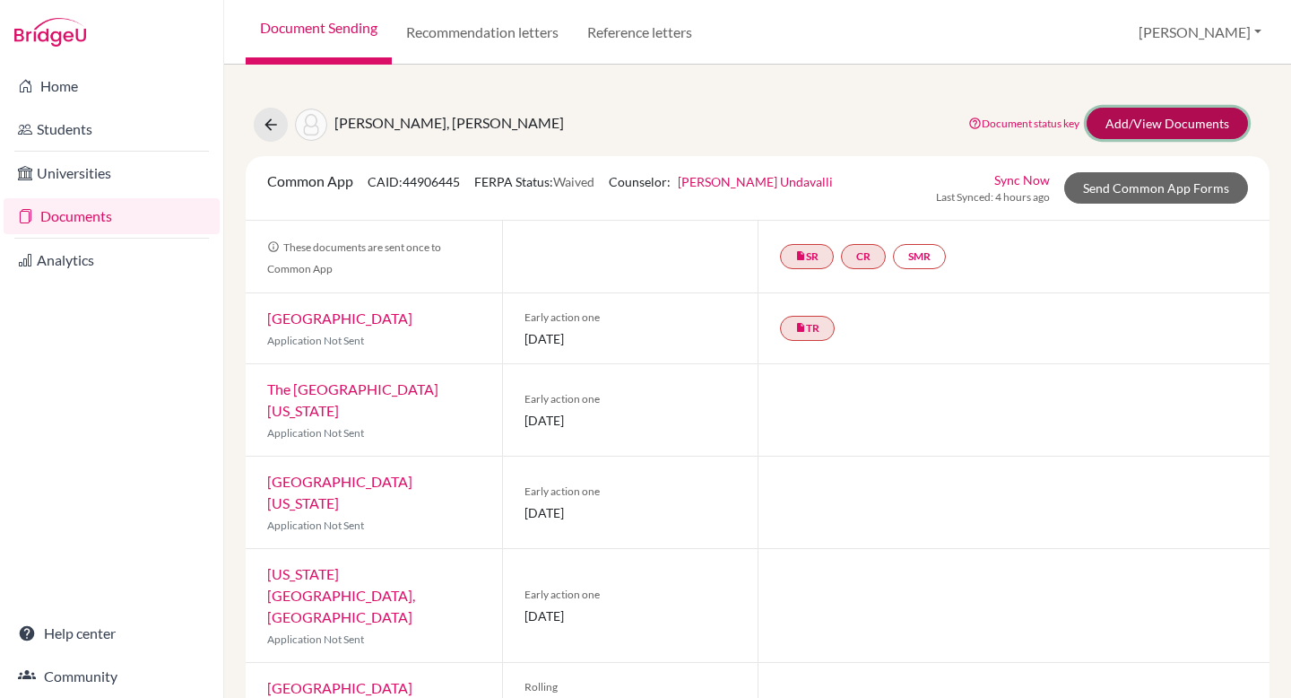
click at [929, 117] on link "Add/View Documents" at bounding box center [1167, 123] width 161 height 31
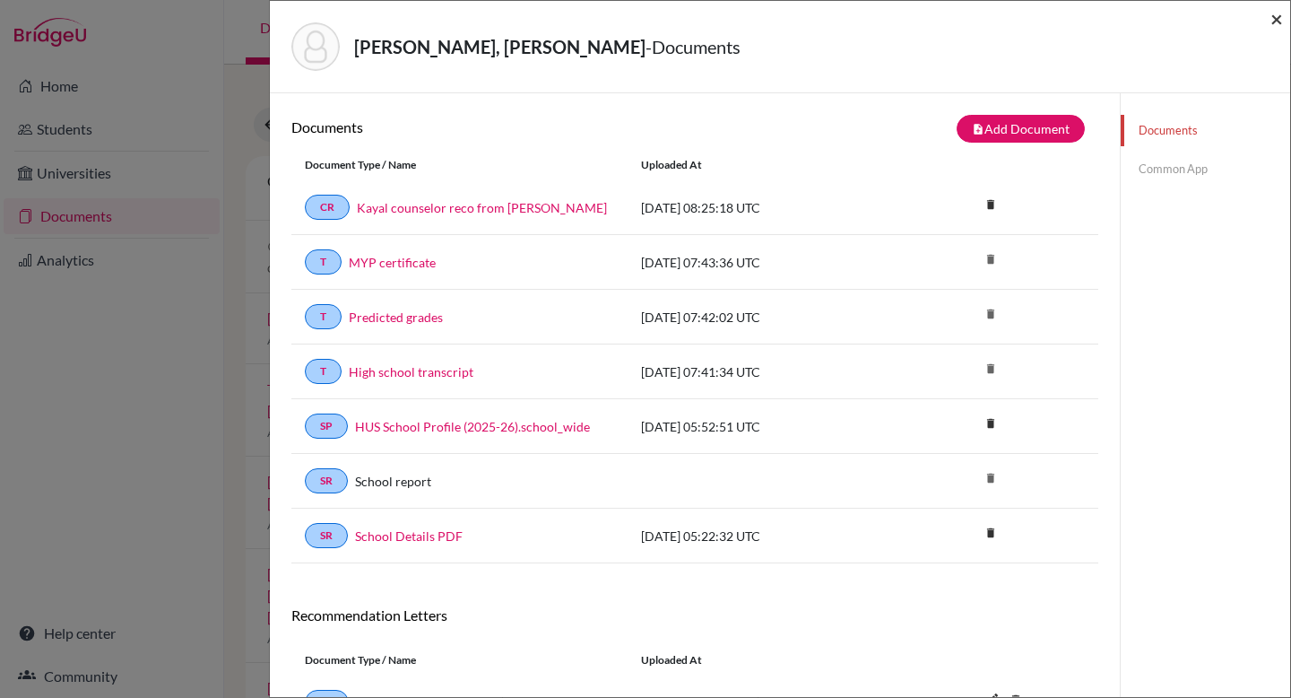
click at [929, 21] on span "×" at bounding box center [1276, 18] width 13 height 26
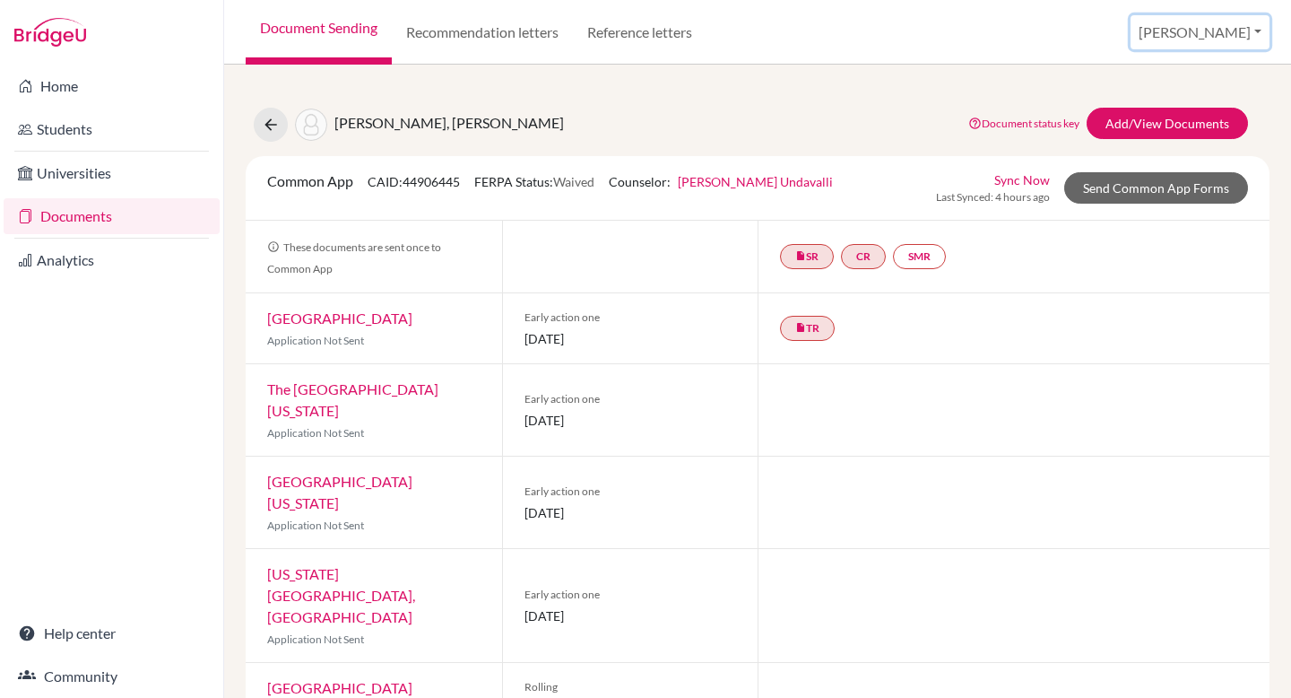
click at [929, 28] on button "[PERSON_NAME]" at bounding box center [1200, 32] width 139 height 34
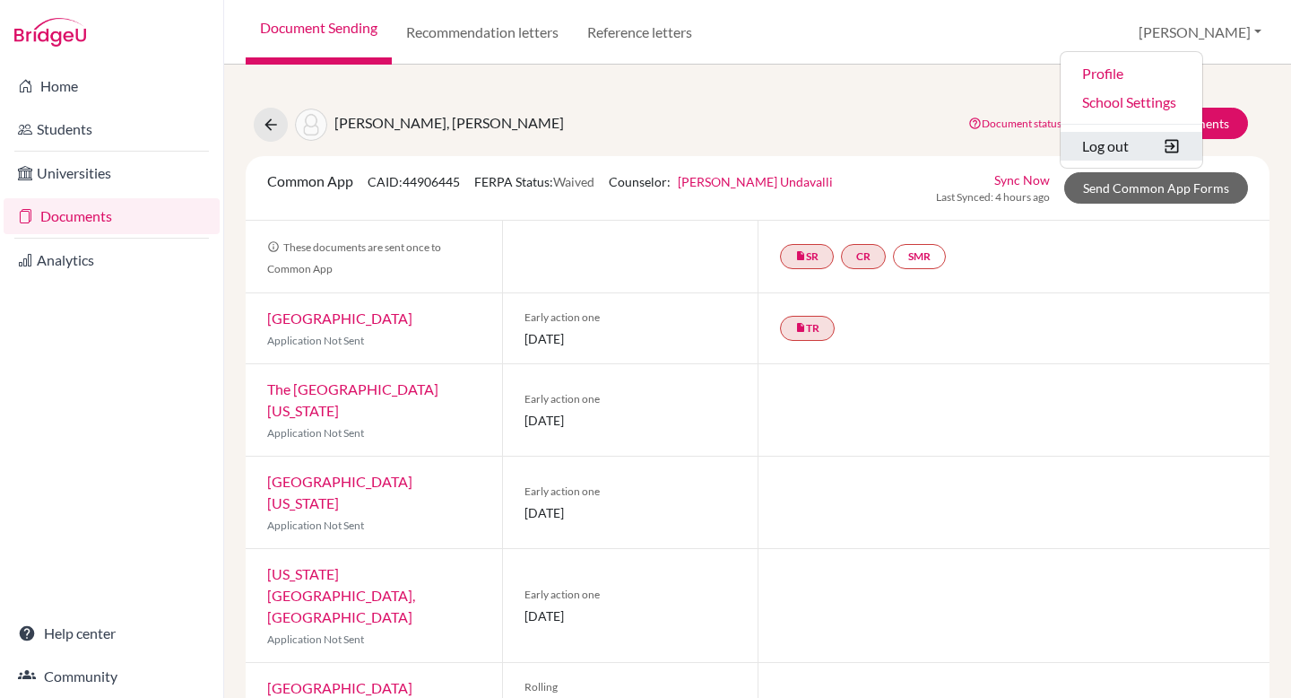
click at [929, 143] on button "Log out" at bounding box center [1132, 146] width 142 height 29
